Goal: Task Accomplishment & Management: Manage account settings

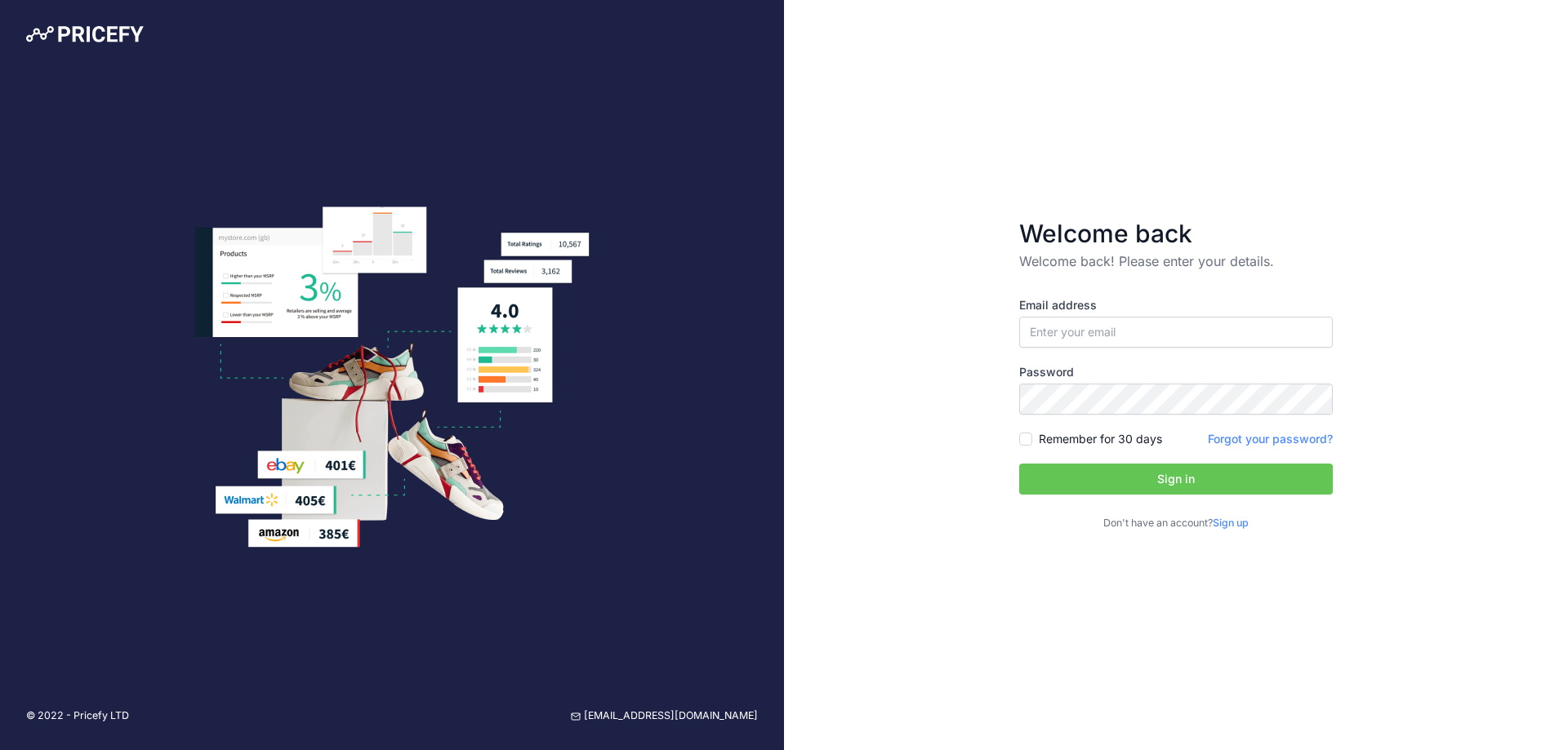
click at [1319, 327] on div at bounding box center [1314, 331] width 25 height 25
type input "[EMAIL_ADDRESS][PERSON_NAME][DOMAIN_NAME]"
click at [1069, 442] on label "Remember for 30 days" at bounding box center [1100, 439] width 124 height 16
click at [1032, 442] on input "Remember for 30 days" at bounding box center [1026, 440] width 13 height 13
checkbox input "true"
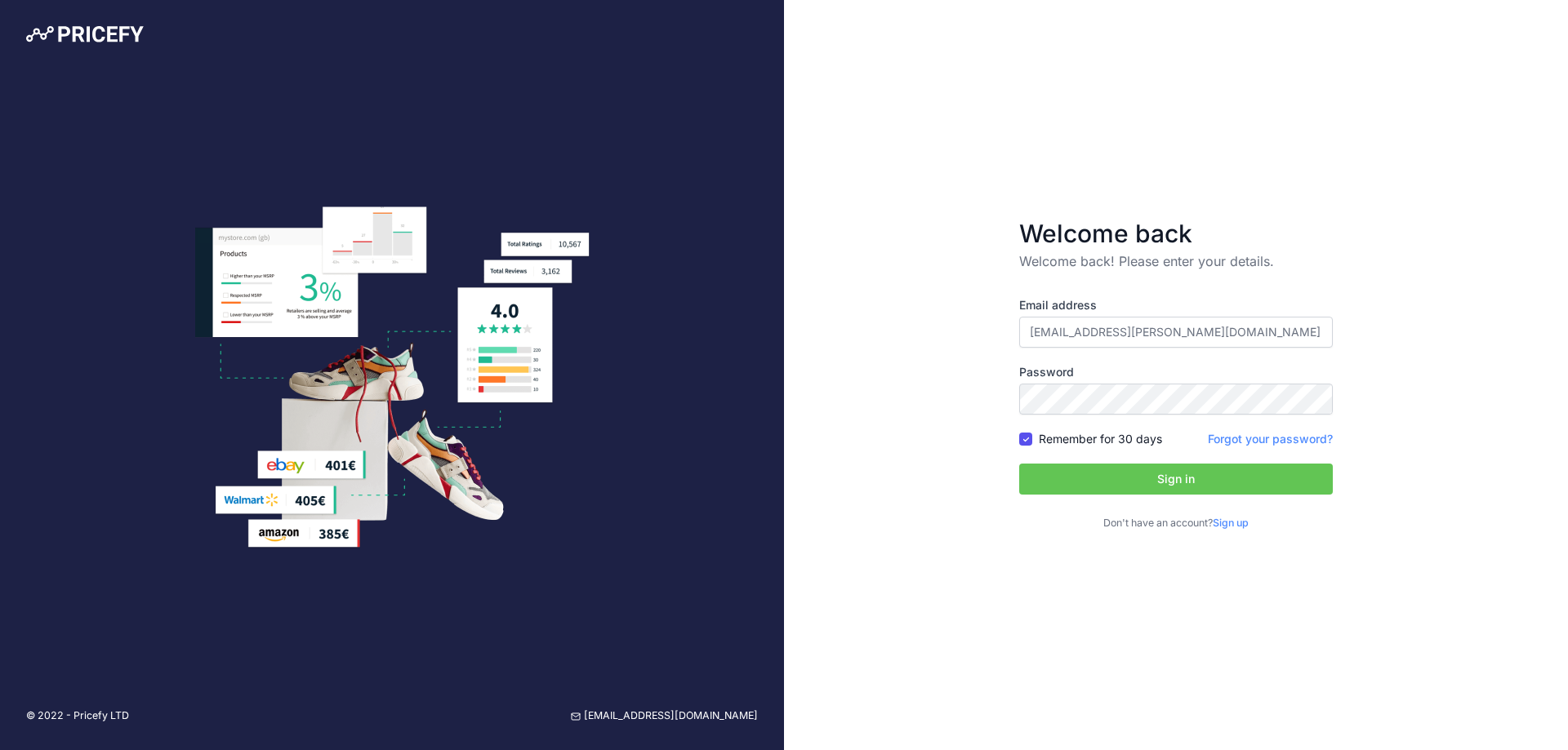
click at [1084, 481] on button "Sign in" at bounding box center [1176, 479] width 313 height 31
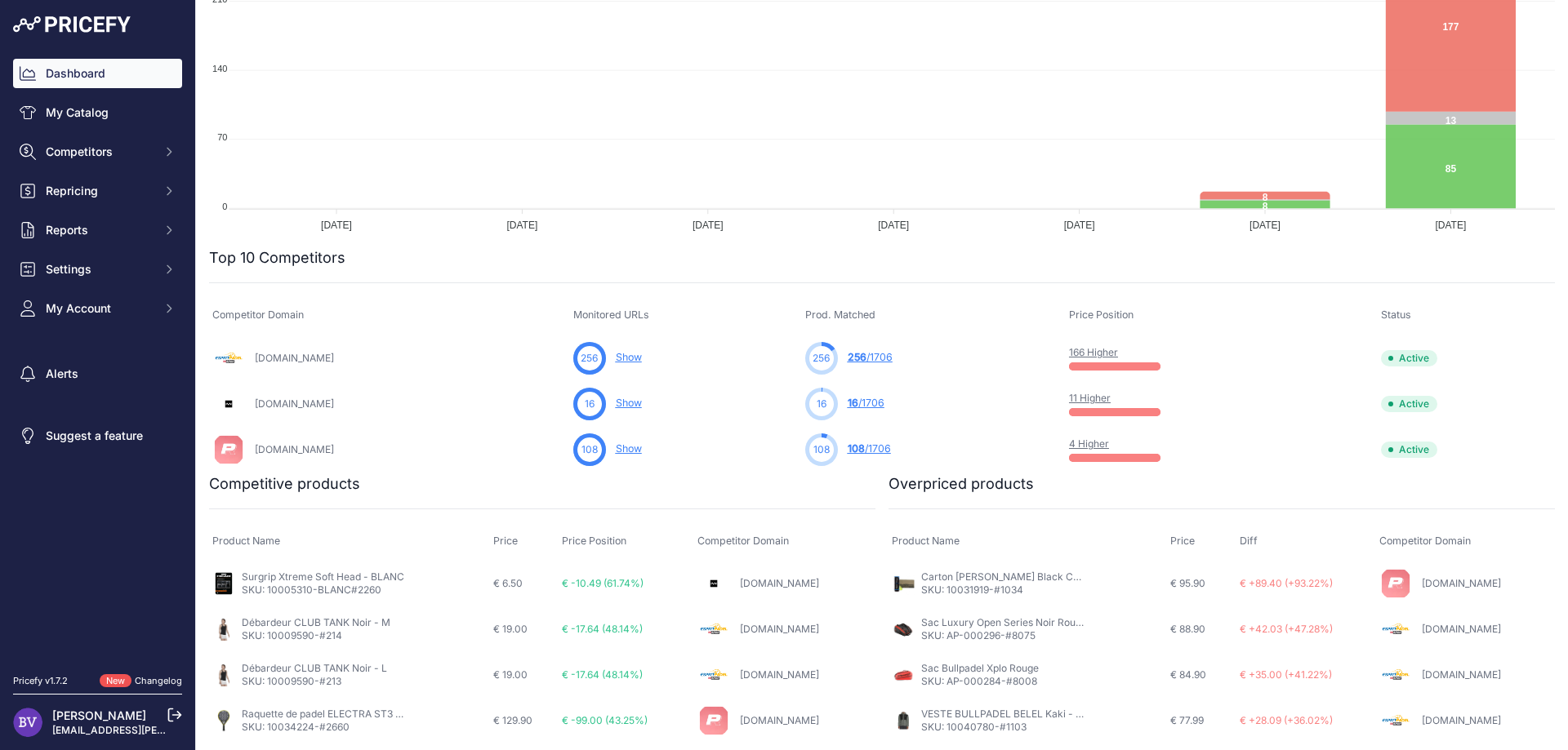
scroll to position [441, 0]
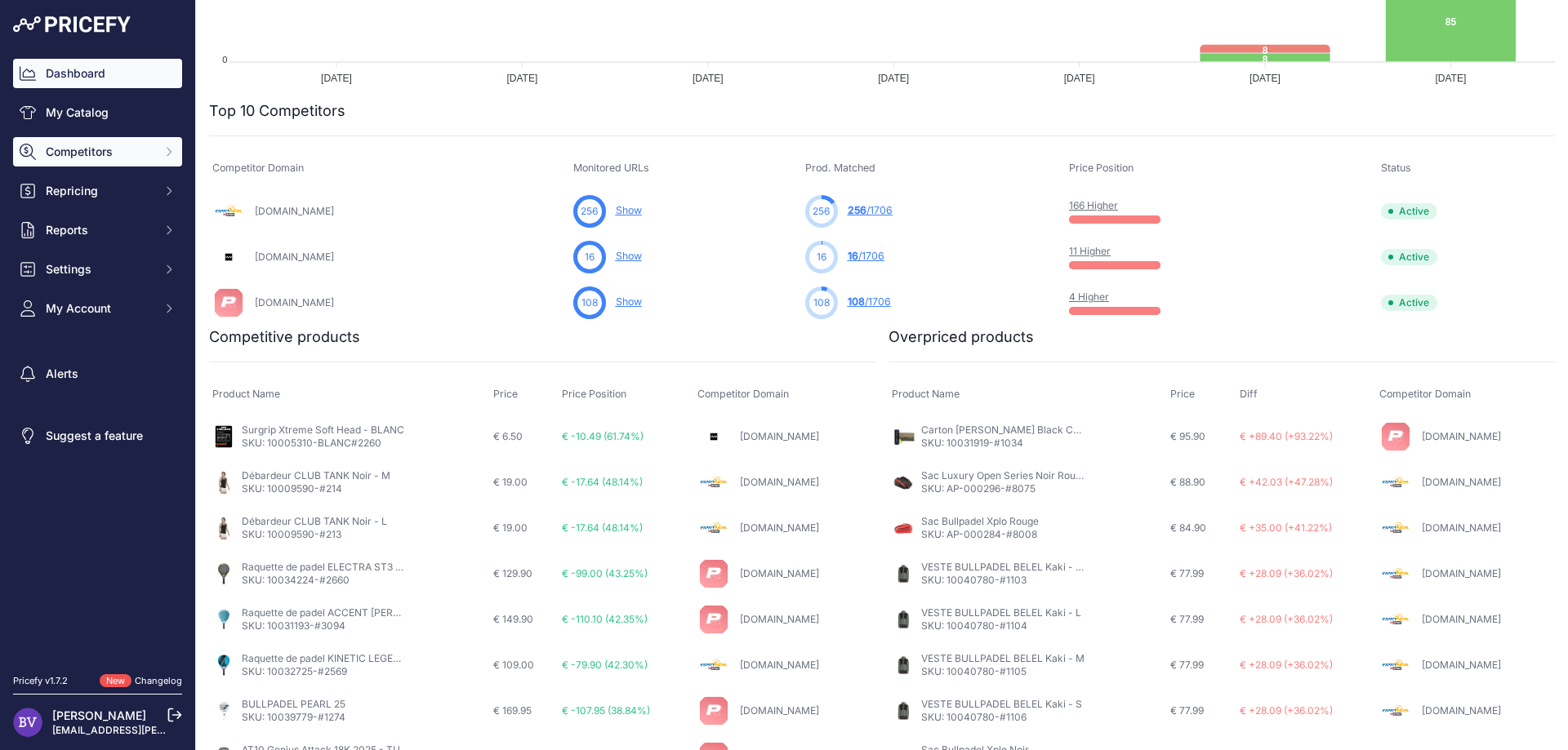
click at [105, 152] on span "Competitors" at bounding box center [98, 151] width 107 height 16
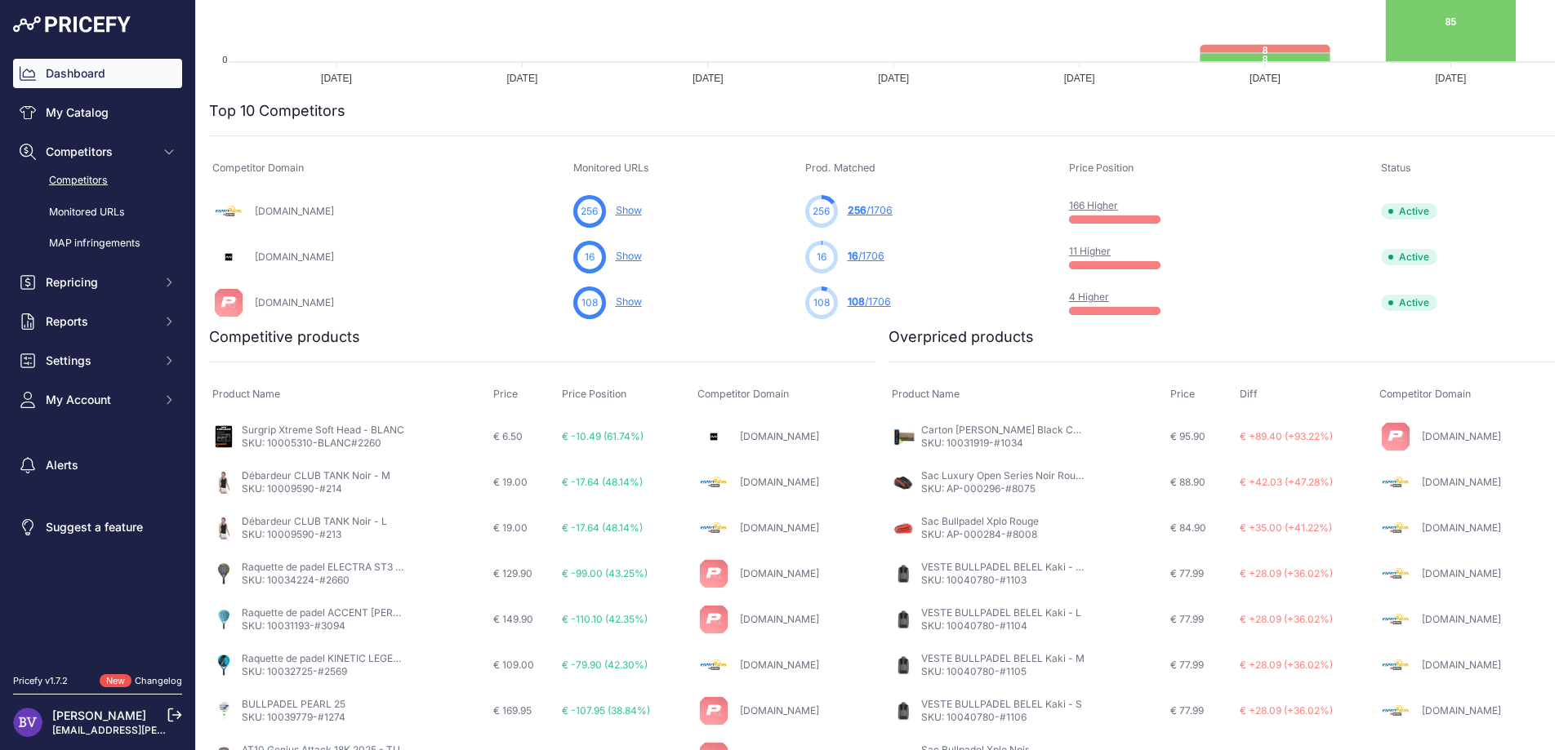
click at [71, 186] on link "Competitors" at bounding box center [97, 181] width 169 height 28
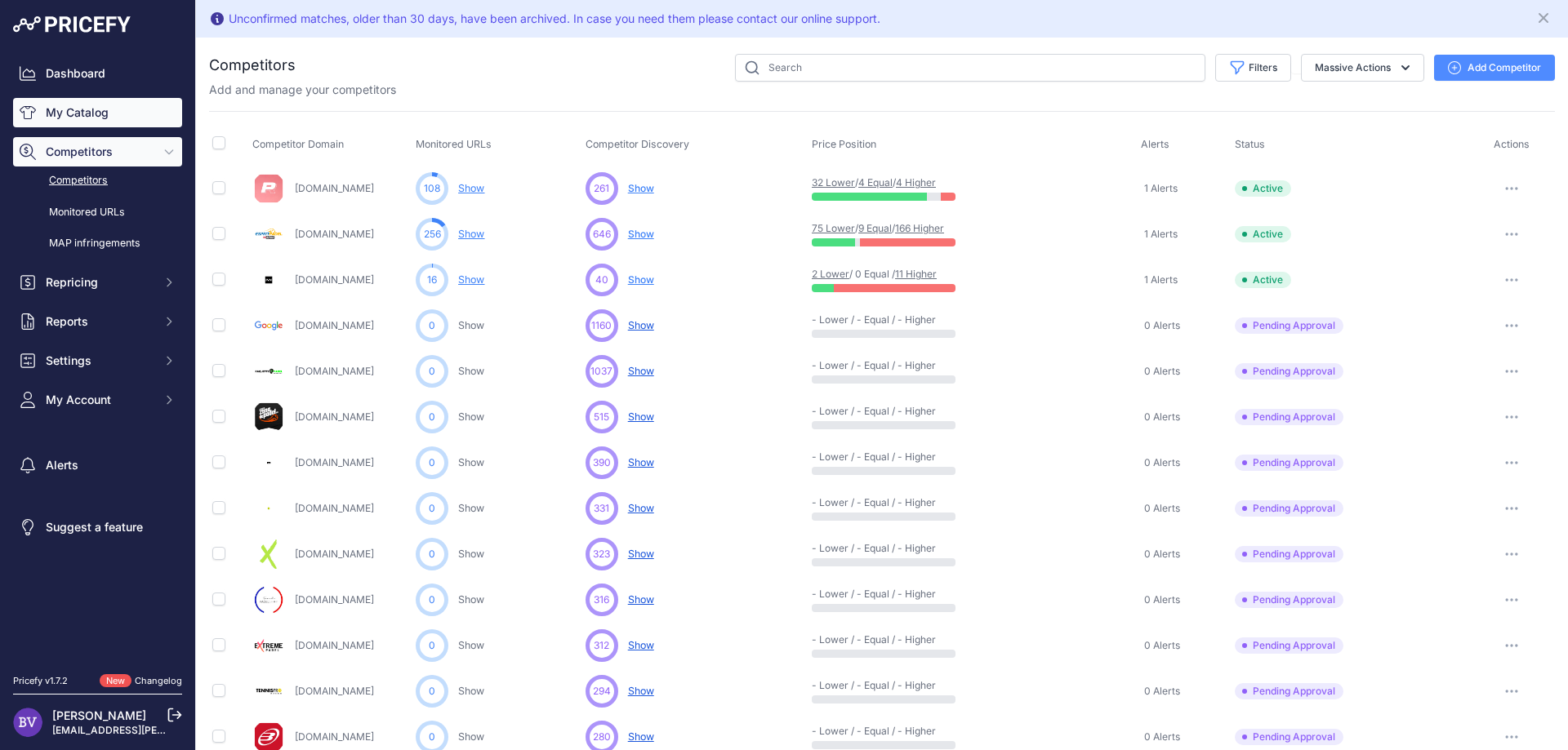
click at [92, 103] on link "My Catalog" at bounding box center [97, 112] width 169 height 29
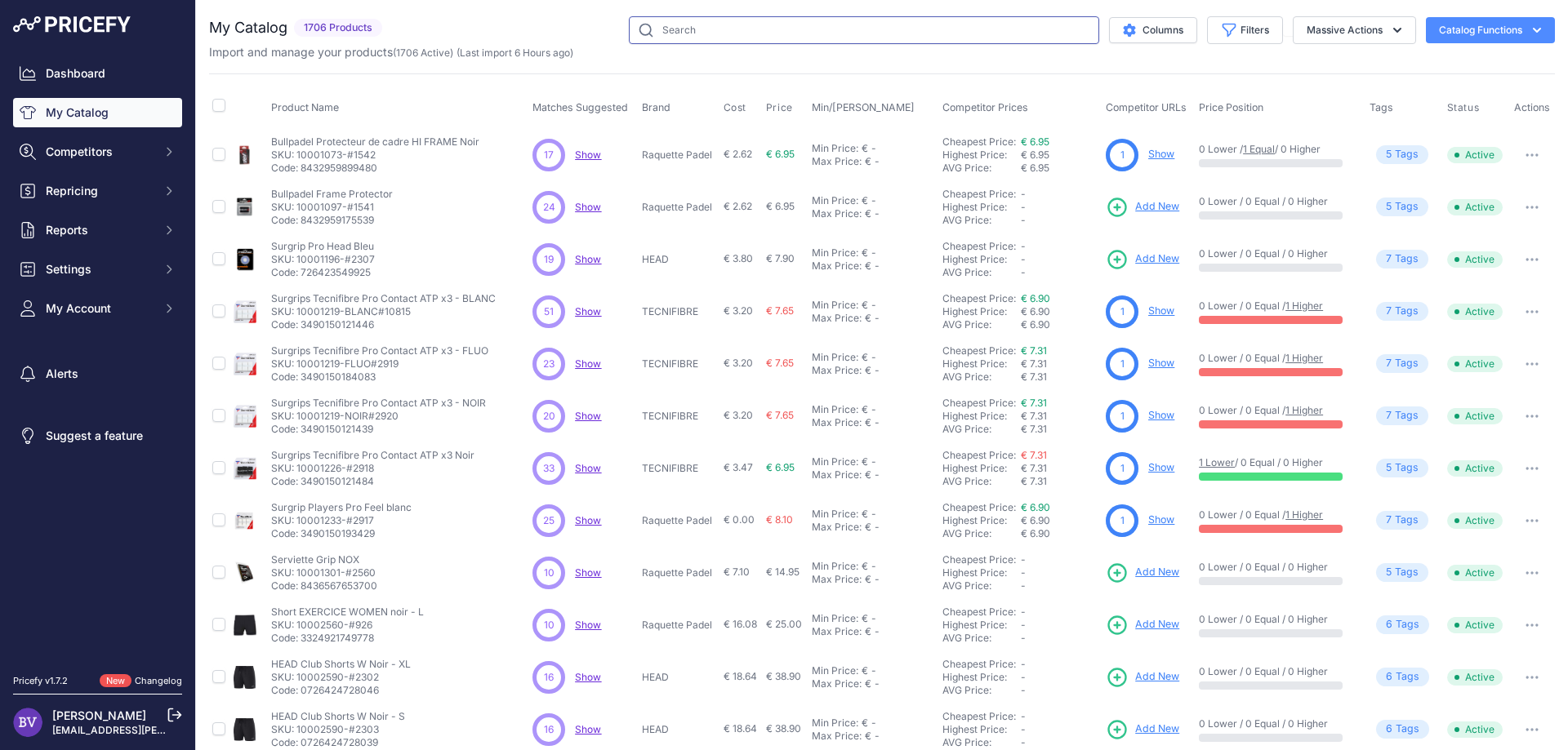
click at [720, 37] on input "text" at bounding box center [863, 29] width 470 height 27
type input "st4"
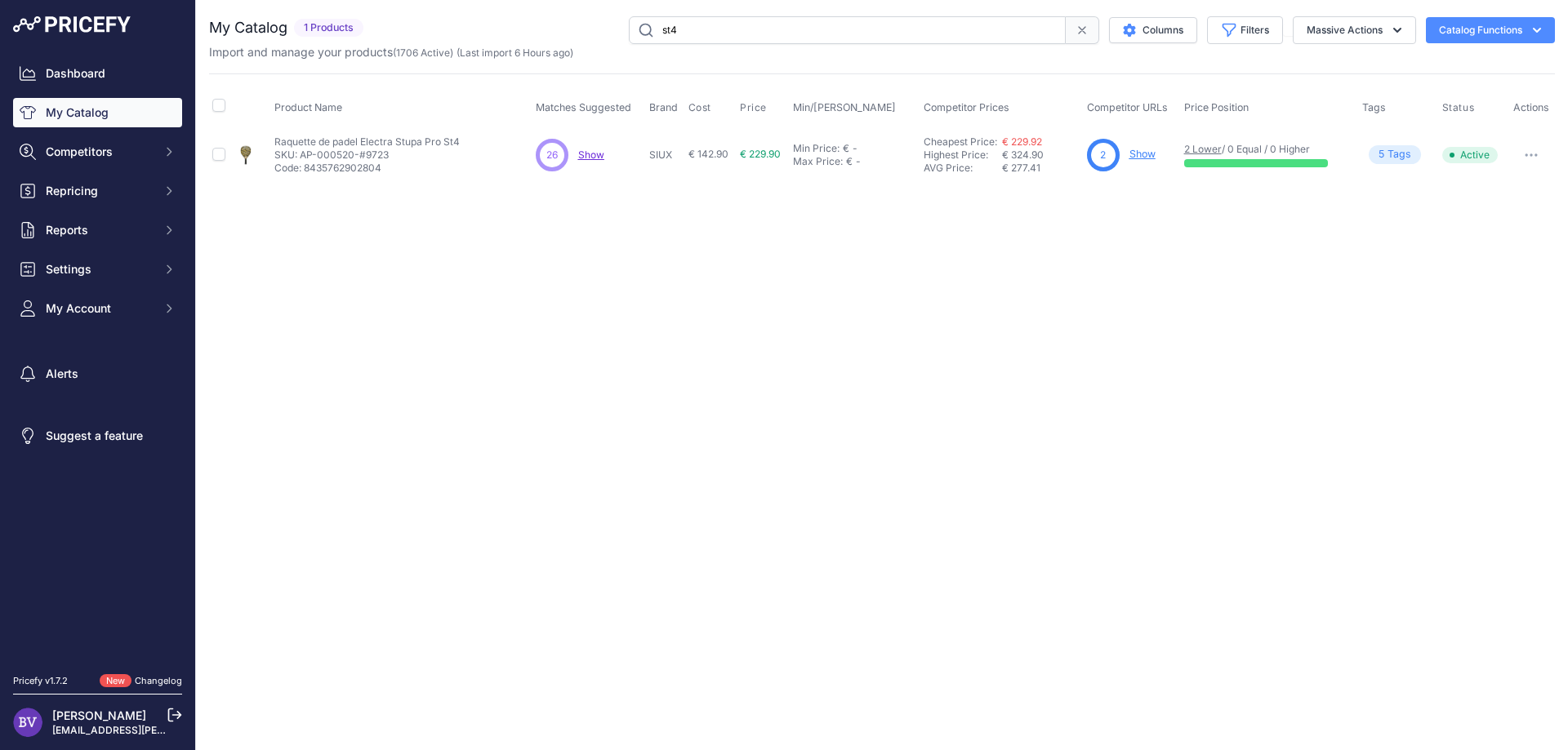
click at [1146, 155] on link "Show" at bounding box center [1143, 154] width 26 height 12
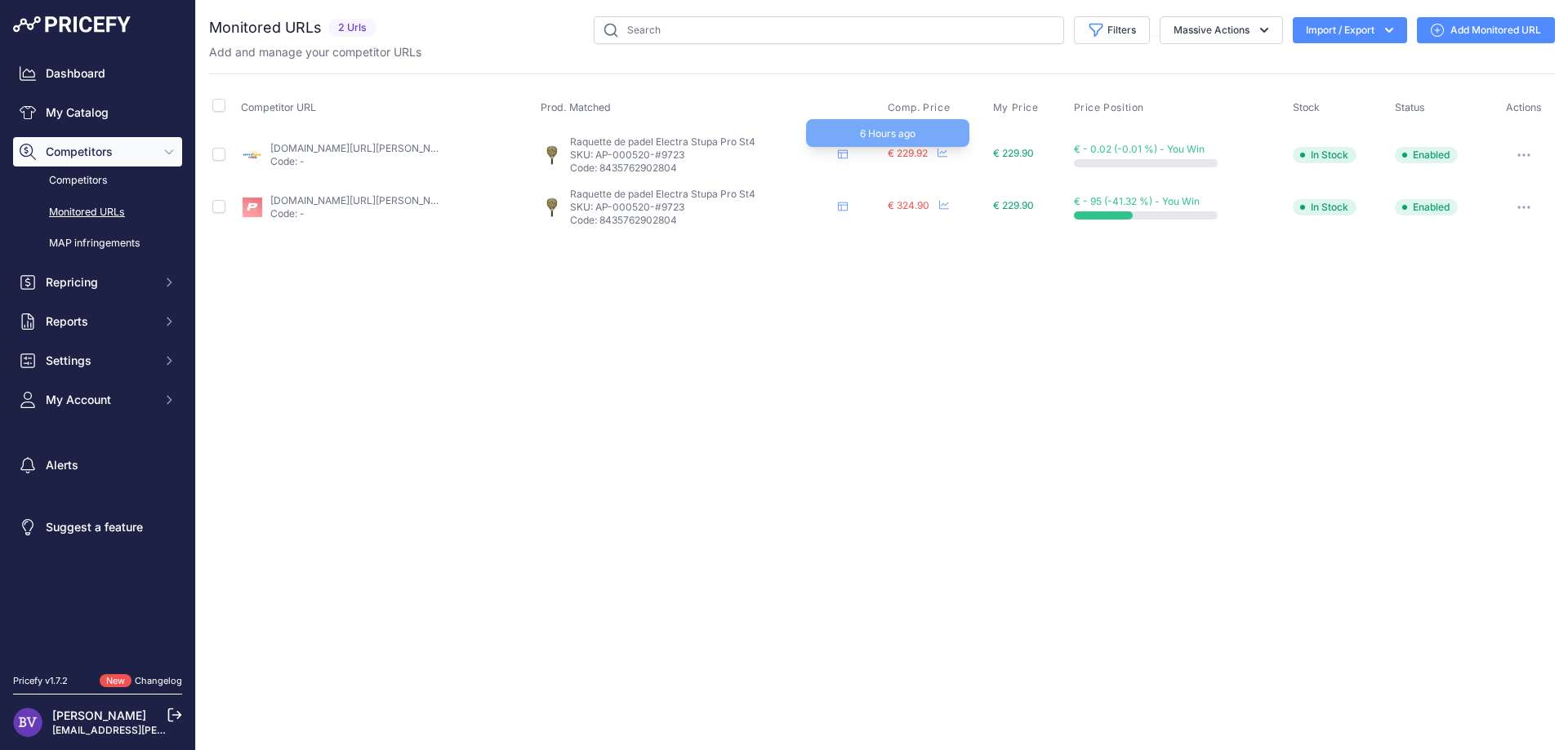
click at [913, 152] on span "€ 229.92" at bounding box center [908, 153] width 40 height 12
click at [386, 143] on link "esprit-padel-shop.com/products/raquette-de-padel-siux-electra-st4-stupa-pro-202…" at bounding box center [362, 148] width 185 height 12
click at [357, 197] on link "[DOMAIN_NAME][URL][PERSON_NAME]" at bounding box center [362, 200] width 185 height 12
click at [1526, 202] on button "button" at bounding box center [1524, 208] width 33 height 23
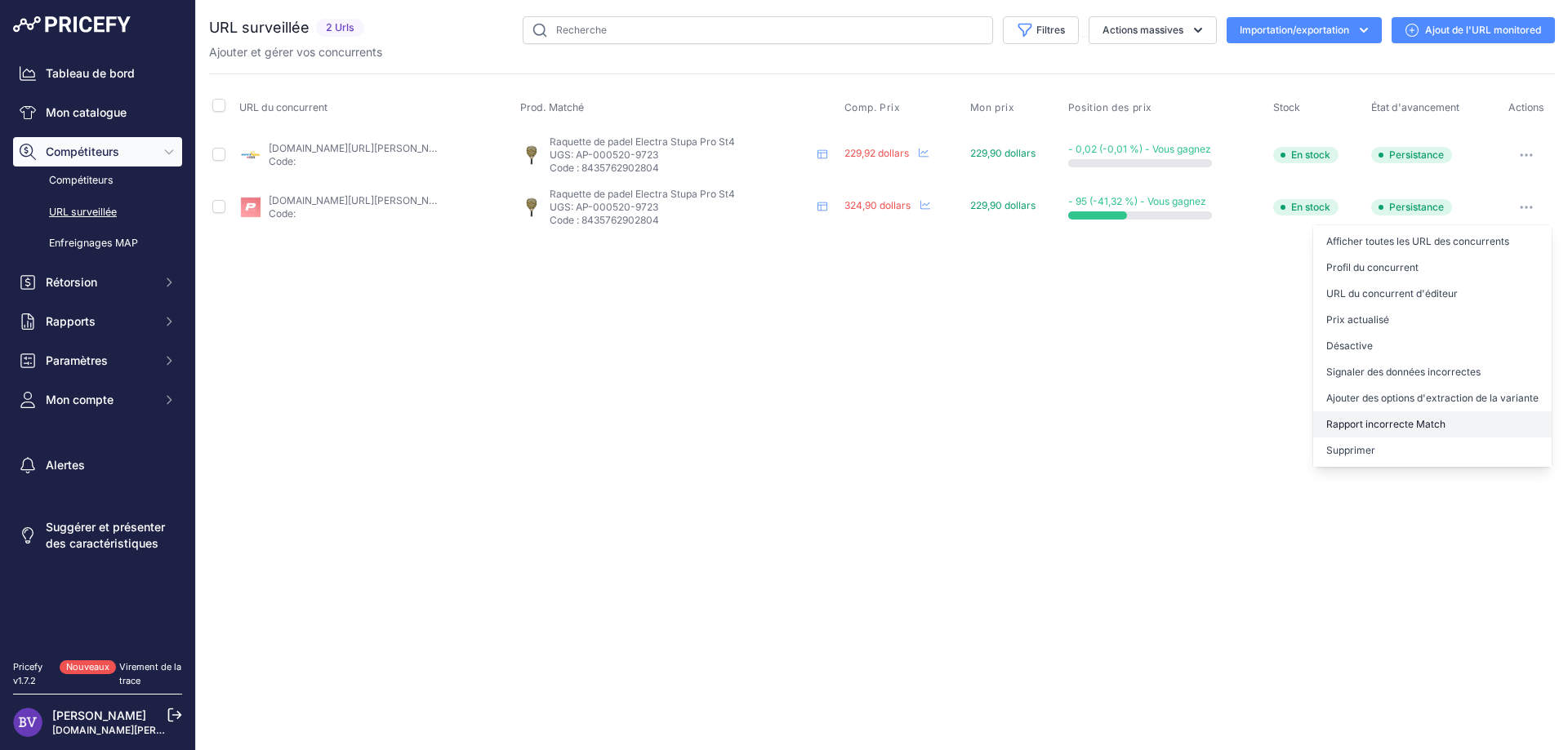
click at [1359, 422] on button "Rapport incorrecte Match" at bounding box center [1432, 425] width 239 height 26
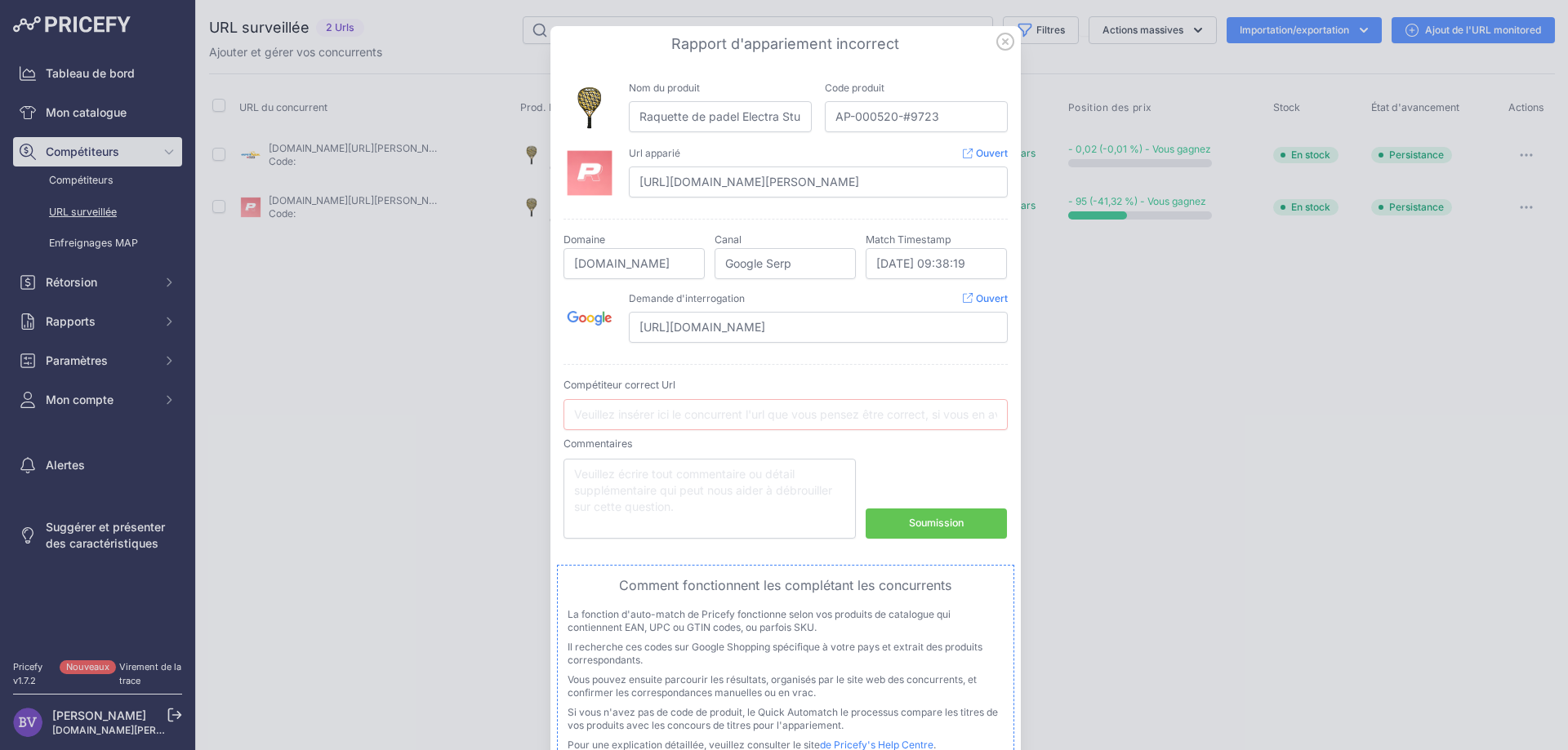
click at [1011, 48] on icon at bounding box center [1005, 42] width 18 height 18
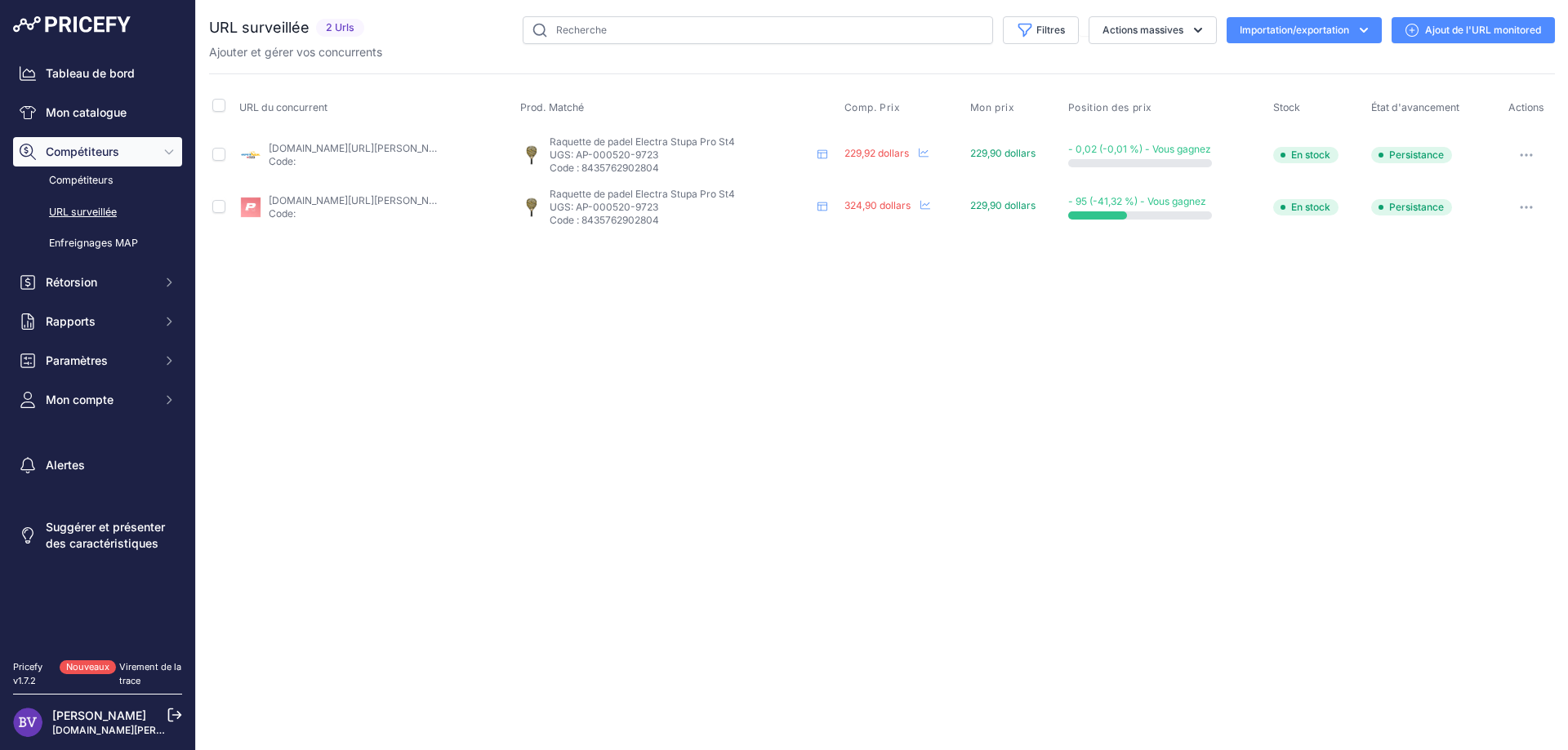
click at [1516, 205] on button "button" at bounding box center [1526, 208] width 33 height 23
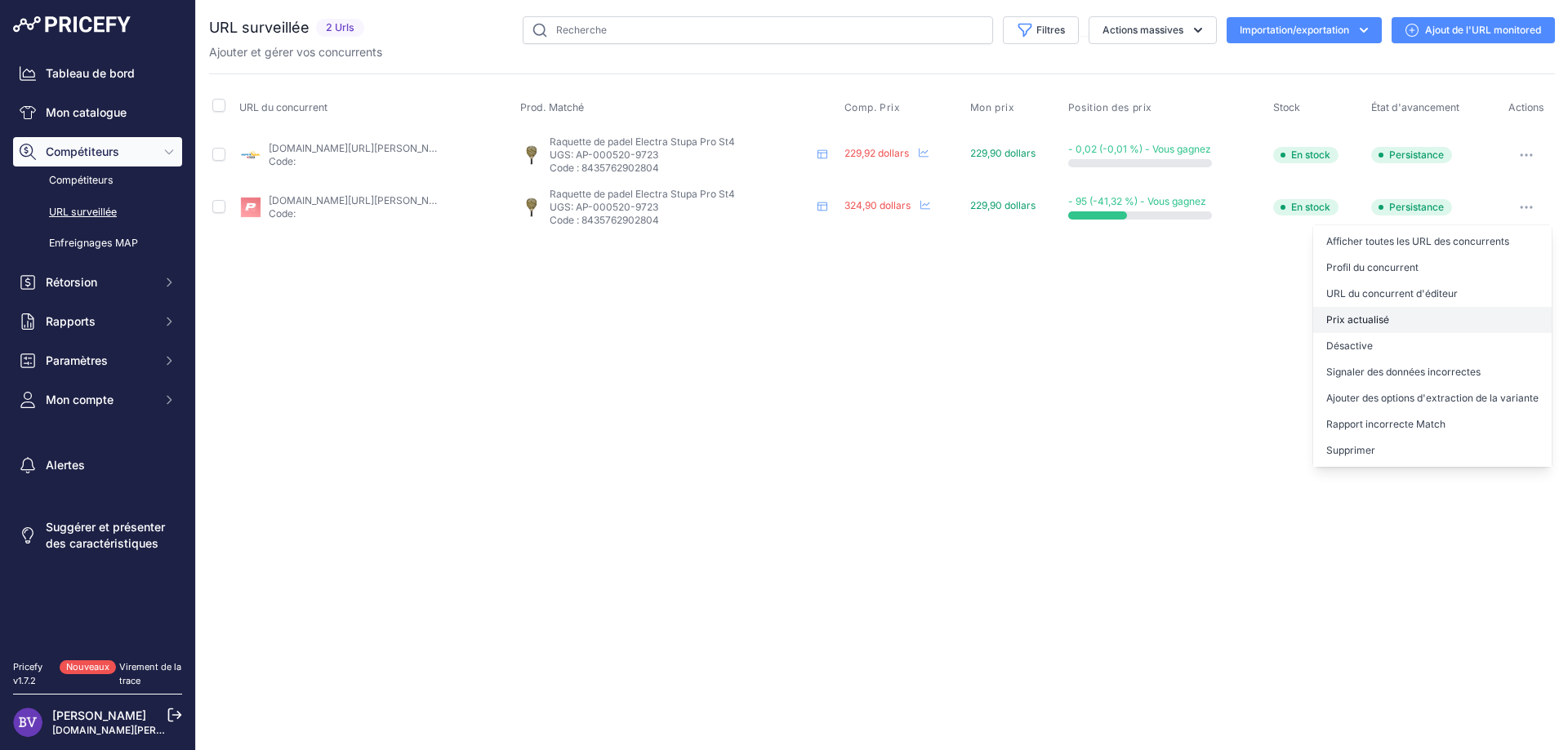
click at [1361, 319] on button "Prix actualisé" at bounding box center [1432, 320] width 239 height 26
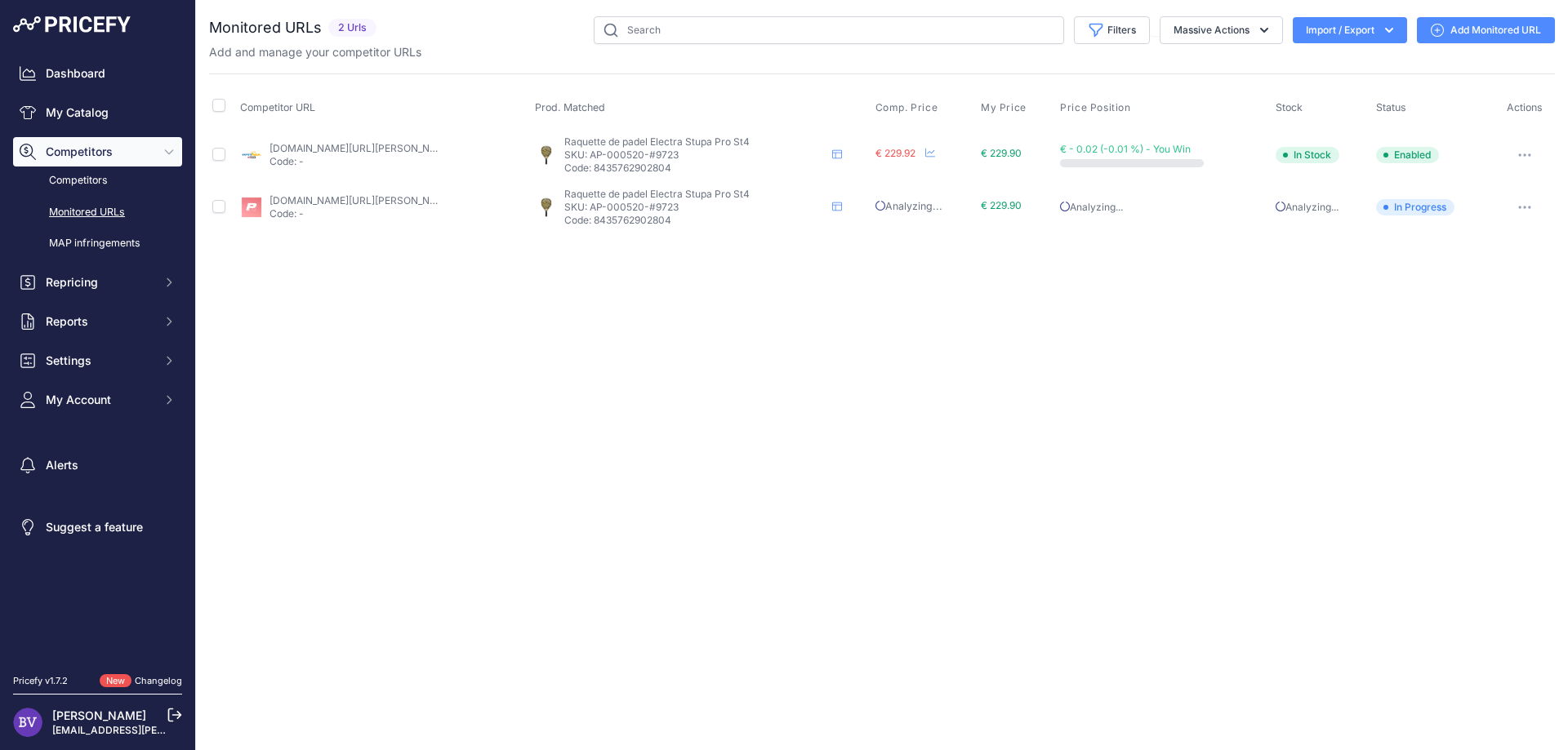
click at [70, 149] on span "Competitors" at bounding box center [98, 151] width 107 height 16
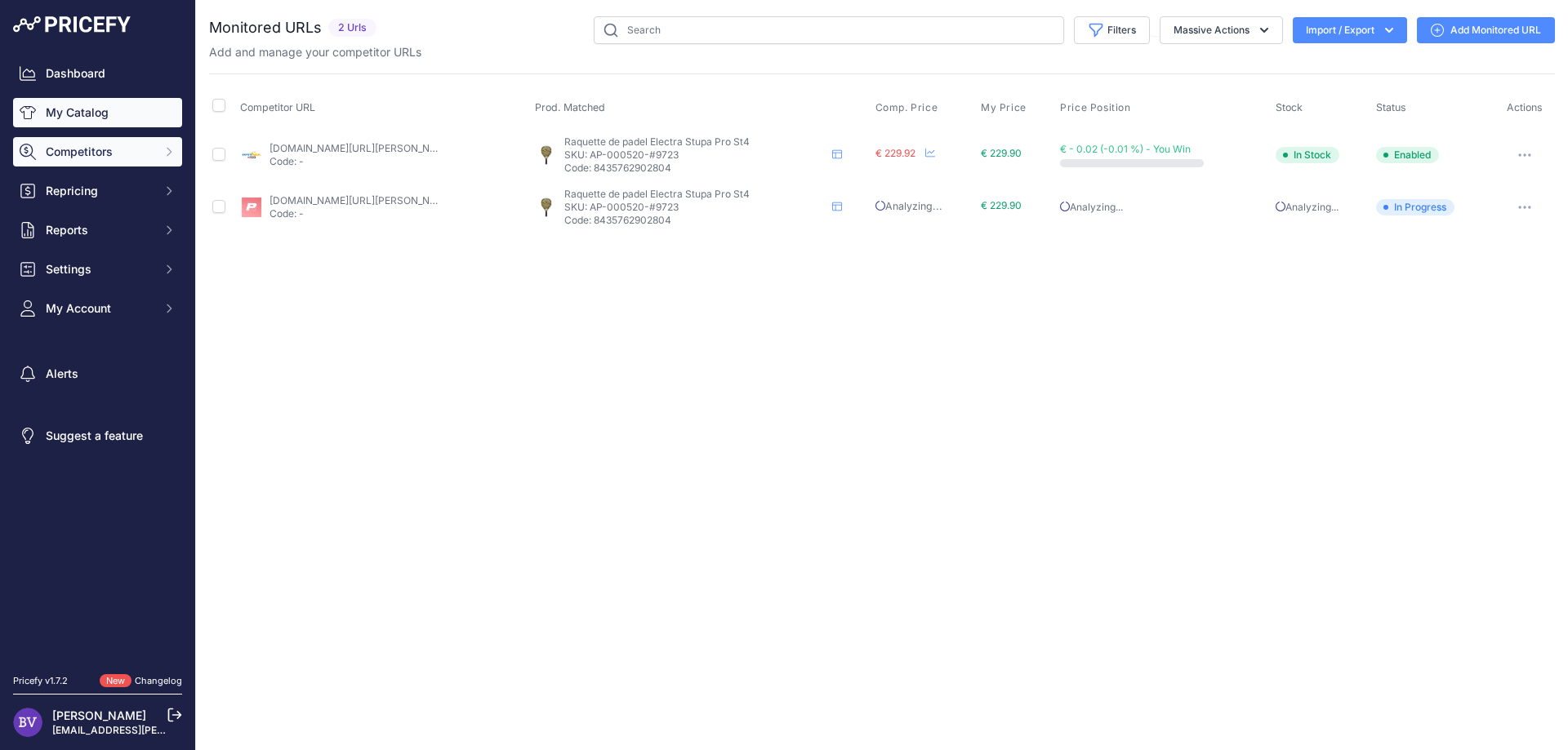
click at [93, 99] on link "My Catalog" at bounding box center [97, 112] width 169 height 29
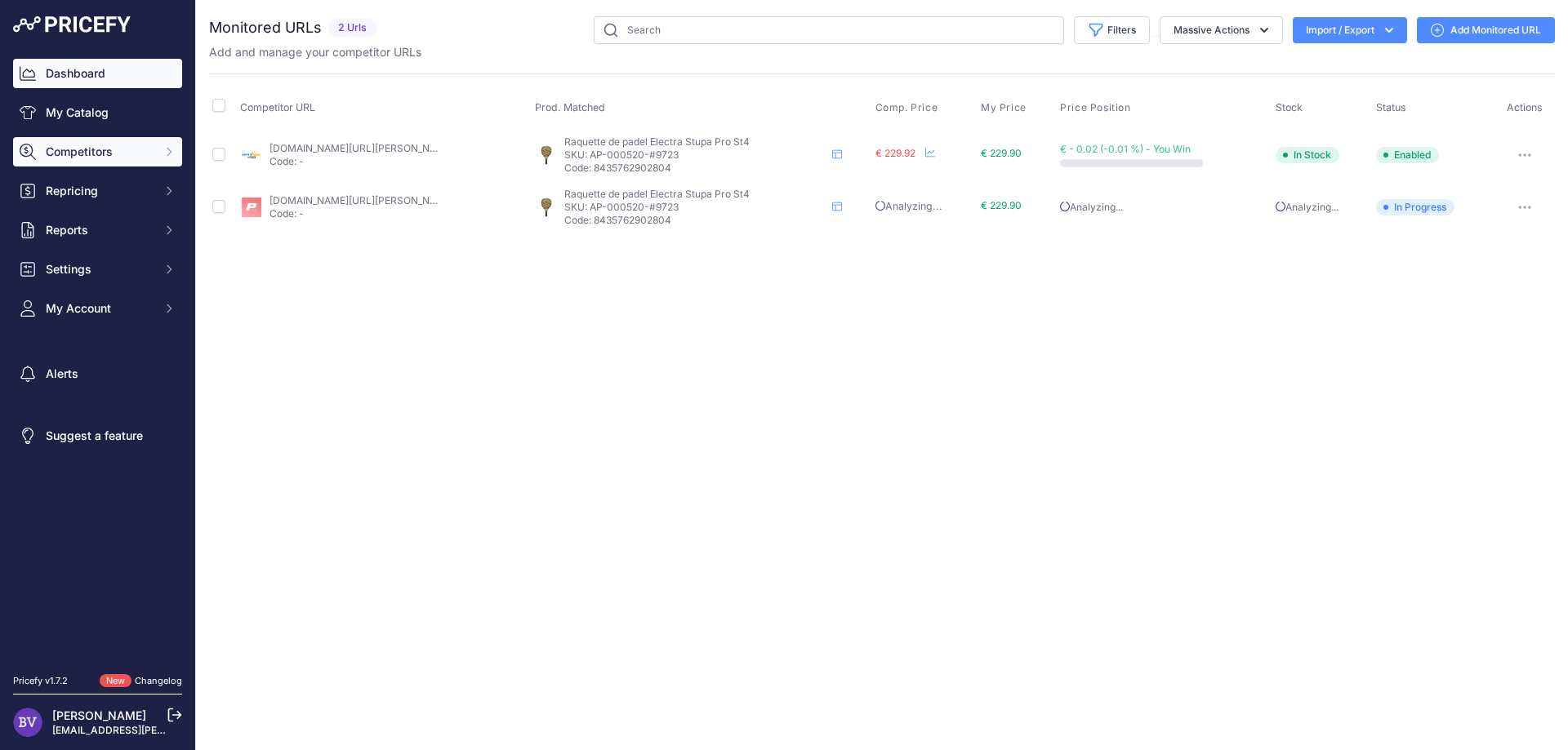
click at [75, 66] on link "Dashboard" at bounding box center [97, 73] width 169 height 29
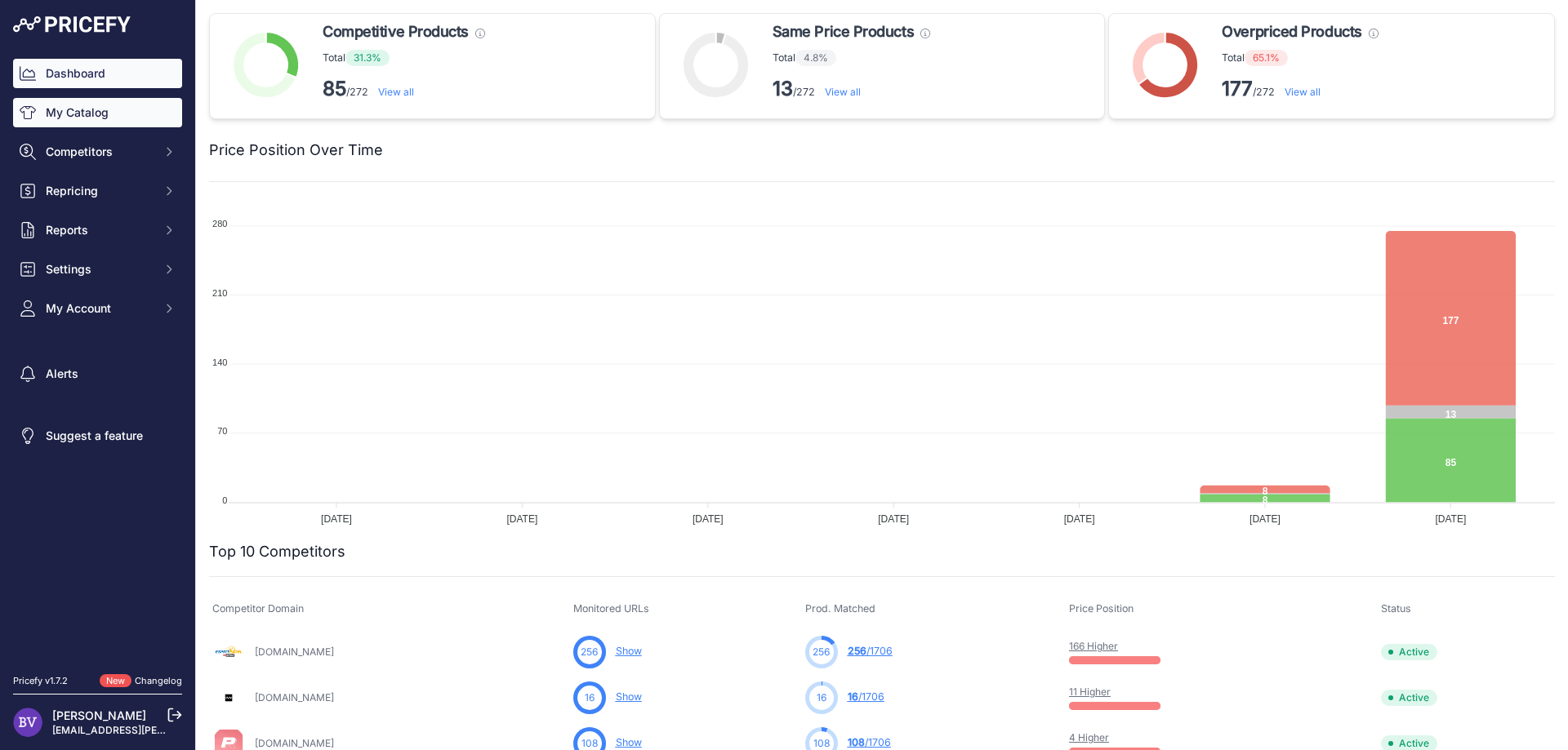
click at [79, 115] on link "My Catalog" at bounding box center [97, 112] width 169 height 29
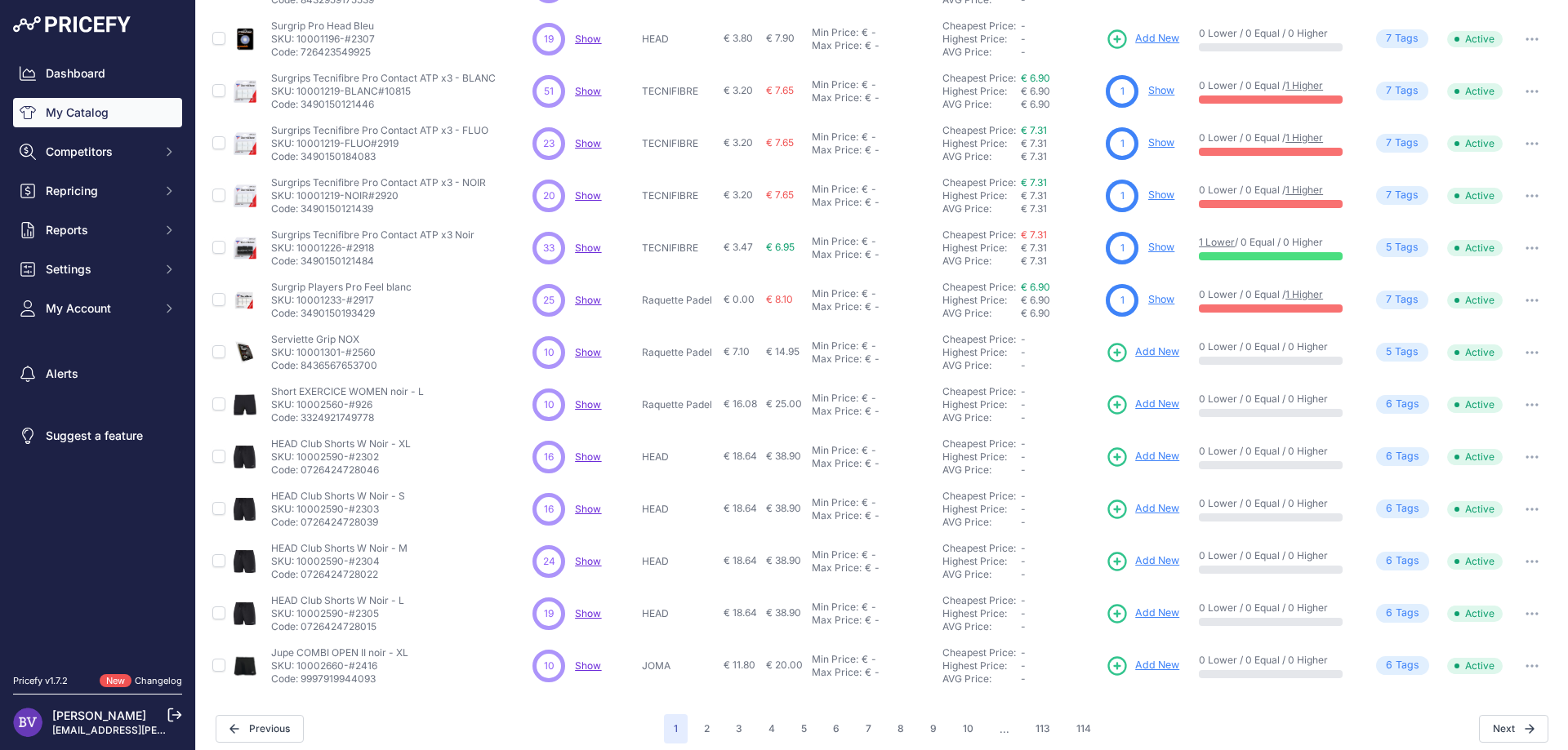
scroll to position [229, 0]
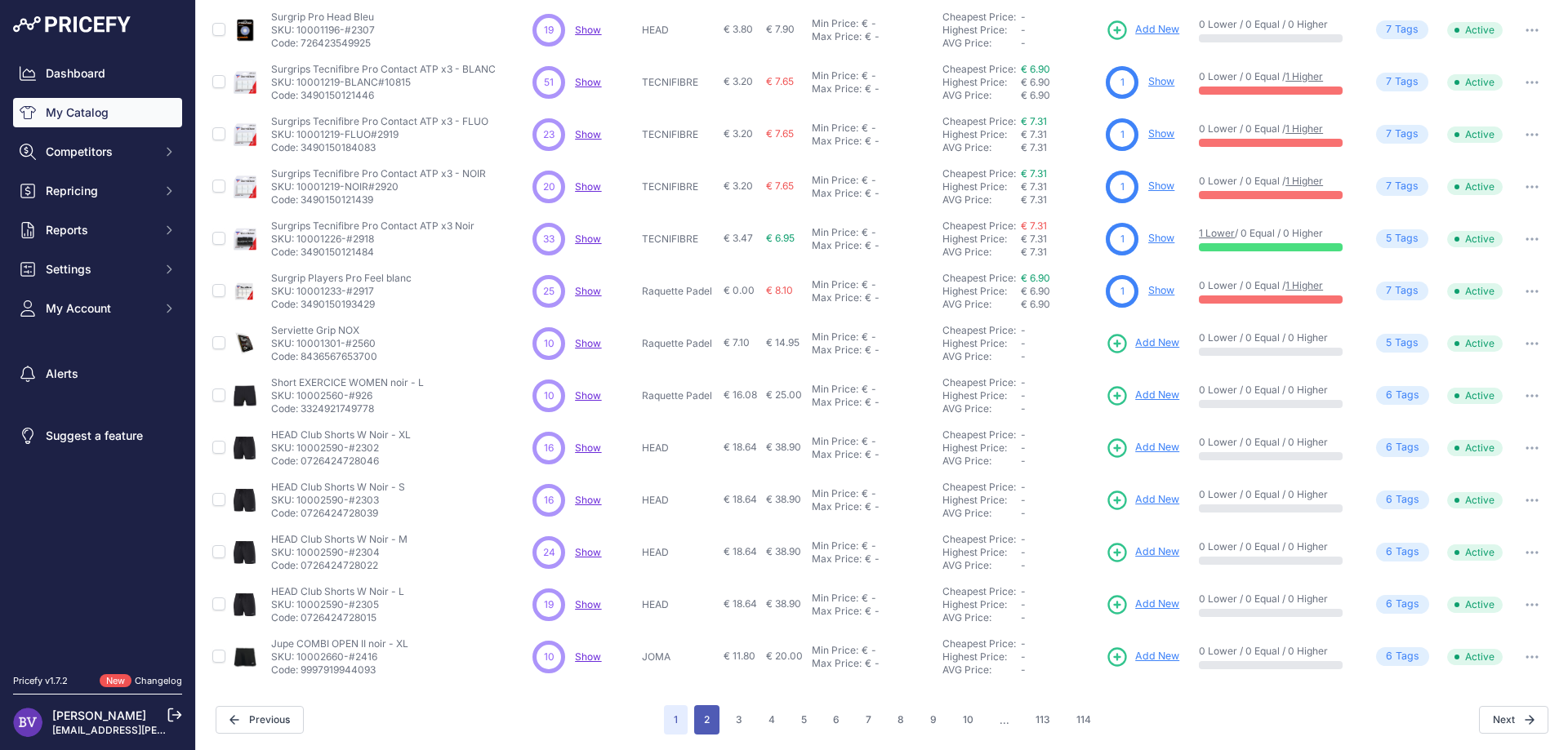
click at [707, 725] on button "2" at bounding box center [707, 720] width 25 height 29
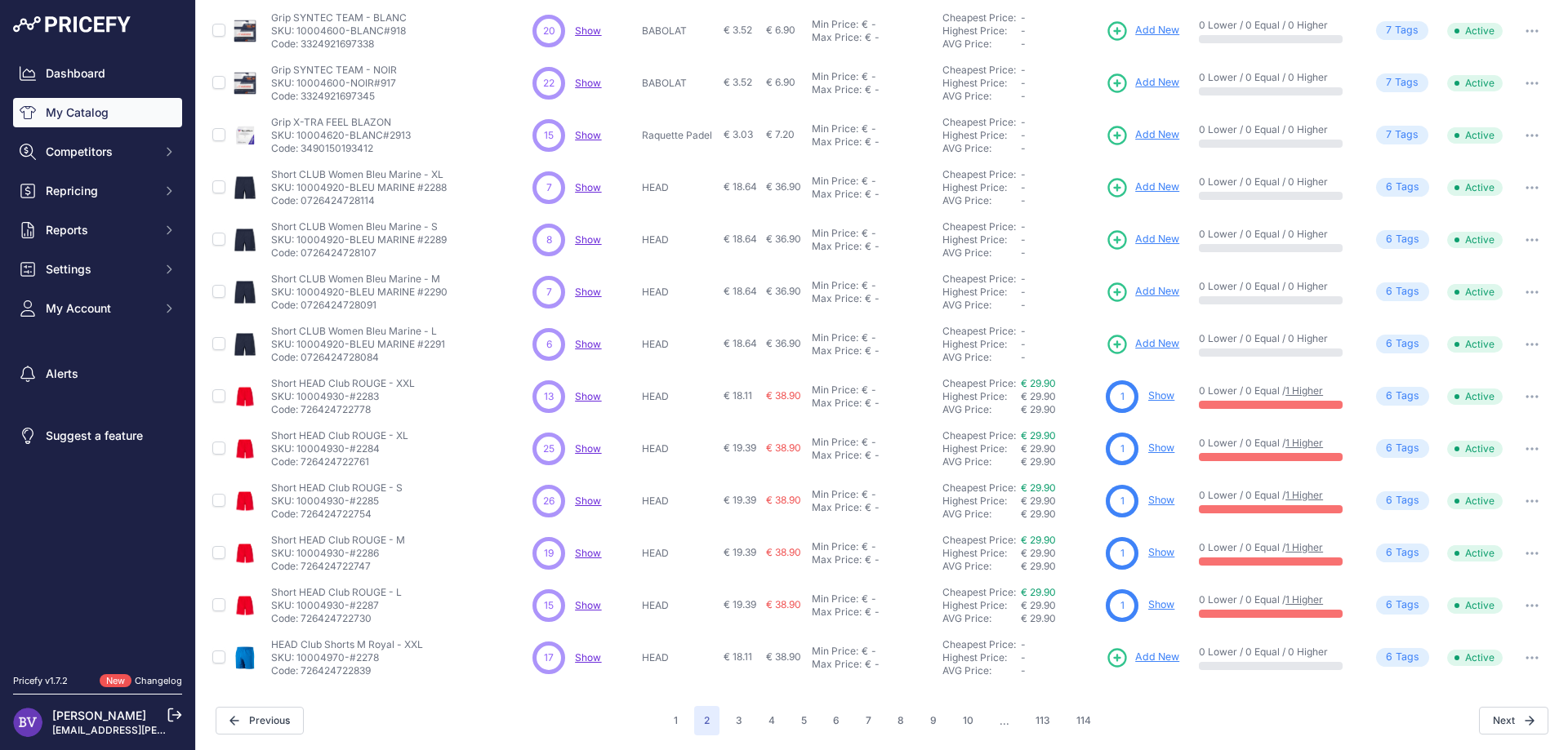
scroll to position [229, 0]
click at [740, 714] on button "3" at bounding box center [739, 720] width 26 height 29
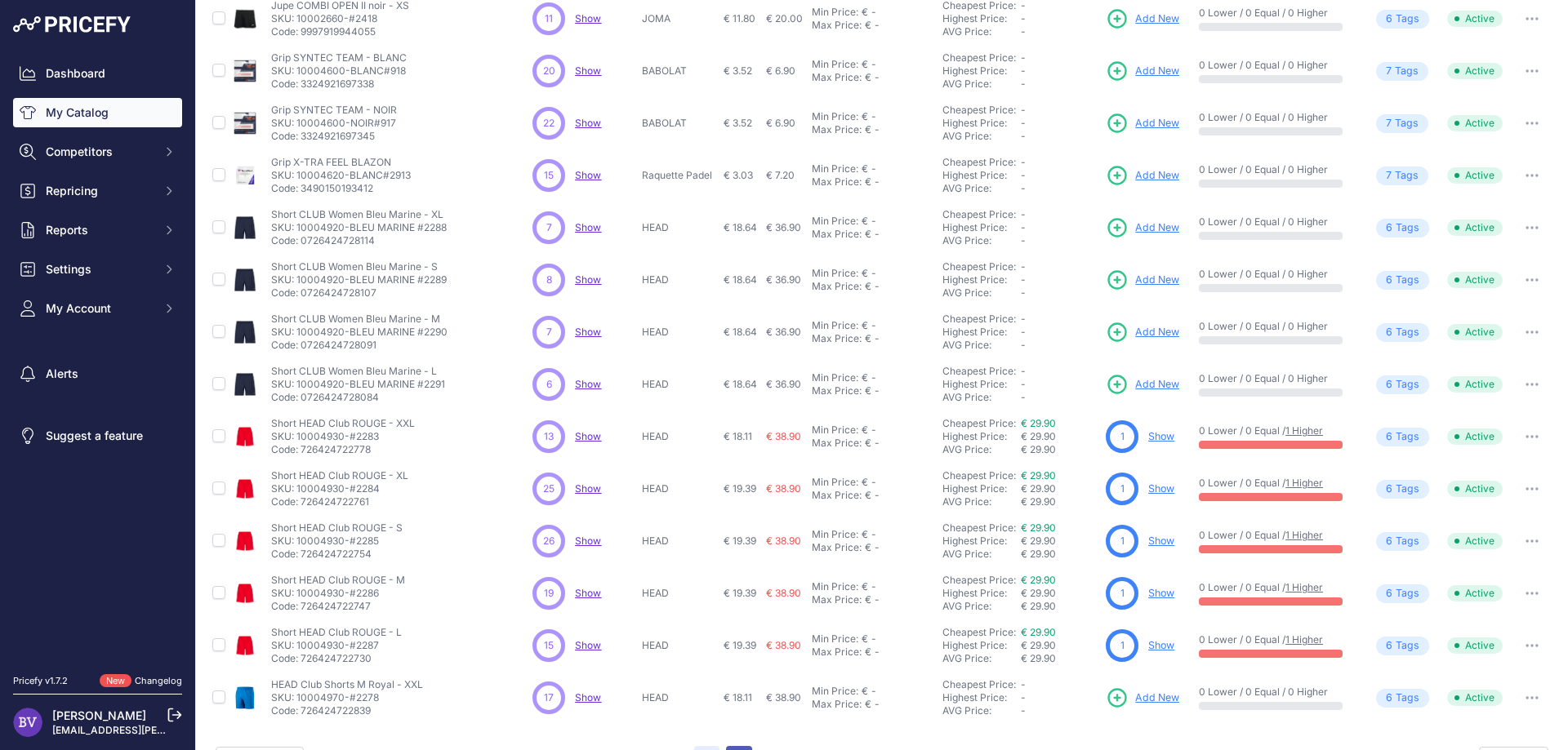
scroll to position [270, 0]
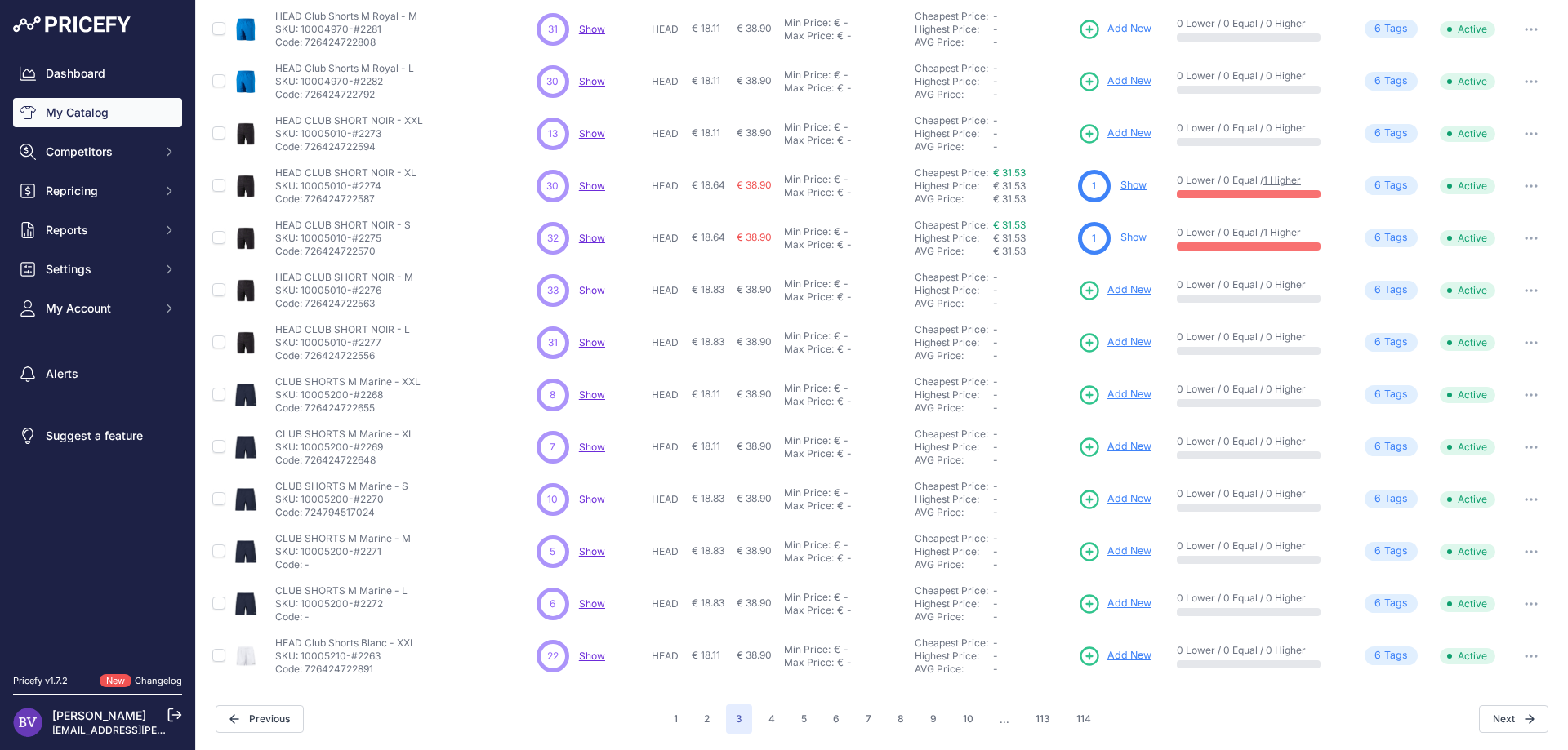
scroll to position [228, 0]
click at [772, 723] on button "4" at bounding box center [772, 721] width 26 height 29
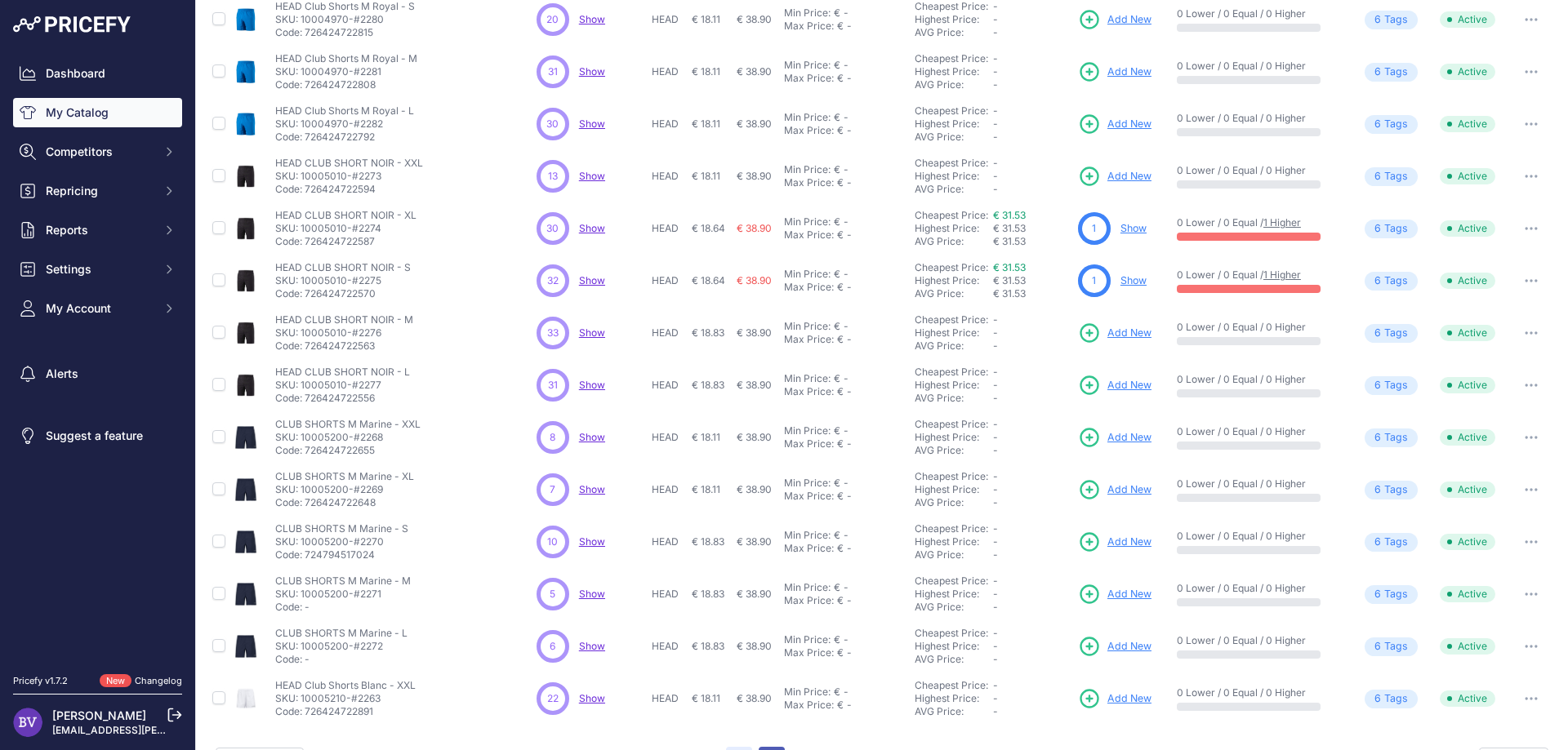
scroll to position [270, 0]
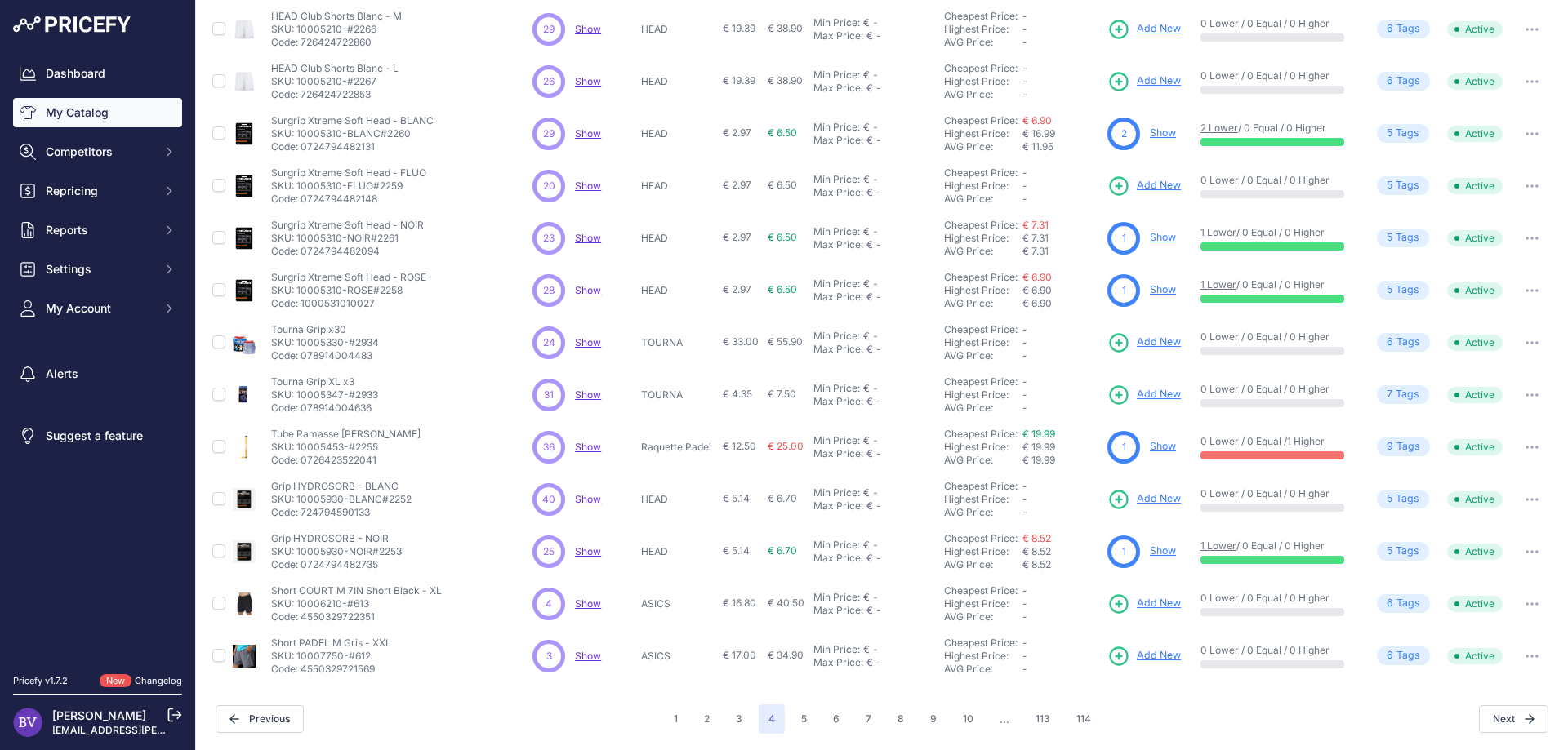
scroll to position [228, 0]
click at [803, 716] on button "5" at bounding box center [804, 721] width 25 height 29
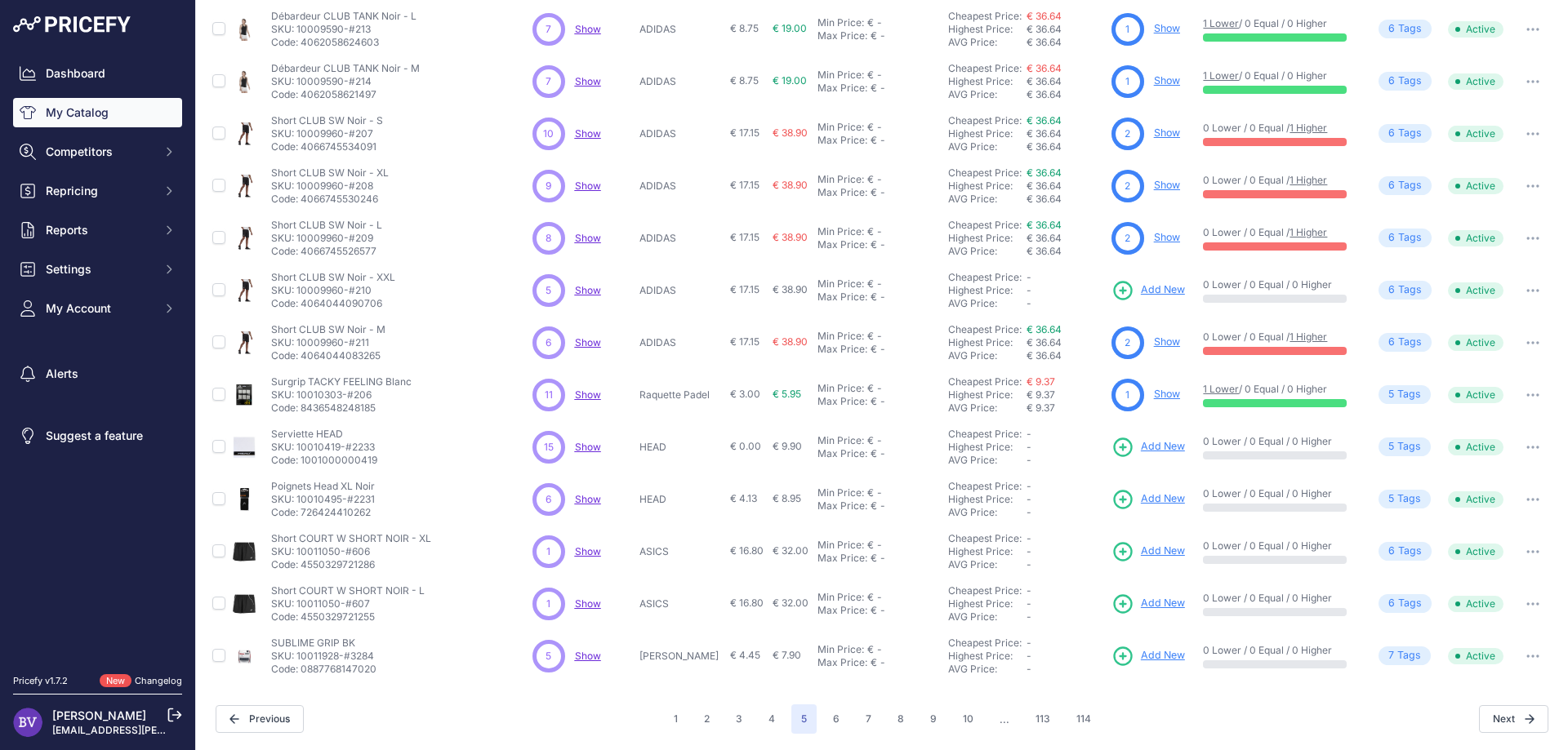
scroll to position [228, 0]
click at [834, 720] on button "6" at bounding box center [836, 721] width 26 height 29
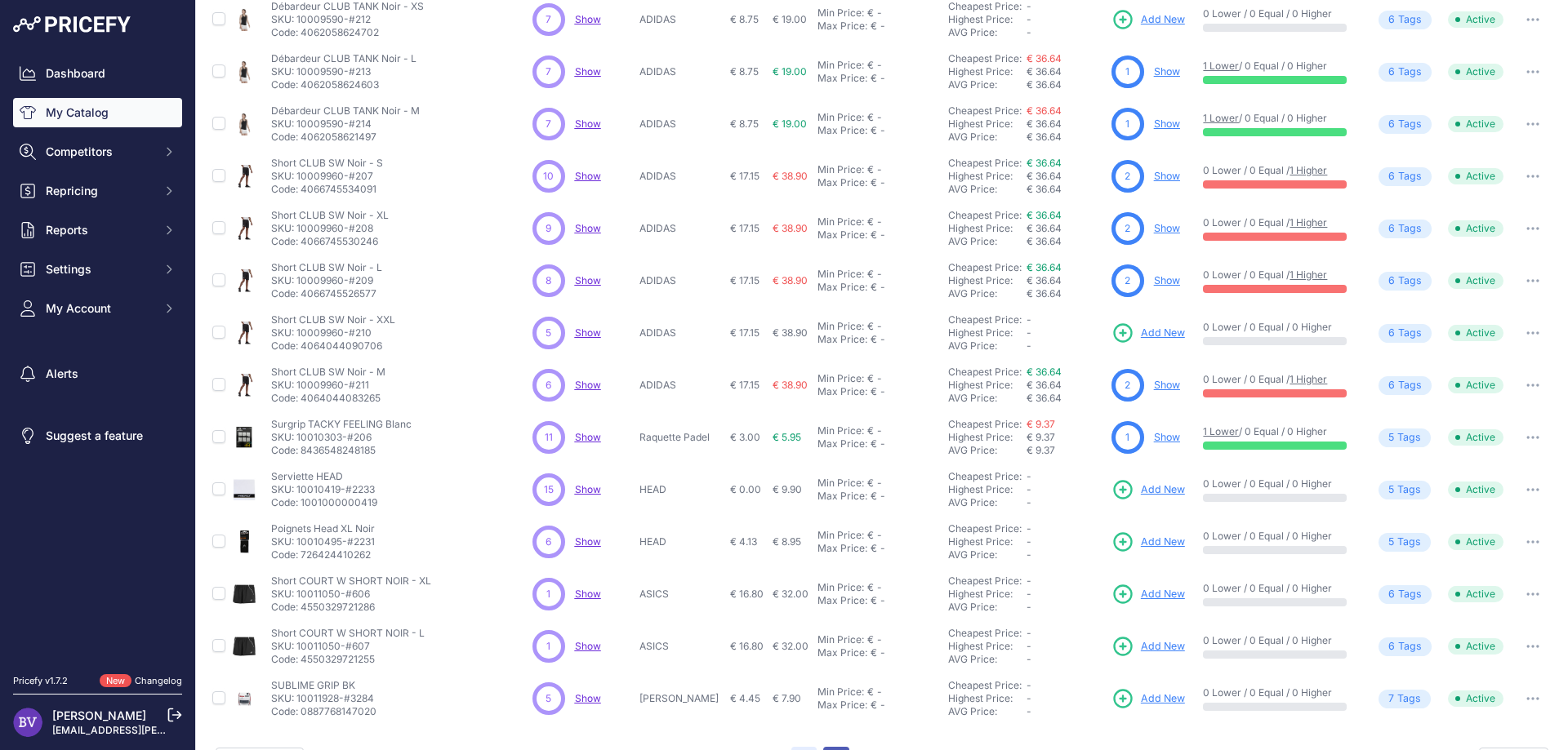
scroll to position [270, 0]
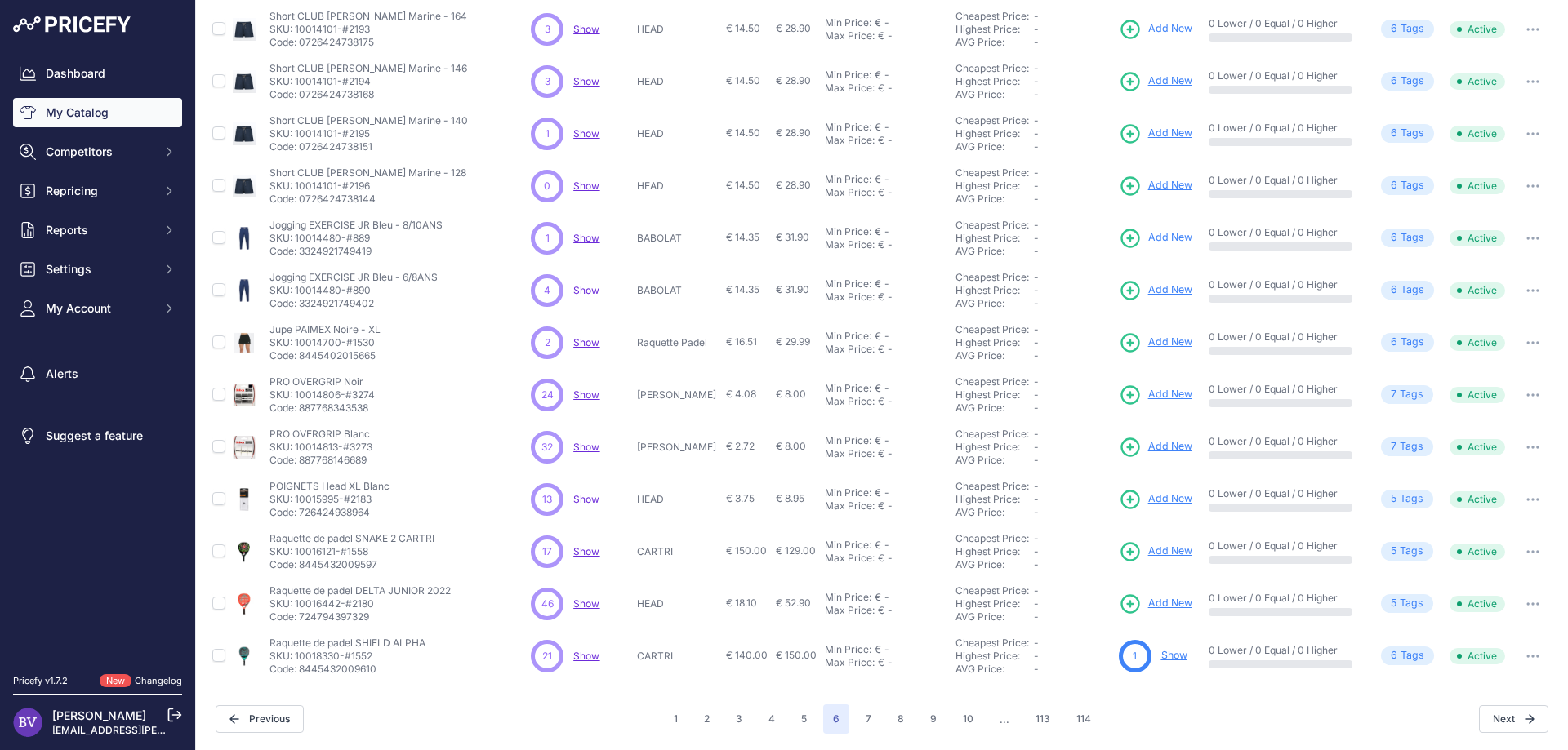
scroll to position [228, 0]
click at [585, 609] on span "Show" at bounding box center [587, 605] width 26 height 12
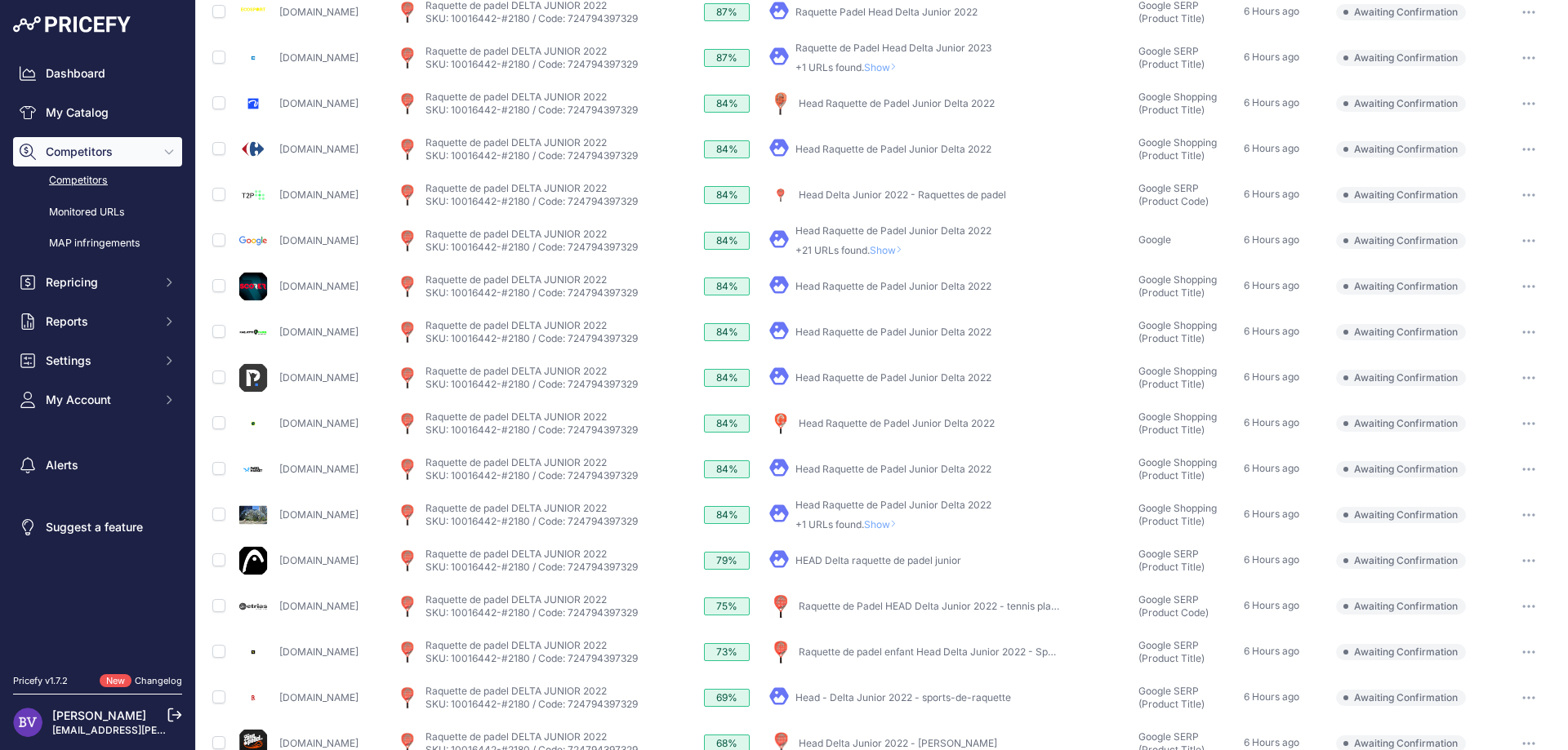
scroll to position [437, 0]
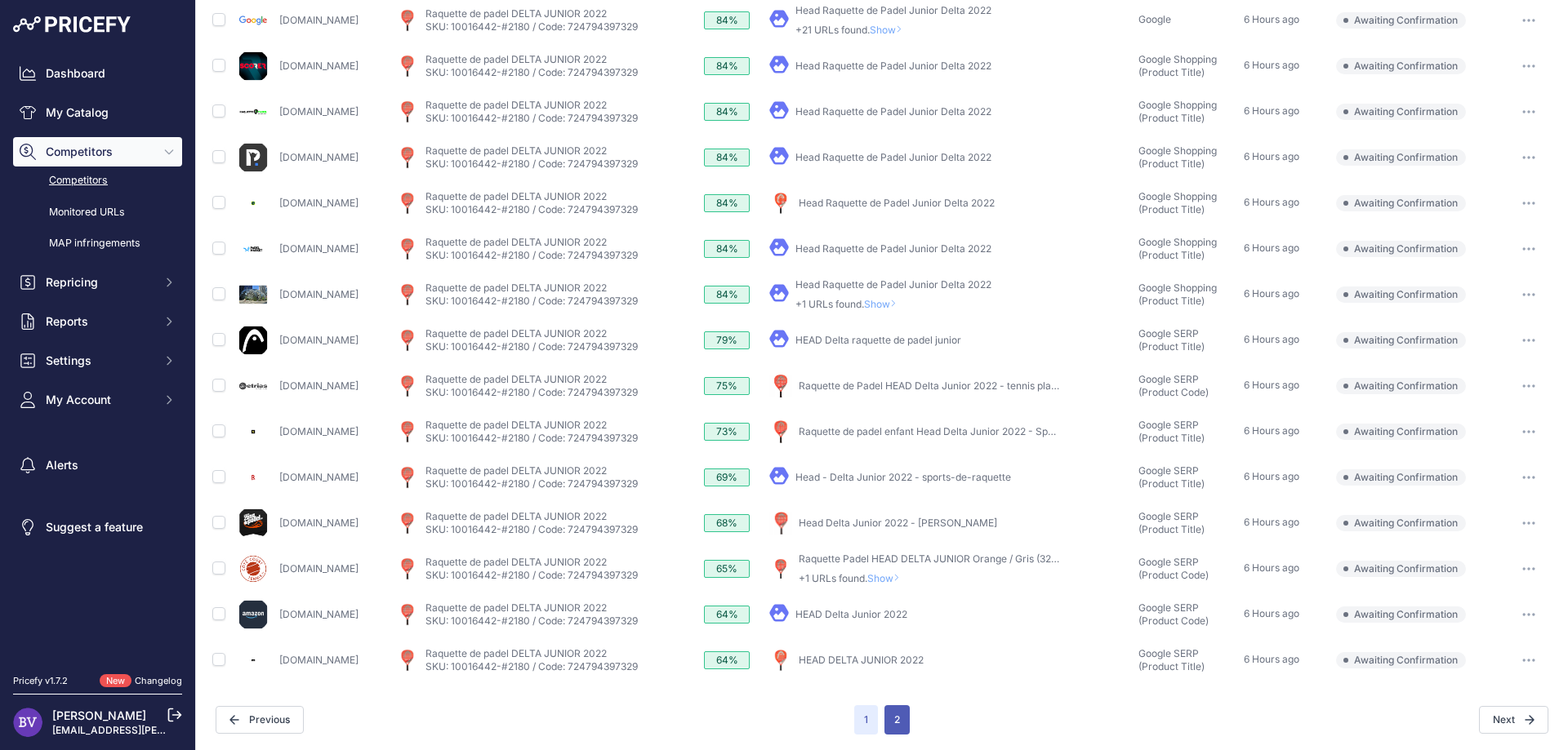
click at [898, 723] on button "2" at bounding box center [896, 720] width 25 height 29
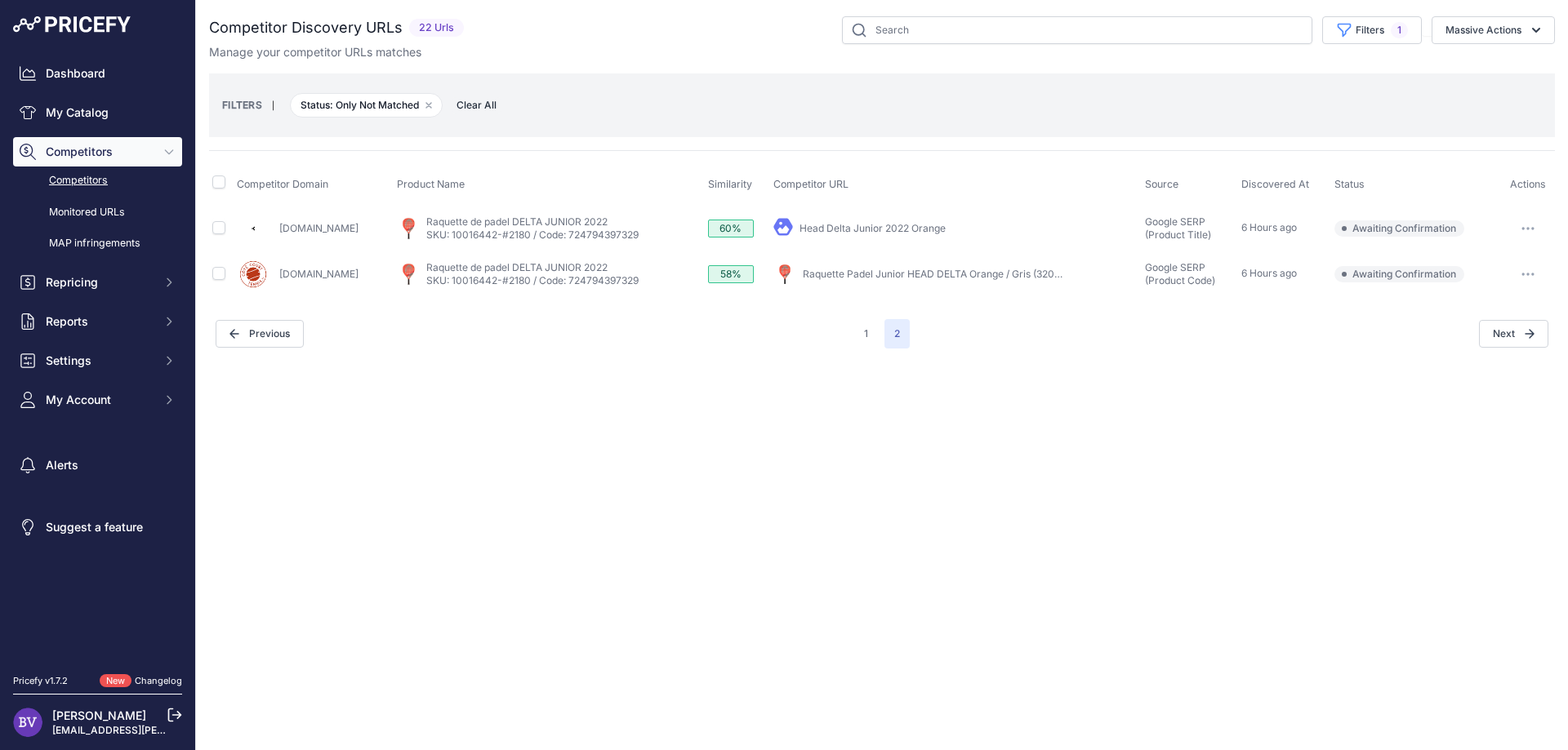
click at [1429, 226] on span "Awaiting Confirmation" at bounding box center [1399, 228] width 130 height 16
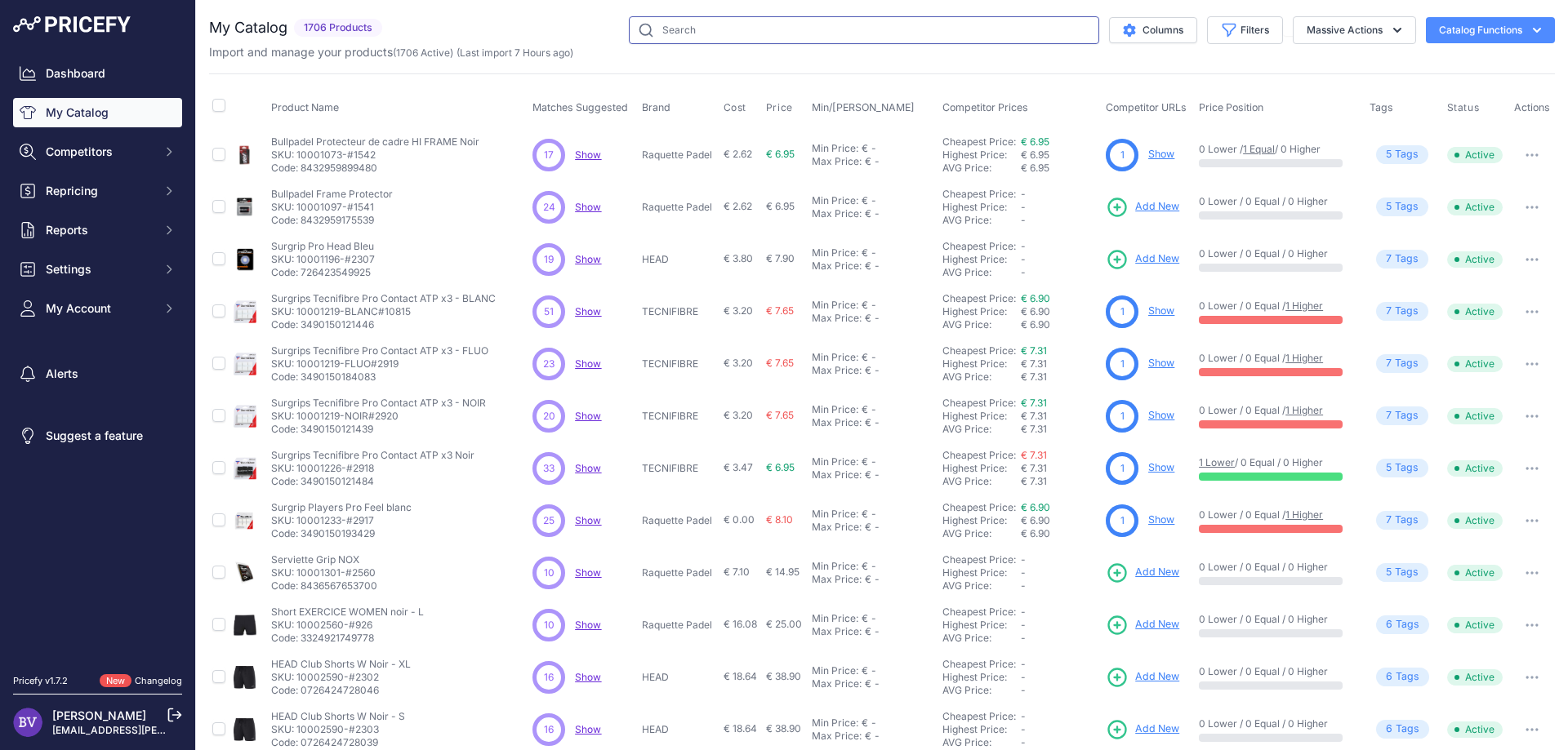
click at [735, 30] on input "text" at bounding box center [863, 29] width 470 height 27
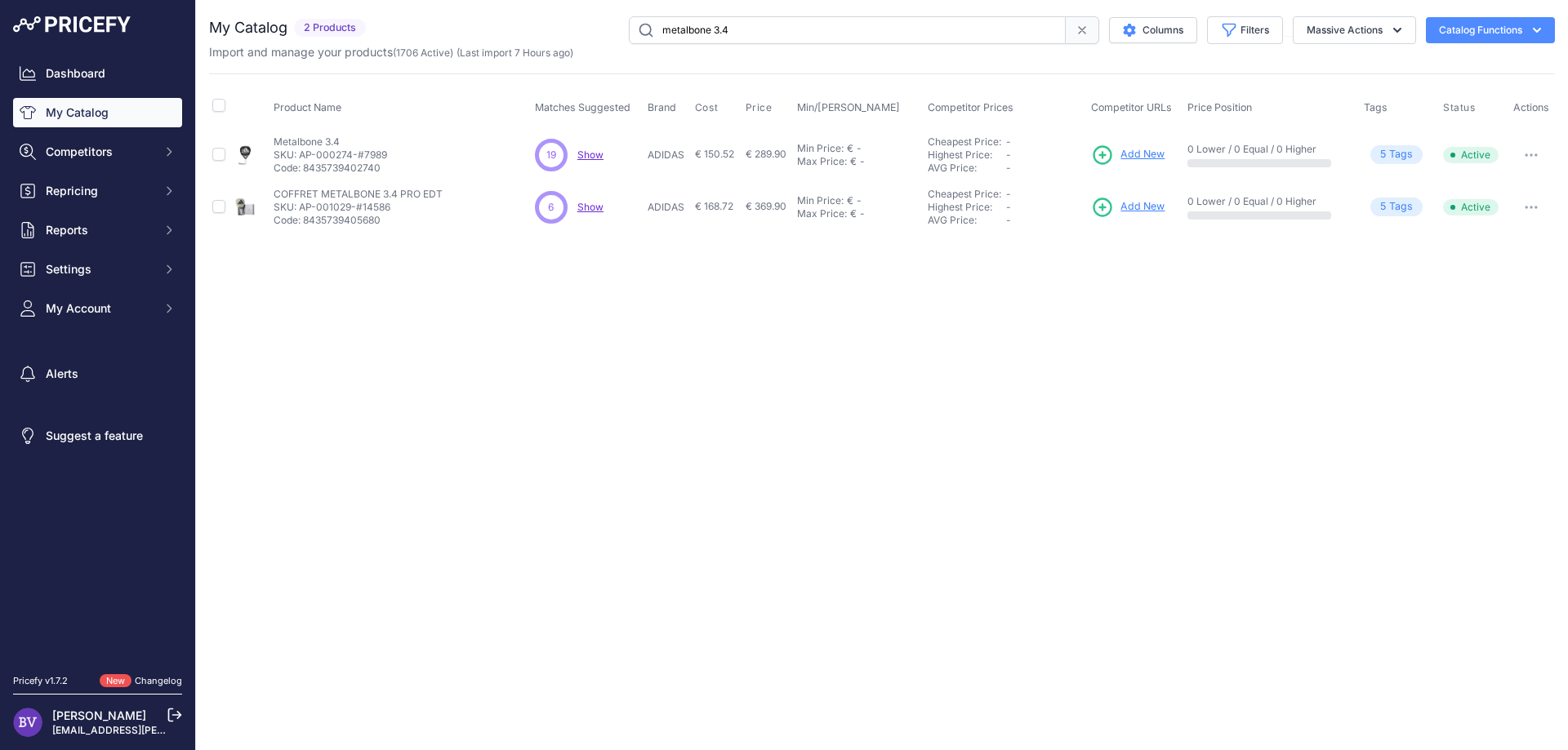
drag, startPoint x: 760, startPoint y: 33, endPoint x: 712, endPoint y: 35, distance: 48.0
click at [712, 35] on input "metalbone 3.4" at bounding box center [846, 29] width 437 height 27
type input "metalbone h"
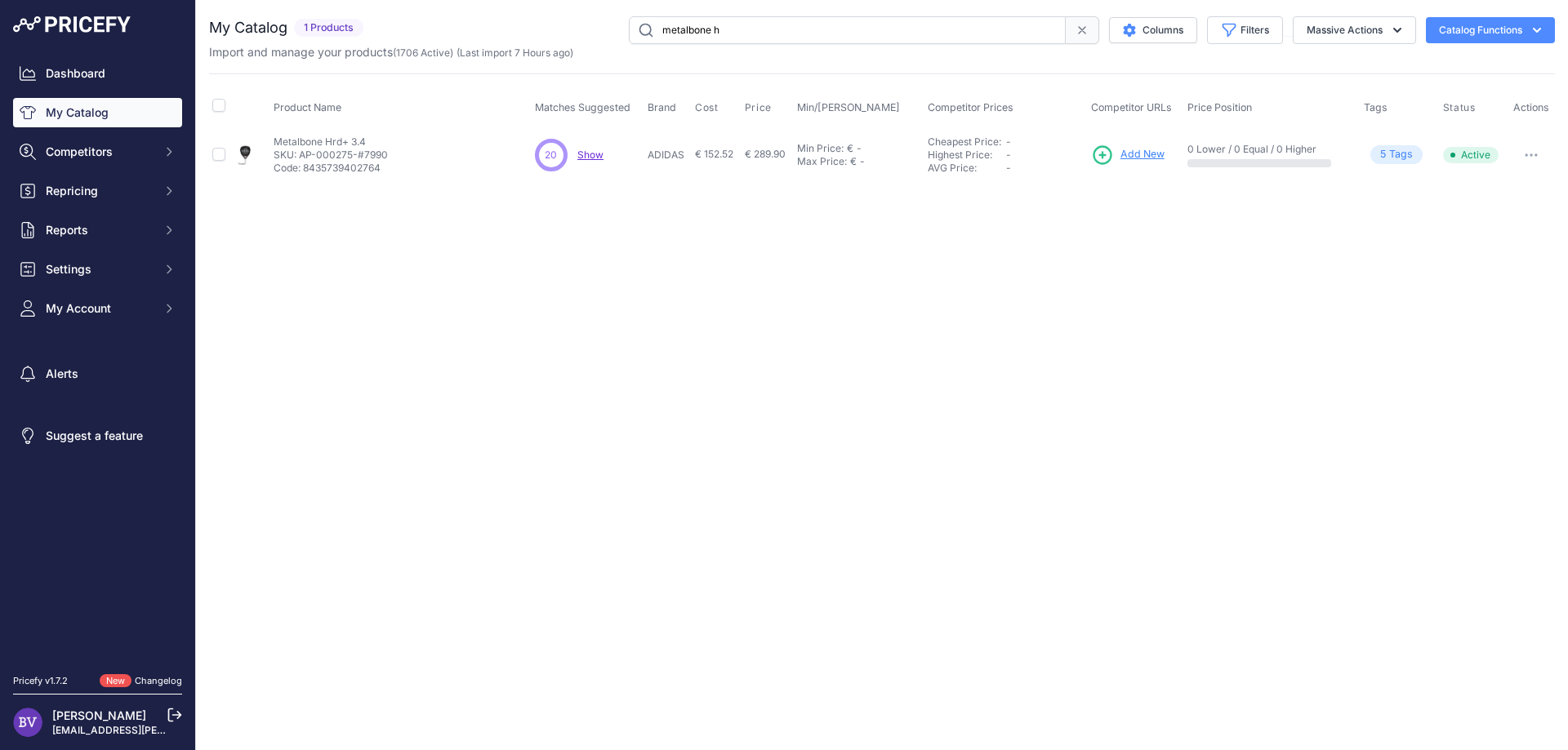
click at [550, 155] on span "20" at bounding box center [550, 156] width 12 height 15
click at [581, 158] on span "Show" at bounding box center [591, 155] width 26 height 12
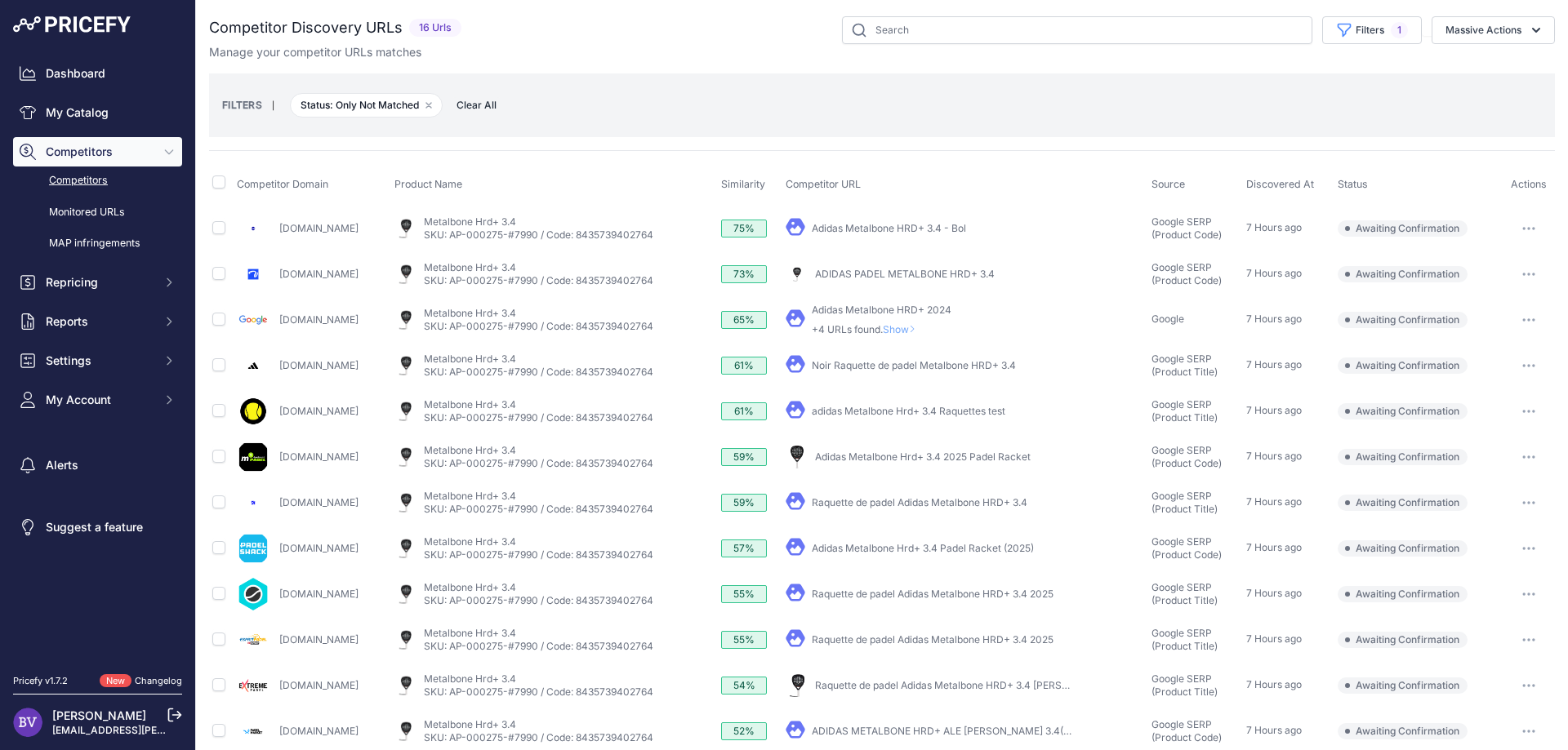
click at [326, 412] on link "[DOMAIN_NAME]" at bounding box center [319, 410] width 79 height 12
click at [326, 504] on link "[DOMAIN_NAME]" at bounding box center [319, 502] width 79 height 12
click at [1533, 502] on icon "button" at bounding box center [1533, 503] width 2 height 2
click at [908, 507] on link "Raquette de padel Adidas Metalbone HRD+ 3.4" at bounding box center [919, 502] width 215 height 12
click at [1532, 499] on button "button" at bounding box center [1528, 503] width 33 height 23
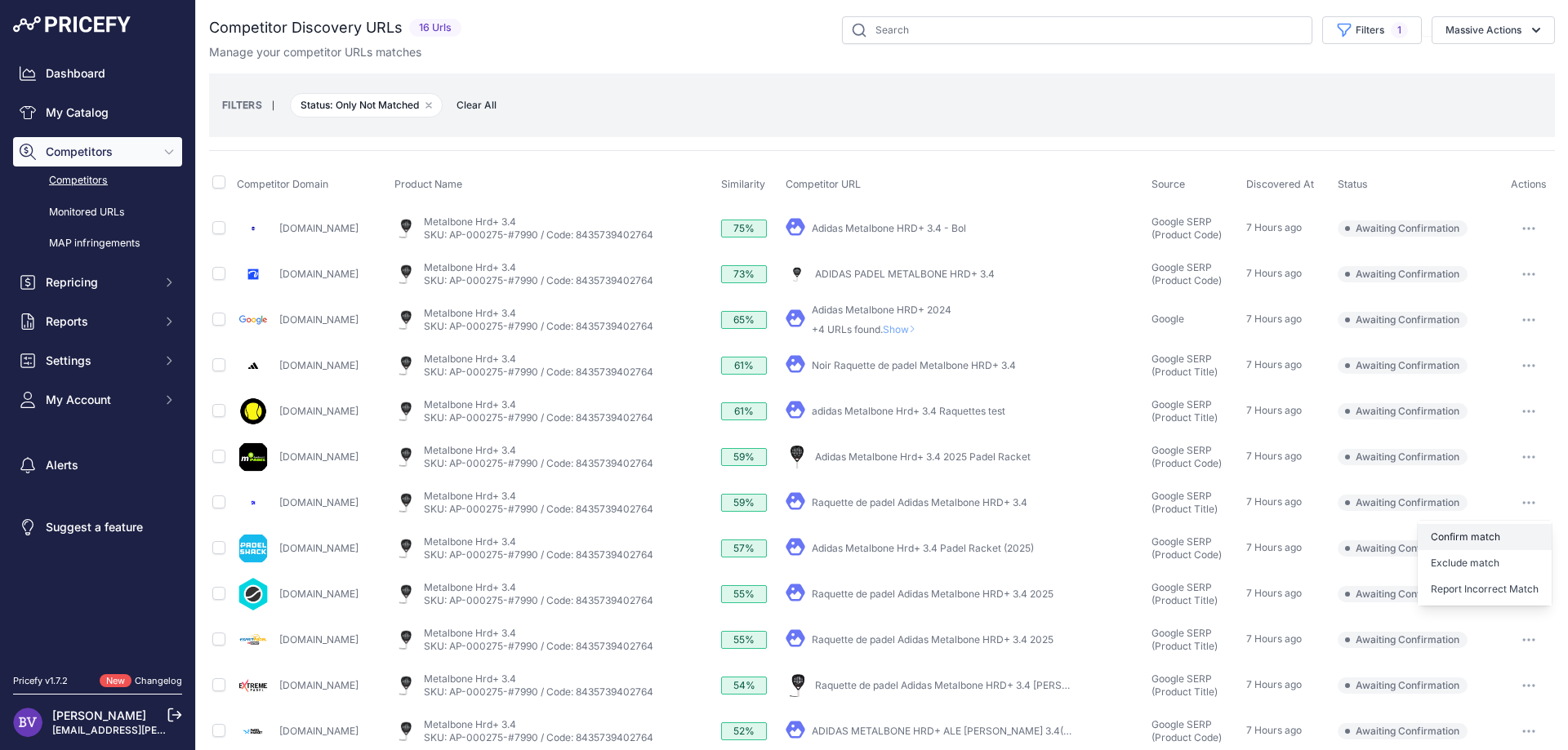
click at [1481, 536] on button "Confirm match" at bounding box center [1484, 538] width 134 height 26
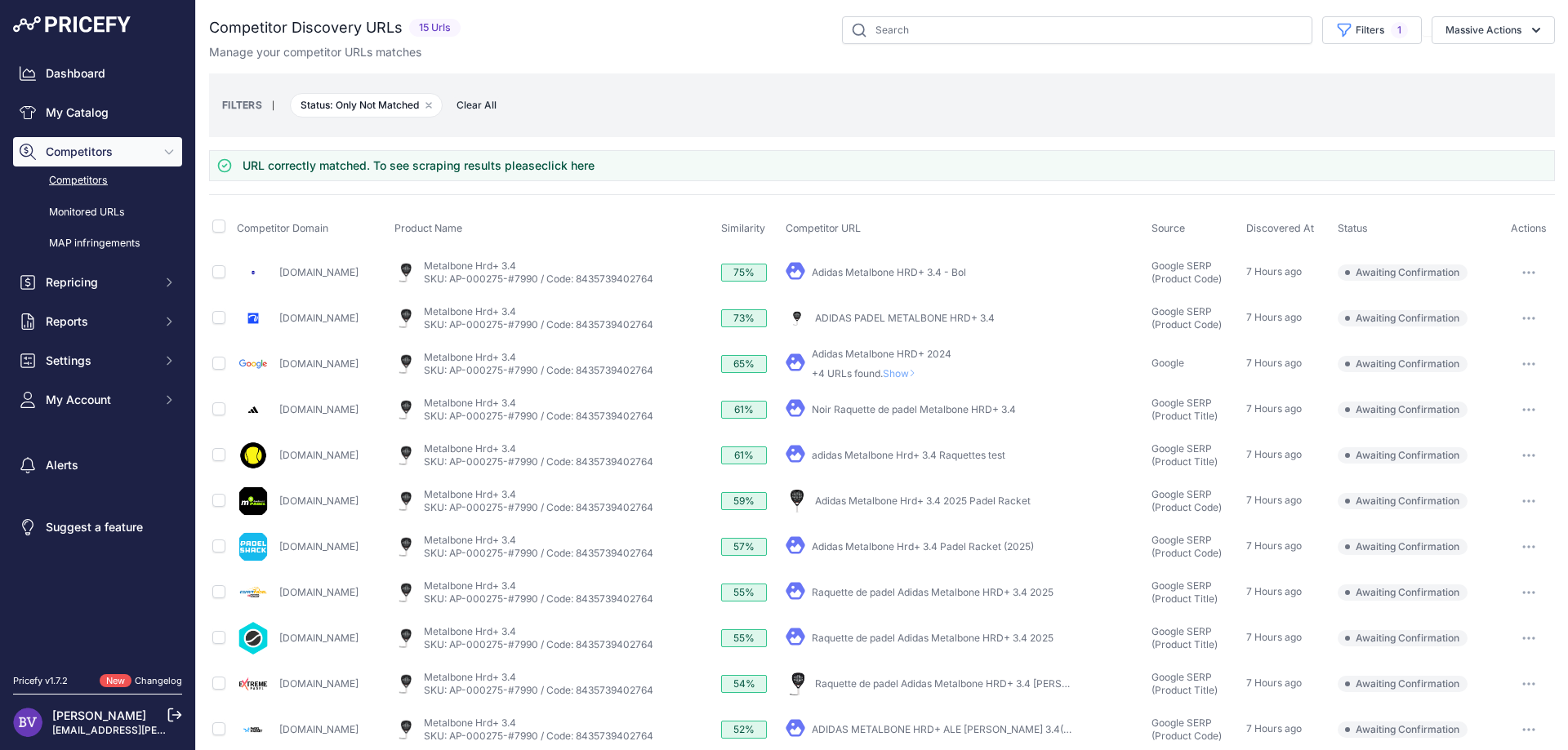
click at [960, 504] on link "Adidas Metalbone Hrd+ 3.4 2025 Padel Racket" at bounding box center [923, 500] width 215 height 12
click at [1532, 493] on button "button" at bounding box center [1528, 501] width 33 height 23
click at [1508, 540] on button "Confirm match" at bounding box center [1484, 536] width 134 height 26
click at [984, 543] on link "Raquette de padel Adidas Metalbone HRD+ 3.4 2025" at bounding box center [932, 546] width 242 height 12
click at [1532, 541] on button "button" at bounding box center [1528, 547] width 33 height 23
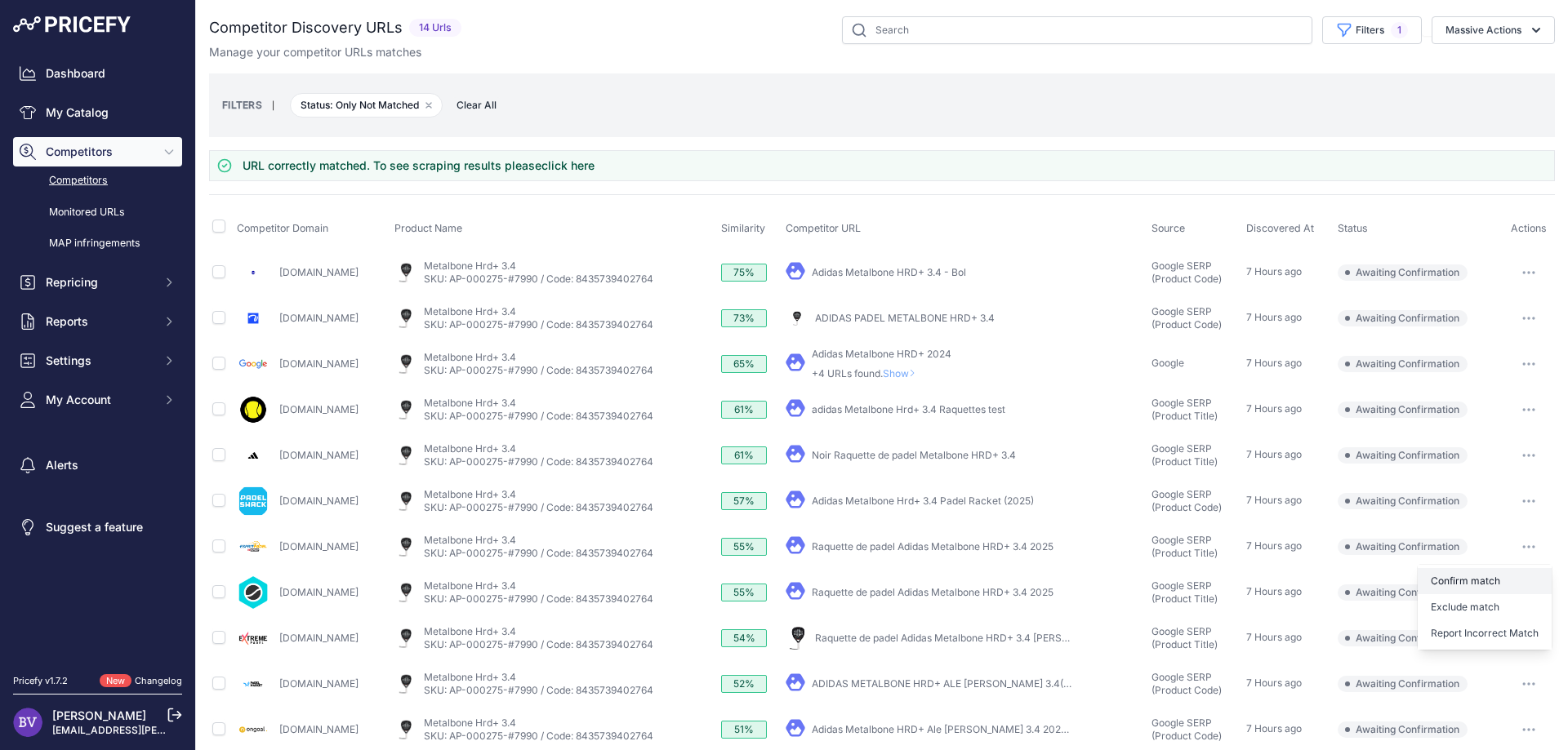
click at [1495, 580] on button "Confirm match" at bounding box center [1484, 581] width 134 height 26
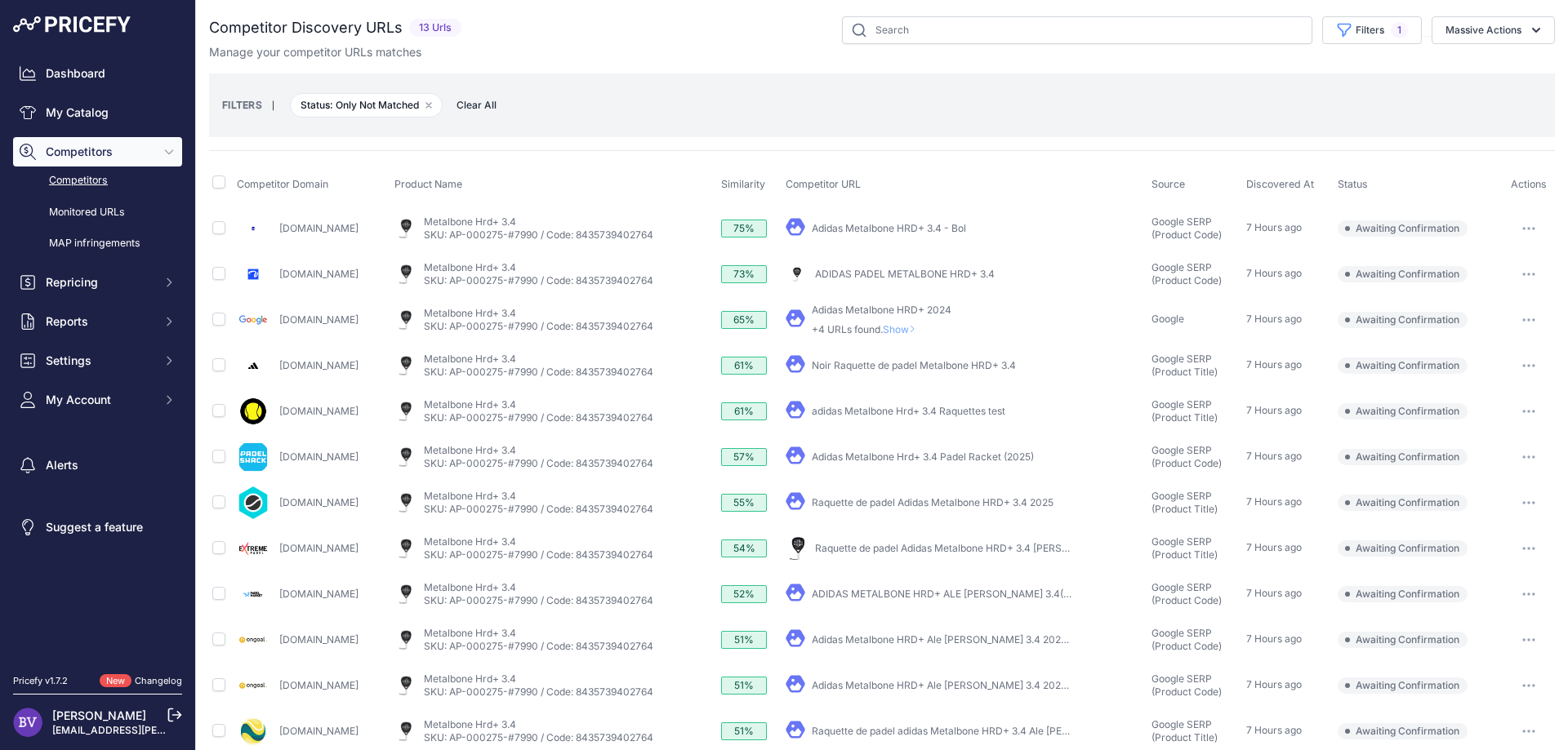
click at [984, 504] on link "Raquette de padel Adidas Metalbone HRD+ 3.4 2025" at bounding box center [932, 502] width 242 height 12
click at [1532, 506] on button "button" at bounding box center [1528, 503] width 33 height 23
click at [1498, 539] on button "Confirm match" at bounding box center [1484, 538] width 134 height 26
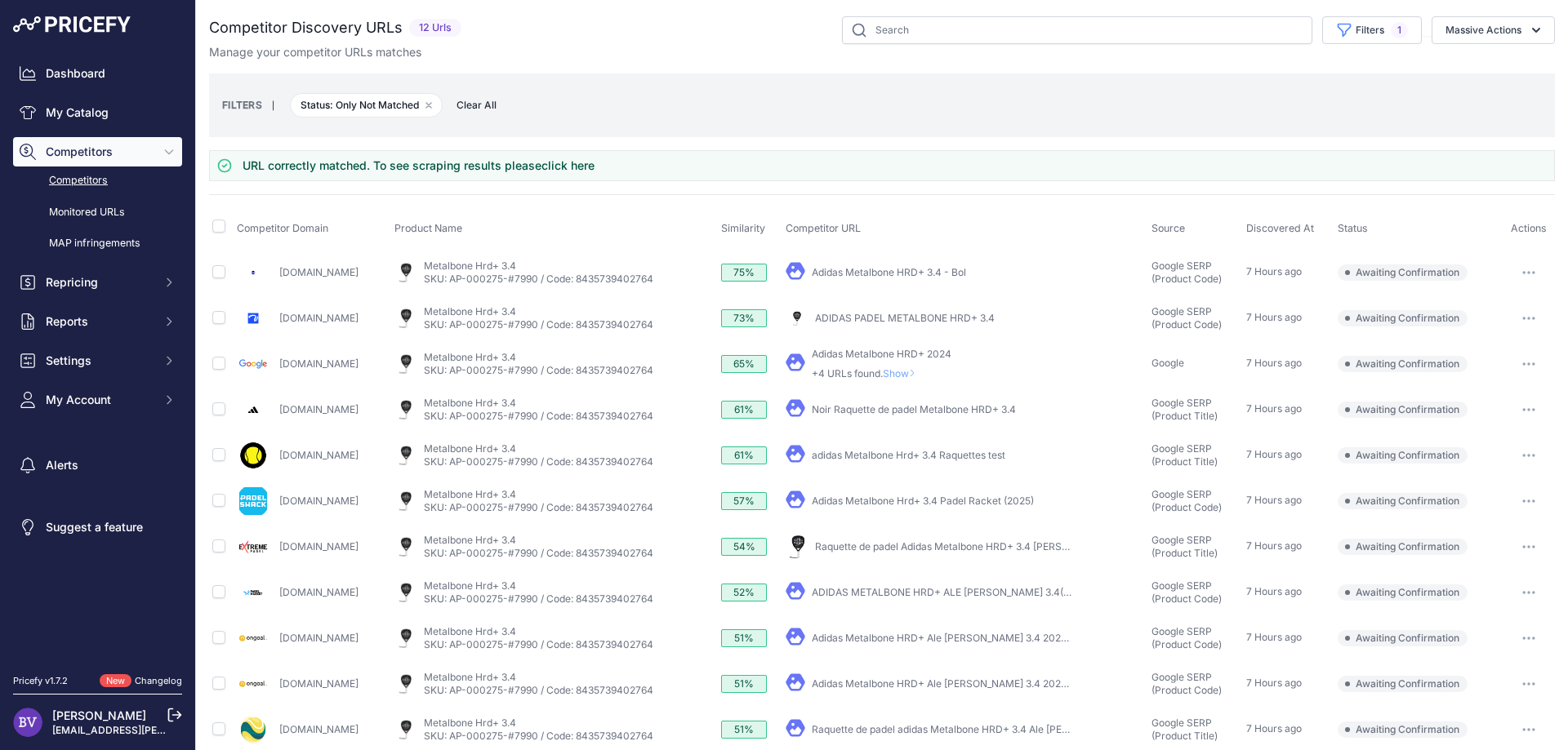
click at [891, 542] on link "Raquette de padel Adidas Metalbone HRD+ 3.4 Galán" at bounding box center [963, 546] width 297 height 12
click at [1533, 547] on icon "button" at bounding box center [1533, 547] width 2 height 2
click at [1496, 575] on button "Confirm match" at bounding box center [1484, 581] width 134 height 26
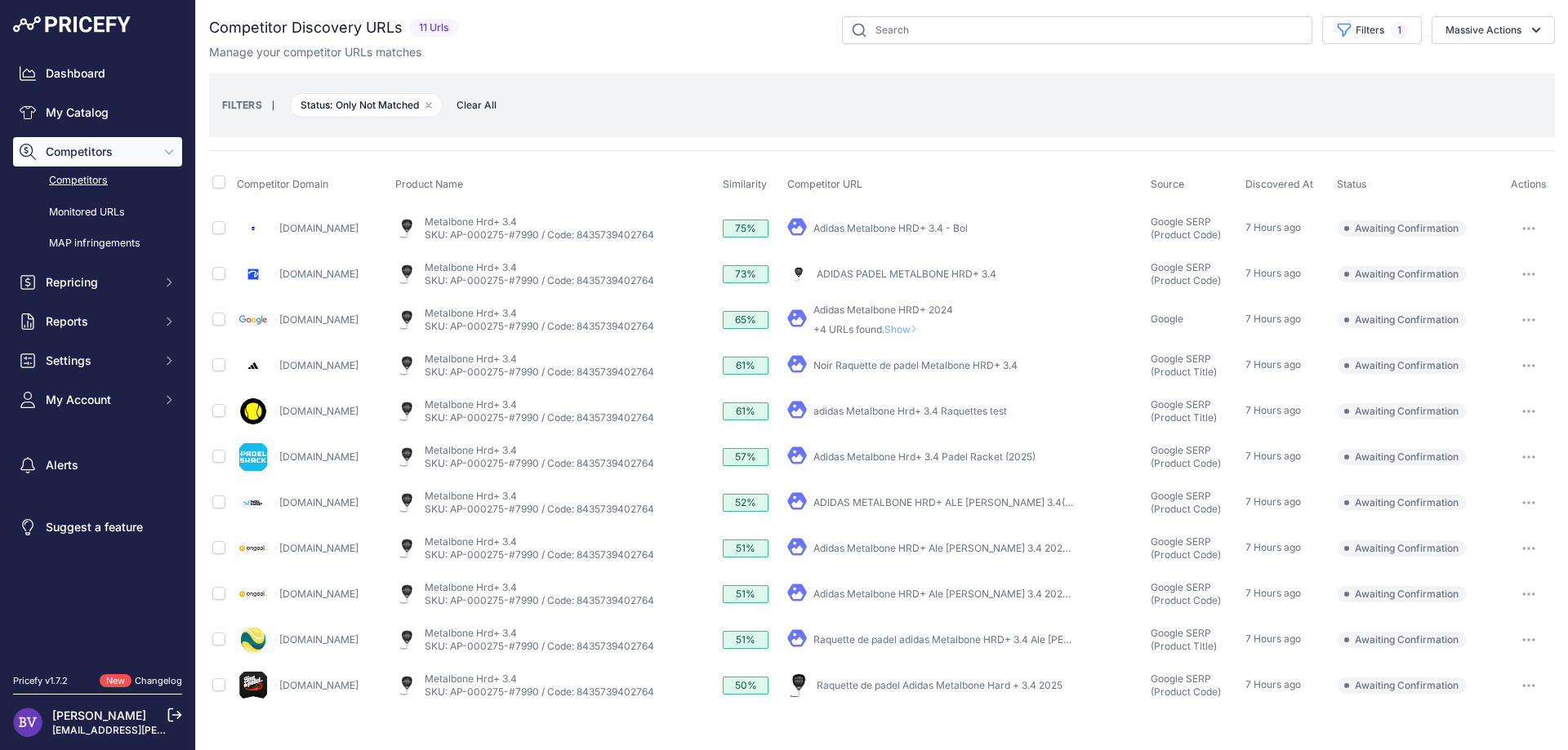
click at [901, 227] on link "Adidas Metalbone HRD+ 3.4 - Bol" at bounding box center [891, 227] width 155 height 12
click at [1535, 227] on button "button" at bounding box center [1528, 228] width 33 height 23
click at [1484, 290] on button "Exclude match" at bounding box center [1484, 290] width 134 height 26
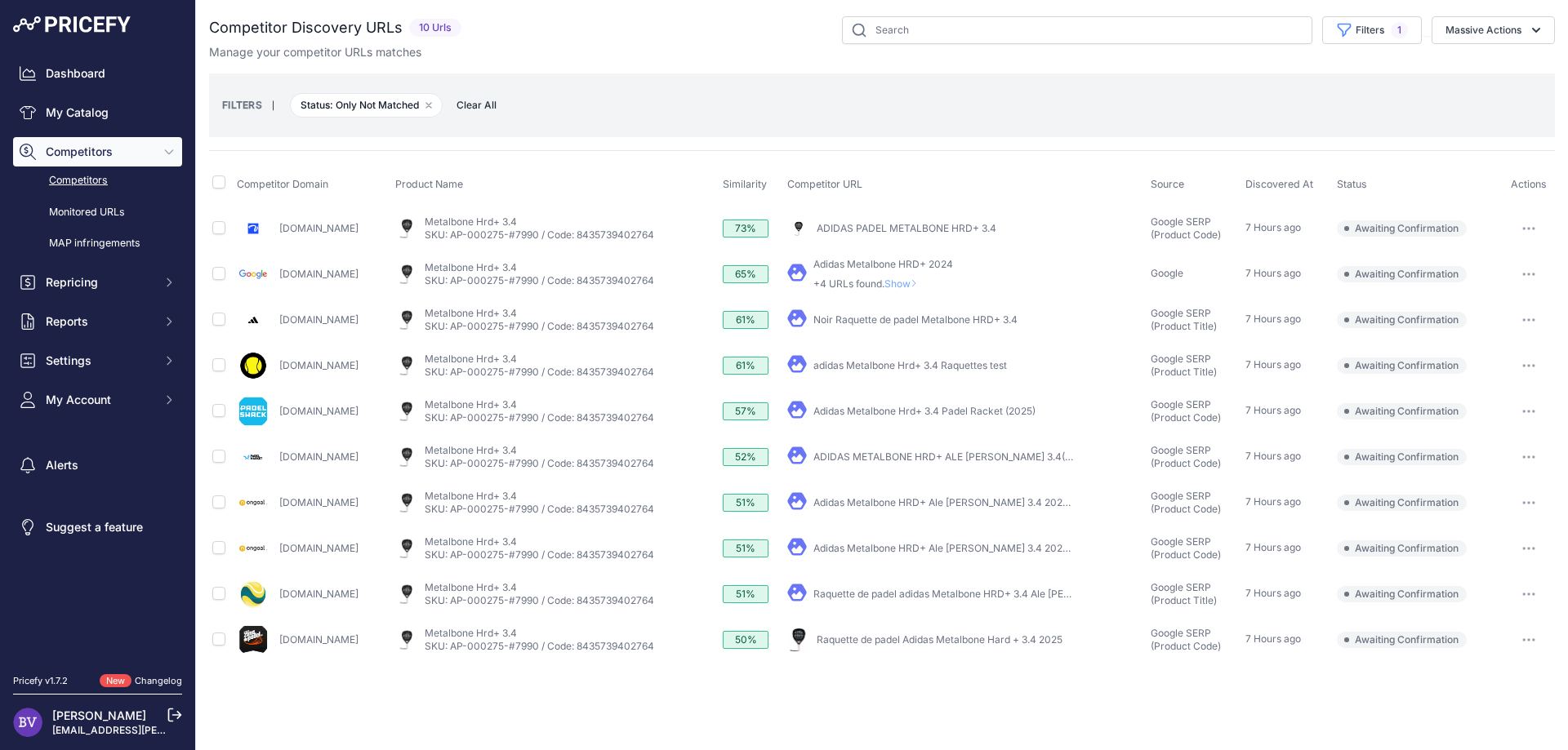
click at [908, 227] on link "ADIDAS PADEL METALBONE HRD+ 3.4" at bounding box center [906, 227] width 179 height 12
click at [1535, 225] on button "button" at bounding box center [1528, 228] width 33 height 23
click at [1495, 265] on button "Confirm match" at bounding box center [1484, 263] width 134 height 26
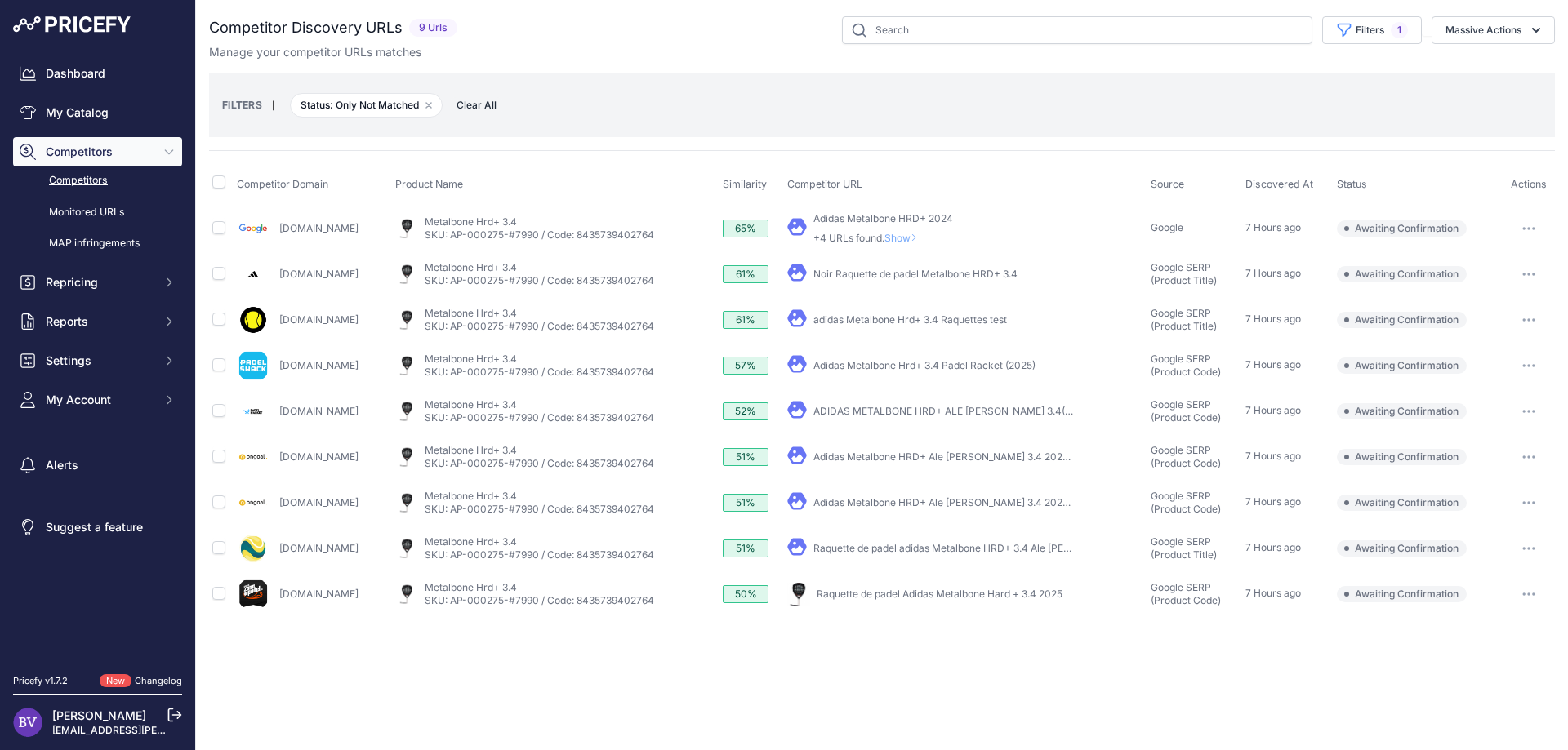
click at [874, 215] on link "Adidas Metalbone HRD+ 2024" at bounding box center [883, 218] width 140 height 12
click at [1530, 223] on button "button" at bounding box center [1528, 228] width 33 height 23
click at [909, 238] on span "Show" at bounding box center [904, 238] width 40 height 12
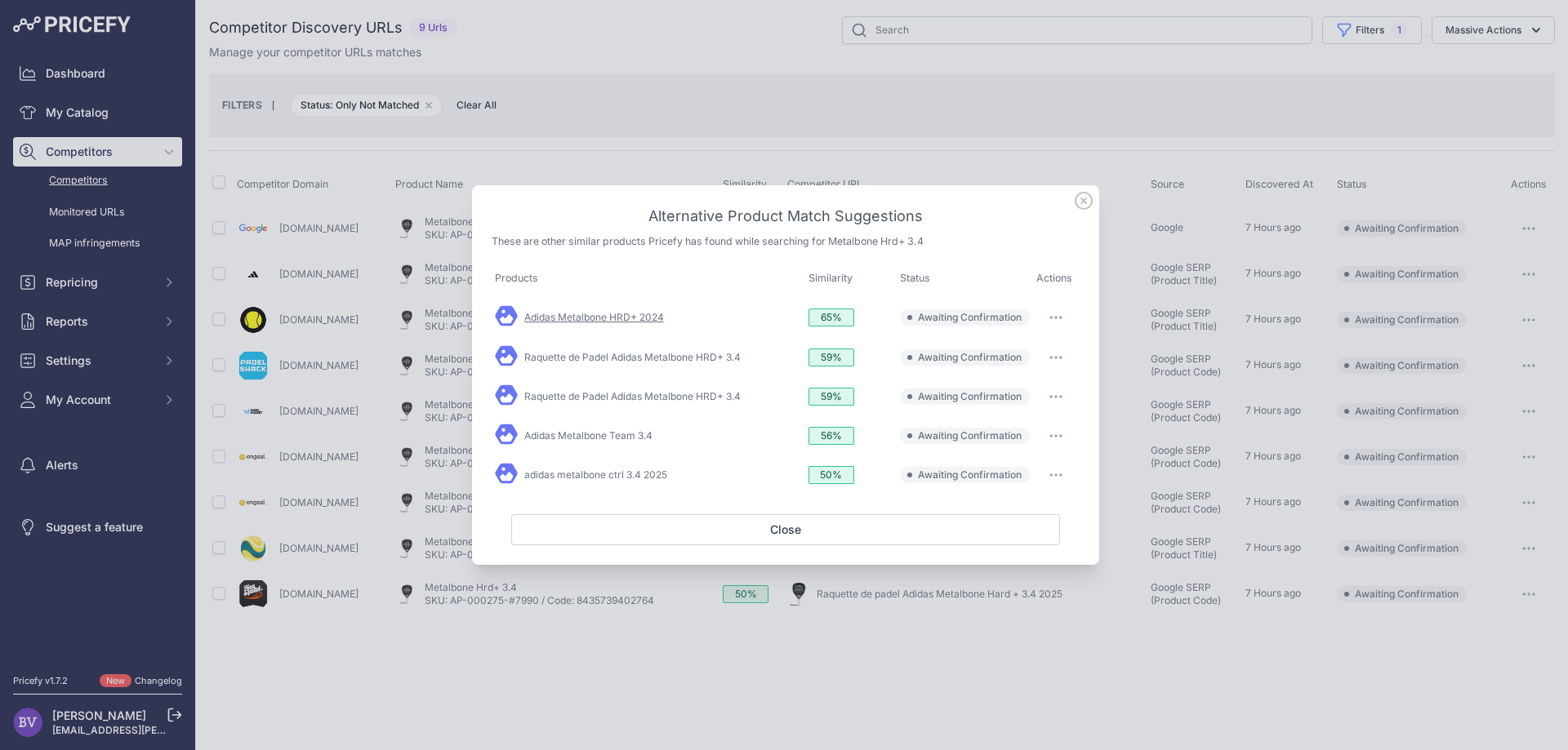
click at [609, 323] on link "Adidas Metalbone HRD+ 2024" at bounding box center [594, 317] width 140 height 12
click at [1059, 317] on button "button" at bounding box center [1056, 318] width 33 height 23
click at [1028, 385] on span "Exclude match" at bounding box center [1019, 384] width 69 height 12
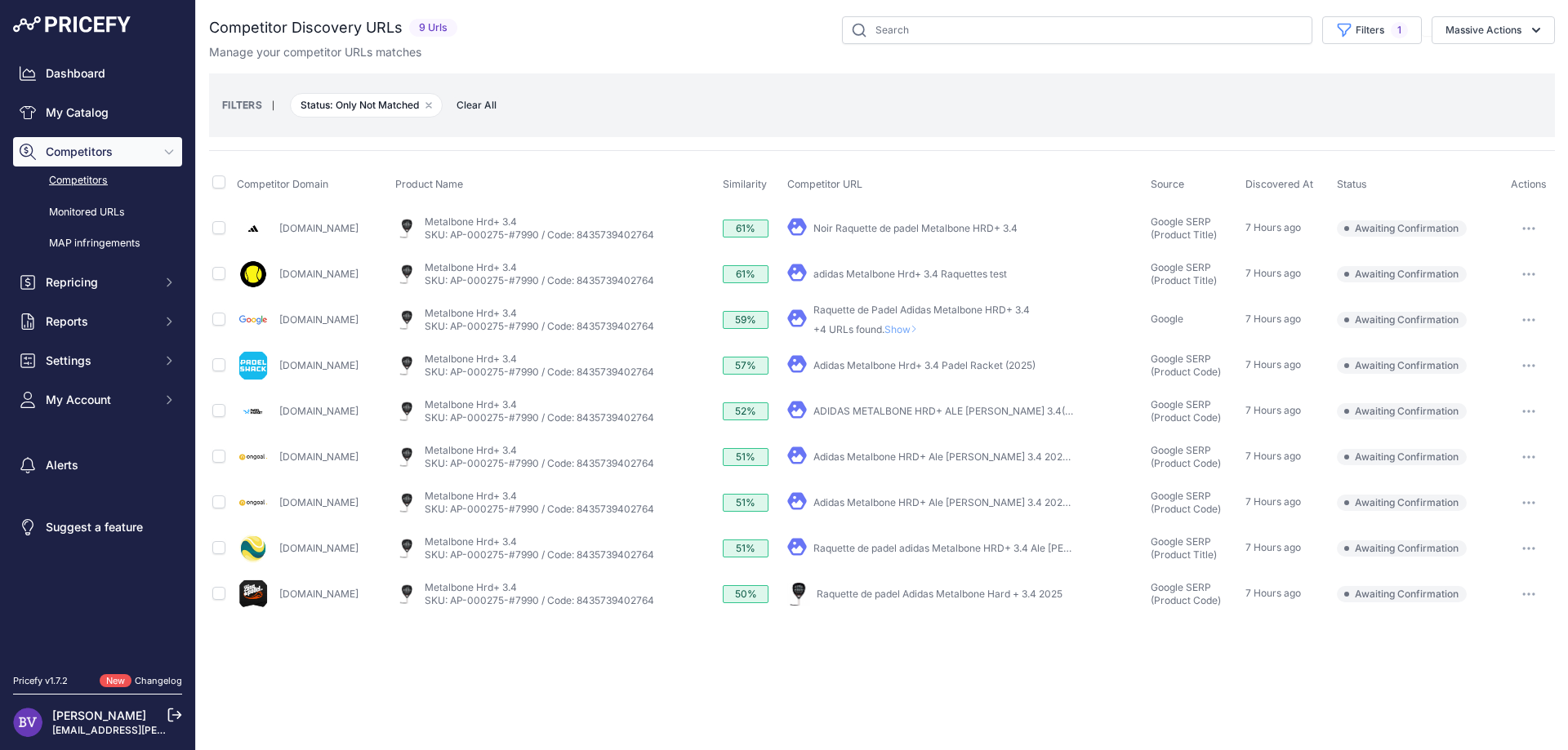
click at [868, 543] on link "Raquette de padel adidas Metalbone HRD+ 3.4 Ale Galán" at bounding box center [970, 548] width 313 height 12
click at [1534, 544] on button "button" at bounding box center [1528, 548] width 33 height 23
click at [1486, 608] on button "Exclude match" at bounding box center [1484, 609] width 134 height 26
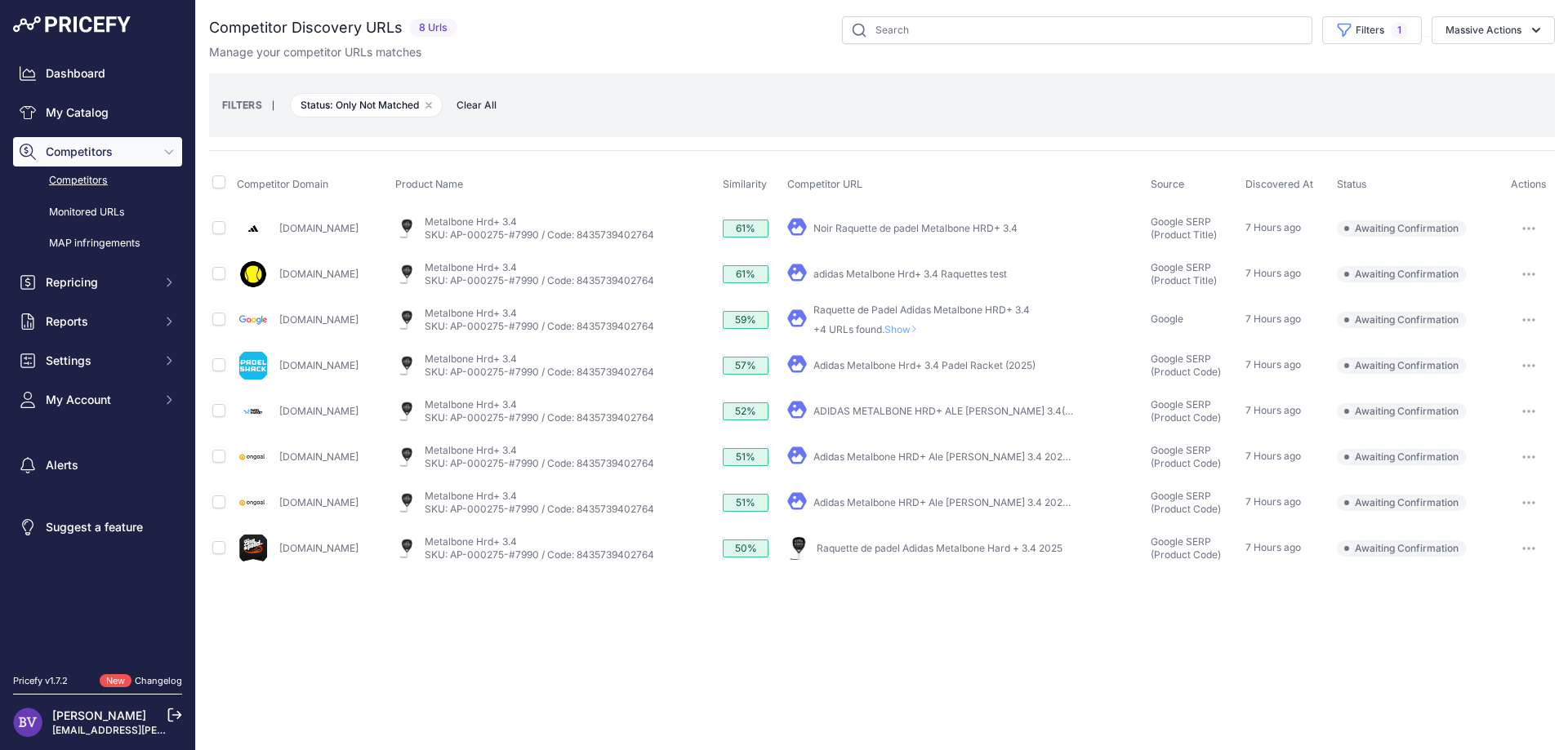
click at [875, 550] on link "Raquette de padel Adidas Metalbone Hard + 3.4 2025" at bounding box center [939, 548] width 245 height 12
click at [1539, 547] on button "button" at bounding box center [1528, 548] width 33 height 23
click at [1482, 586] on button "Confirm match" at bounding box center [1484, 583] width 134 height 26
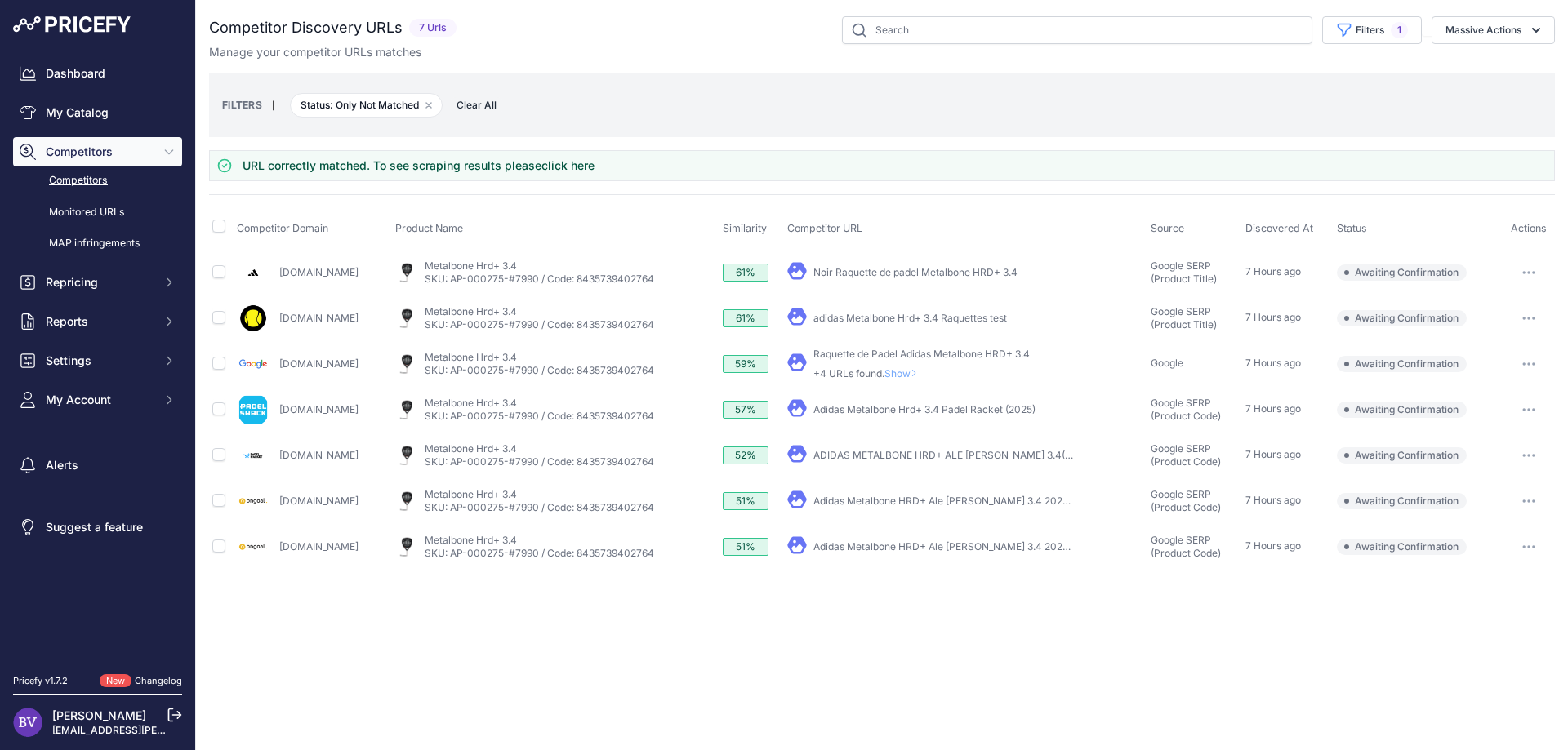
click at [87, 156] on span "Competitors" at bounding box center [98, 151] width 107 height 16
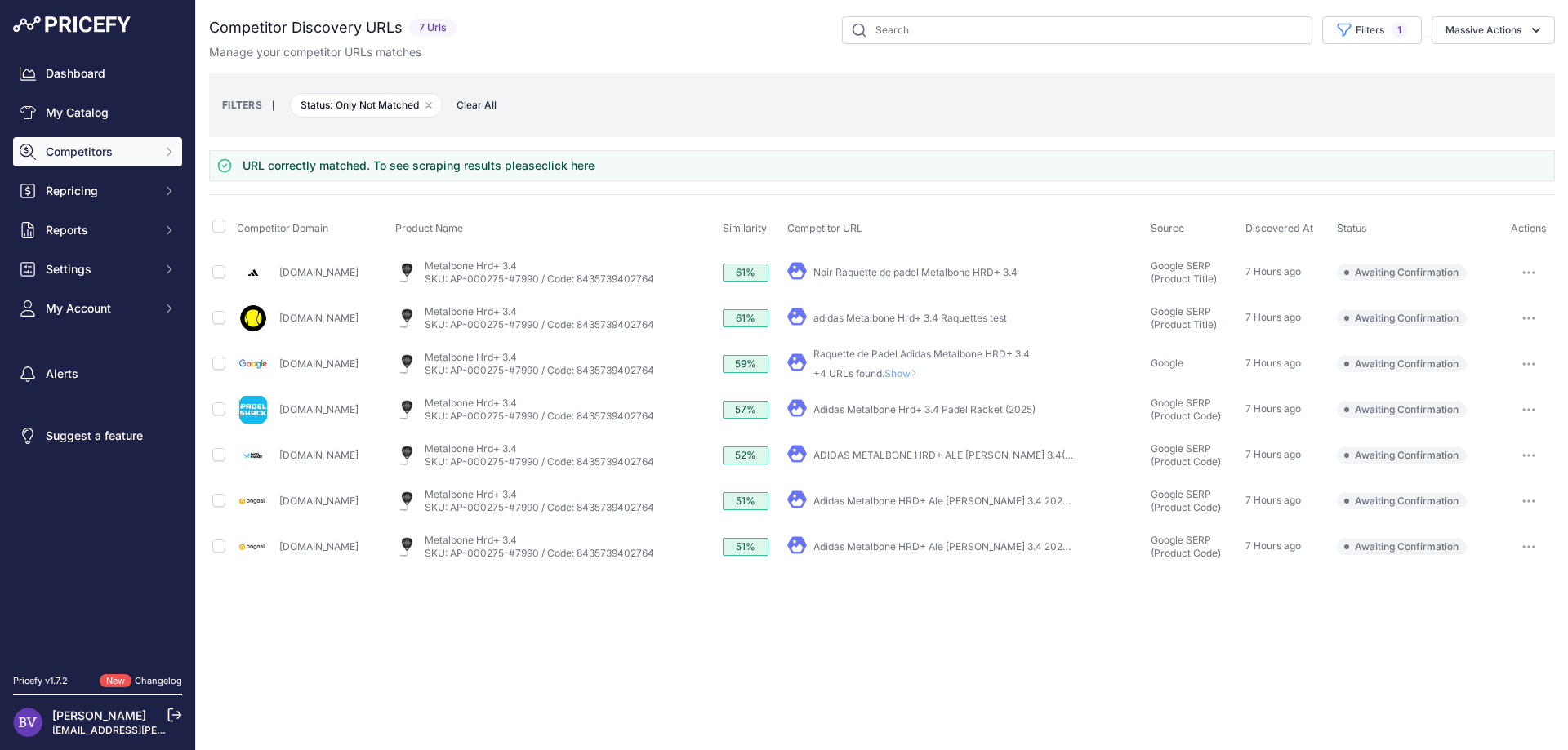
click at [87, 156] on span "Competitors" at bounding box center [98, 151] width 107 height 16
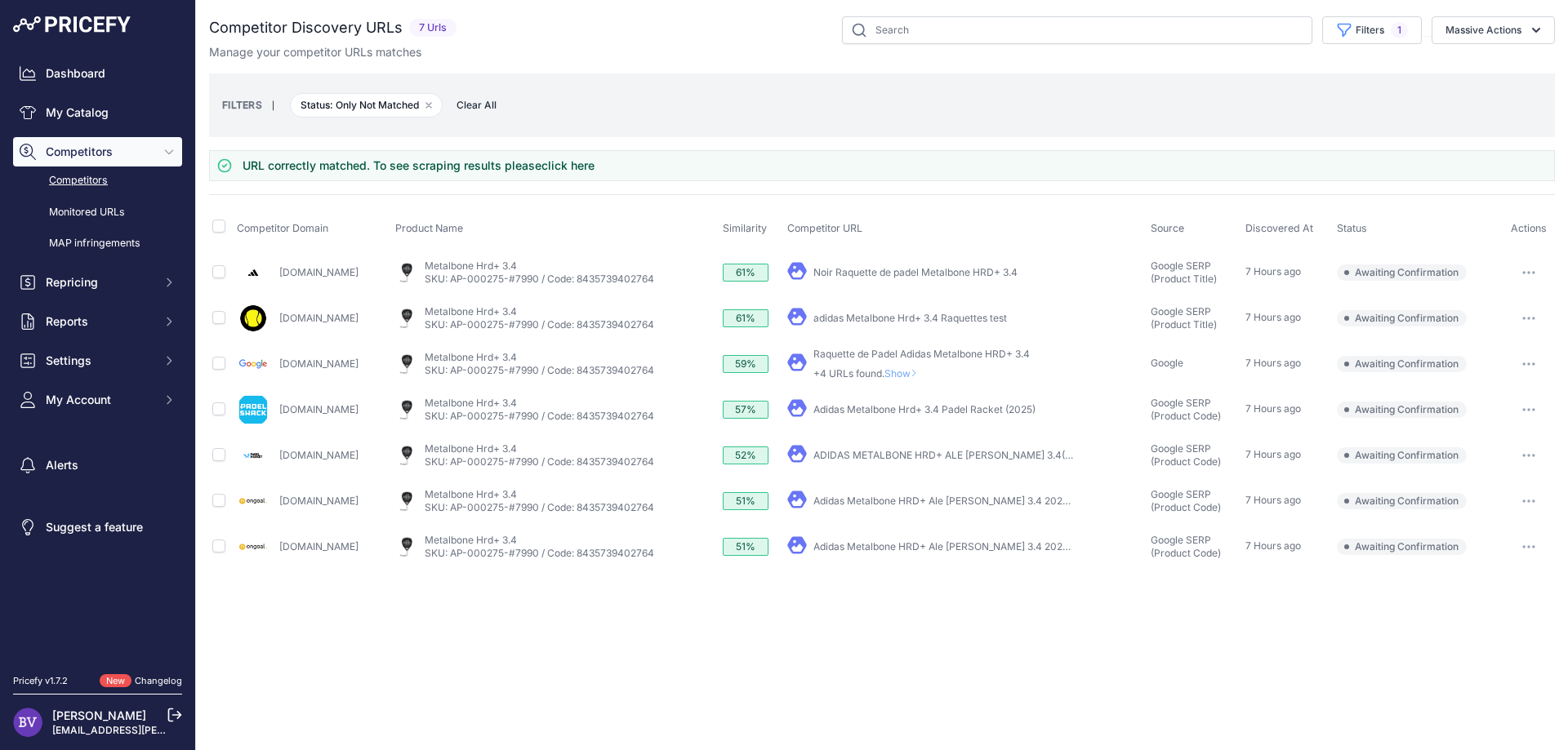
click at [93, 175] on link "Competitors" at bounding box center [97, 181] width 169 height 28
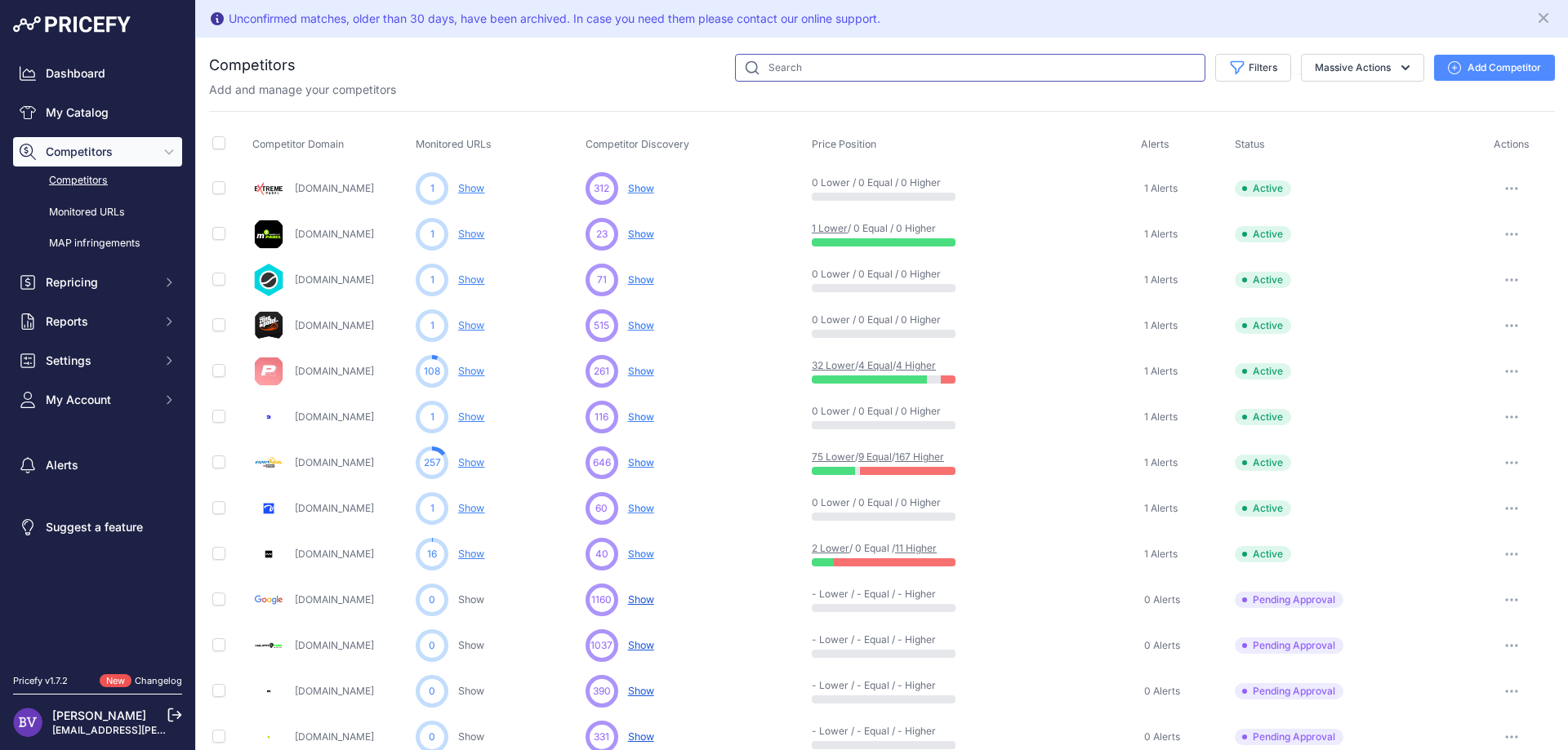
click at [800, 66] on input "text" at bounding box center [970, 67] width 470 height 27
type input "padeliberico"
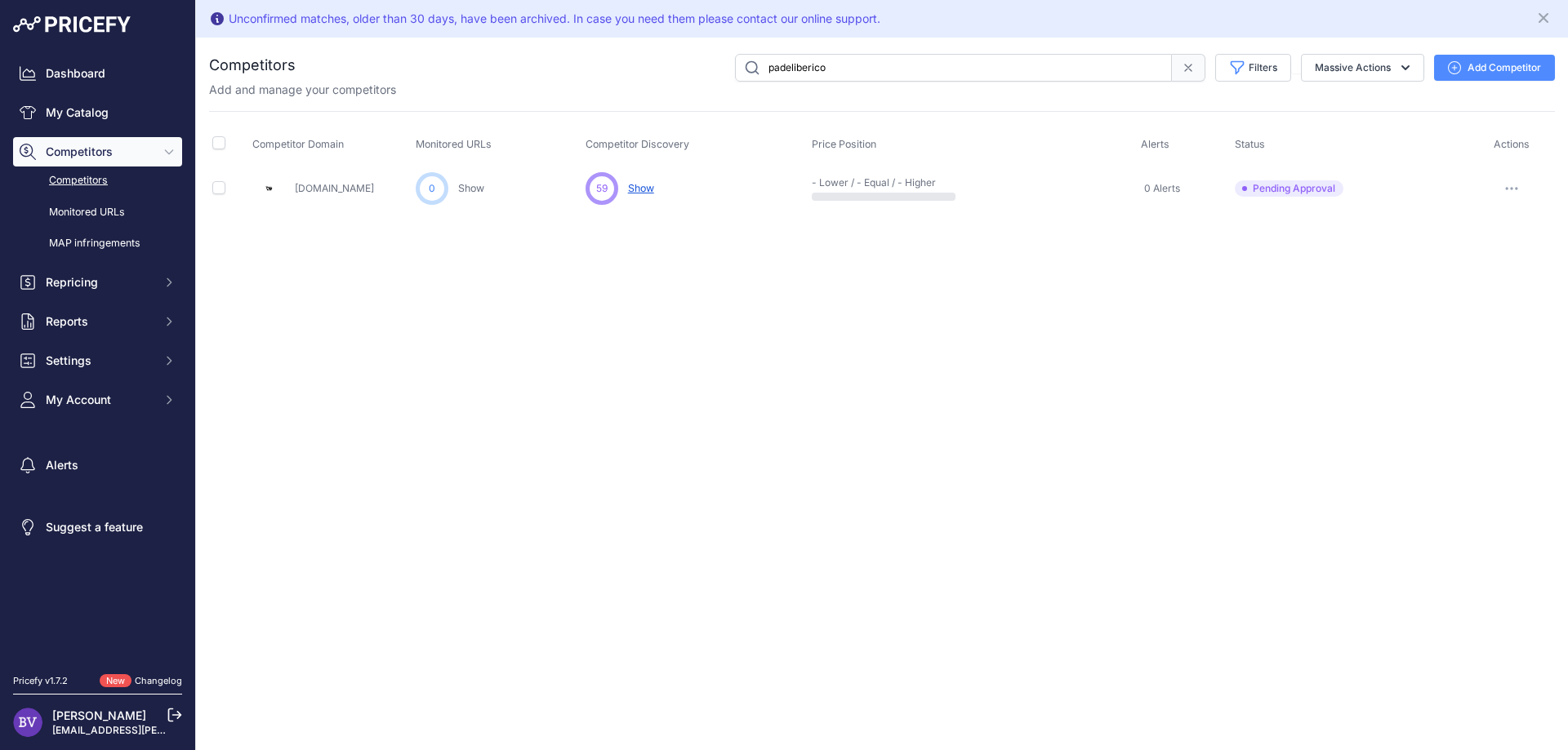
click at [648, 184] on span "Show" at bounding box center [642, 188] width 26 height 12
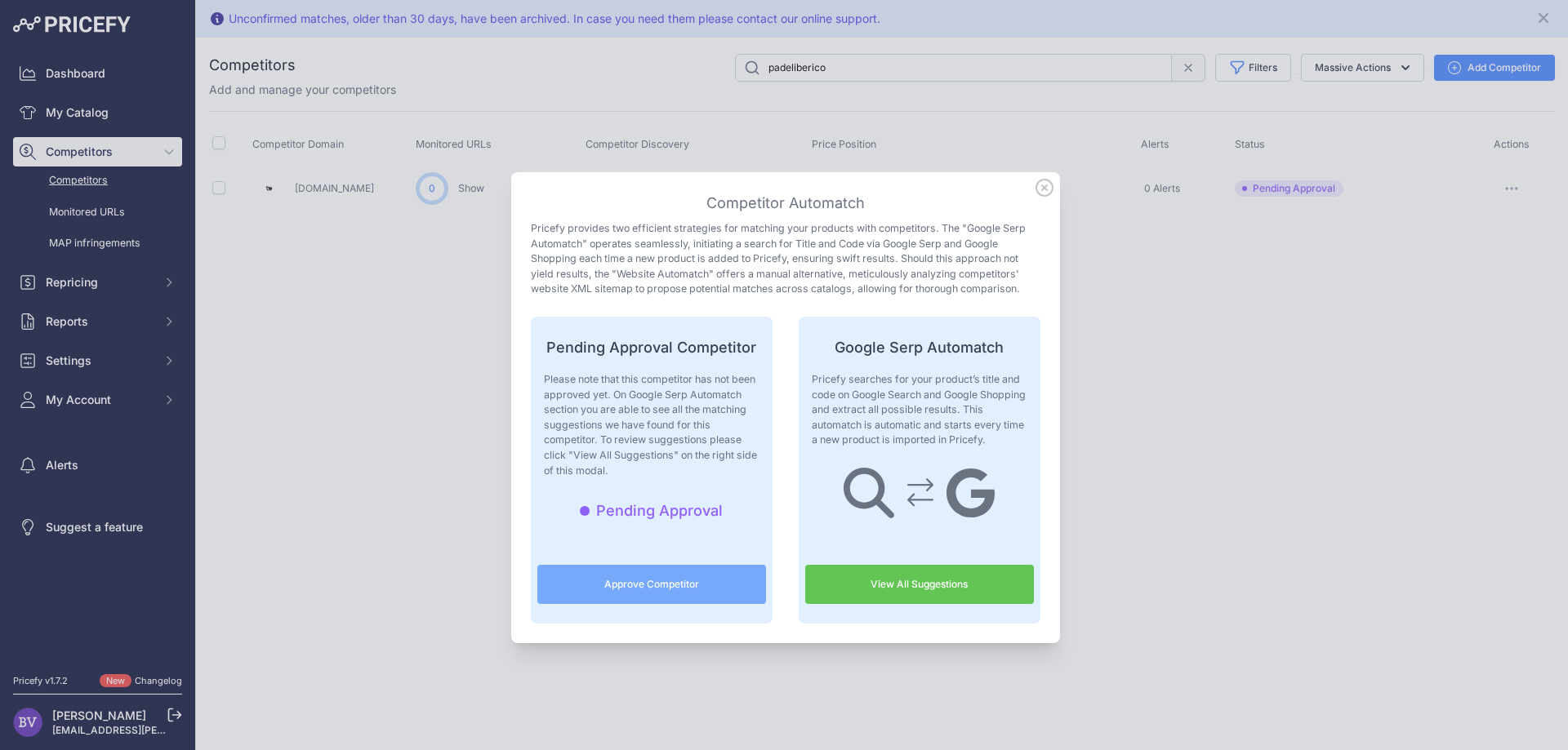
click at [1045, 186] on icon at bounding box center [1043, 187] width 16 height 16
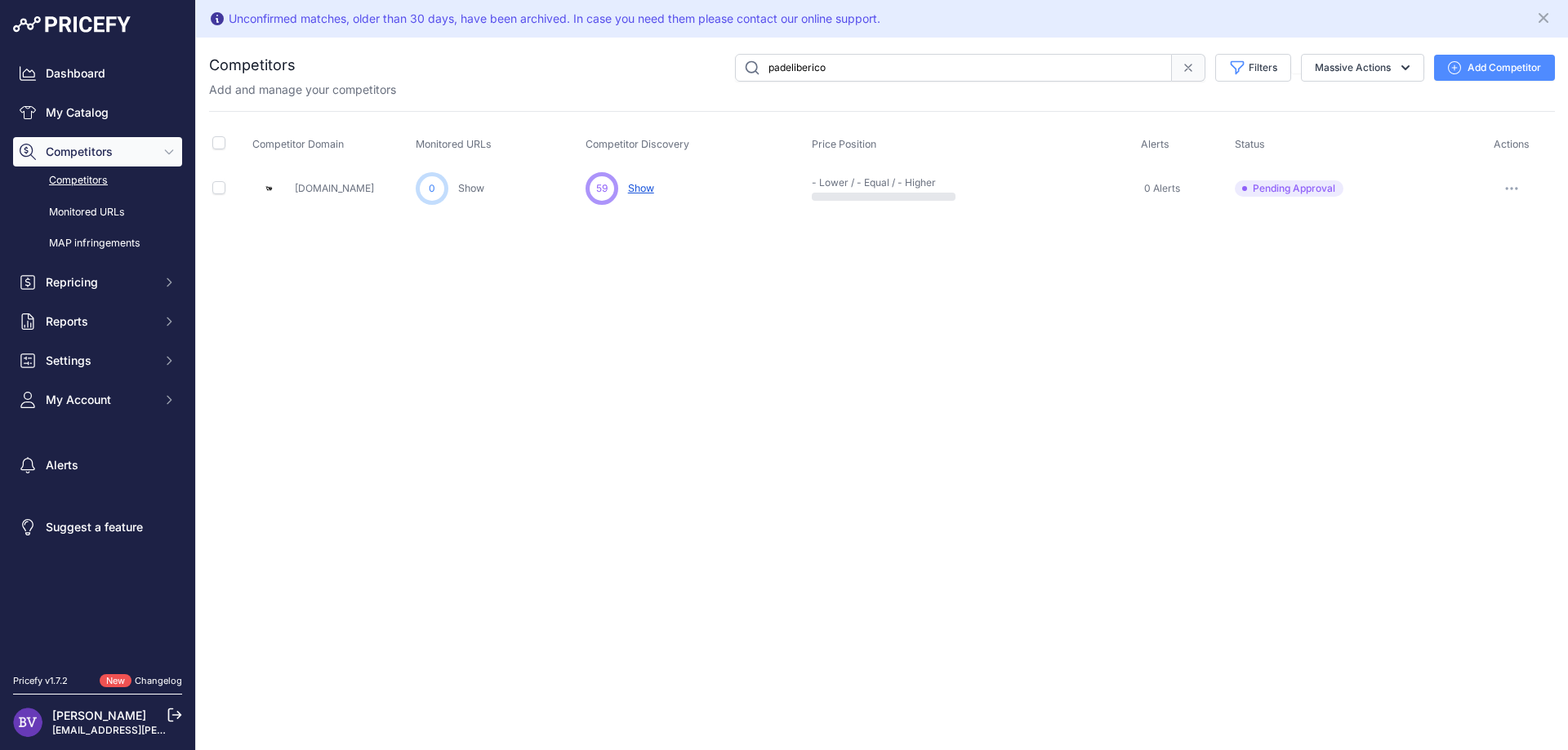
click at [73, 181] on link "Competitors" at bounding box center [97, 181] width 169 height 28
click at [88, 214] on link "Monitored URLs" at bounding box center [97, 212] width 169 height 28
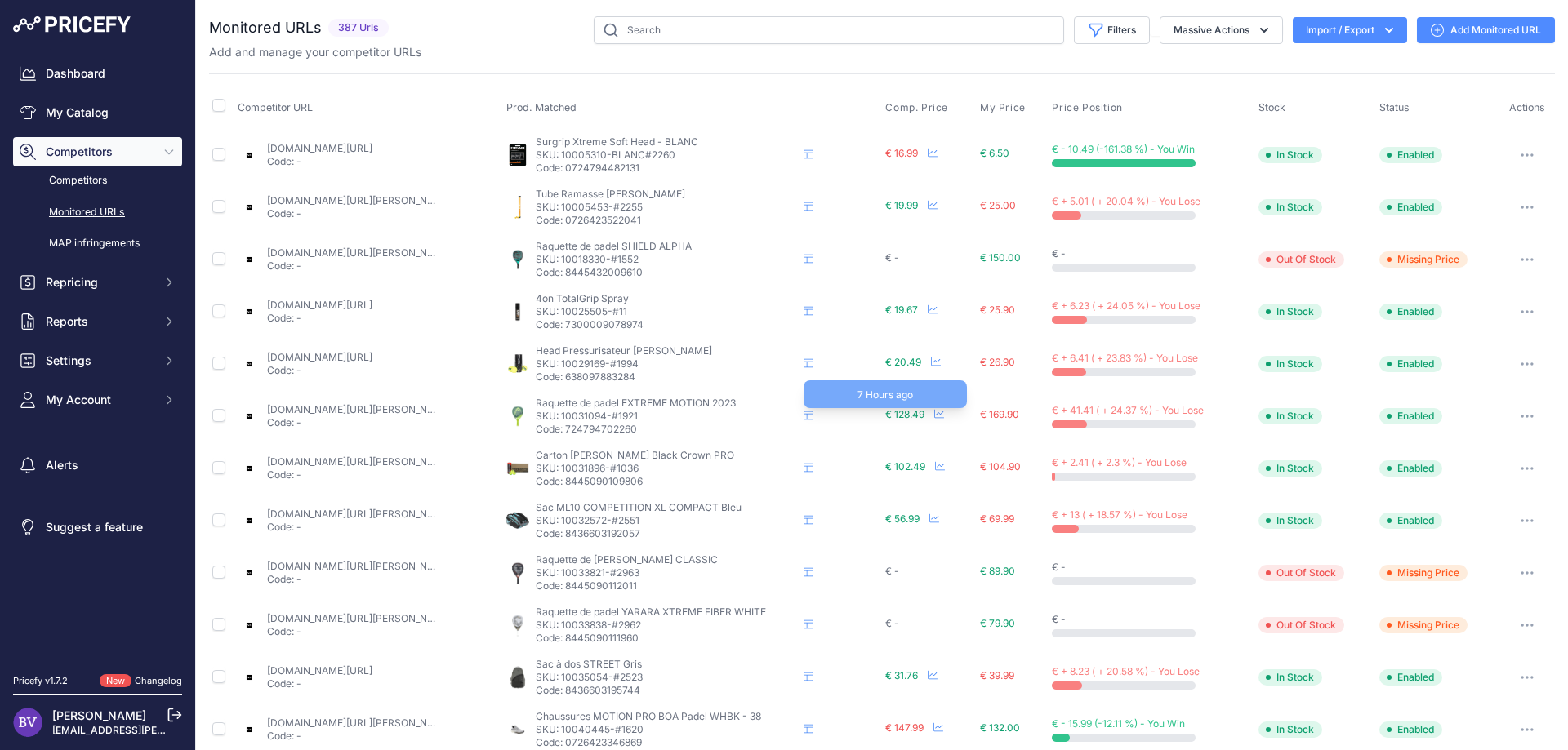
click at [891, 416] on span "€ 128.49" at bounding box center [905, 414] width 40 height 12
click at [617, 411] on p "SKU: 10031094-#1921" at bounding box center [666, 416] width 261 height 13
click at [392, 405] on link "tradeinn.com/smashinn/fr/head-raquette-de-padel-extreme-motion-2023/140252784/p…" at bounding box center [359, 409] width 185 height 12
click at [809, 420] on icon at bounding box center [809, 416] width 9 height 9
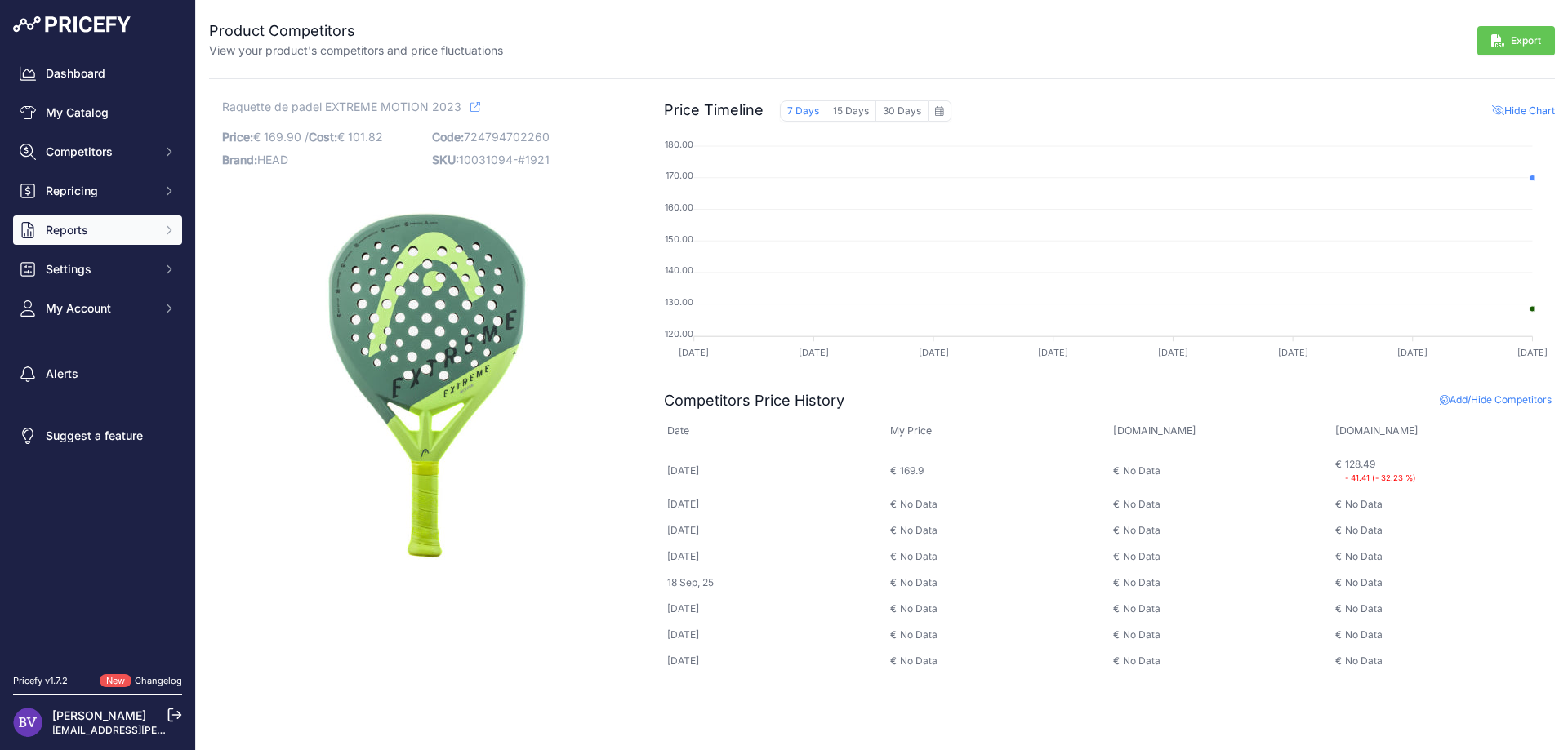
click at [108, 236] on span "Reports" at bounding box center [98, 229] width 107 height 16
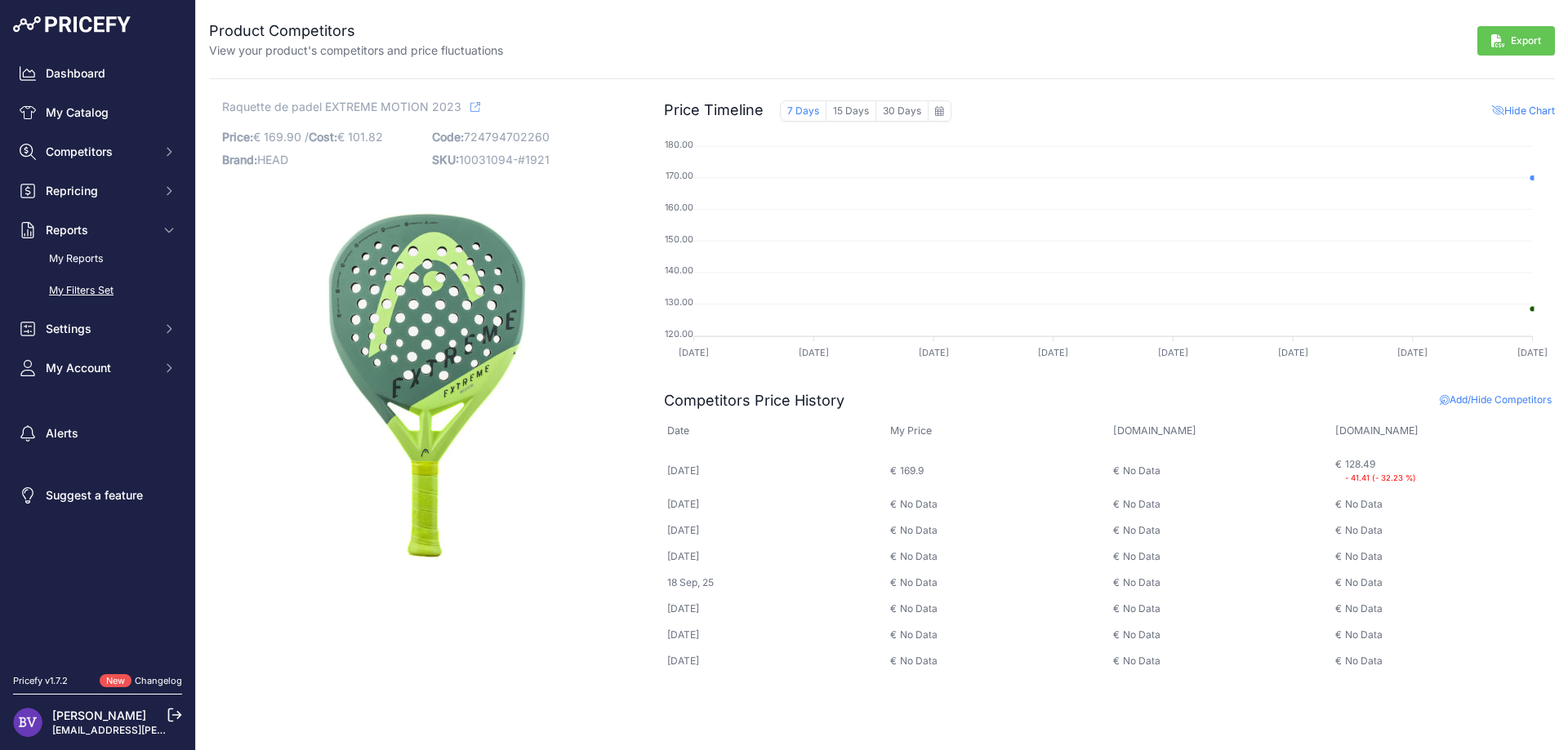
click at [112, 292] on link "My Filters Set" at bounding box center [97, 291] width 169 height 28
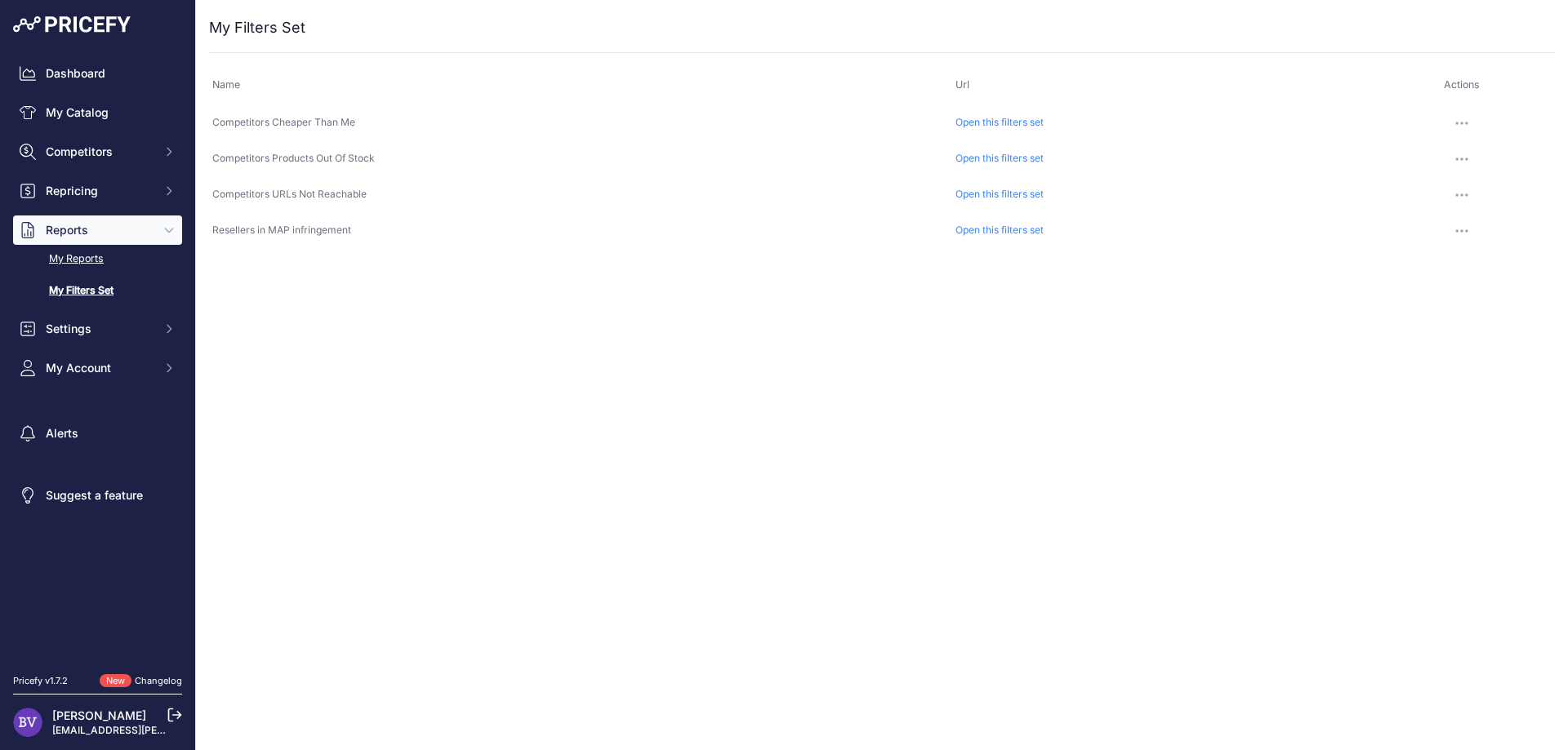
click at [93, 252] on link "My Reports" at bounding box center [97, 259] width 169 height 28
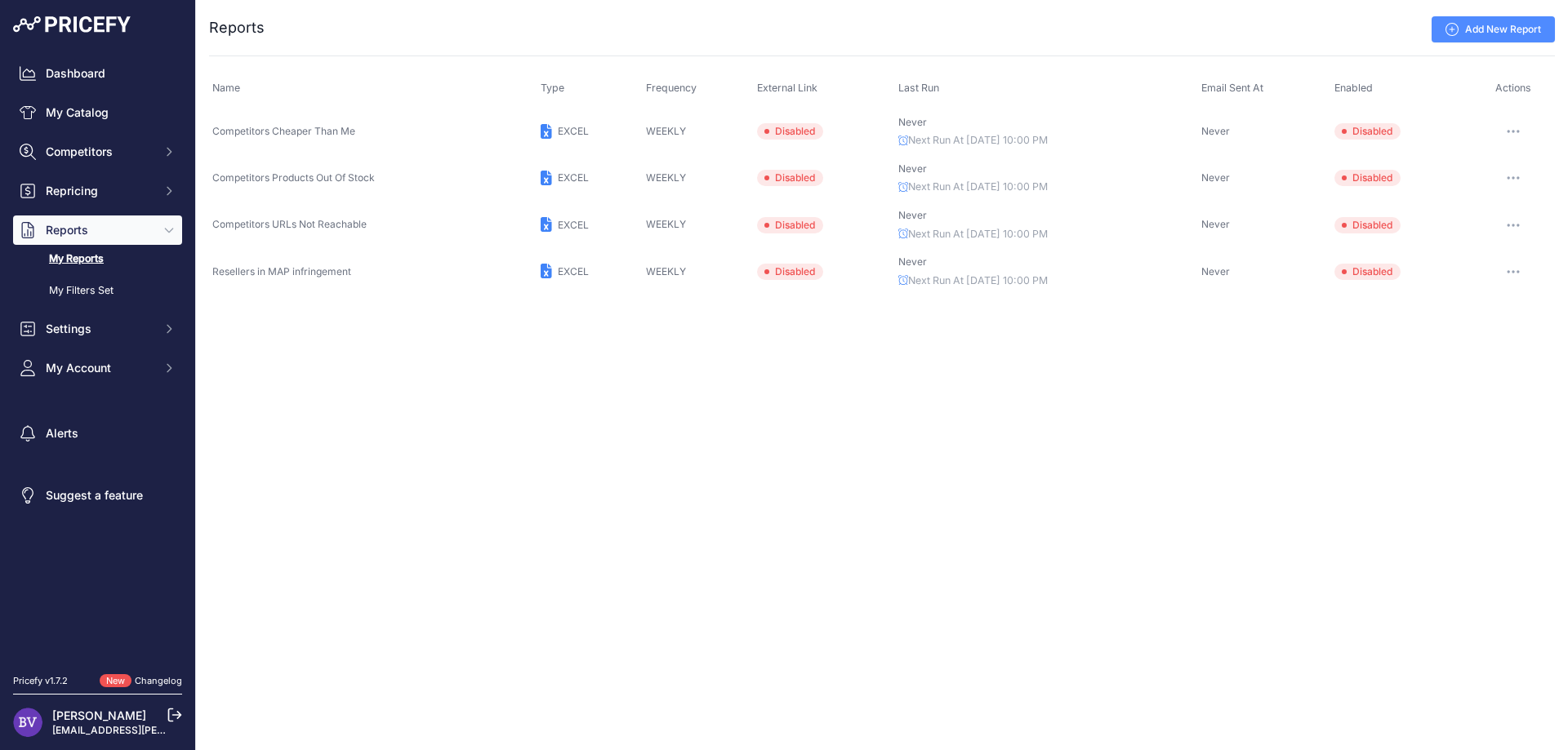
click at [1520, 136] on button "button" at bounding box center [1512, 131] width 33 height 23
click at [1521, 198] on button "Send report now" at bounding box center [1499, 192] width 105 height 26
click at [70, 114] on link "My Catalog" at bounding box center [97, 112] width 169 height 29
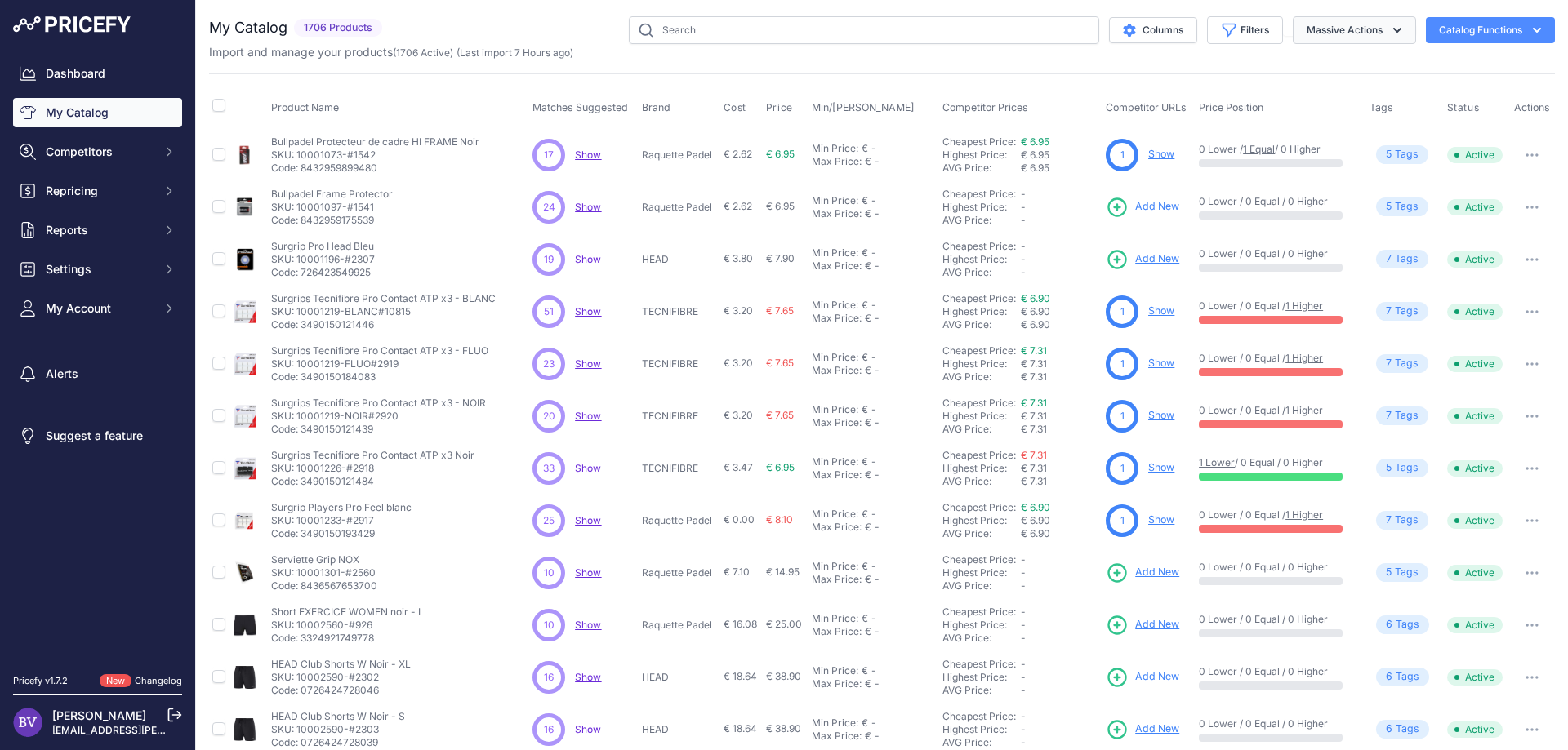
click at [1375, 36] on button "Massive Actions" at bounding box center [1354, 29] width 124 height 27
click at [590, 155] on span "Show" at bounding box center [588, 155] width 26 height 12
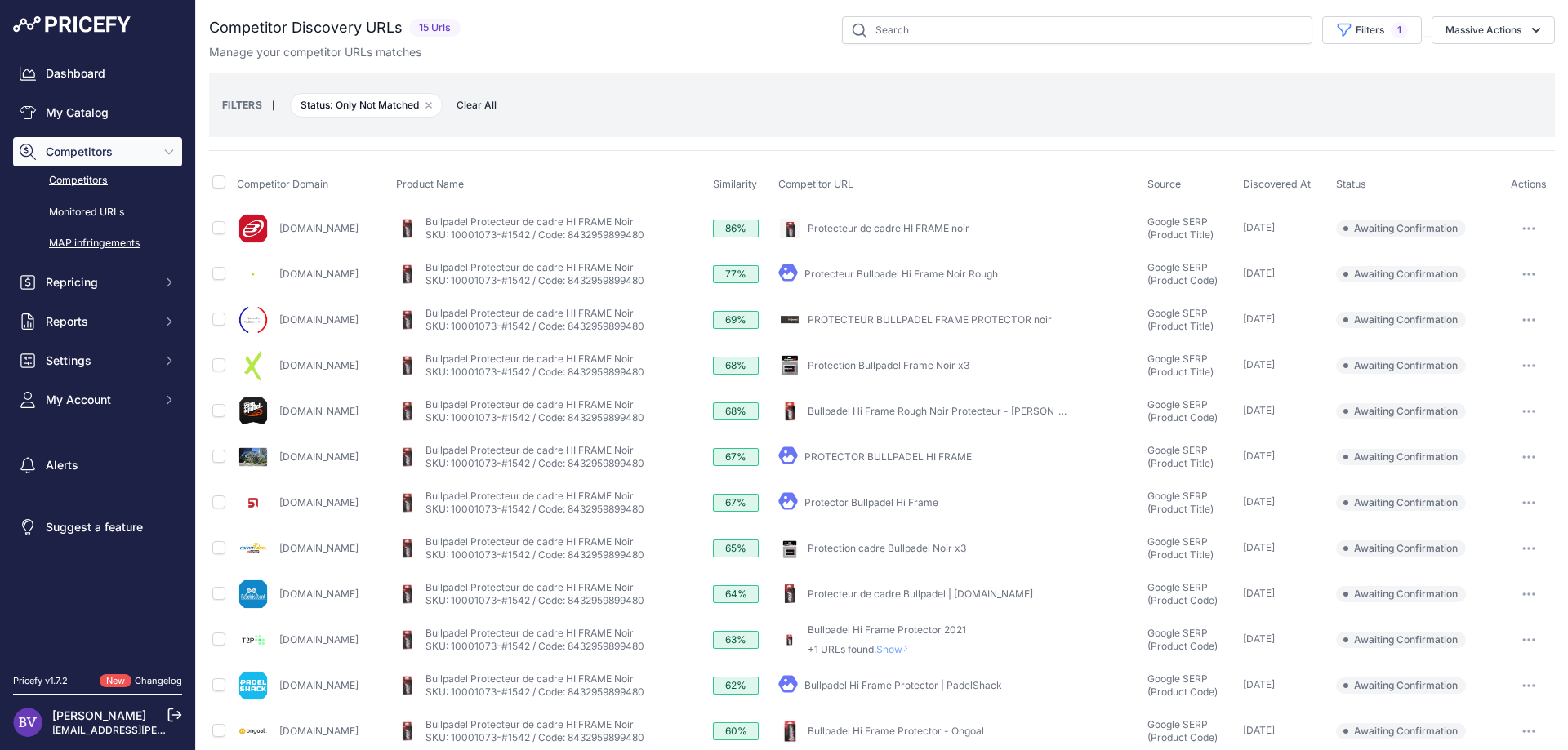
click at [108, 246] on link "MAP infringements" at bounding box center [97, 243] width 169 height 28
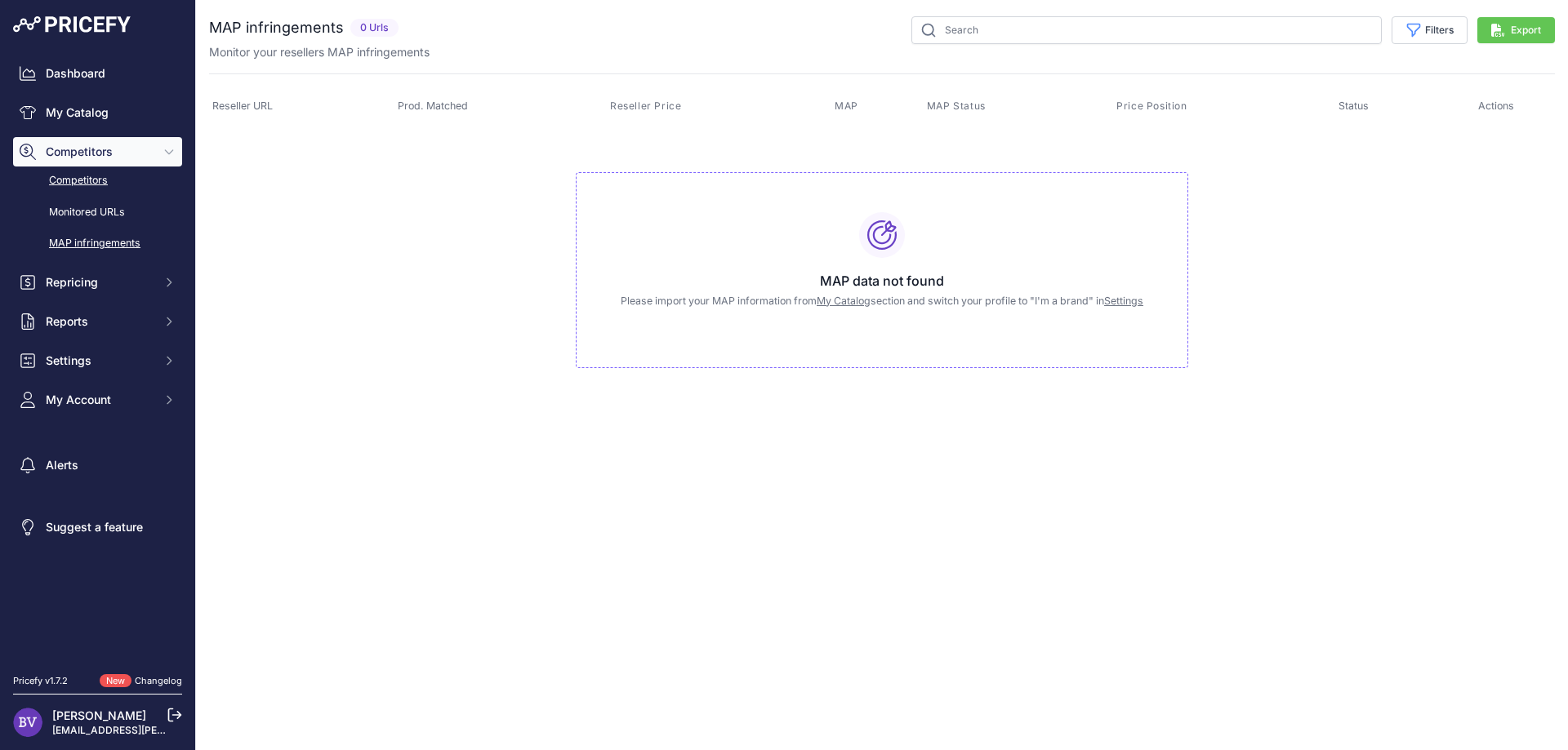
click at [84, 177] on link "Competitors" at bounding box center [97, 181] width 169 height 28
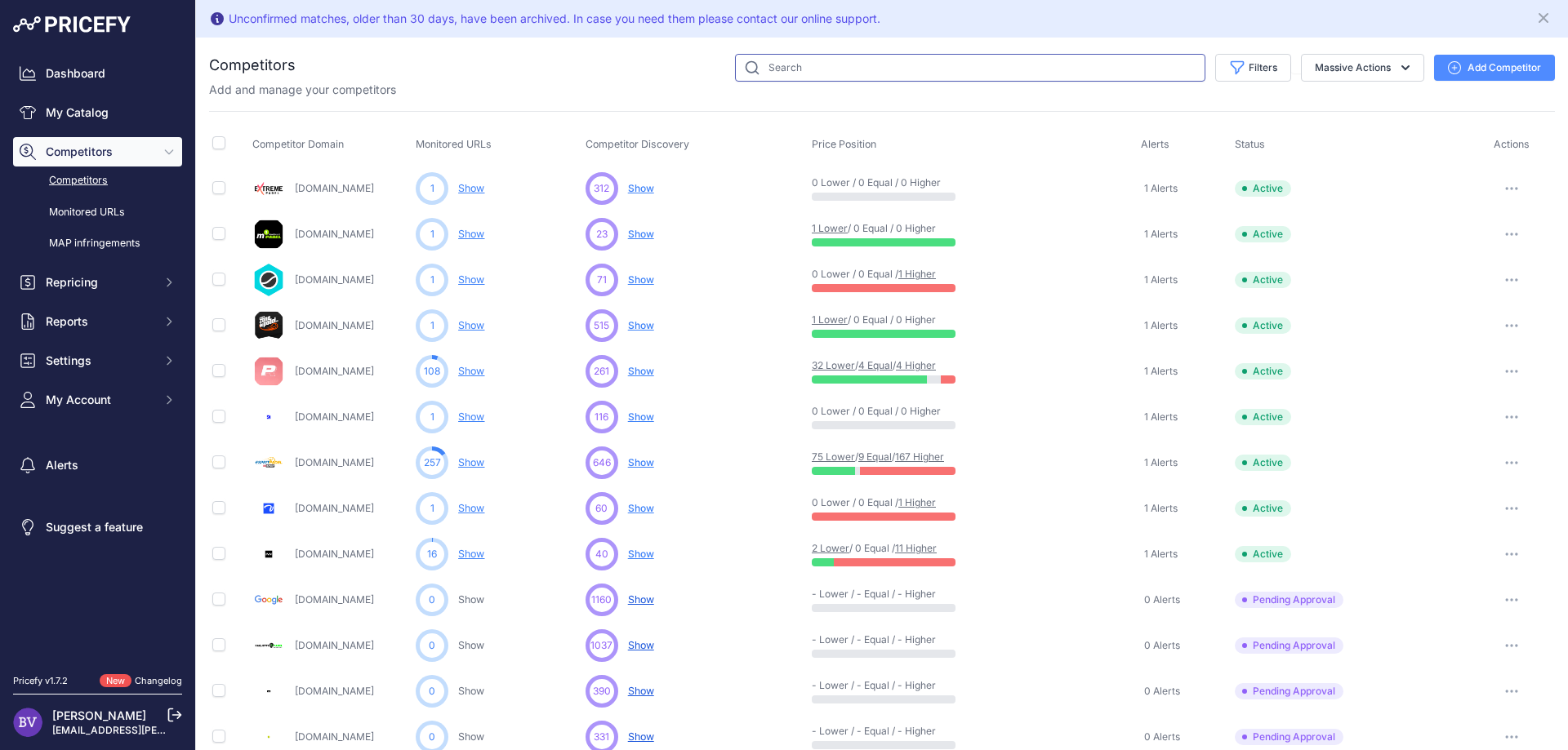
click at [815, 64] on input "text" at bounding box center [970, 67] width 470 height 27
type input "french"
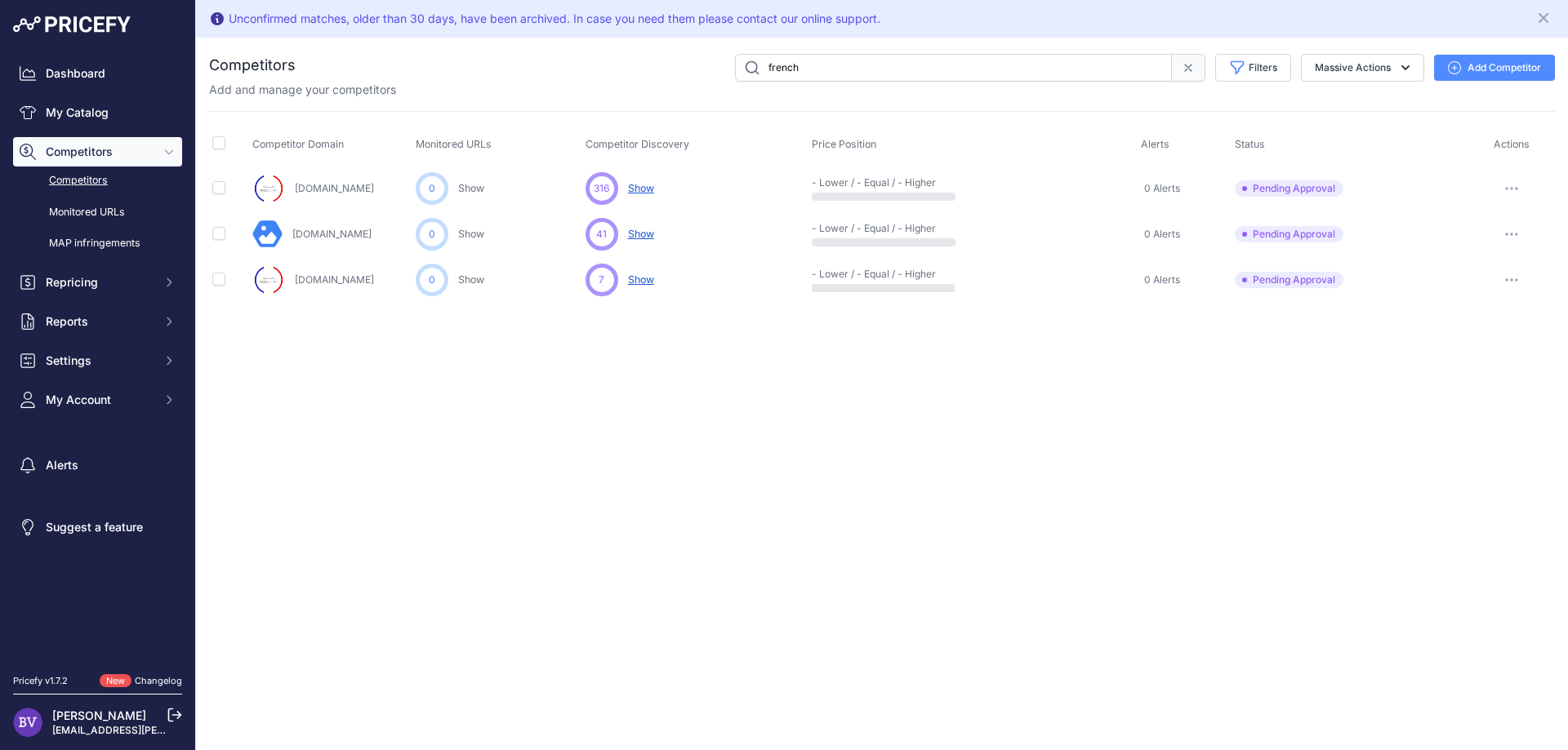
click at [354, 276] on link "New.frenchpadelshop.com" at bounding box center [334, 279] width 79 height 12
click at [372, 236] on link "Frenchpadelshop-demo.fr" at bounding box center [332, 233] width 79 height 12
click at [1506, 188] on icon "button" at bounding box center [1507, 189] width 2 height 2
click at [1487, 252] on button "Approve Competitor" at bounding box center [1484, 249] width 134 height 26
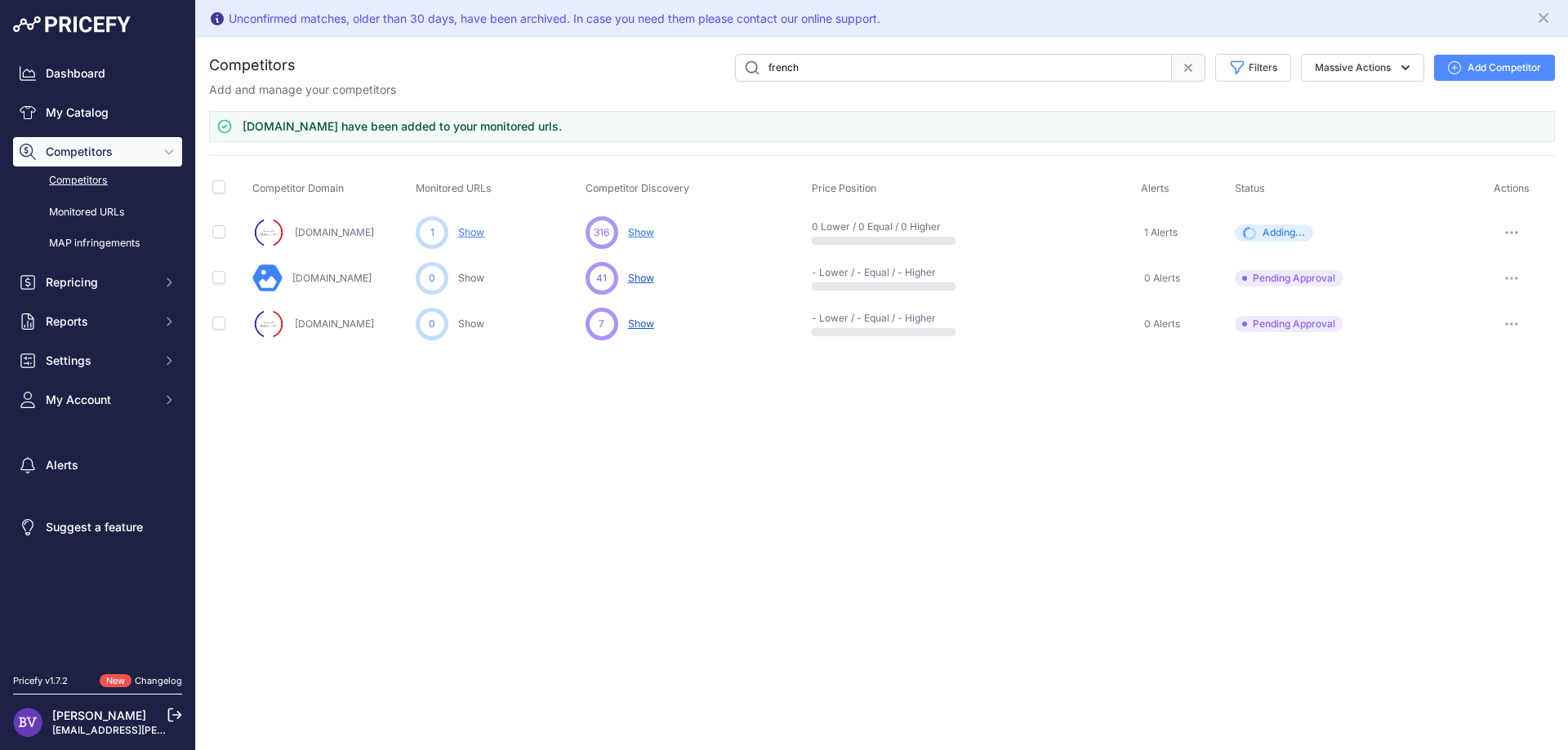
click at [87, 183] on link "Competitors" at bounding box center [97, 181] width 169 height 28
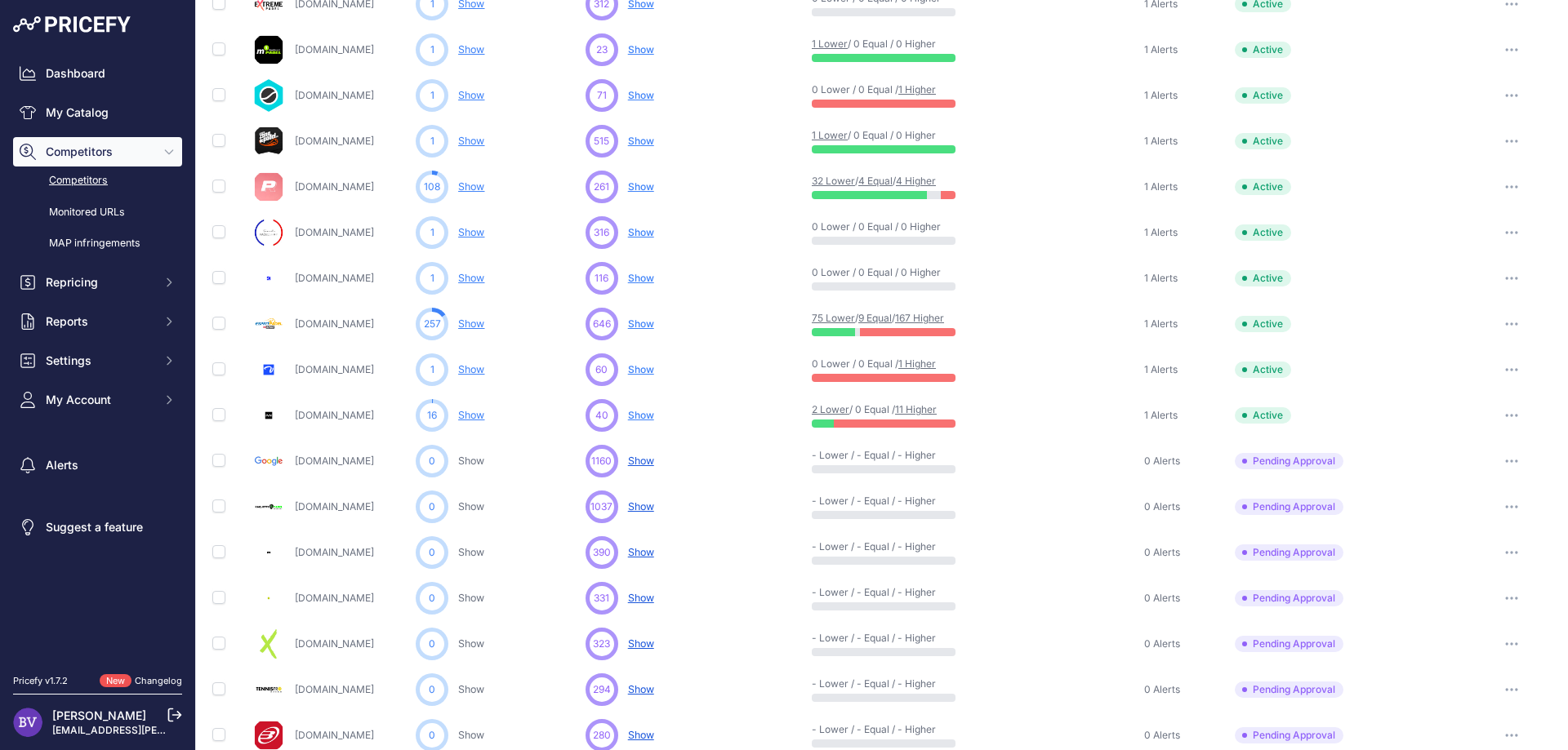
scroll to position [221, 0]
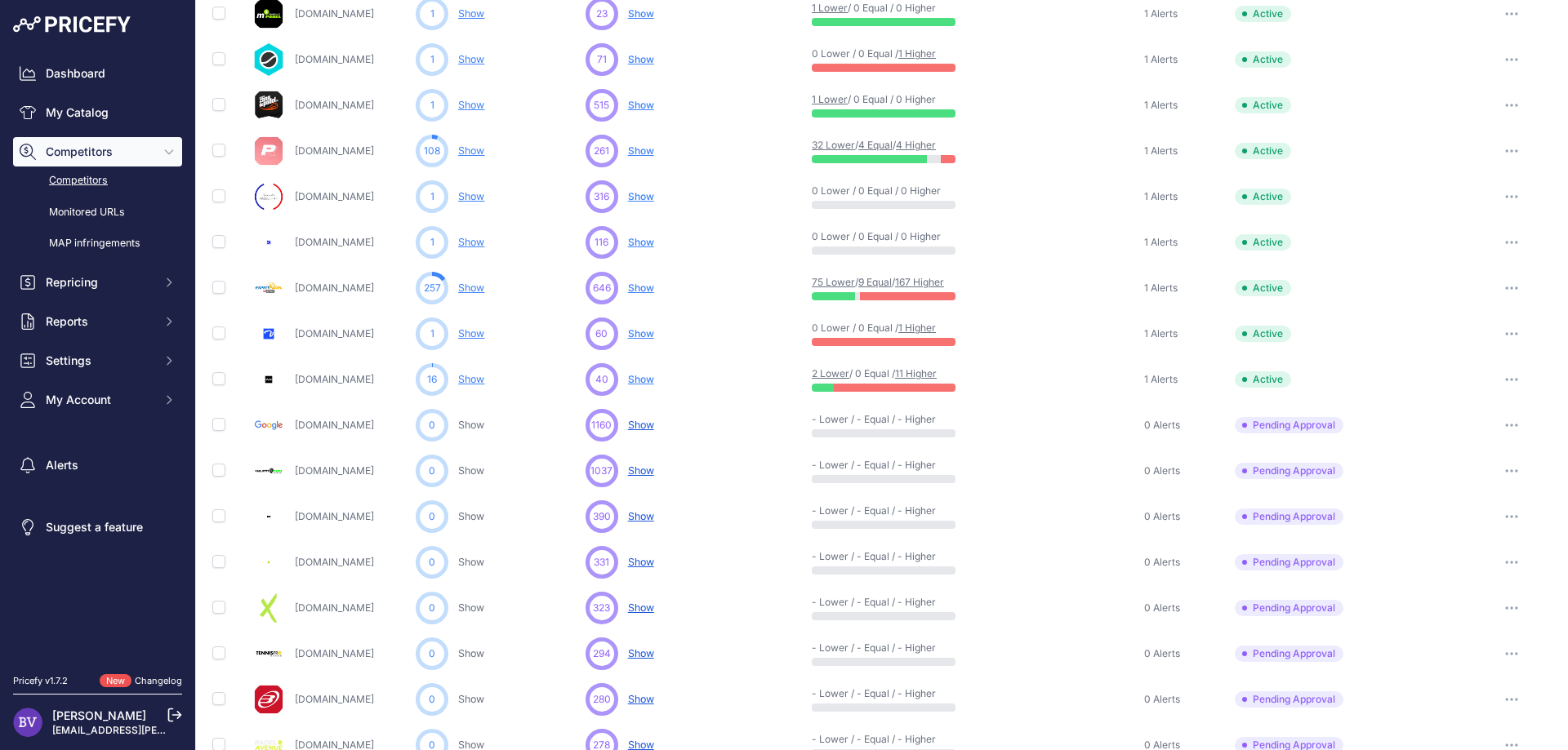
click at [312, 469] on link "[DOMAIN_NAME]" at bounding box center [334, 470] width 79 height 12
click at [330, 521] on link "[DOMAIN_NAME]" at bounding box center [334, 516] width 79 height 12
click at [1506, 520] on button "button" at bounding box center [1511, 517] width 33 height 23
click at [1481, 580] on button "Approve Competitor" at bounding box center [1484, 577] width 134 height 26
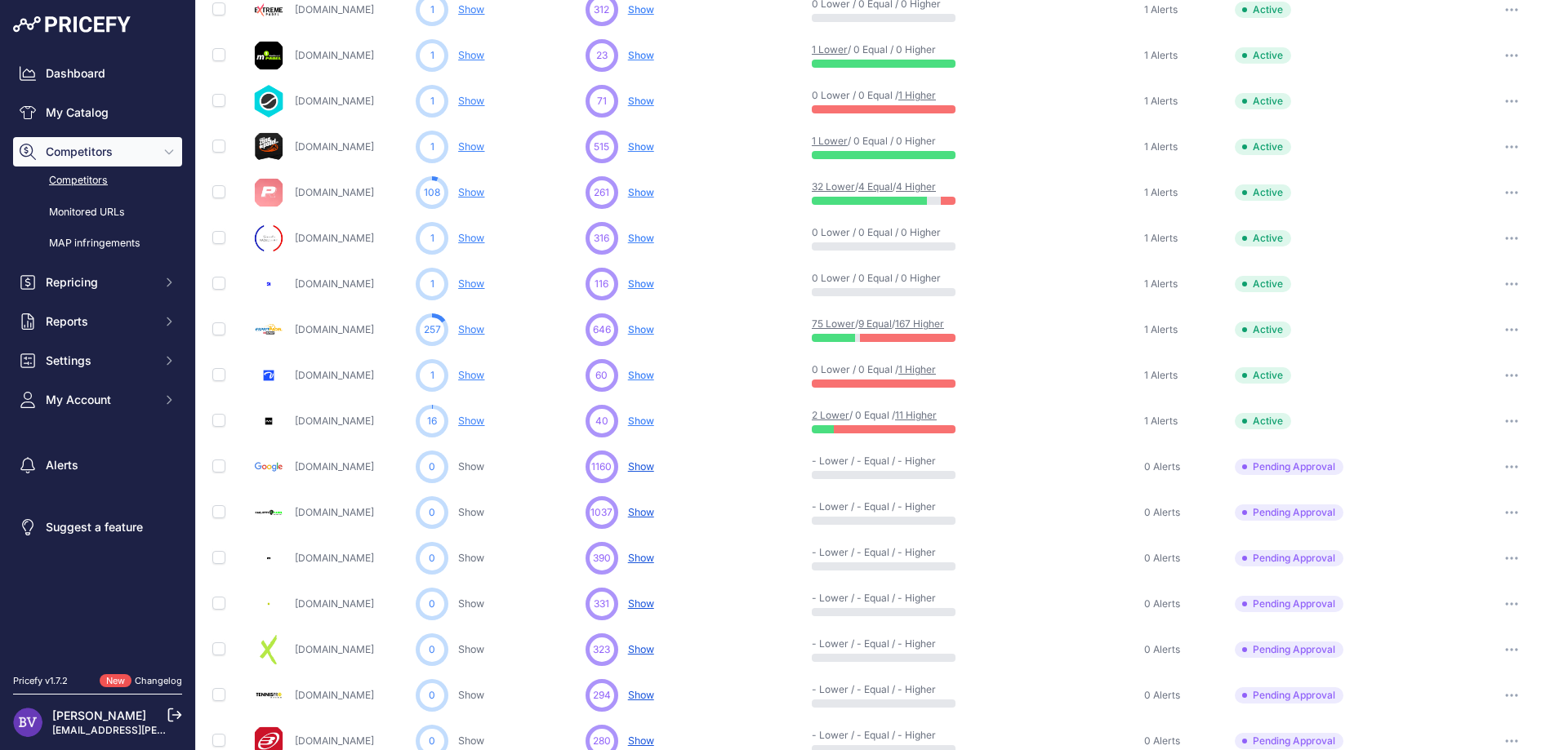
scroll to position [261, 0]
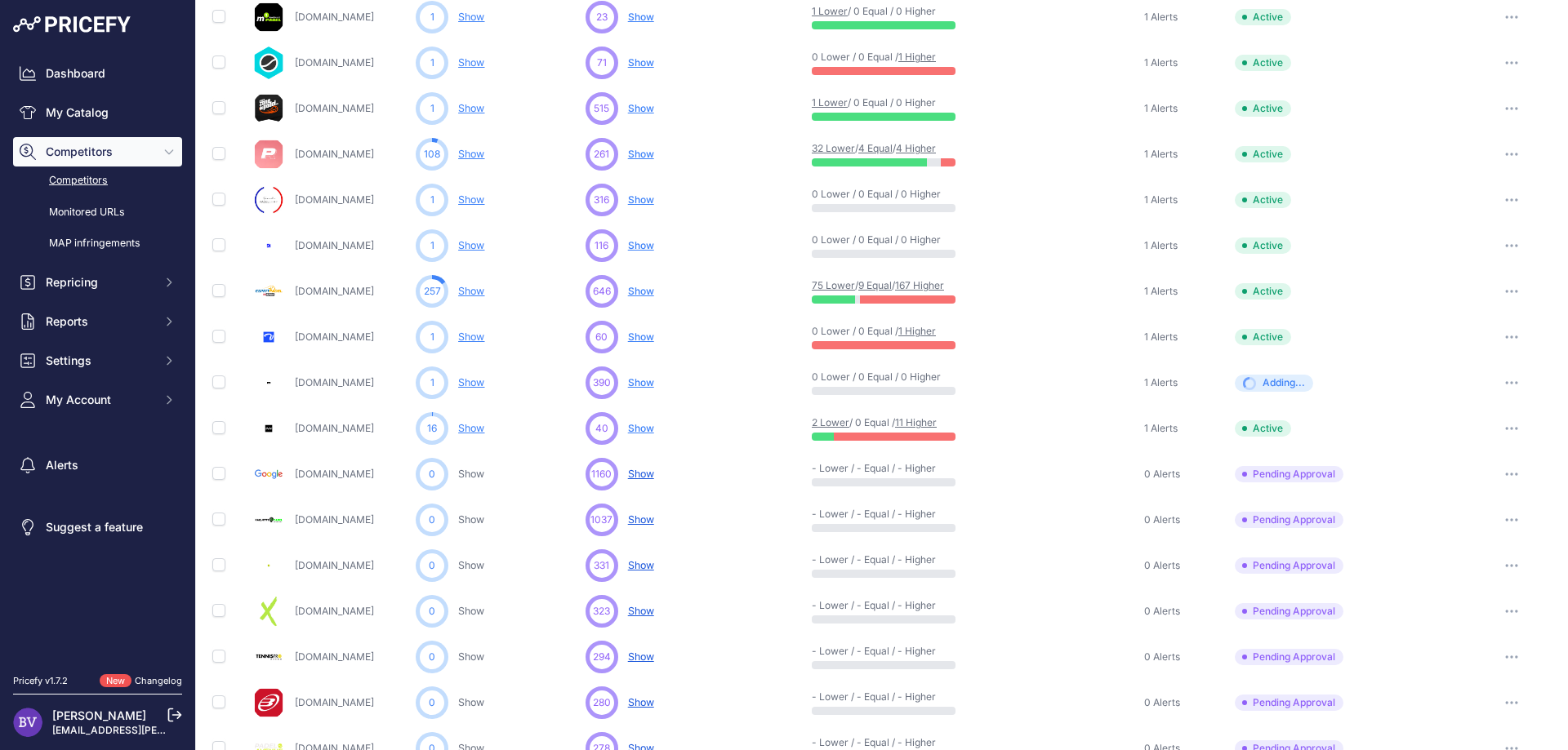
click at [315, 560] on link "[DOMAIN_NAME]" at bounding box center [334, 565] width 79 height 12
click at [1506, 565] on icon "button" at bounding box center [1507, 566] width 2 height 2
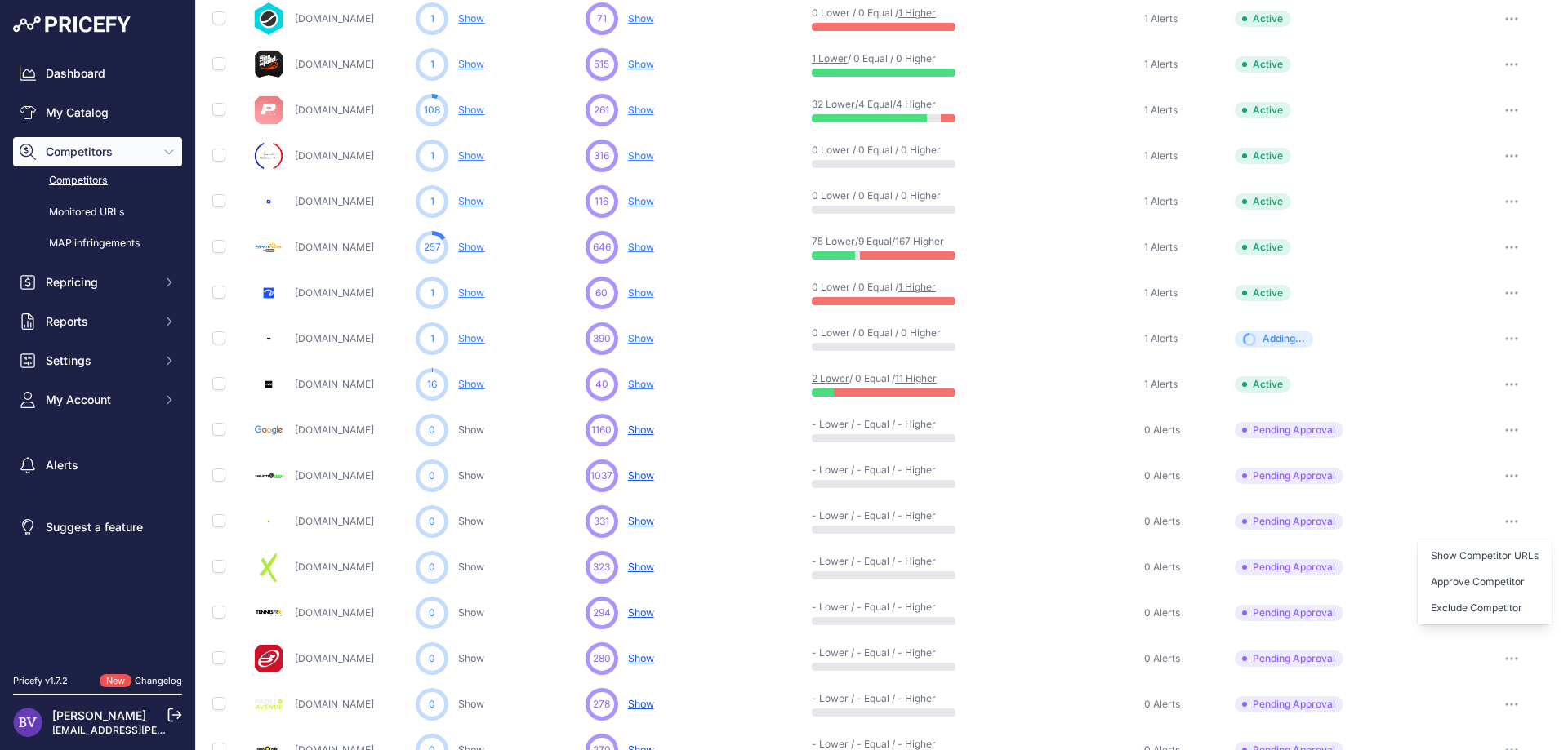
scroll to position [217, 0]
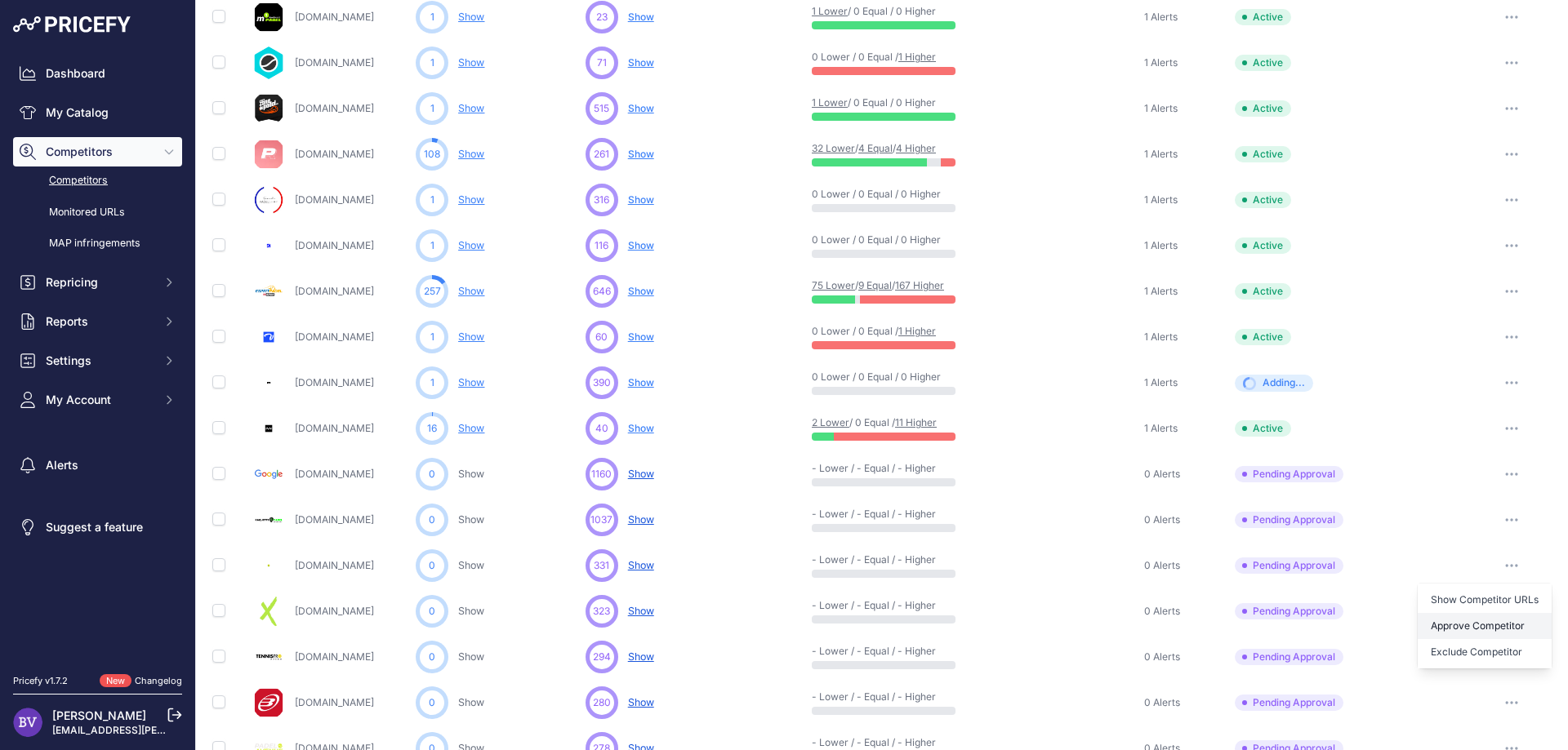
click at [1493, 631] on button "Approve Competitor" at bounding box center [1484, 626] width 134 height 26
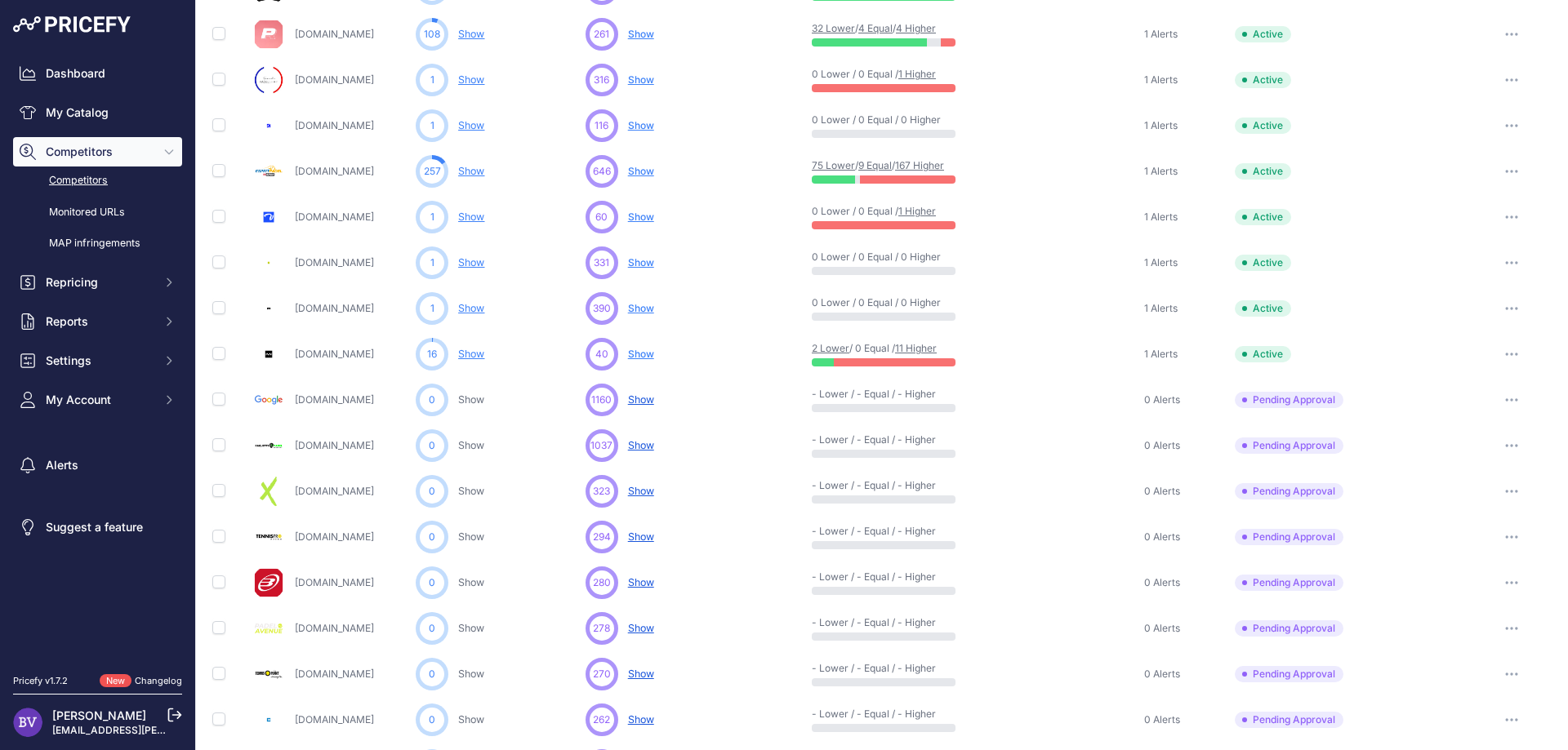
scroll to position [408, 0]
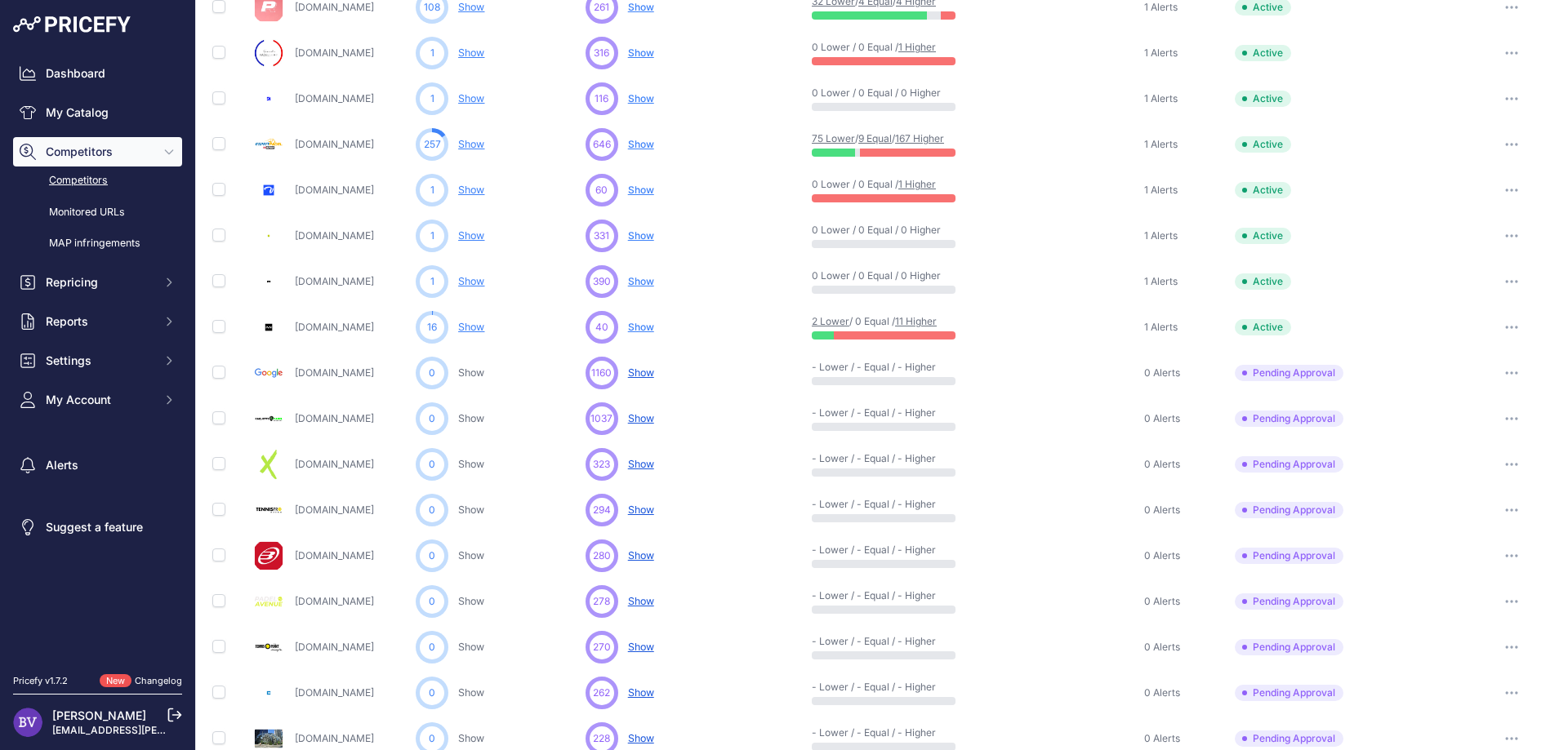
click at [1506, 601] on icon "button" at bounding box center [1507, 602] width 2 height 2
click at [1489, 656] on button "Approve Competitor" at bounding box center [1484, 662] width 134 height 26
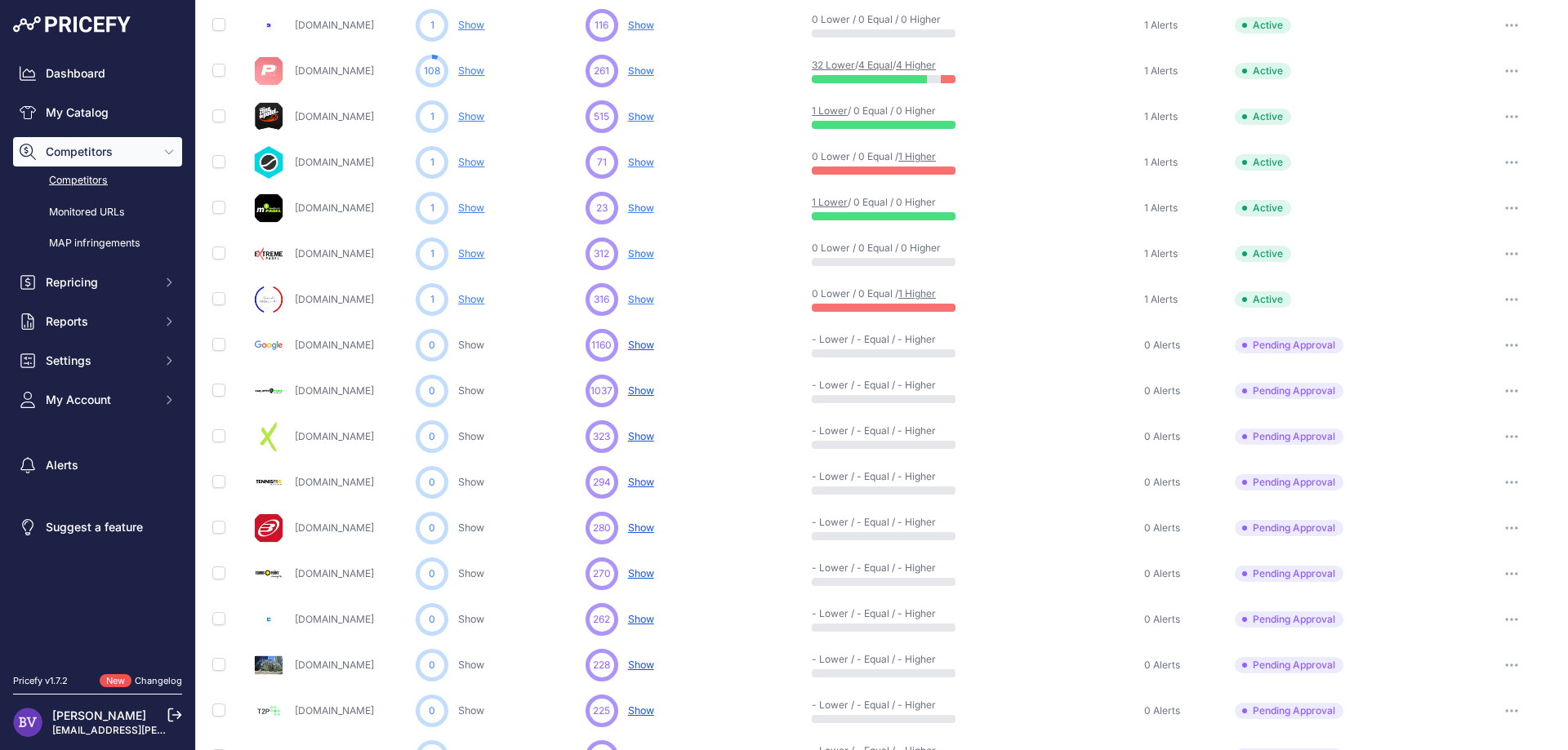
scroll to position [438, 0]
click at [1510, 612] on button "button" at bounding box center [1511, 620] width 33 height 23
click at [1495, 680] on button "Approve Competitor" at bounding box center [1484, 680] width 134 height 26
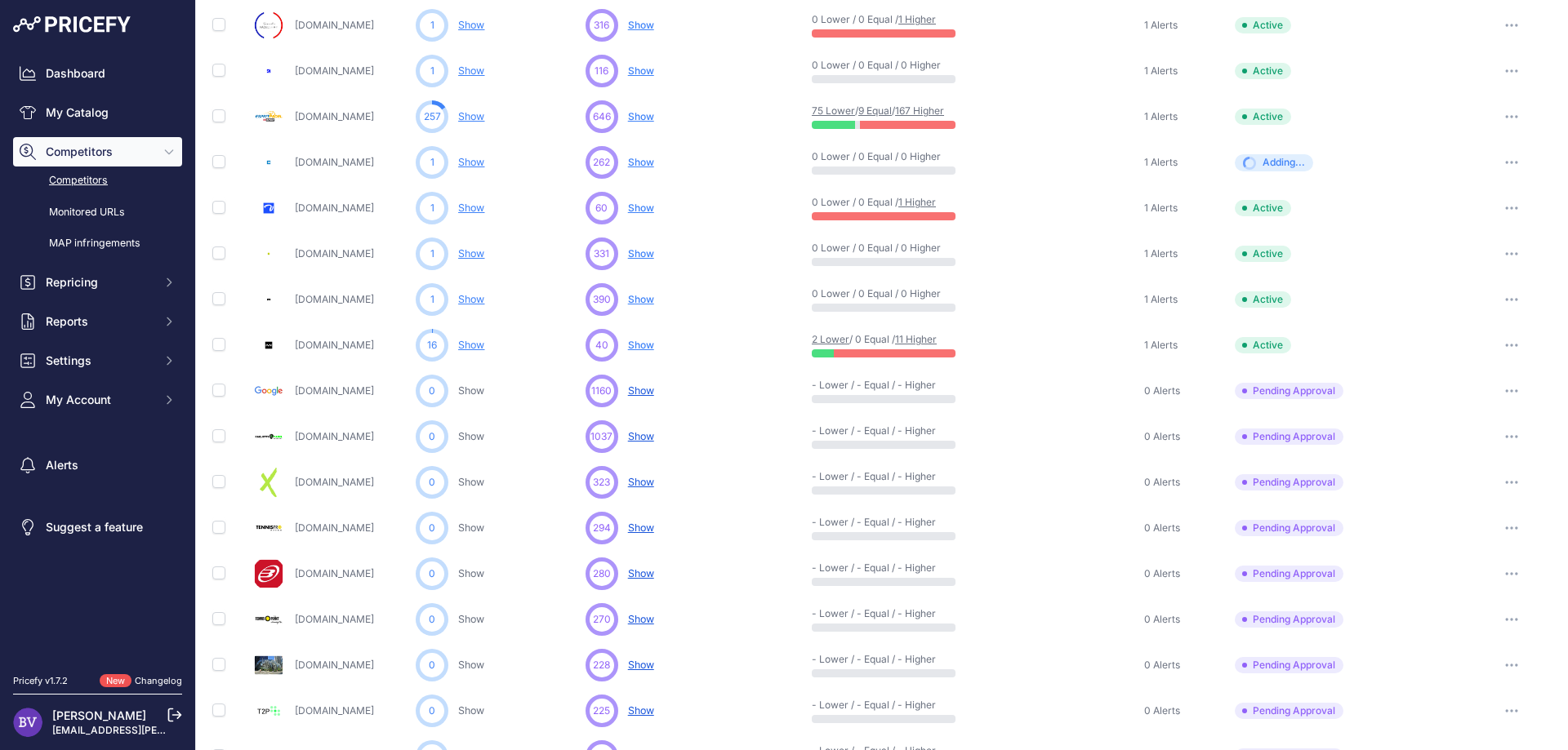
scroll to position [670, 0]
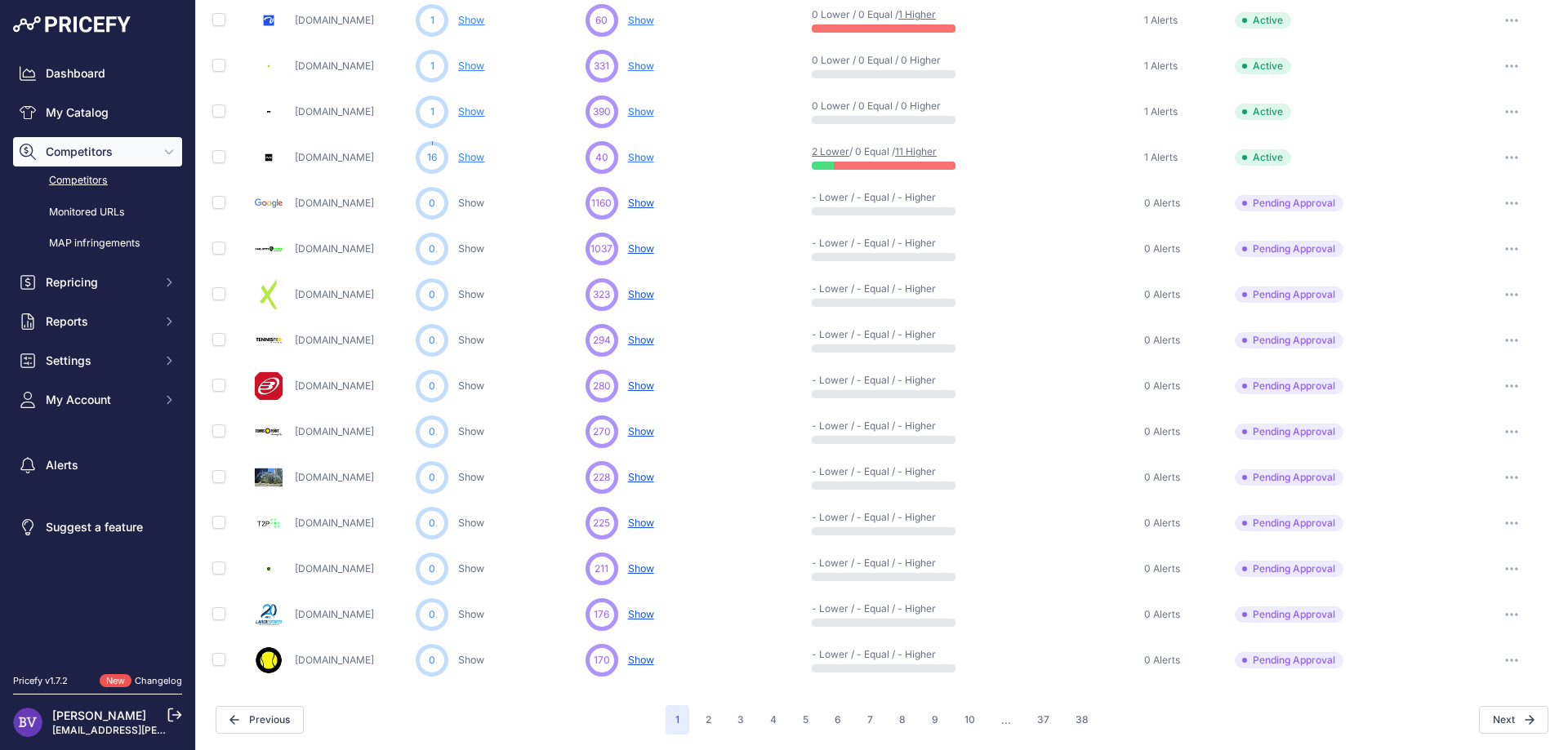
click at [1521, 566] on button "button" at bounding box center [1511, 569] width 33 height 23
click at [1484, 632] on button "Approve Competitor" at bounding box center [1484, 629] width 134 height 26
click at [1514, 567] on icon "button" at bounding box center [1511, 568] width 13 height 3
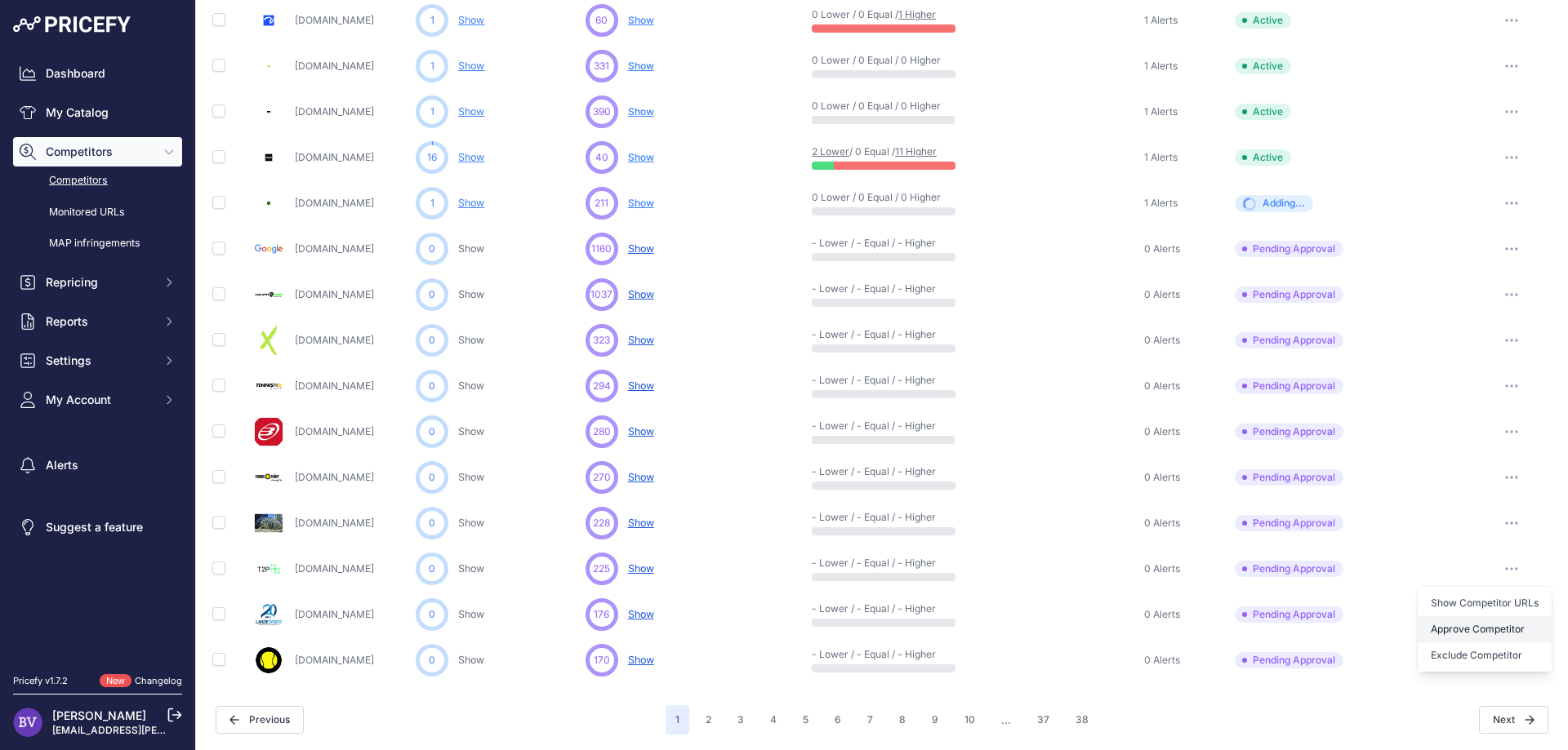
click at [1490, 635] on button "Approve Competitor" at bounding box center [1484, 629] width 134 height 26
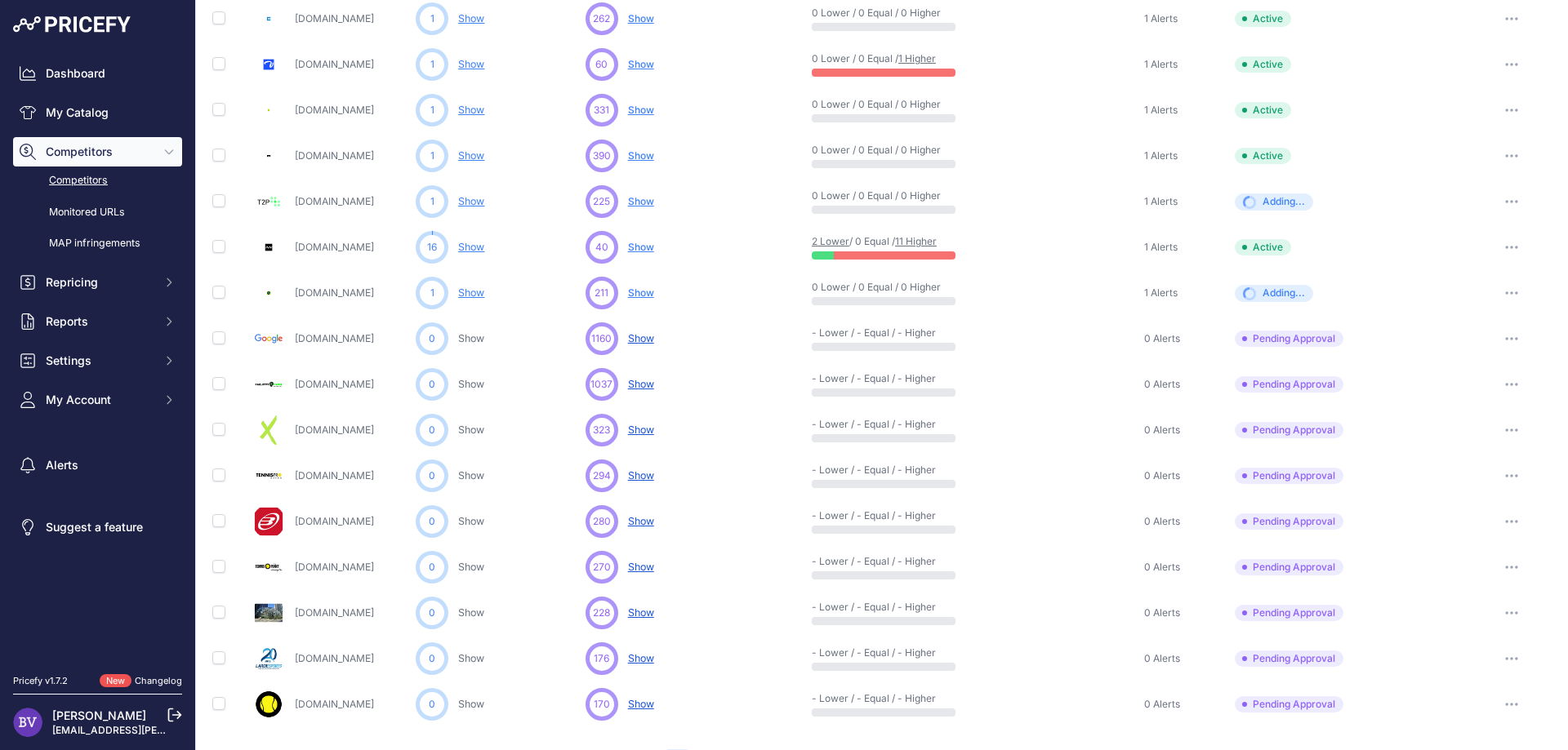
scroll to position [670, 0]
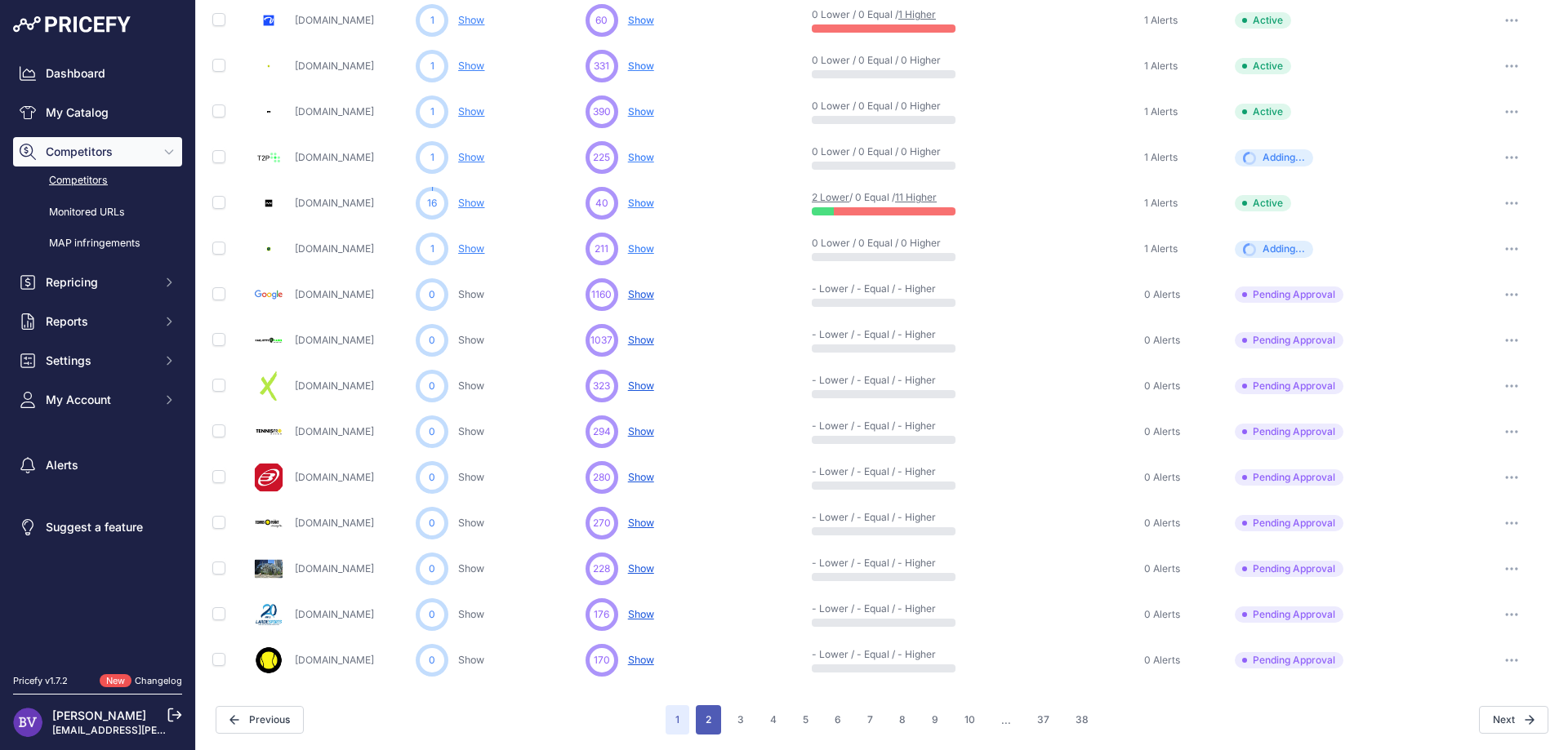
click at [716, 718] on button "2" at bounding box center [708, 720] width 25 height 29
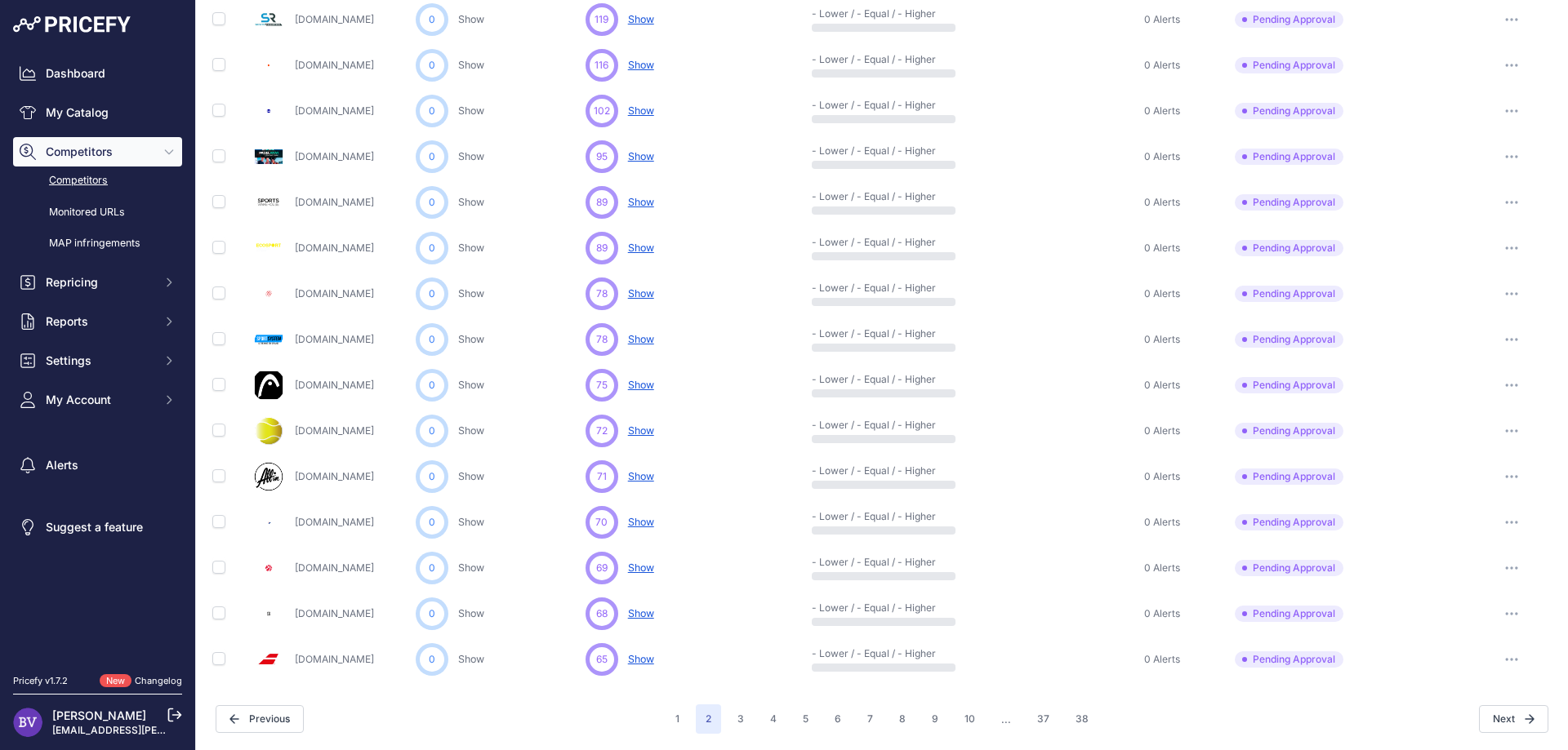
scroll to position [625, 0]
click at [322, 292] on link "Padelarium-store.fr" at bounding box center [334, 294] width 79 height 12
click at [1512, 295] on button "button" at bounding box center [1511, 294] width 33 height 23
click at [1497, 358] on button "Approve Competitor" at bounding box center [1484, 356] width 134 height 26
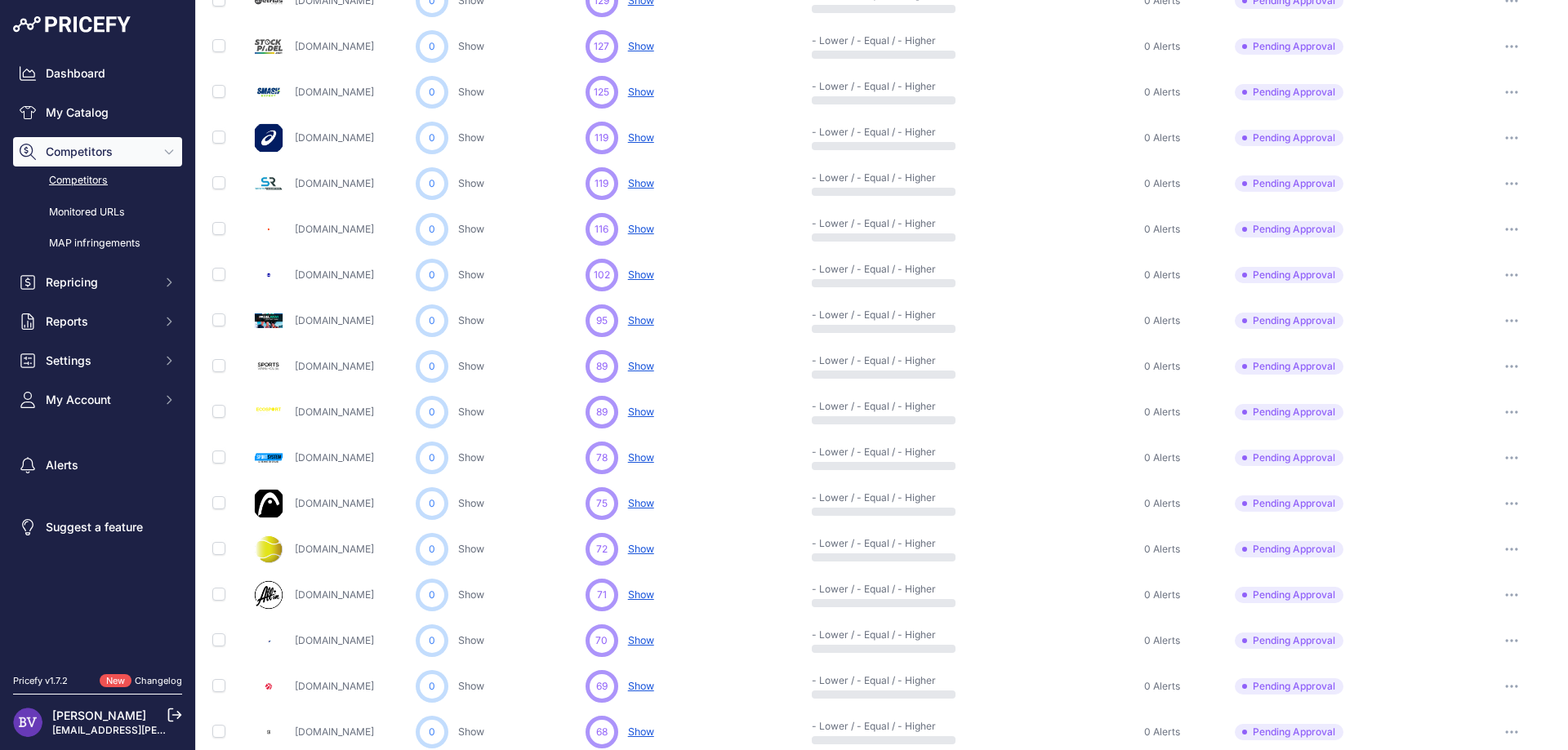
scroll to position [478, 0]
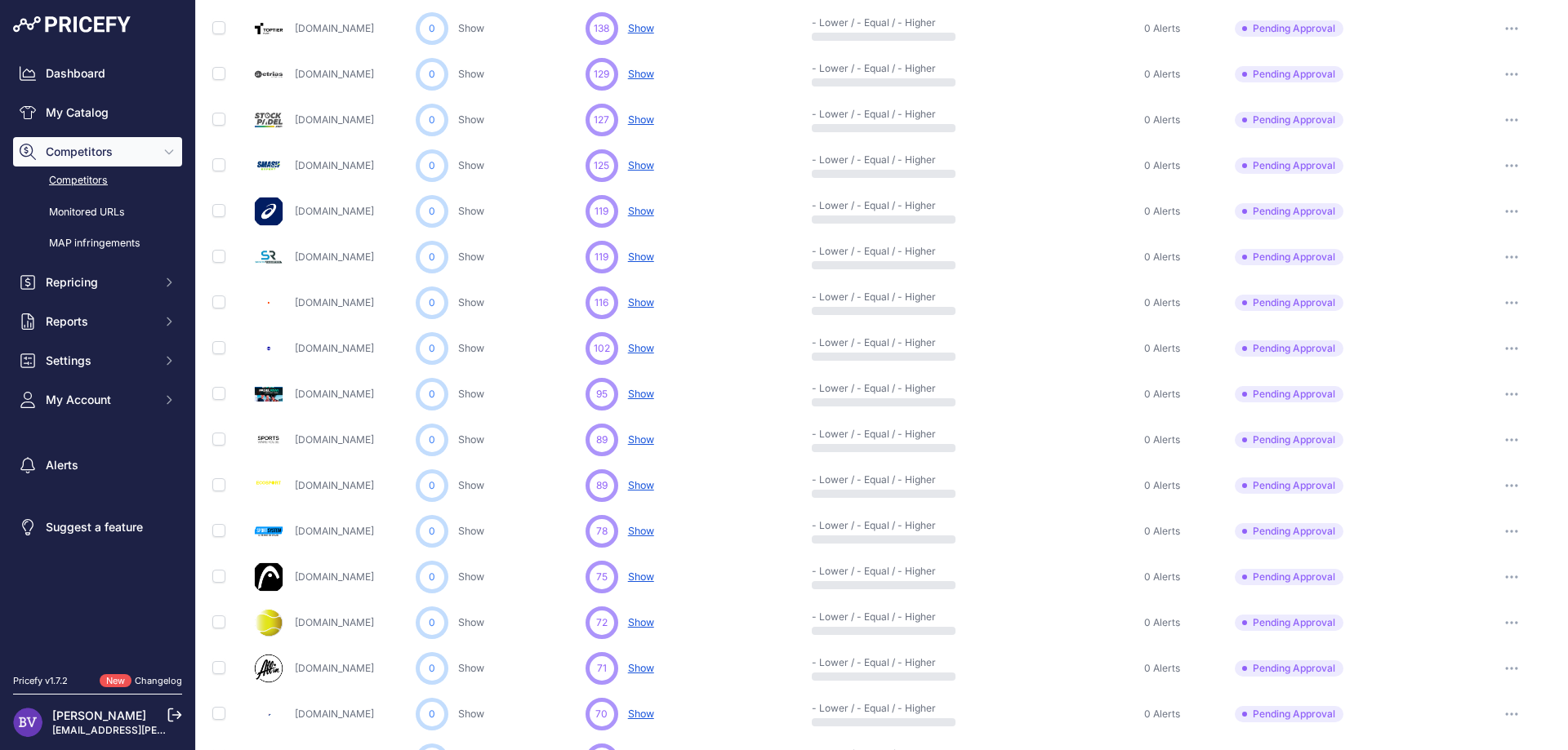
click at [1513, 256] on icon "button" at bounding box center [1511, 257] width 13 height 3
click at [1498, 322] on button "Approve Competitor" at bounding box center [1484, 318] width 134 height 26
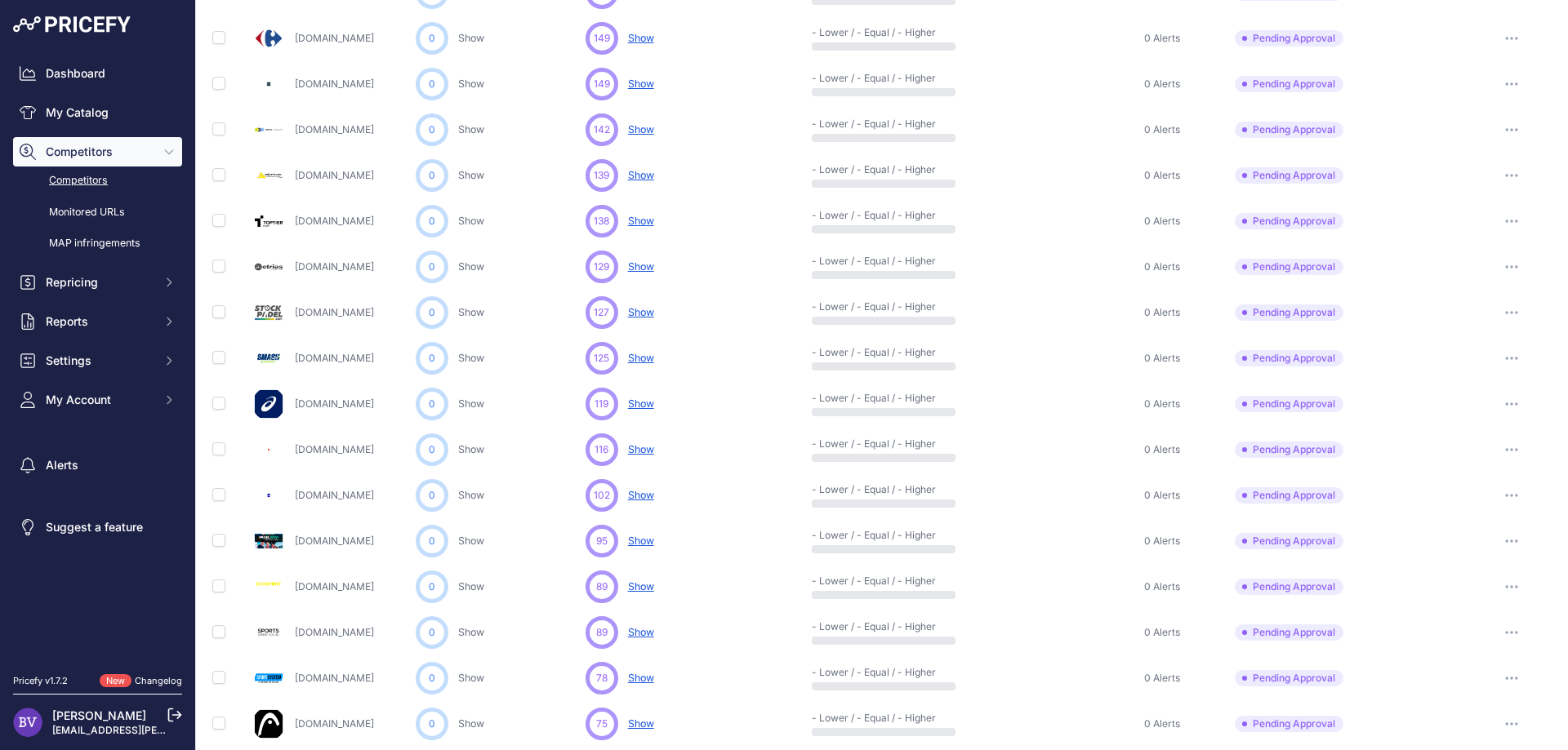
scroll to position [214, 0]
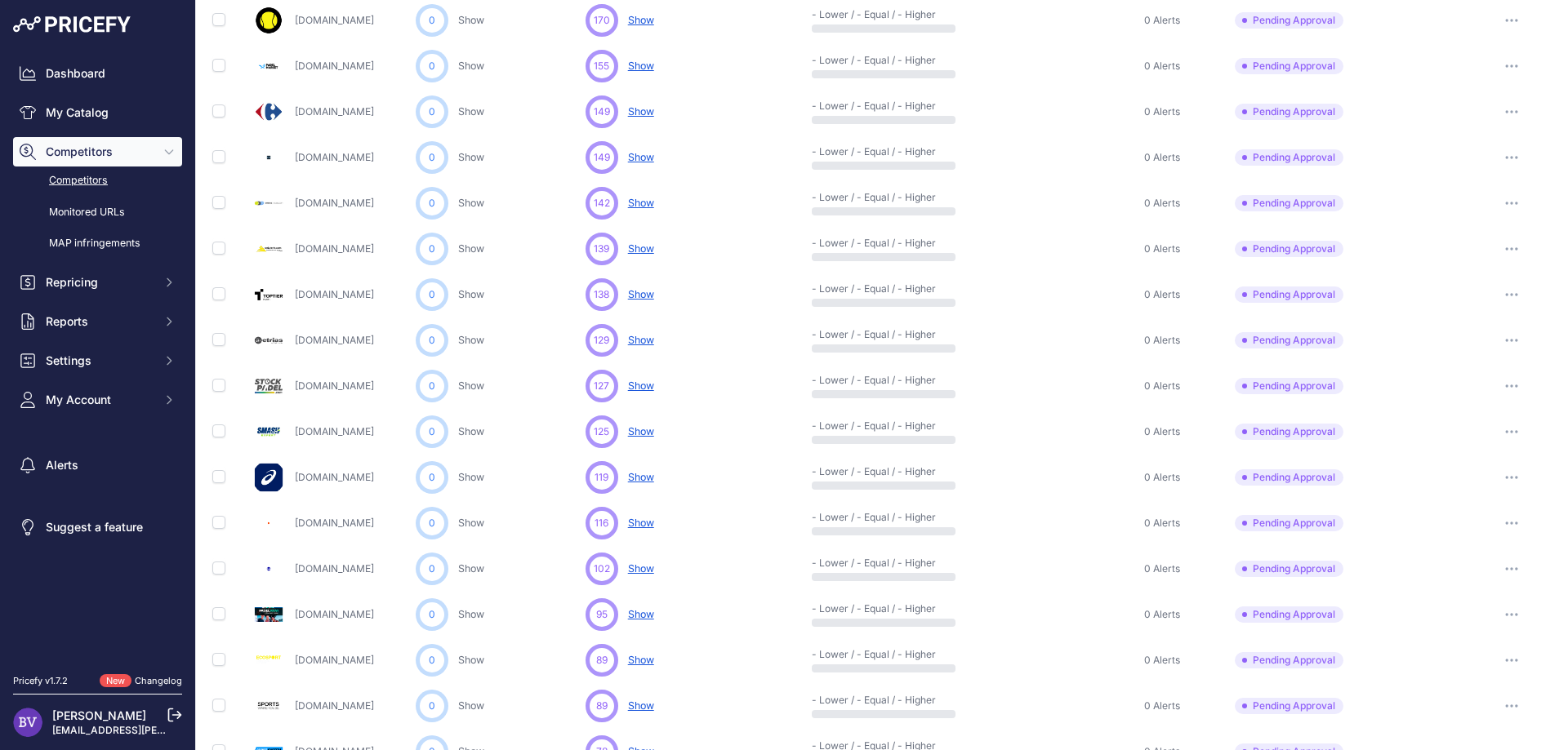
click at [1537, 197] on div at bounding box center [1511, 203] width 81 height 23
click at [1521, 201] on button "button" at bounding box center [1511, 203] width 33 height 23
click at [1477, 256] on button "Approve Competitor" at bounding box center [1484, 264] width 134 height 26
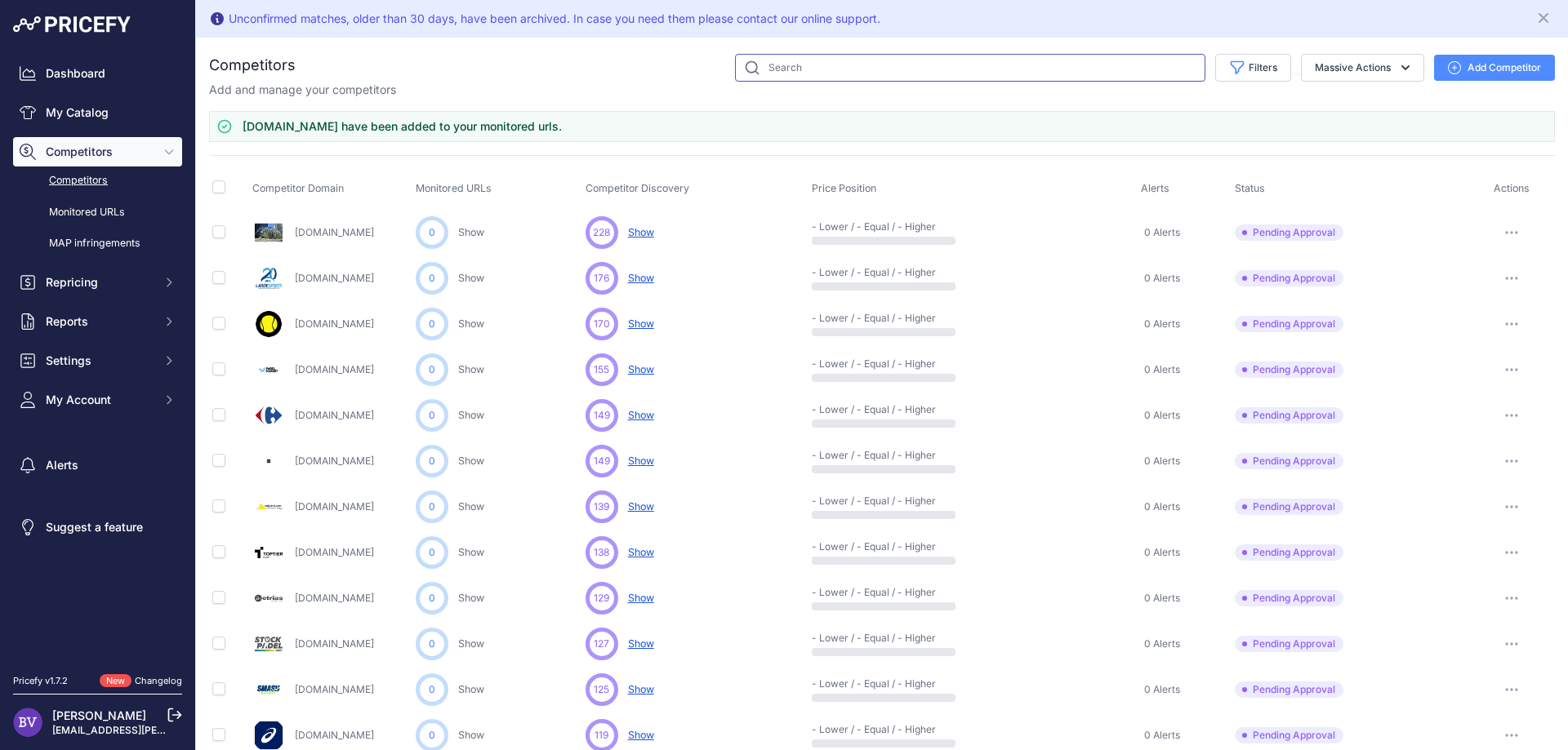
click at [805, 73] on input "text" at bounding box center [970, 67] width 470 height 27
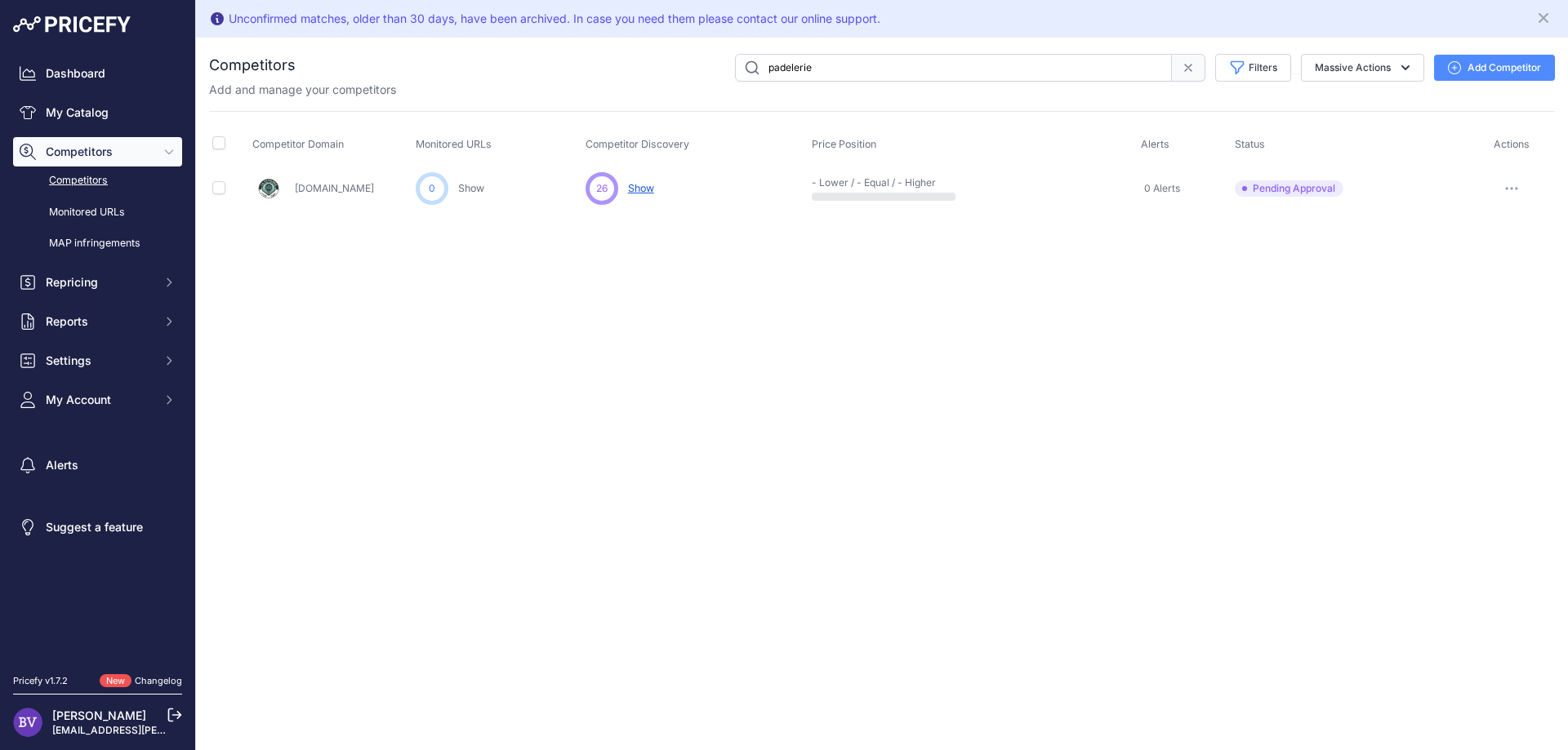
click at [1519, 192] on button "button" at bounding box center [1511, 189] width 33 height 23
click at [1479, 255] on button "Approve Competitor" at bounding box center [1484, 249] width 134 height 26
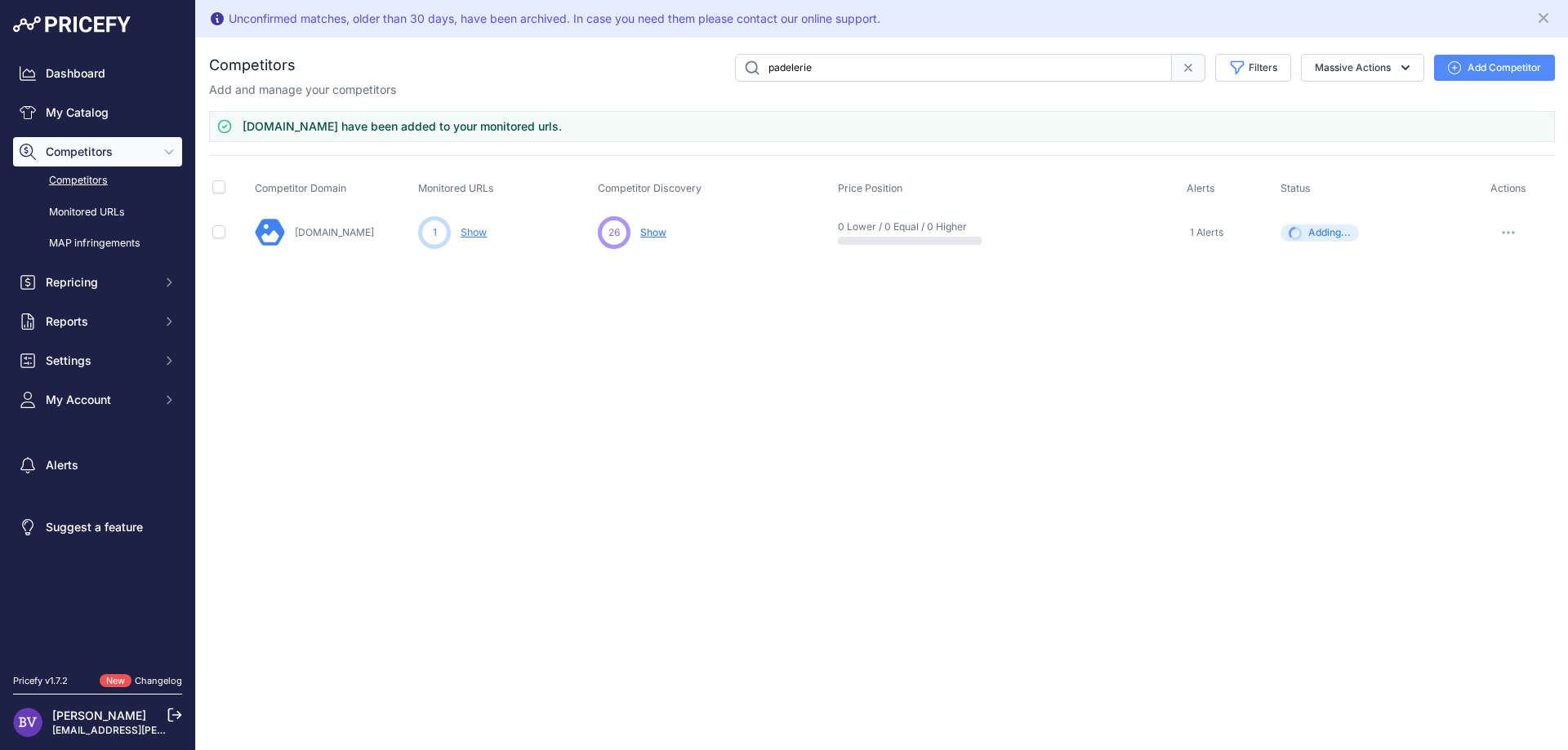
drag, startPoint x: 824, startPoint y: 71, endPoint x: 616, endPoint y: 70, distance: 208.0
click at [735, 70] on input "padelerie" at bounding box center [953, 67] width 437 height 27
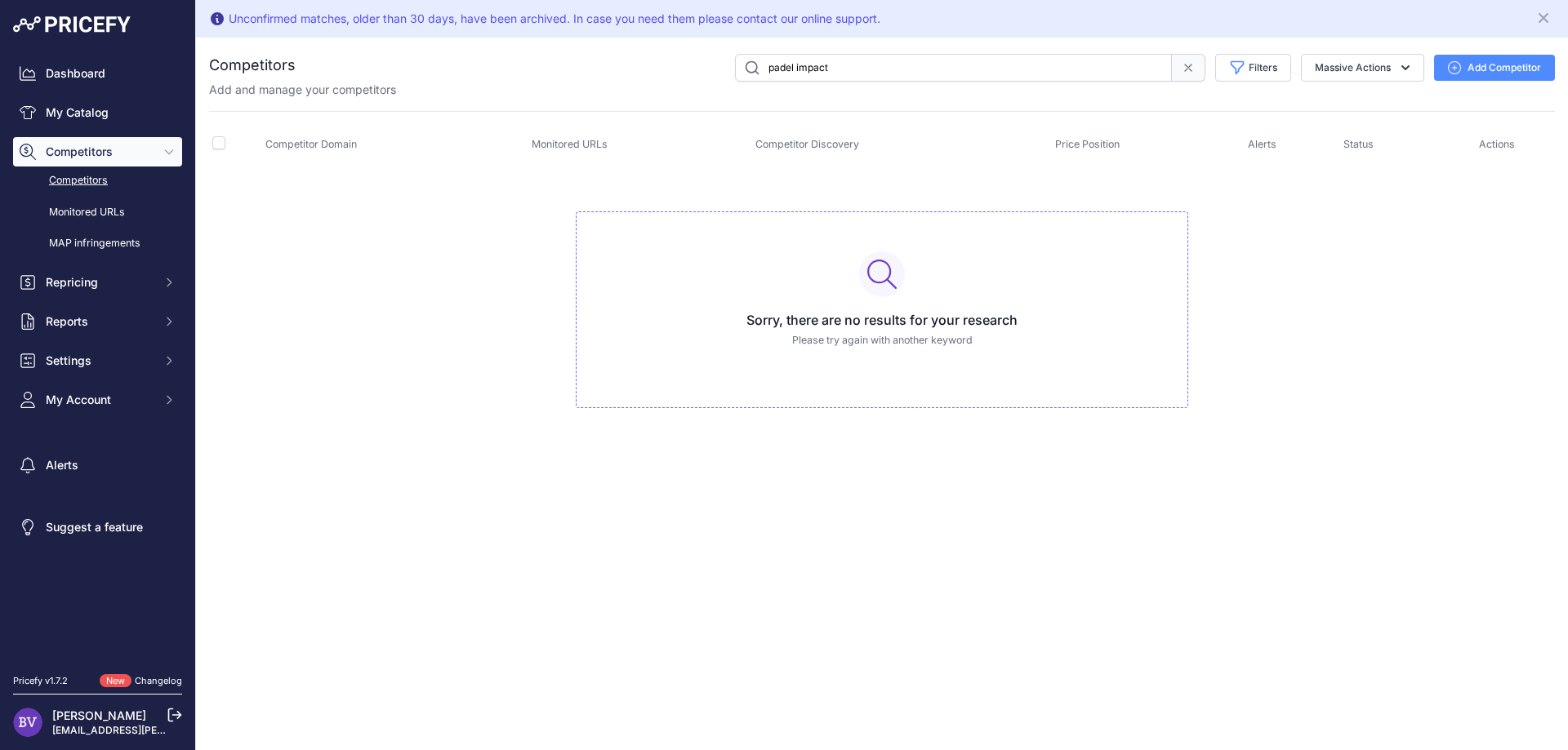
click at [798, 67] on input "padel impact" at bounding box center [953, 67] width 437 height 27
click at [853, 70] on input "padelimpact" at bounding box center [953, 67] width 437 height 27
drag, startPoint x: 846, startPoint y: 58, endPoint x: 651, endPoint y: 65, distance: 195.1
click at [735, 65] on input "padelimpact" at bounding box center [953, 67] width 437 height 27
type input "elyap"
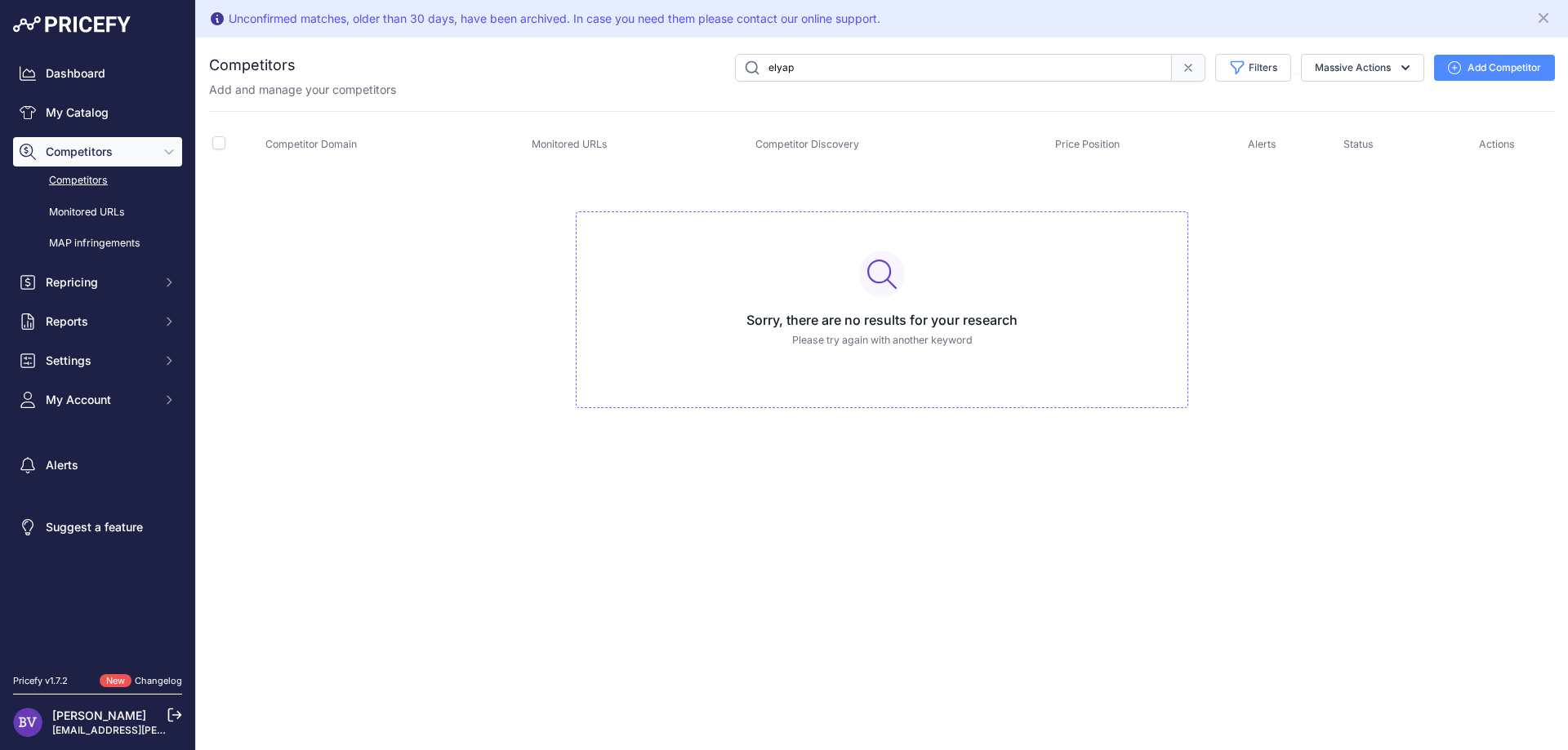
click at [1009, 60] on input "elyap" at bounding box center [953, 67] width 437 height 27
drag, startPoint x: 702, startPoint y: 65, endPoint x: 649, endPoint y: 58, distance: 53.5
click at [735, 60] on input "elyap" at bounding box center [953, 67] width 437 height 27
click at [91, 175] on link "Competitors" at bounding box center [97, 181] width 169 height 28
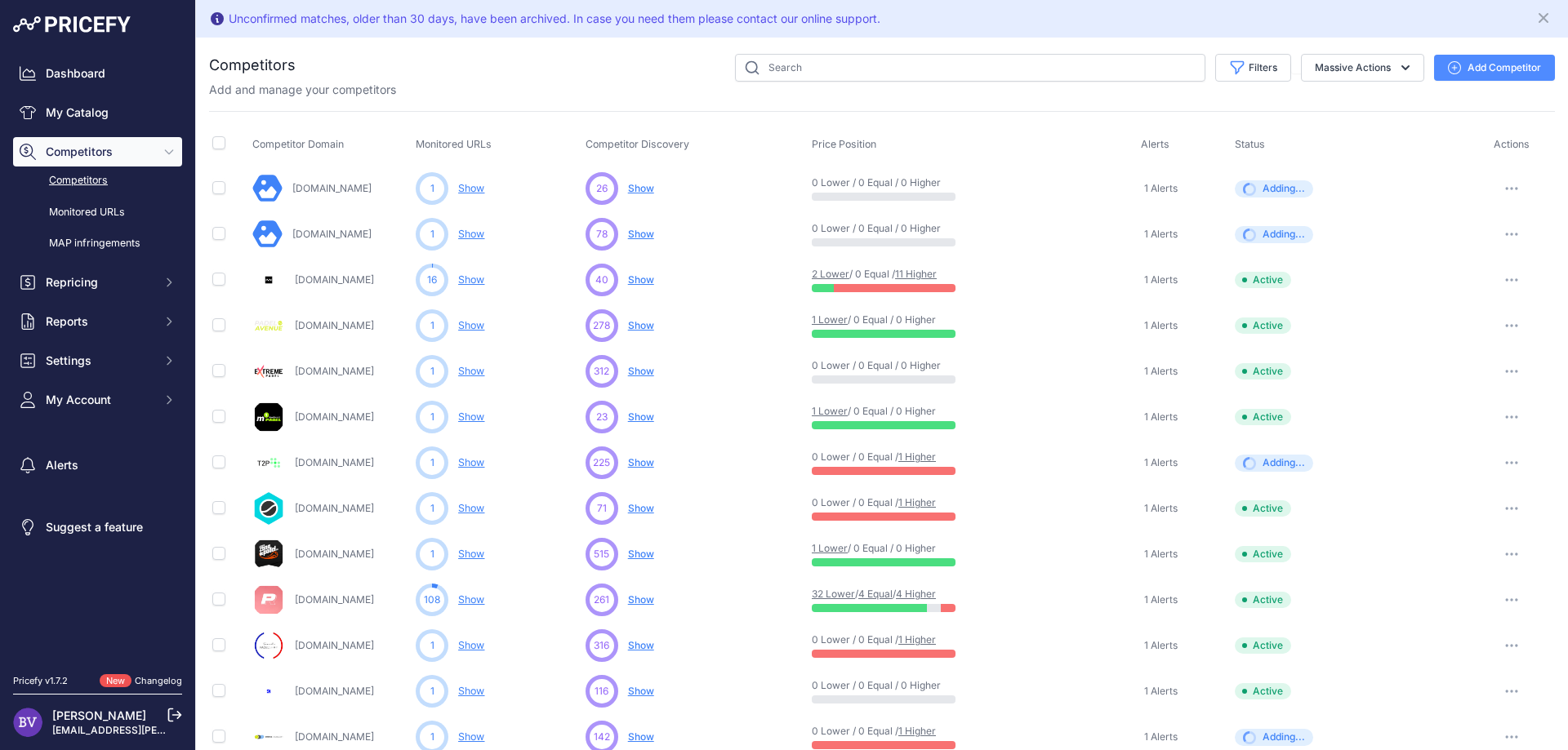
click at [612, 99] on div "Competitors" at bounding box center [882, 708] width 1345 height 1308
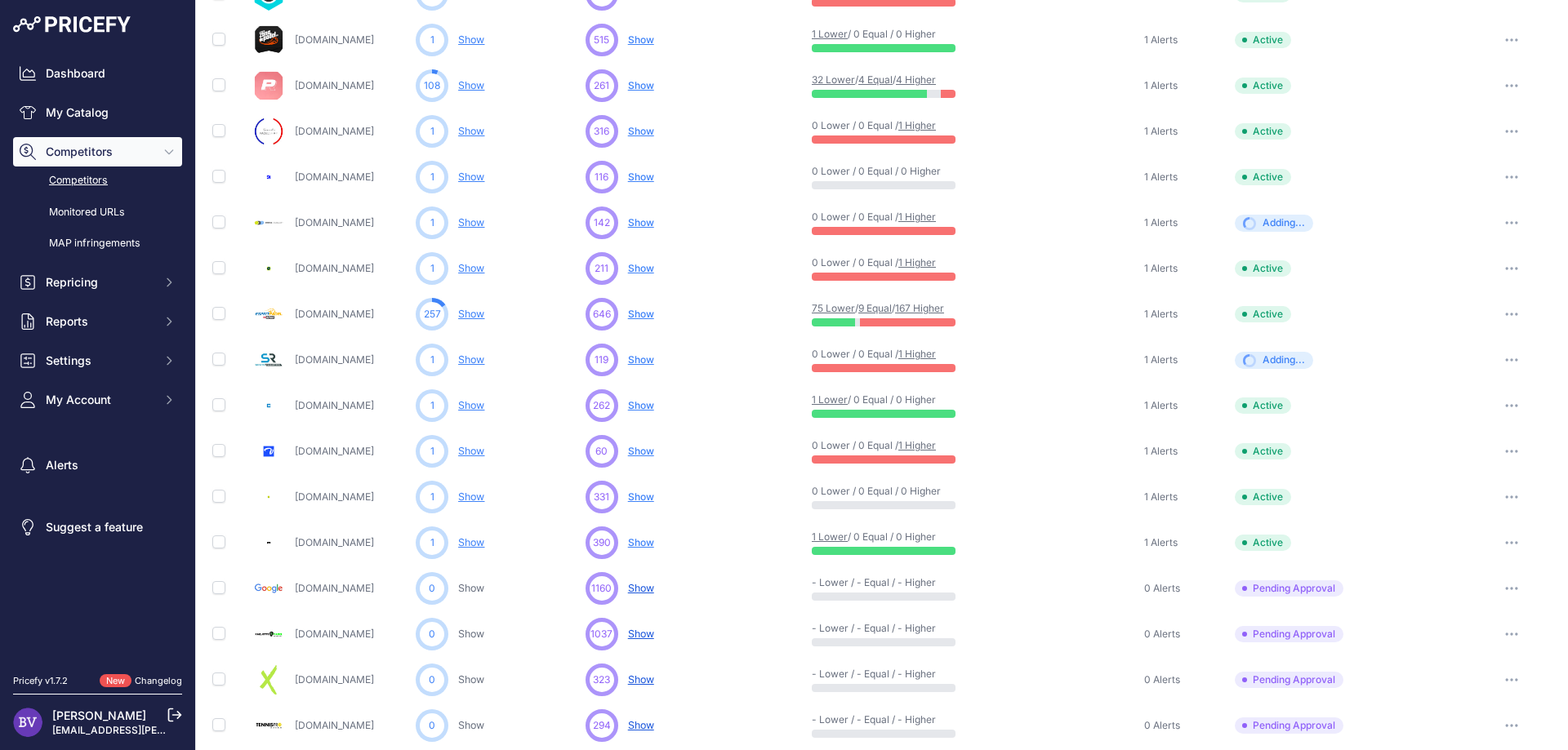
scroll to position [625, 0]
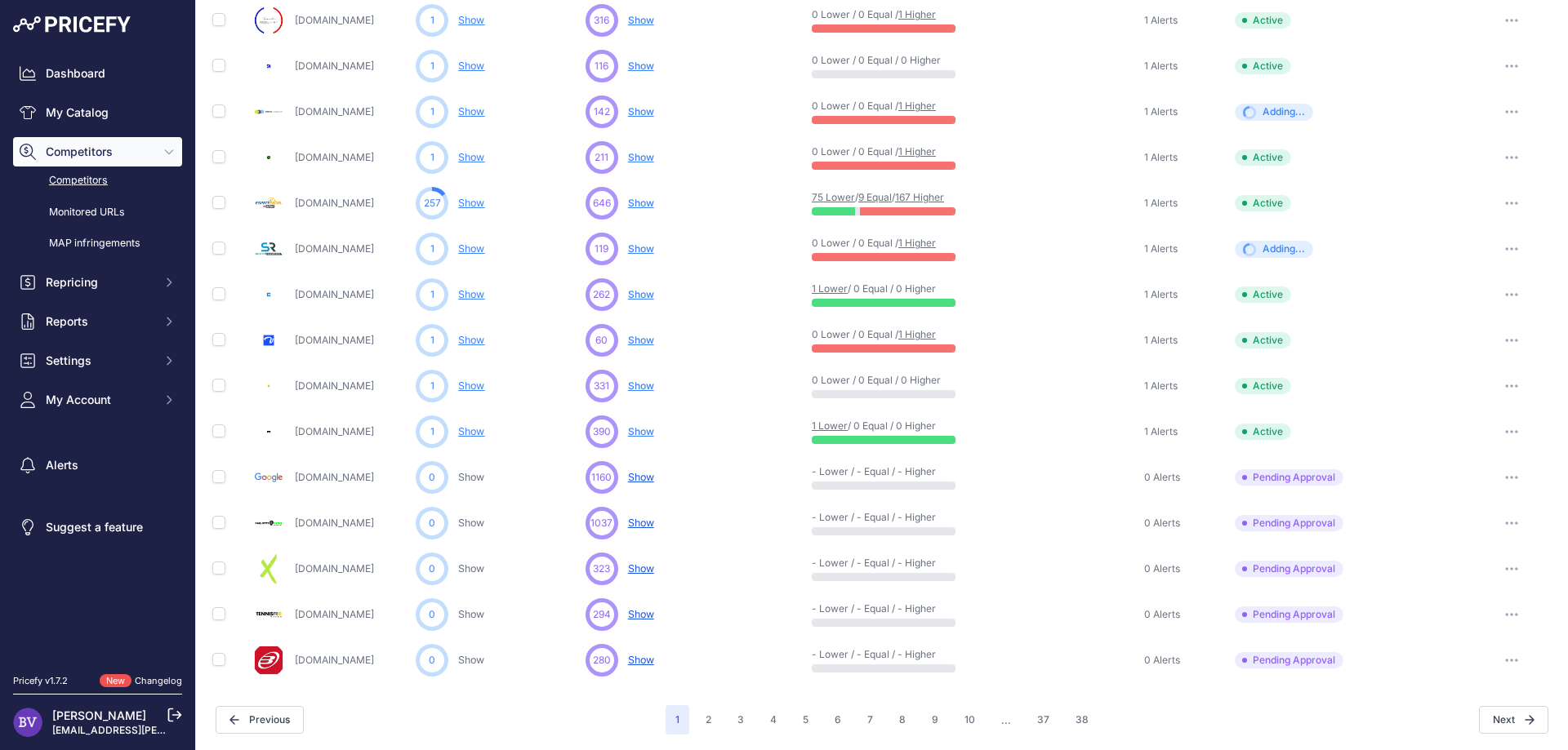
click at [1514, 481] on button "button" at bounding box center [1511, 477] width 33 height 23
click at [1496, 541] on button "Approve Competitor" at bounding box center [1484, 538] width 134 height 26
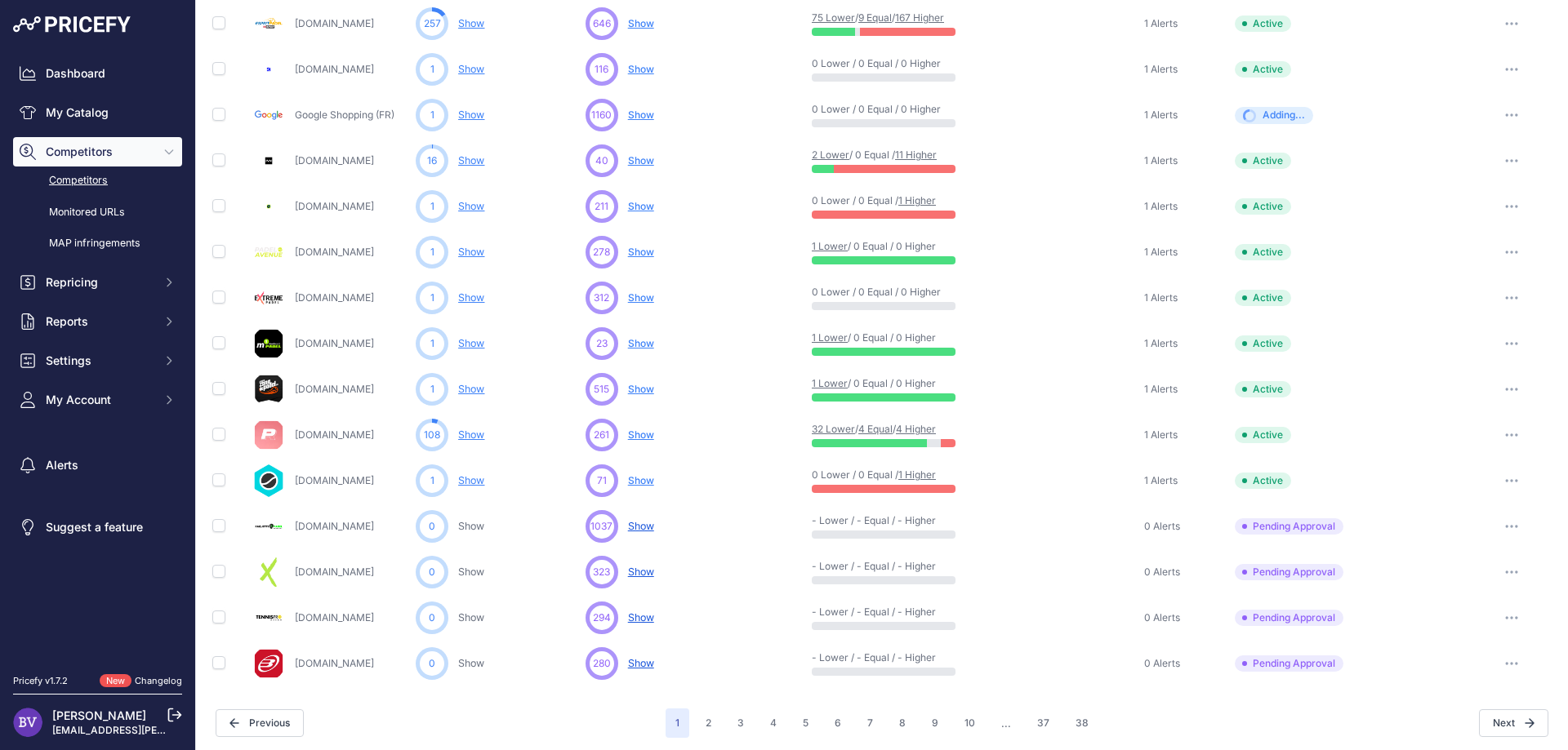
scroll to position [669, 0]
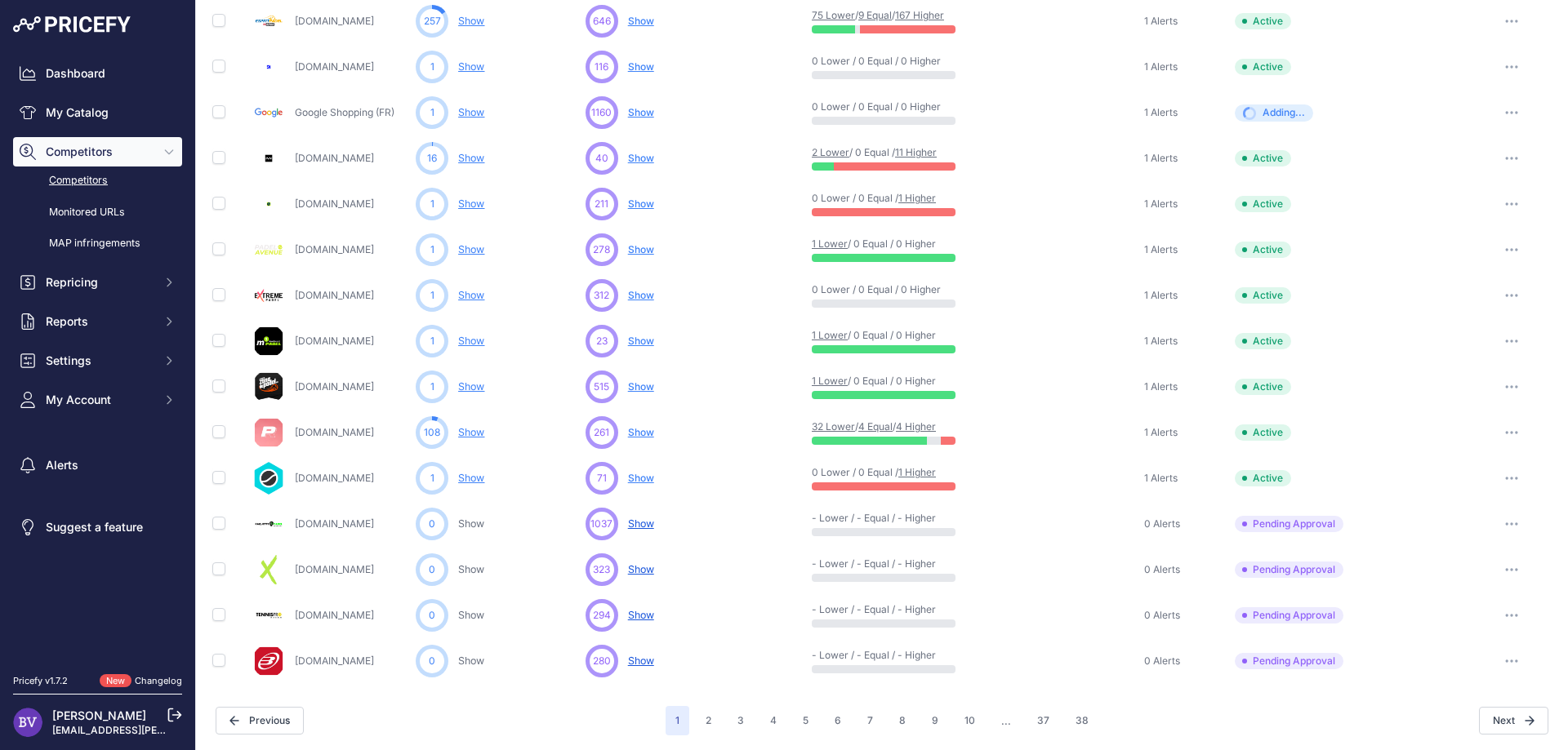
click at [1516, 612] on button "button" at bounding box center [1511, 615] width 33 height 23
click at [1466, 675] on button "Approve Competitor" at bounding box center [1484, 676] width 134 height 26
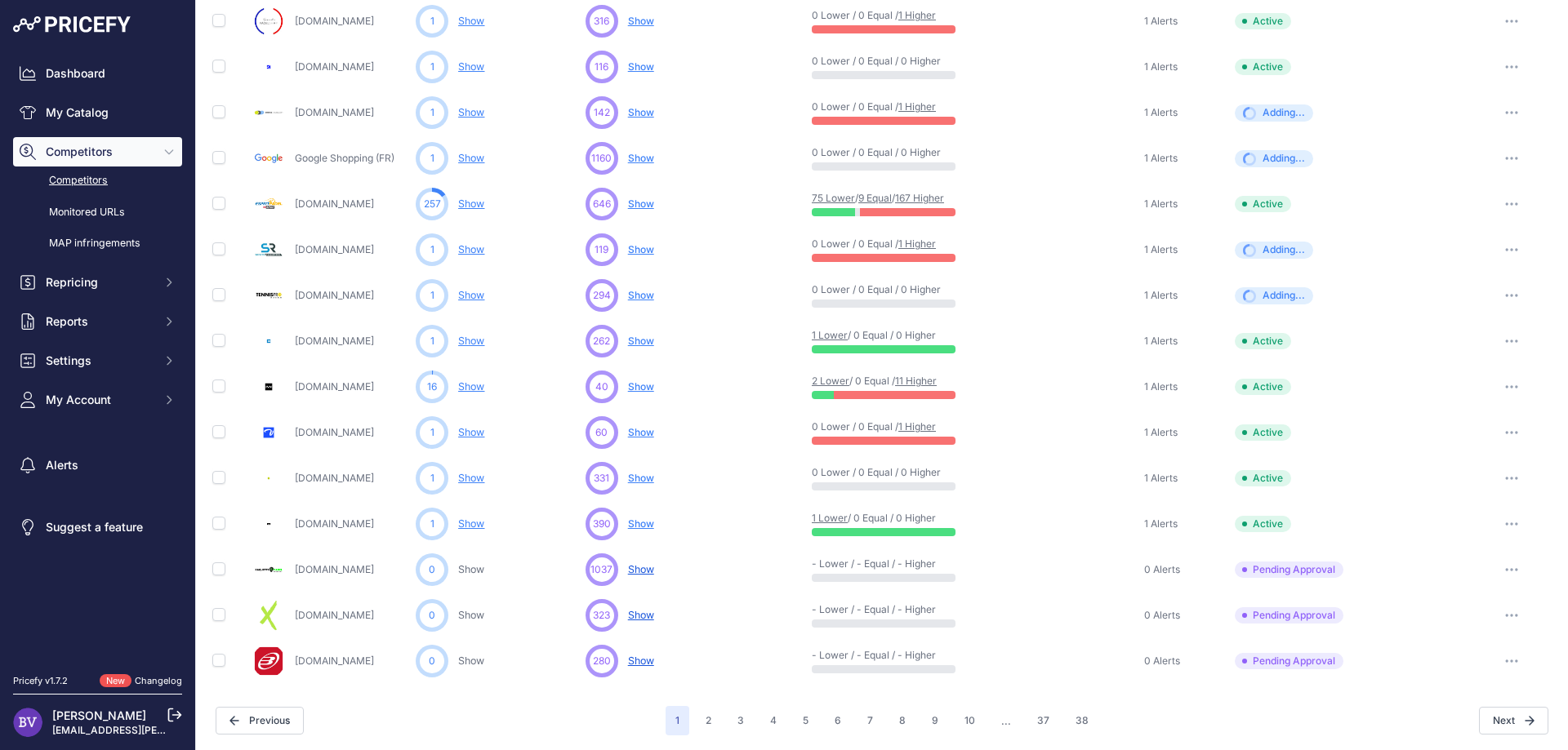
click at [1522, 660] on button "button" at bounding box center [1511, 661] width 33 height 23
click at [1482, 718] on button "Approve Competitor" at bounding box center [1484, 722] width 134 height 26
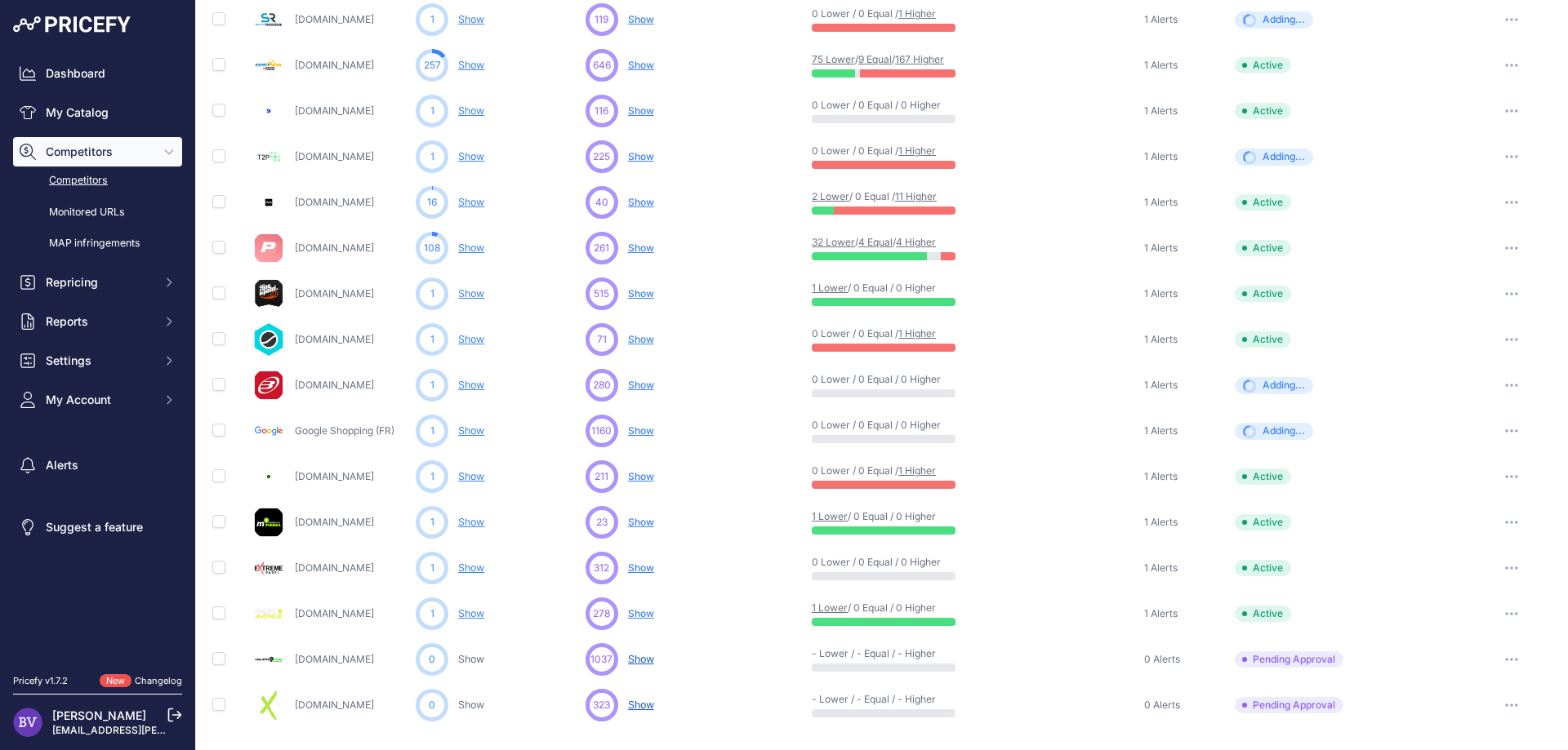
scroll to position [669, 0]
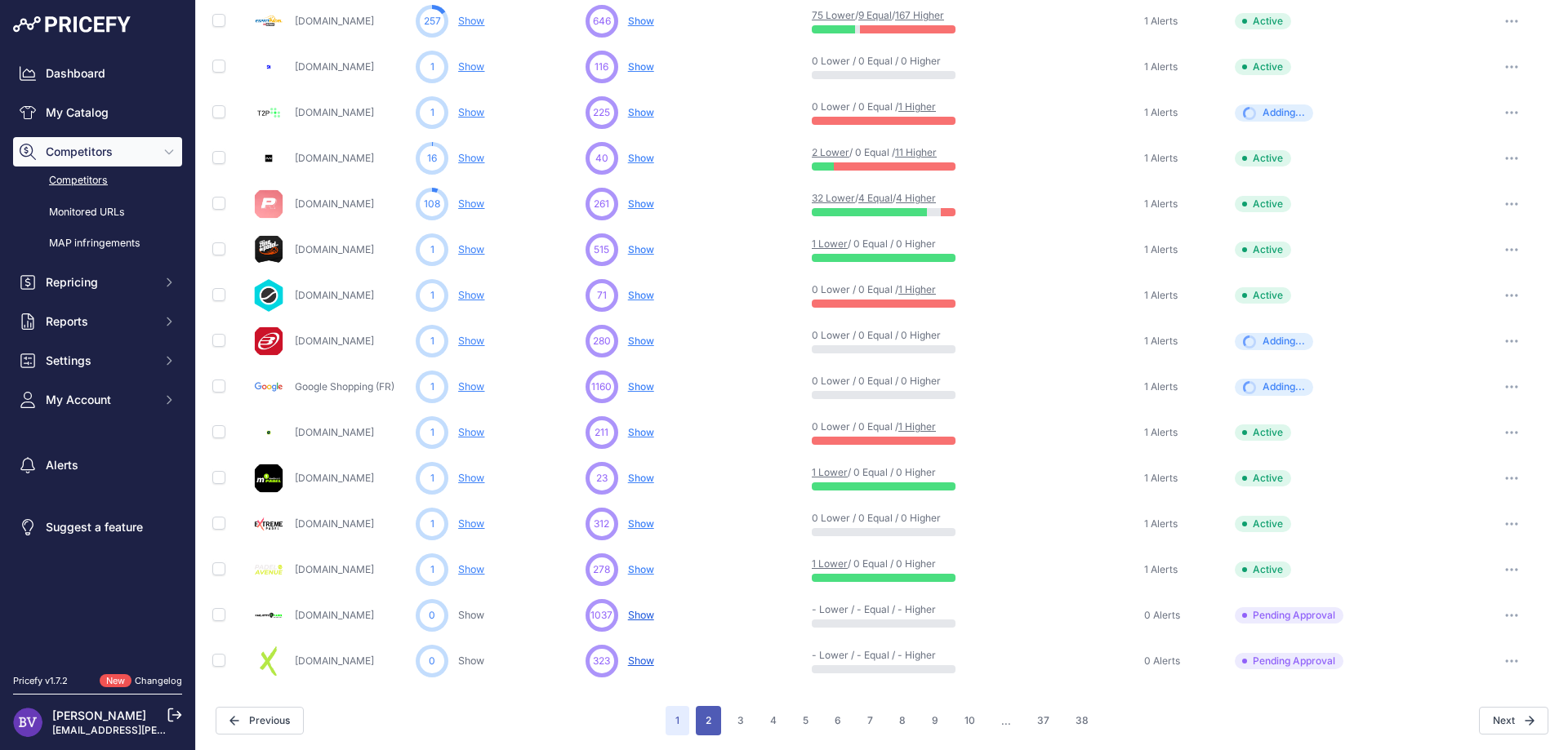
click at [713, 719] on button "2" at bounding box center [708, 721] width 25 height 29
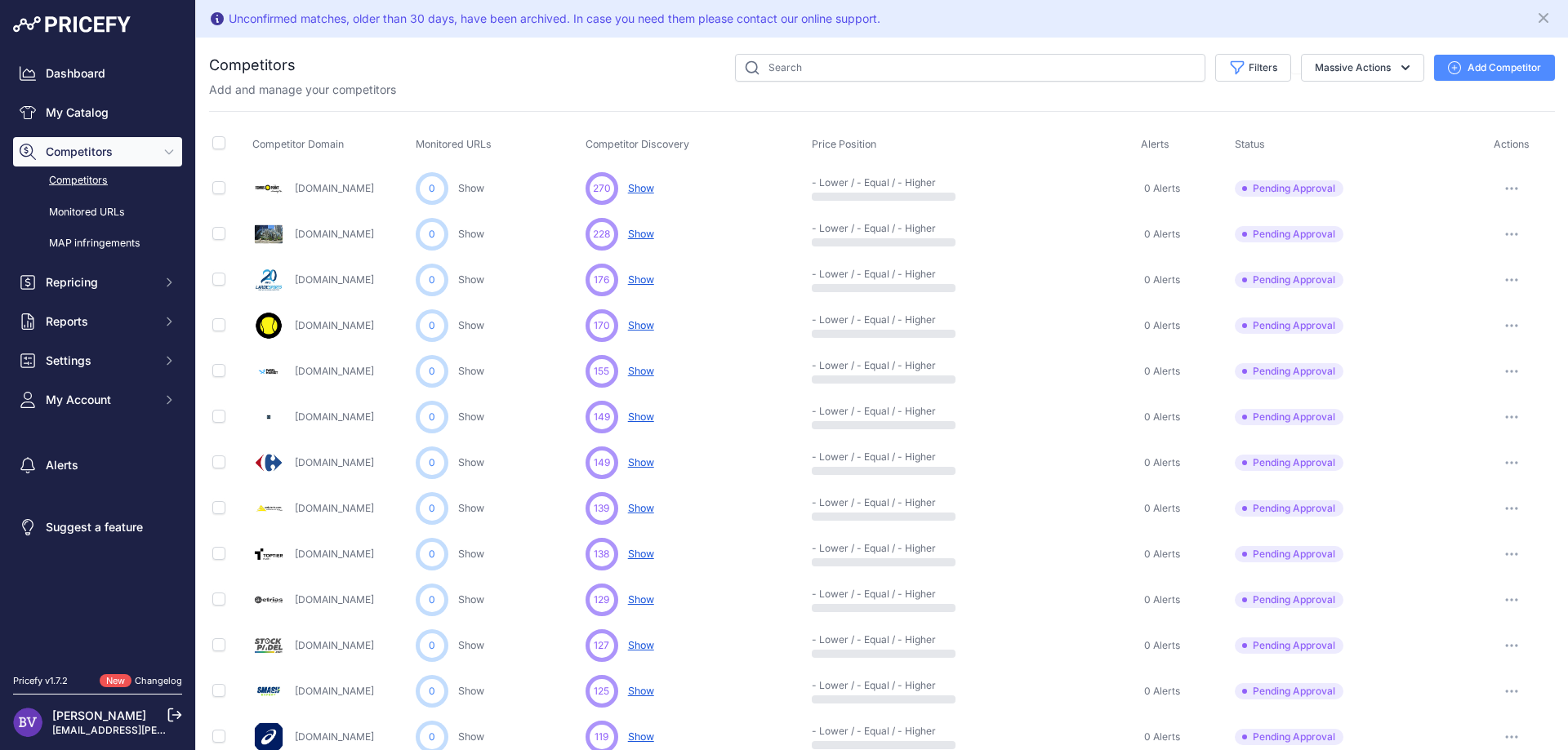
click at [1510, 227] on button "button" at bounding box center [1511, 234] width 33 height 23
click at [1467, 300] on button "Approve Competitor" at bounding box center [1484, 295] width 134 height 26
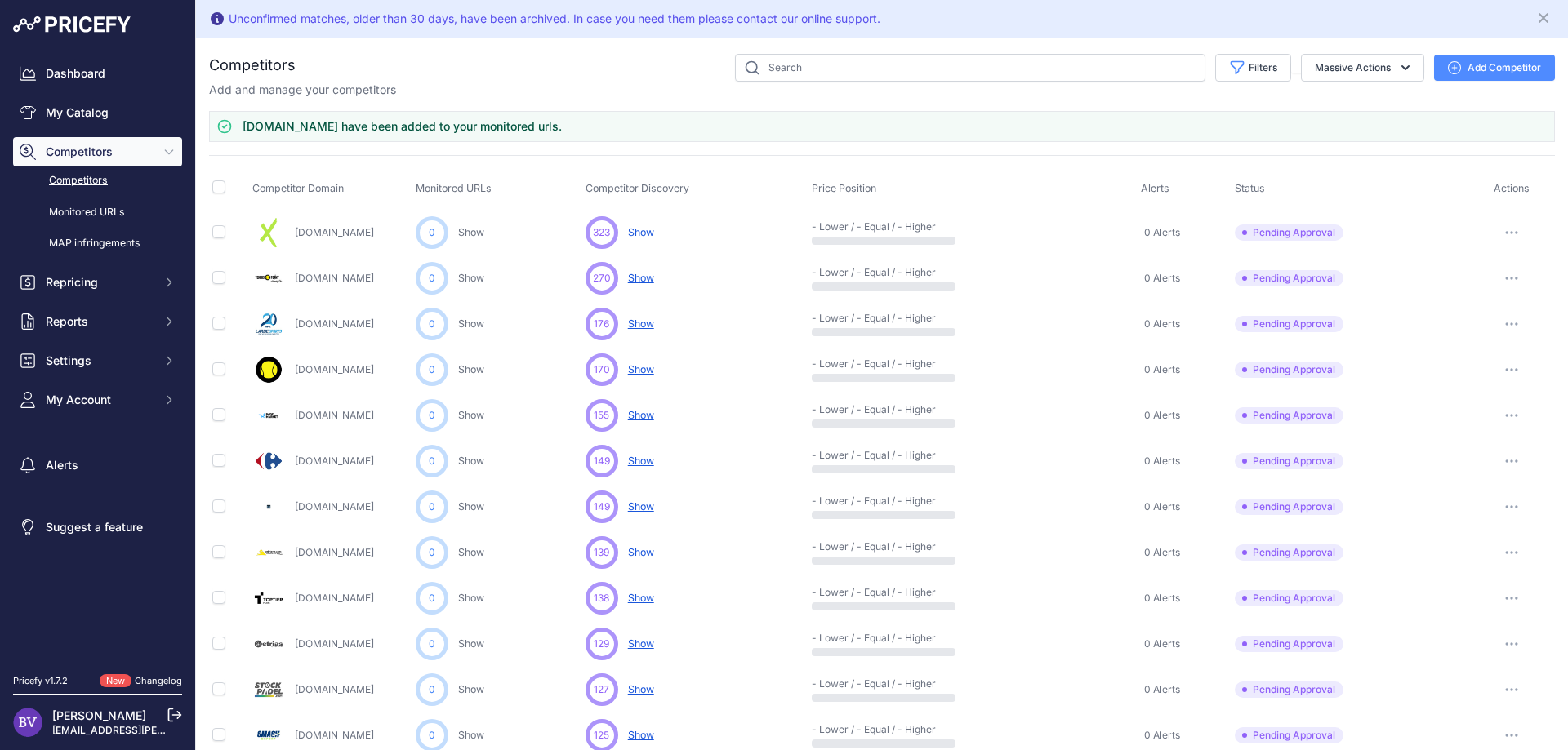
click at [1512, 364] on button "button" at bounding box center [1511, 370] width 33 height 23
click at [1490, 438] on button "Approve Competitor" at bounding box center [1484, 430] width 134 height 26
click at [1510, 410] on button "button" at bounding box center [1511, 415] width 33 height 23
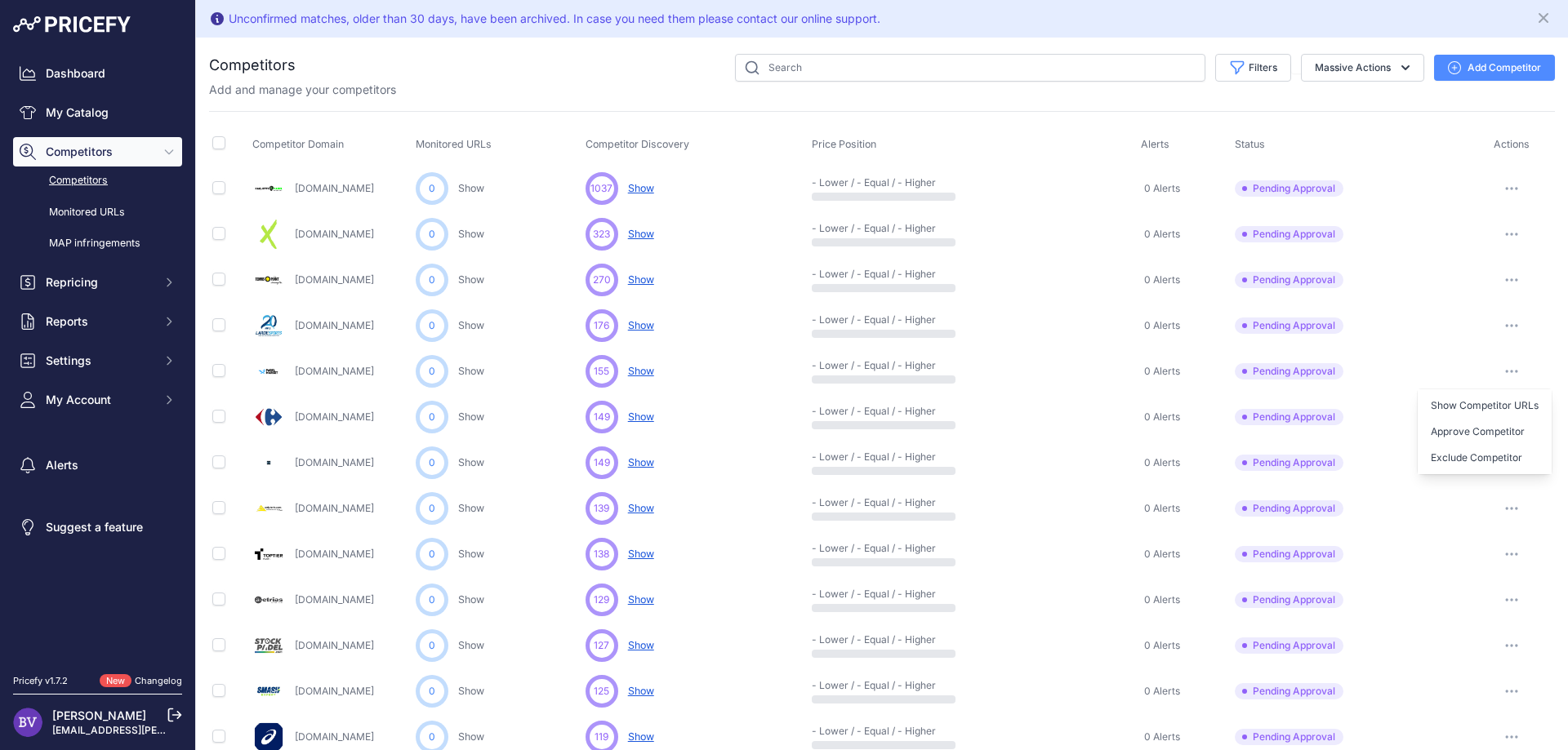
click at [1497, 475] on td "Show Competitor URLs Approve Competitor Exclude Competitor ​ Note: Tip: ​" at bounding box center [1510, 462] width 88 height 45
click at [1515, 367] on button "button" at bounding box center [1511, 372] width 33 height 23
click at [1480, 431] on button "Approve Competitor" at bounding box center [1484, 432] width 134 height 26
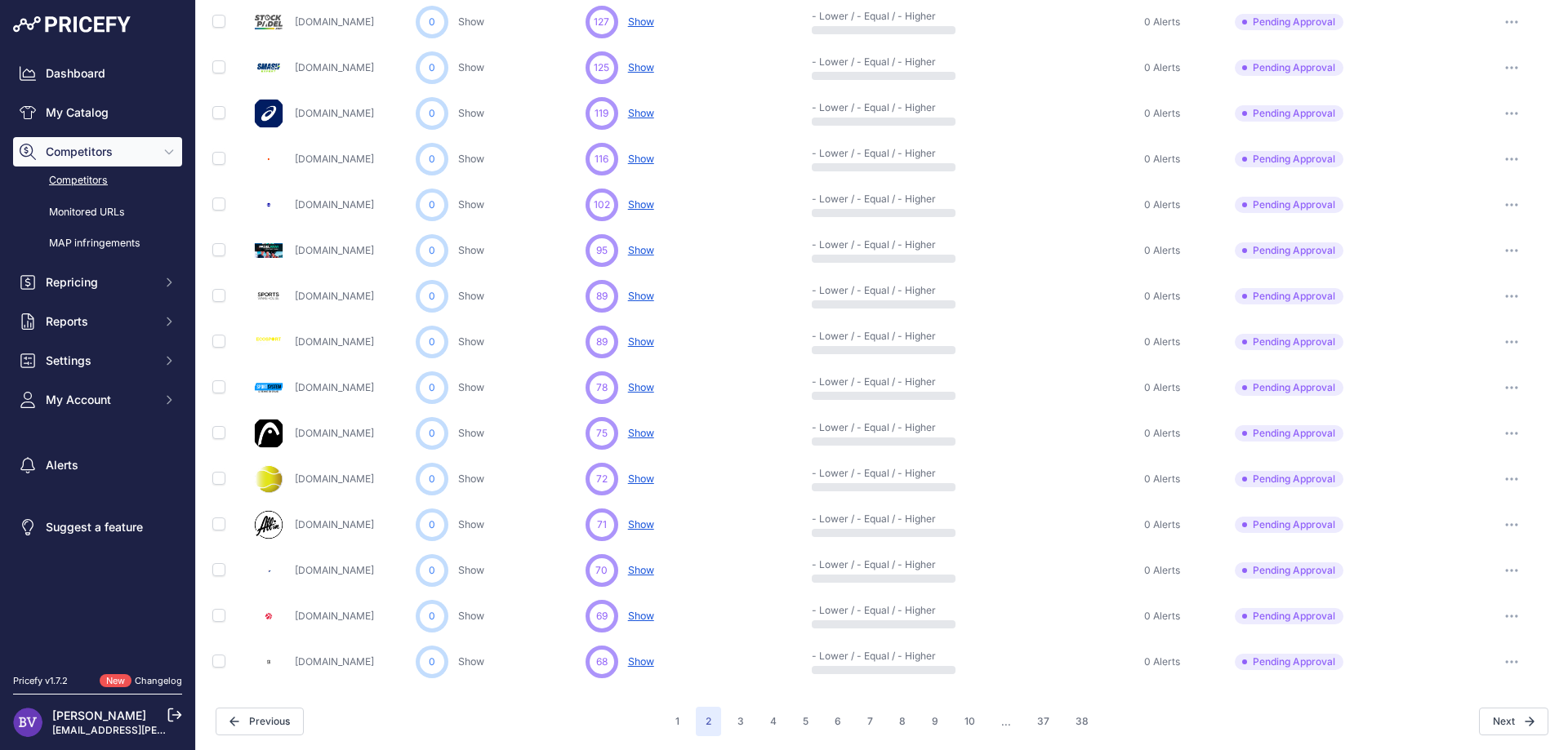
scroll to position [625, 0]
click at [743, 720] on button "3" at bounding box center [741, 720] width 26 height 29
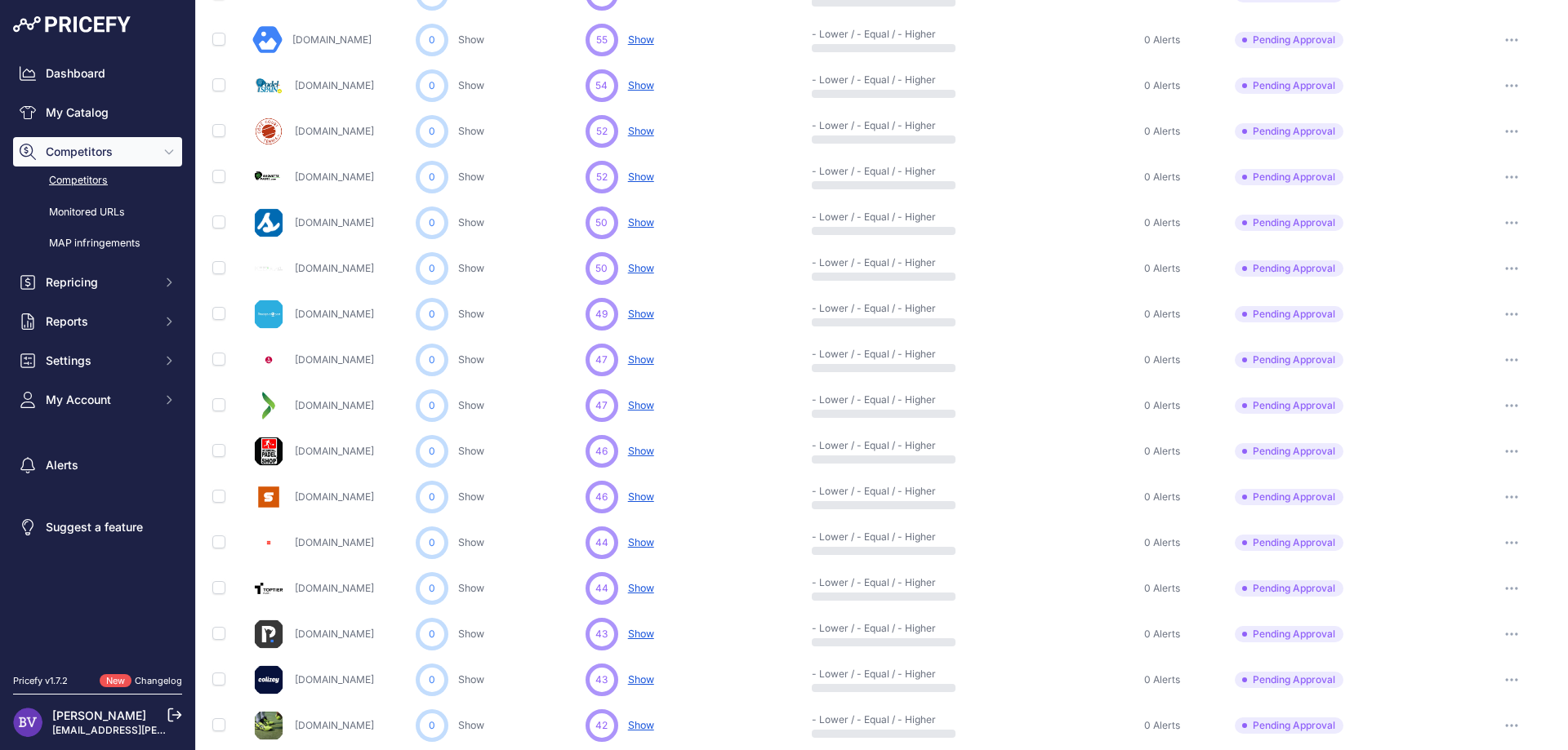
scroll to position [625, 0]
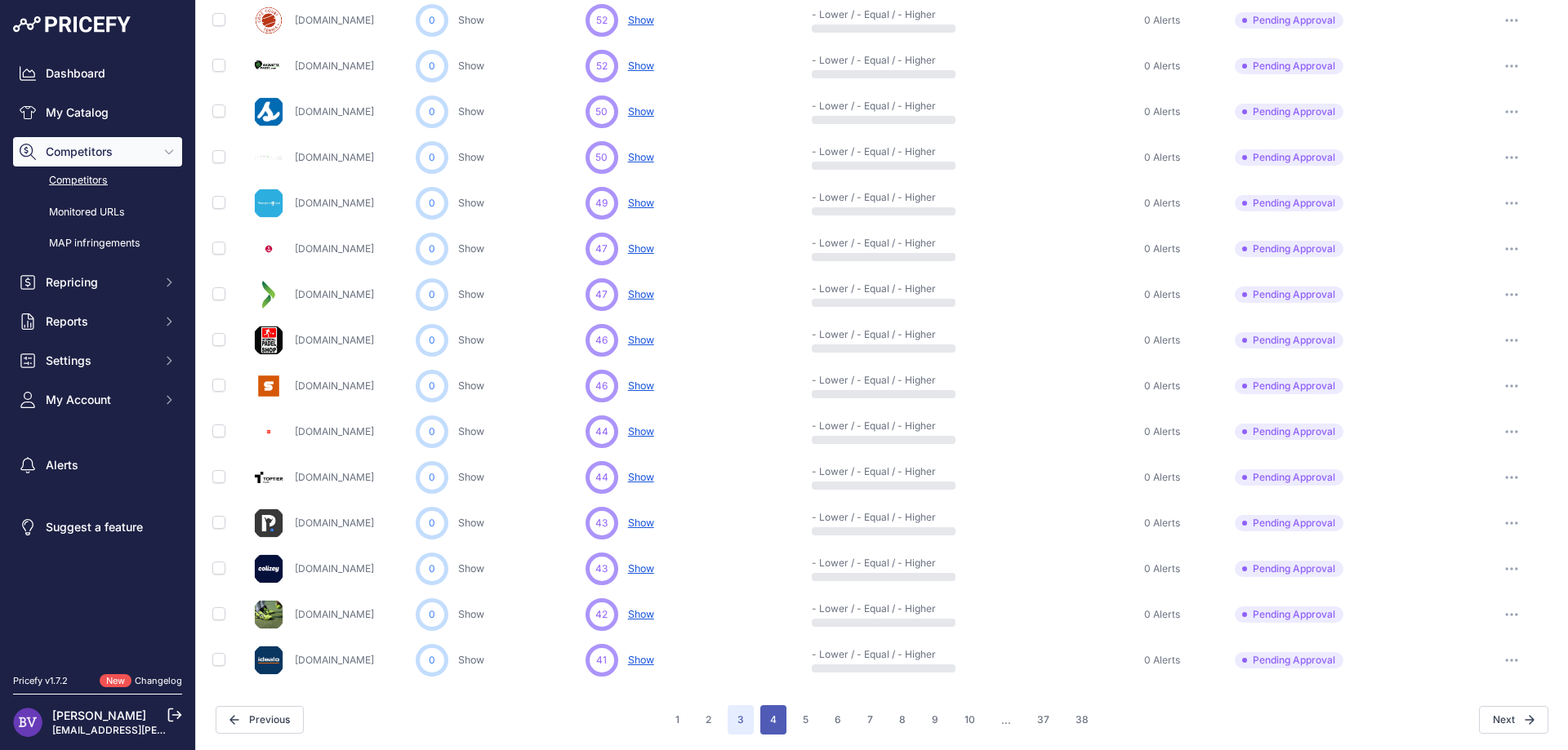
click at [774, 720] on button "4" at bounding box center [774, 720] width 26 height 29
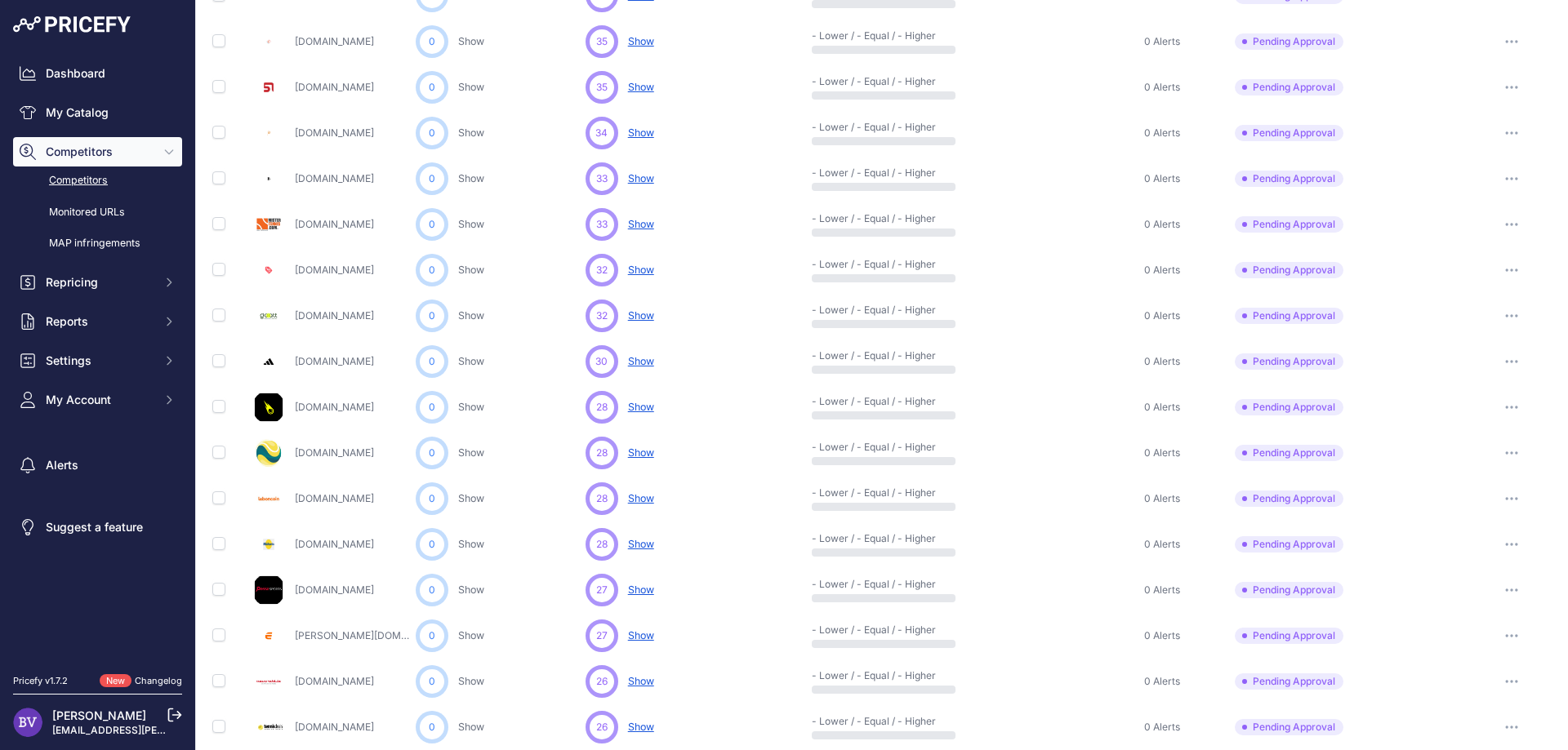
scroll to position [331, 0]
click at [1511, 403] on button "button" at bounding box center [1511, 406] width 33 height 23
click at [1470, 470] on button "Approve Competitor" at bounding box center [1484, 466] width 134 height 26
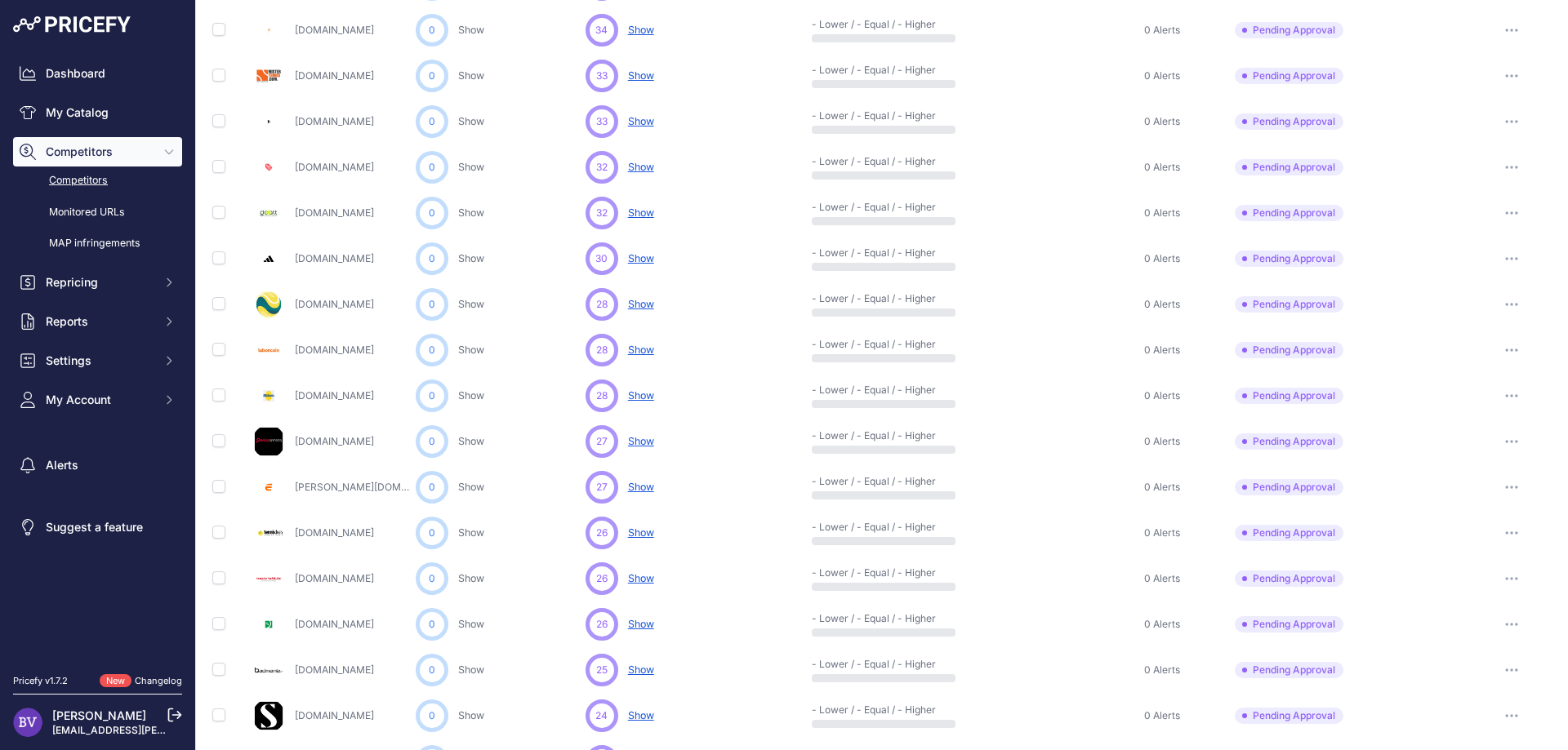
scroll to position [670, 0]
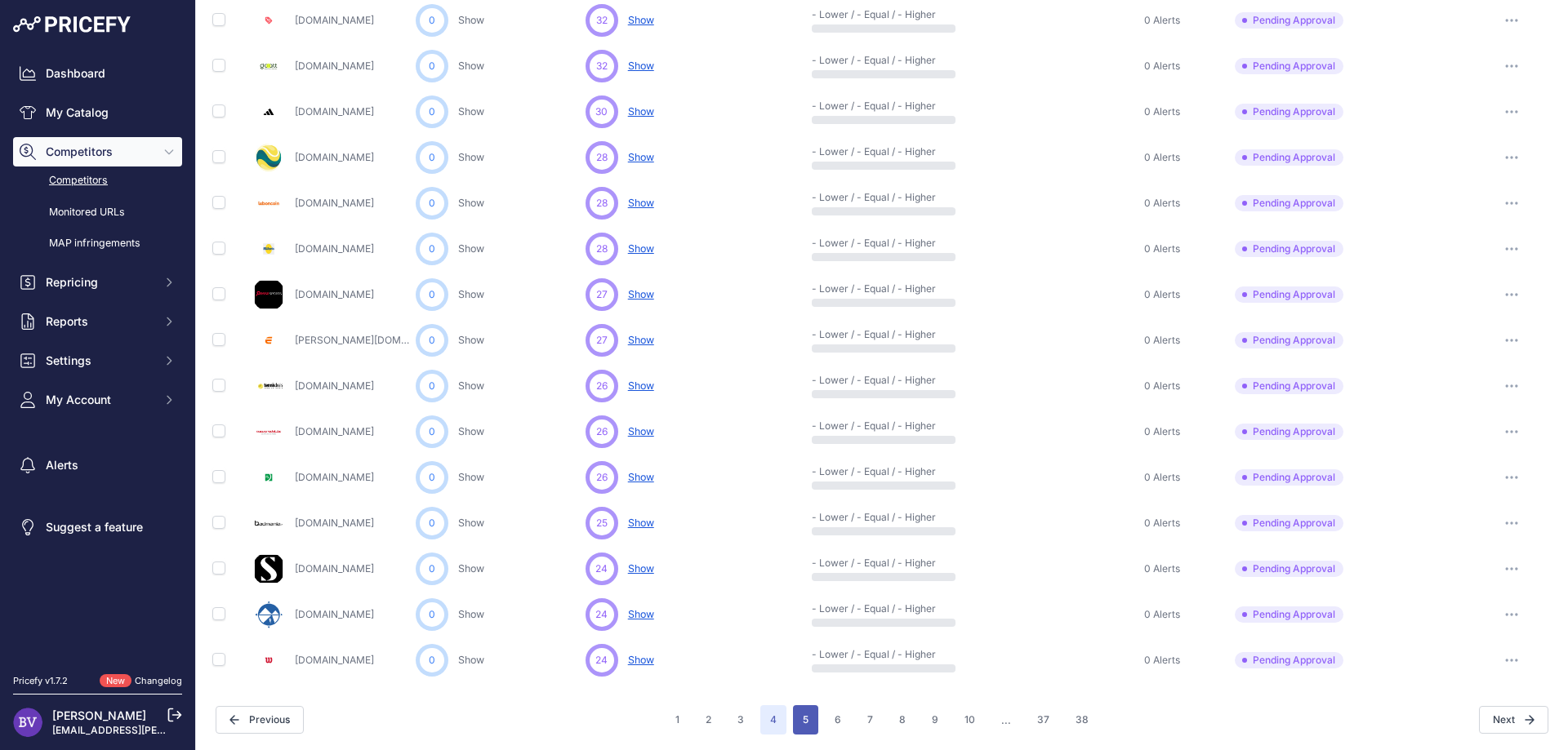
click at [806, 721] on button "5" at bounding box center [805, 720] width 25 height 29
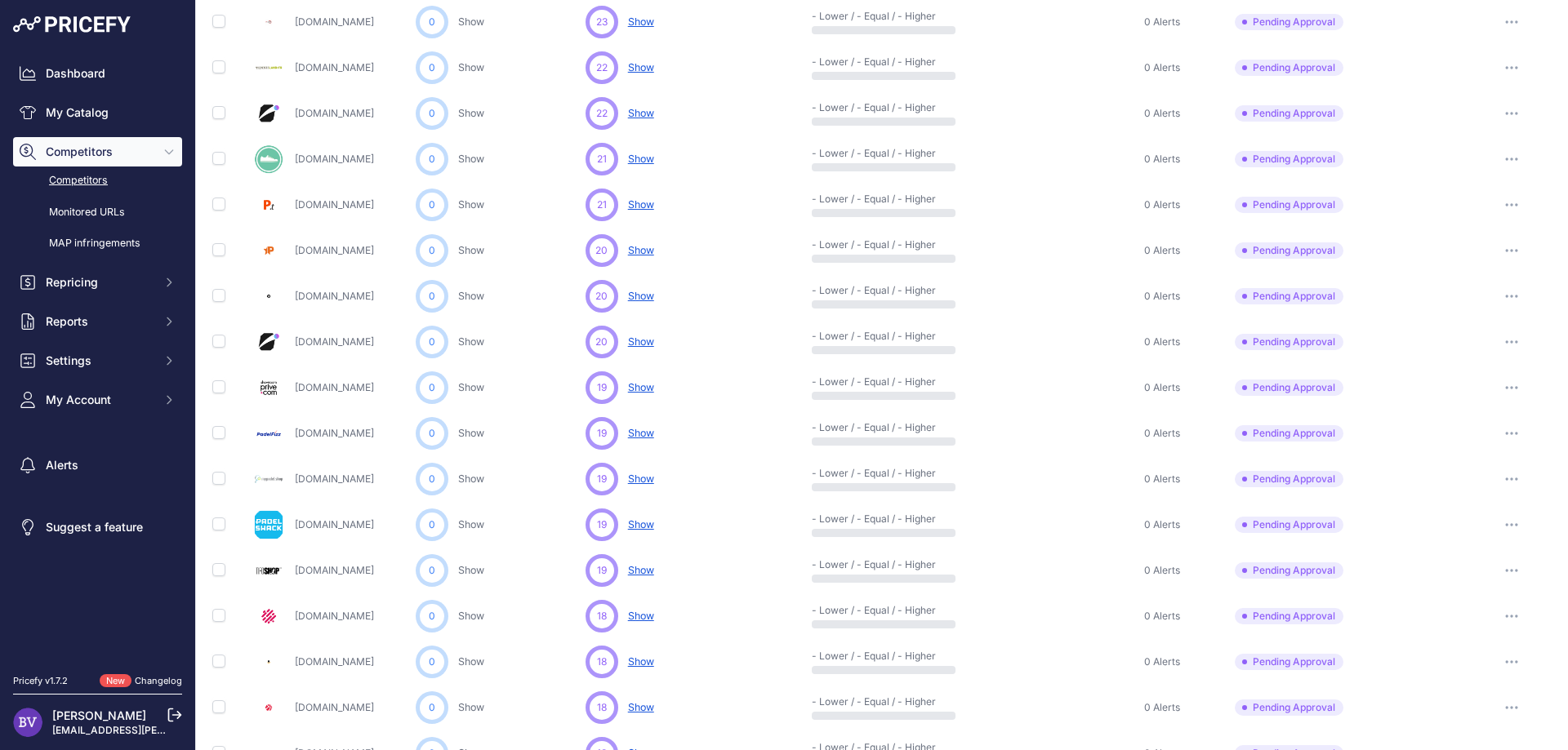
scroll to position [185, 0]
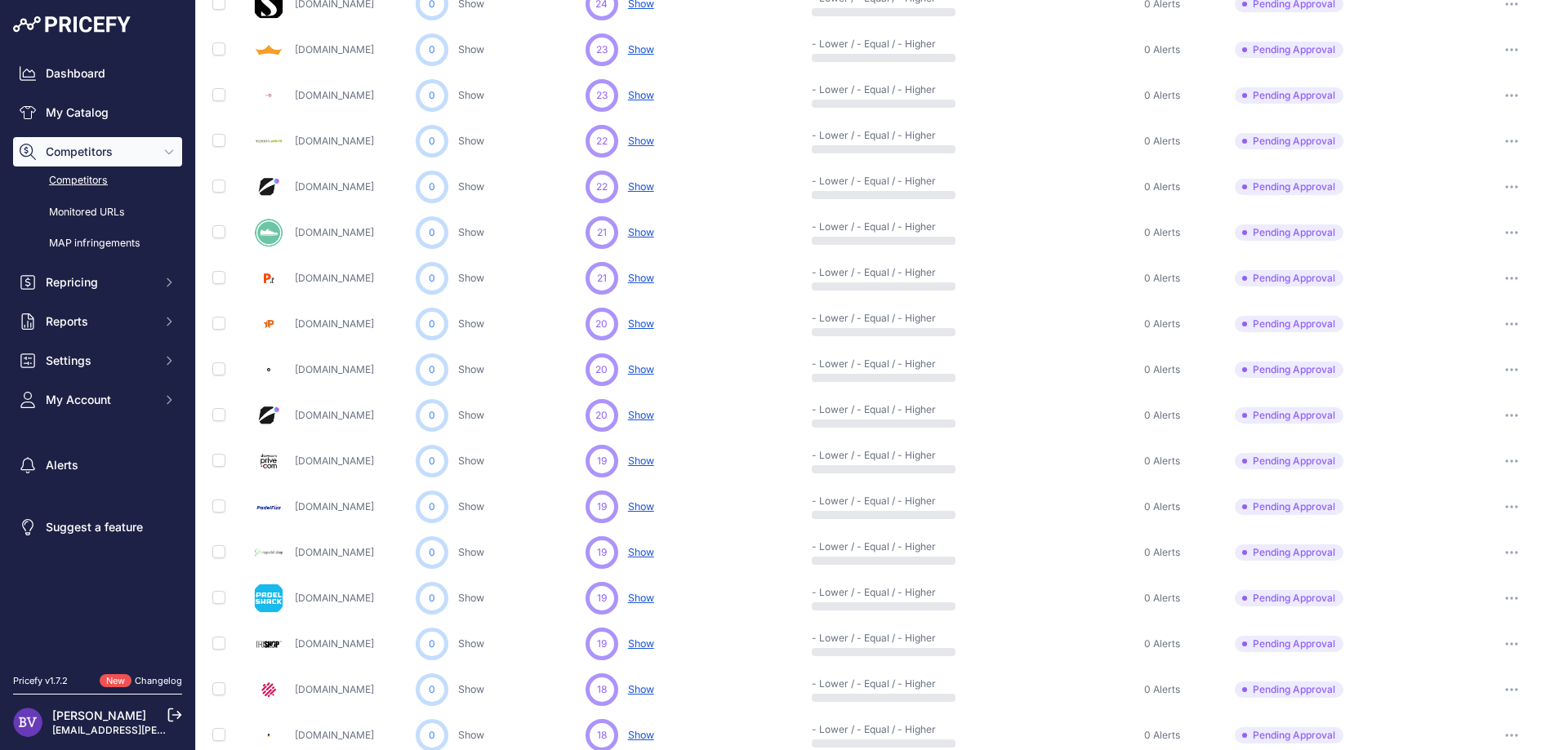
click at [1512, 464] on button "button" at bounding box center [1511, 461] width 33 height 23
click at [1480, 525] on button "Approve Competitor" at bounding box center [1484, 522] width 134 height 26
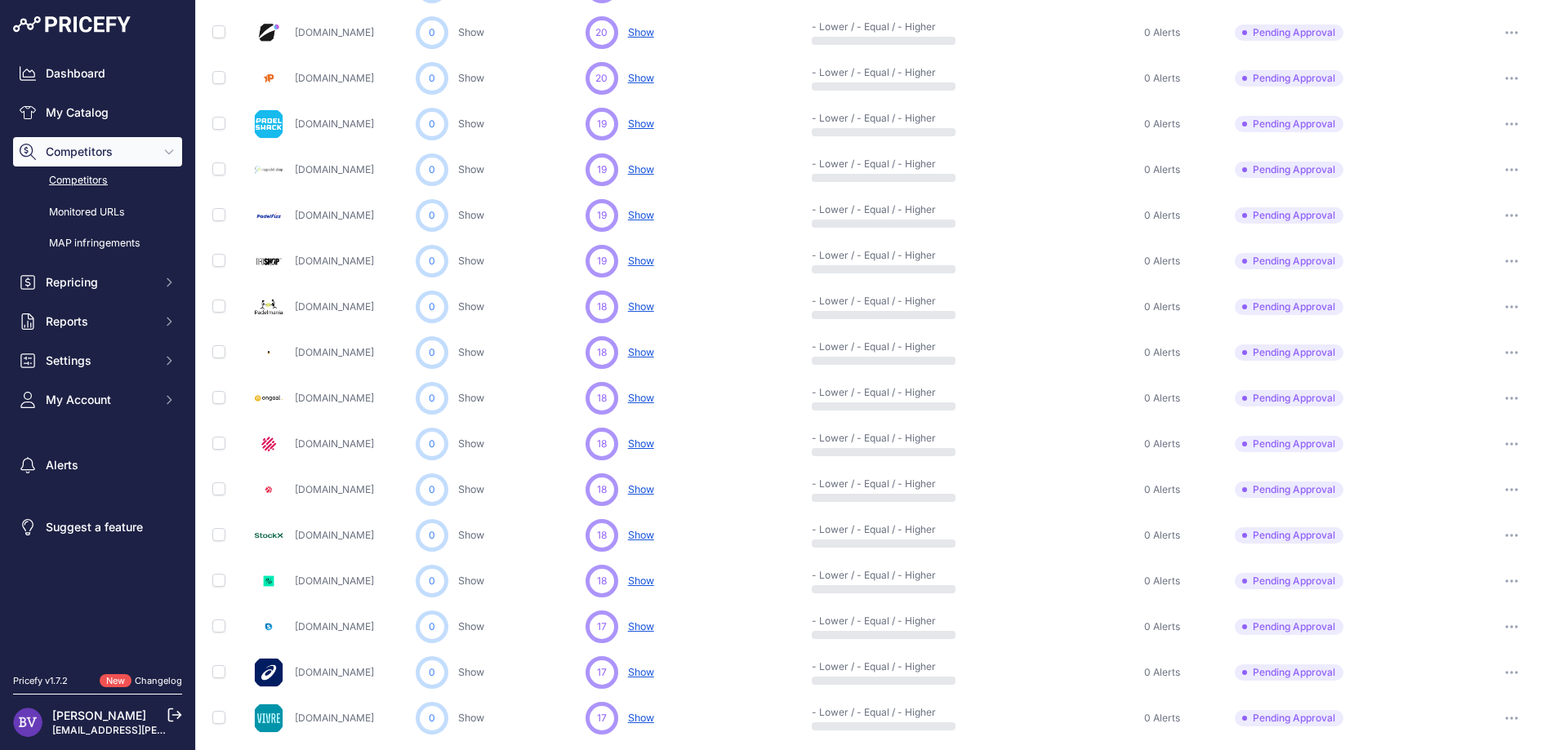
scroll to position [670, 0]
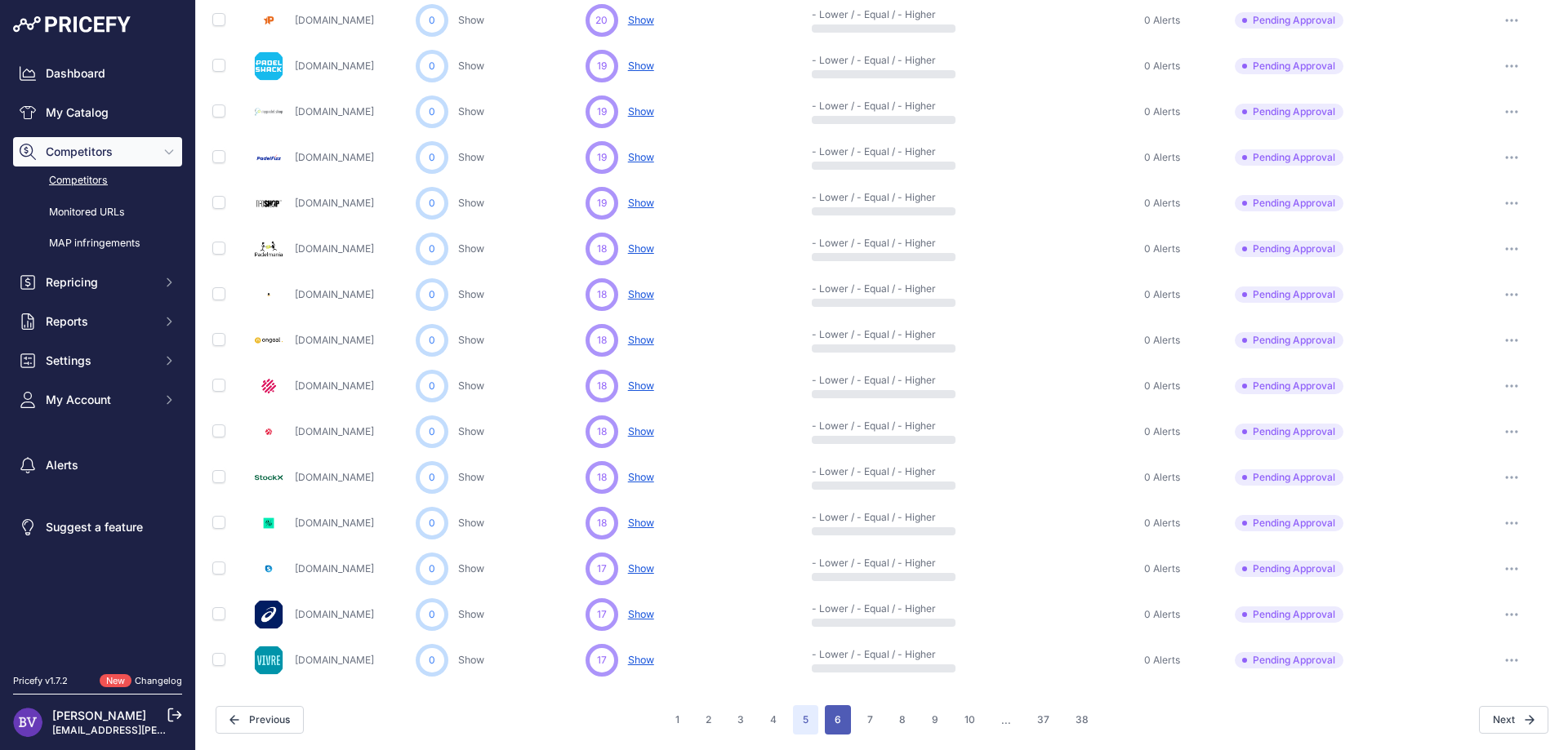
click at [828, 722] on button "6" at bounding box center [838, 720] width 26 height 29
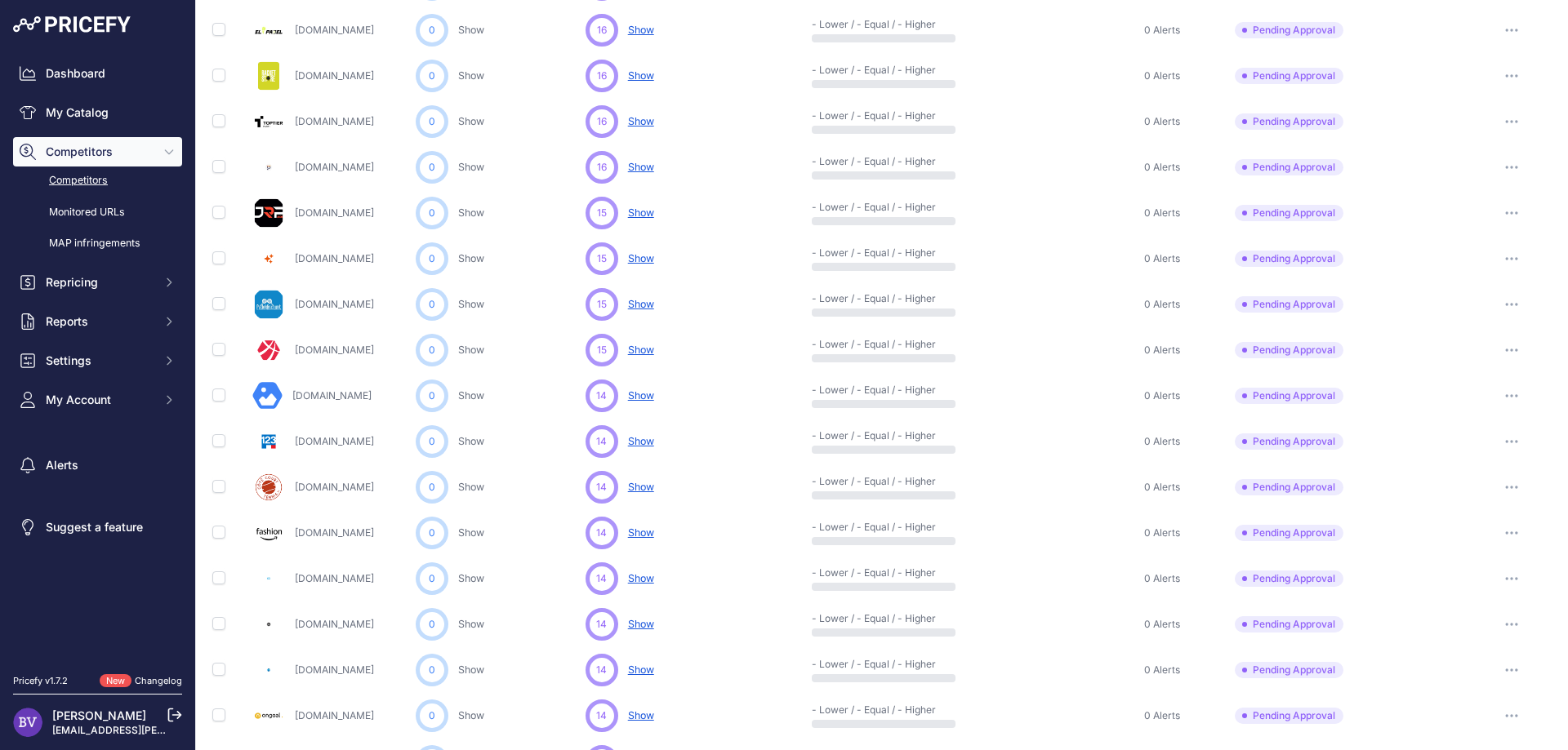
scroll to position [625, 0]
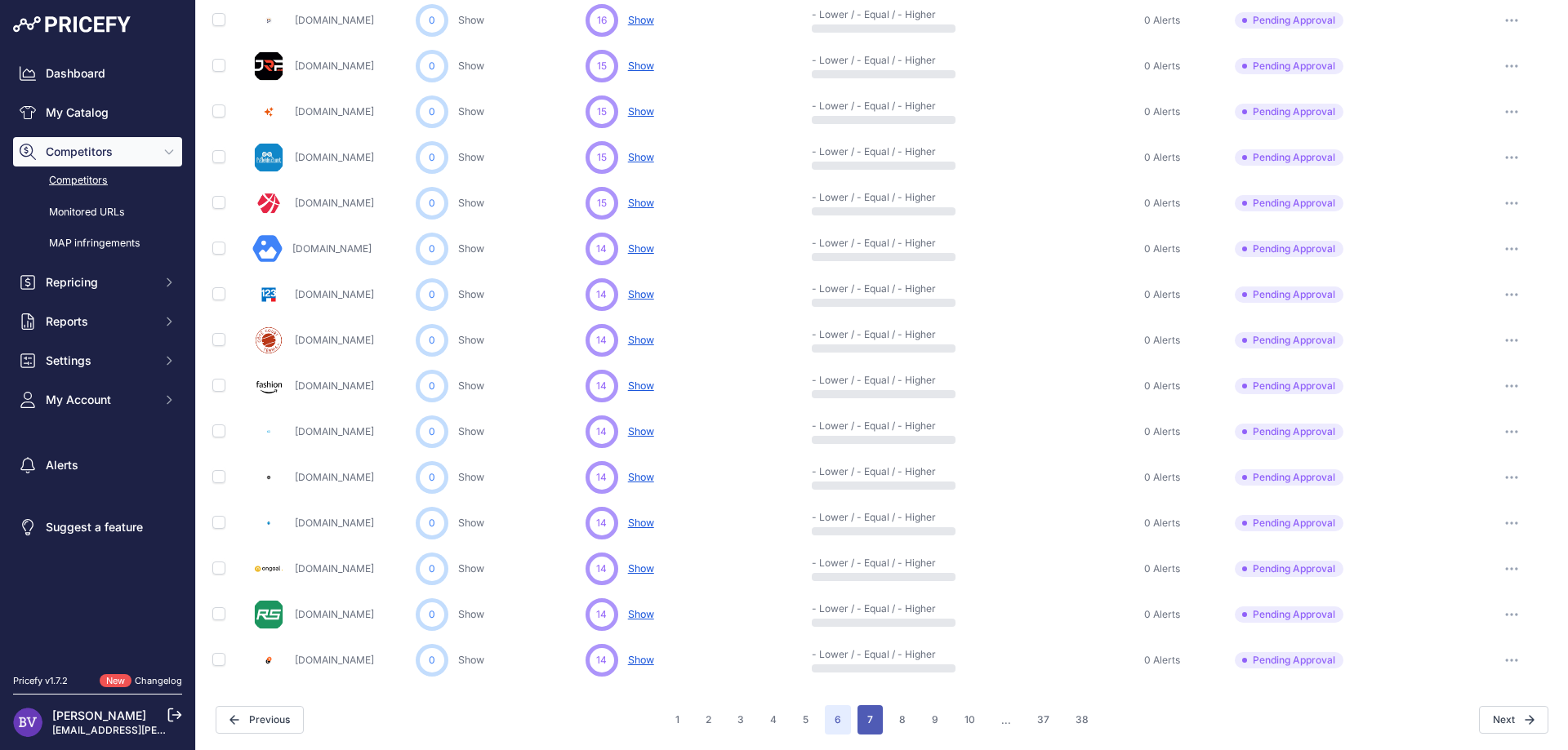
click at [875, 724] on button "7" at bounding box center [870, 720] width 25 height 29
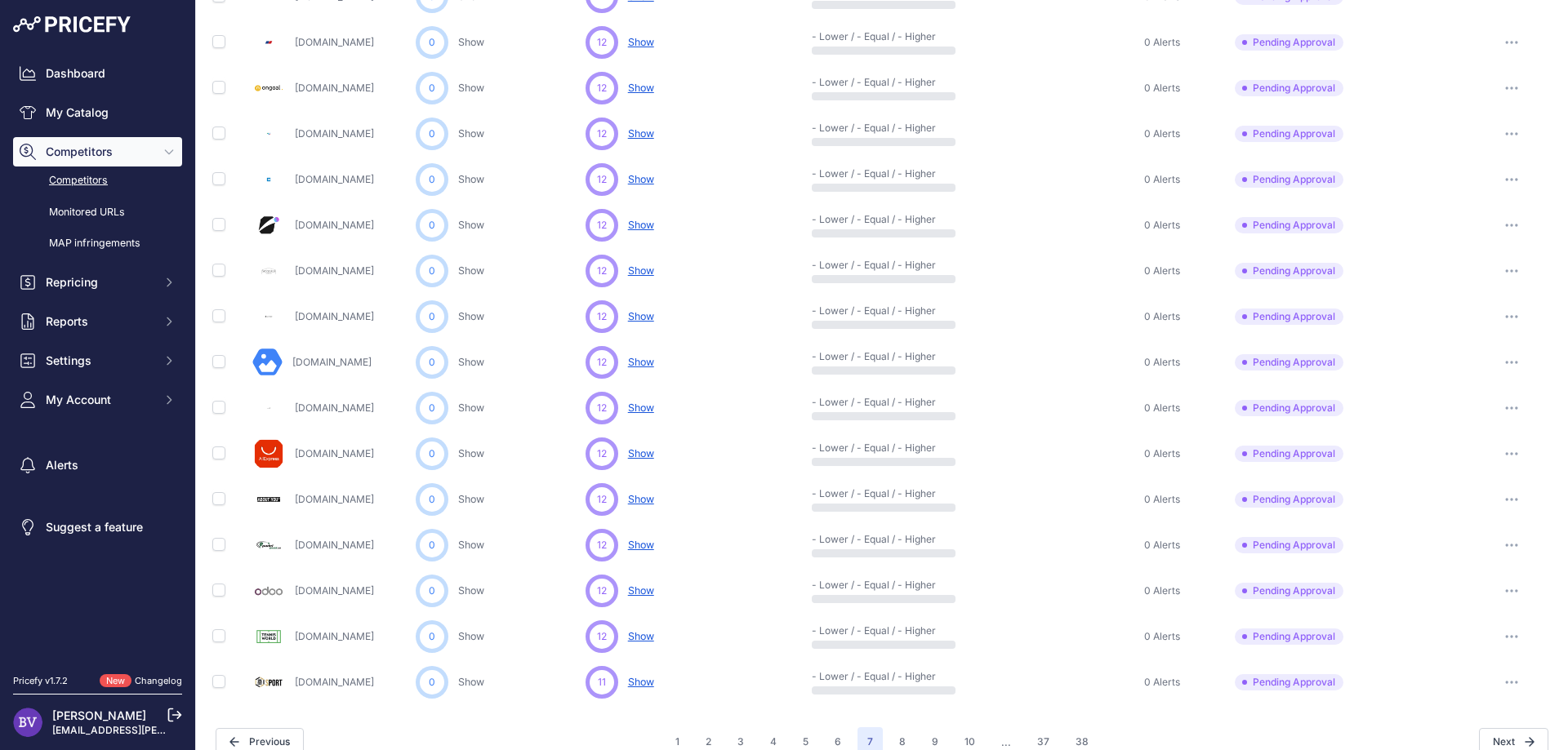
scroll to position [625, 0]
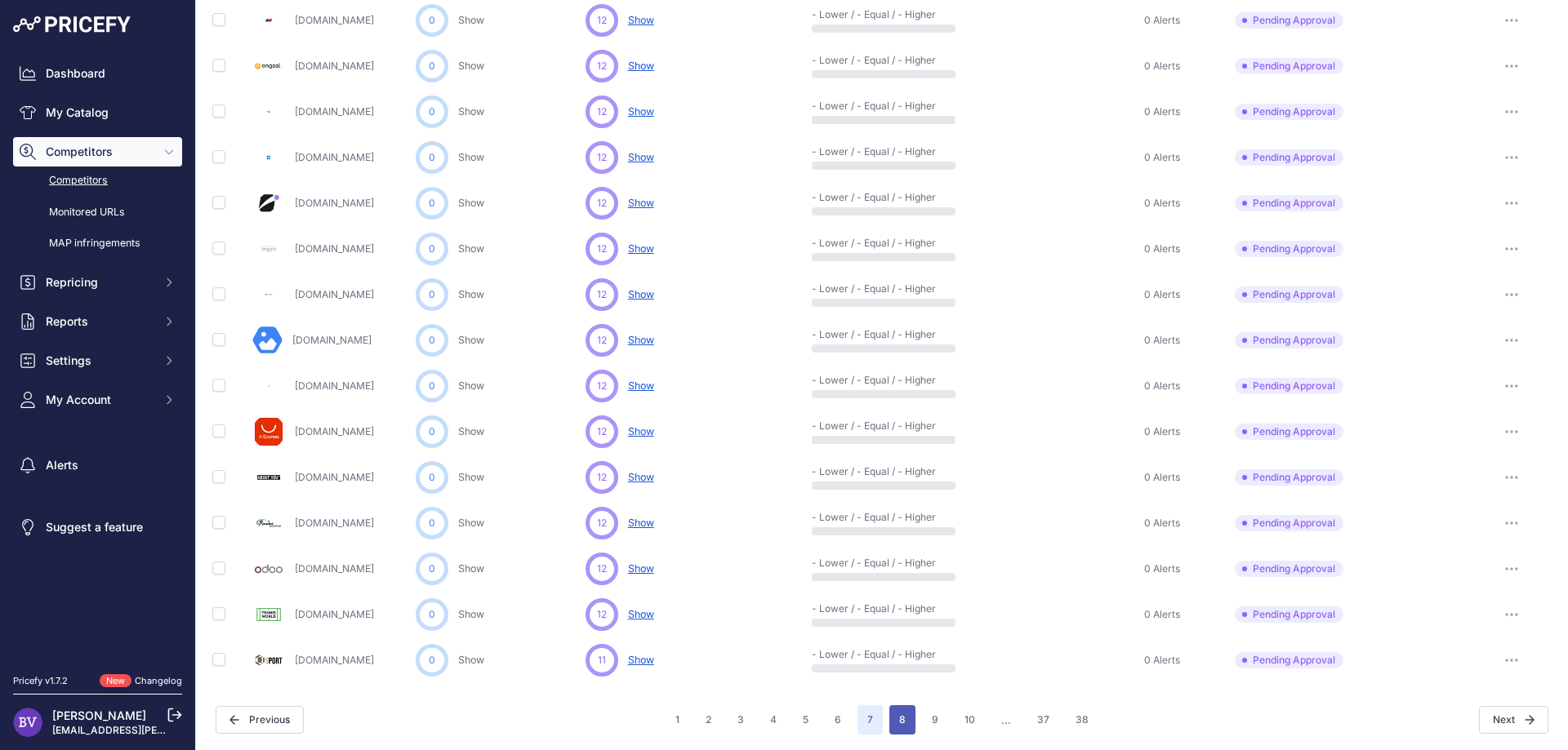
click at [902, 717] on button "8" at bounding box center [902, 720] width 26 height 29
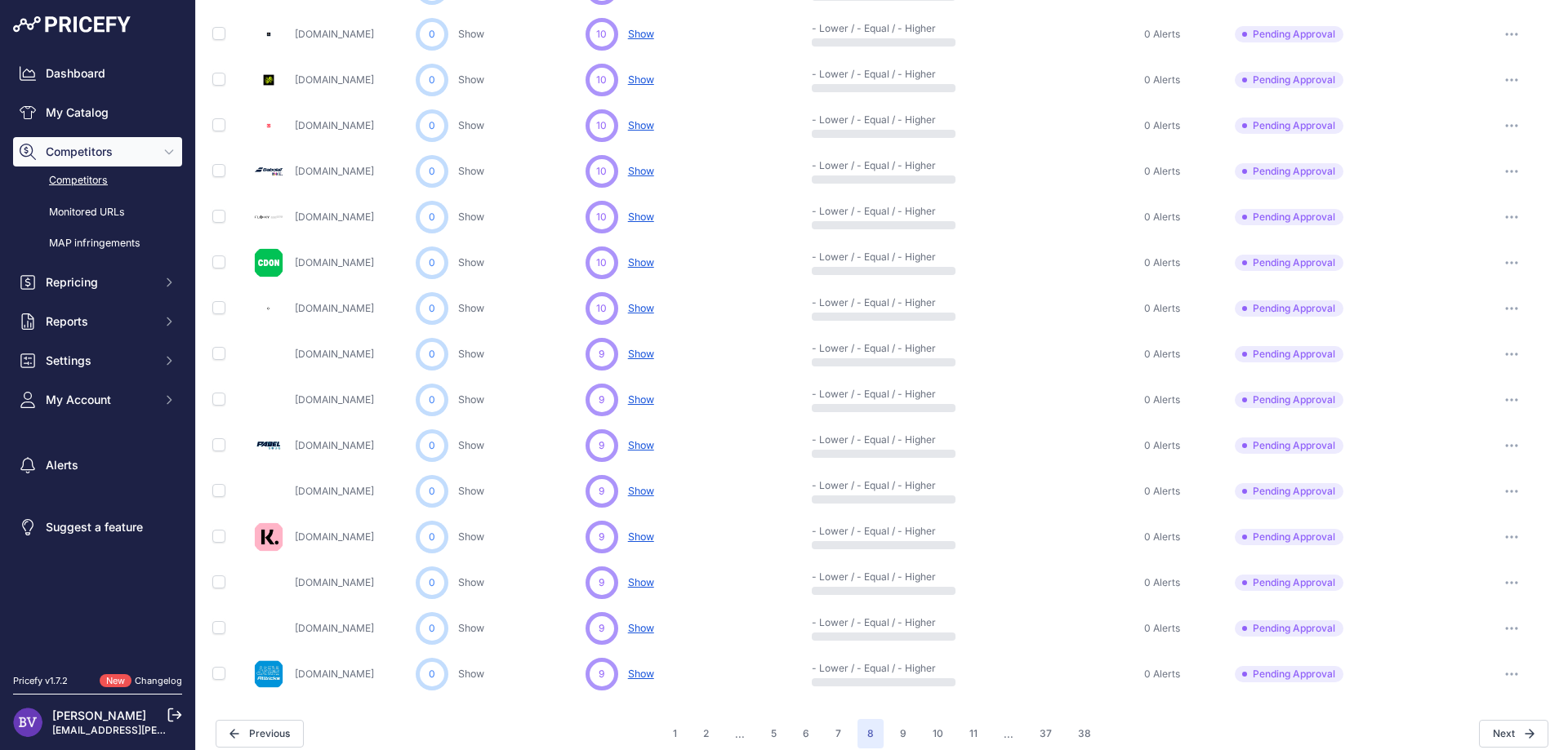
scroll to position [625, 0]
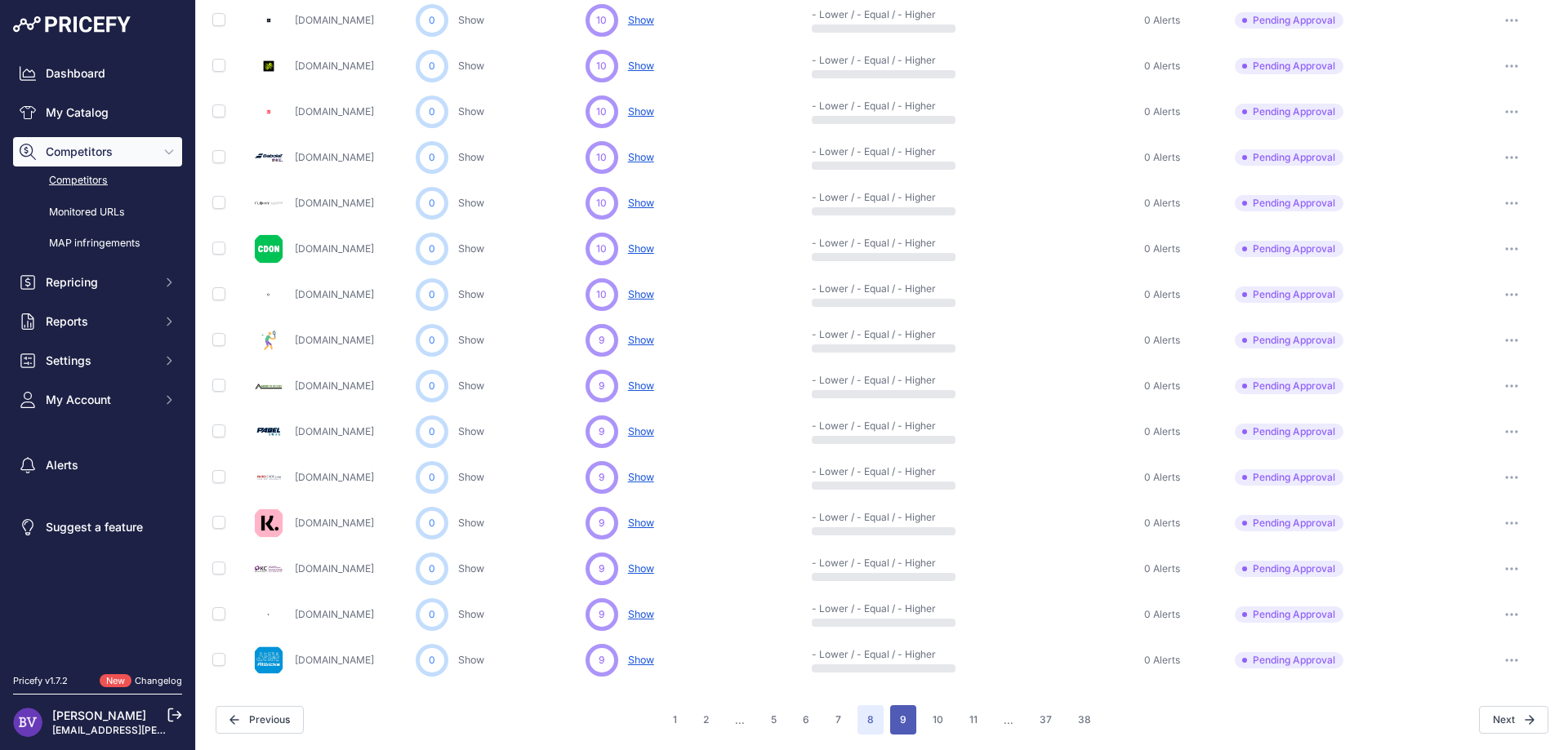
click at [904, 719] on button "9" at bounding box center [903, 720] width 26 height 29
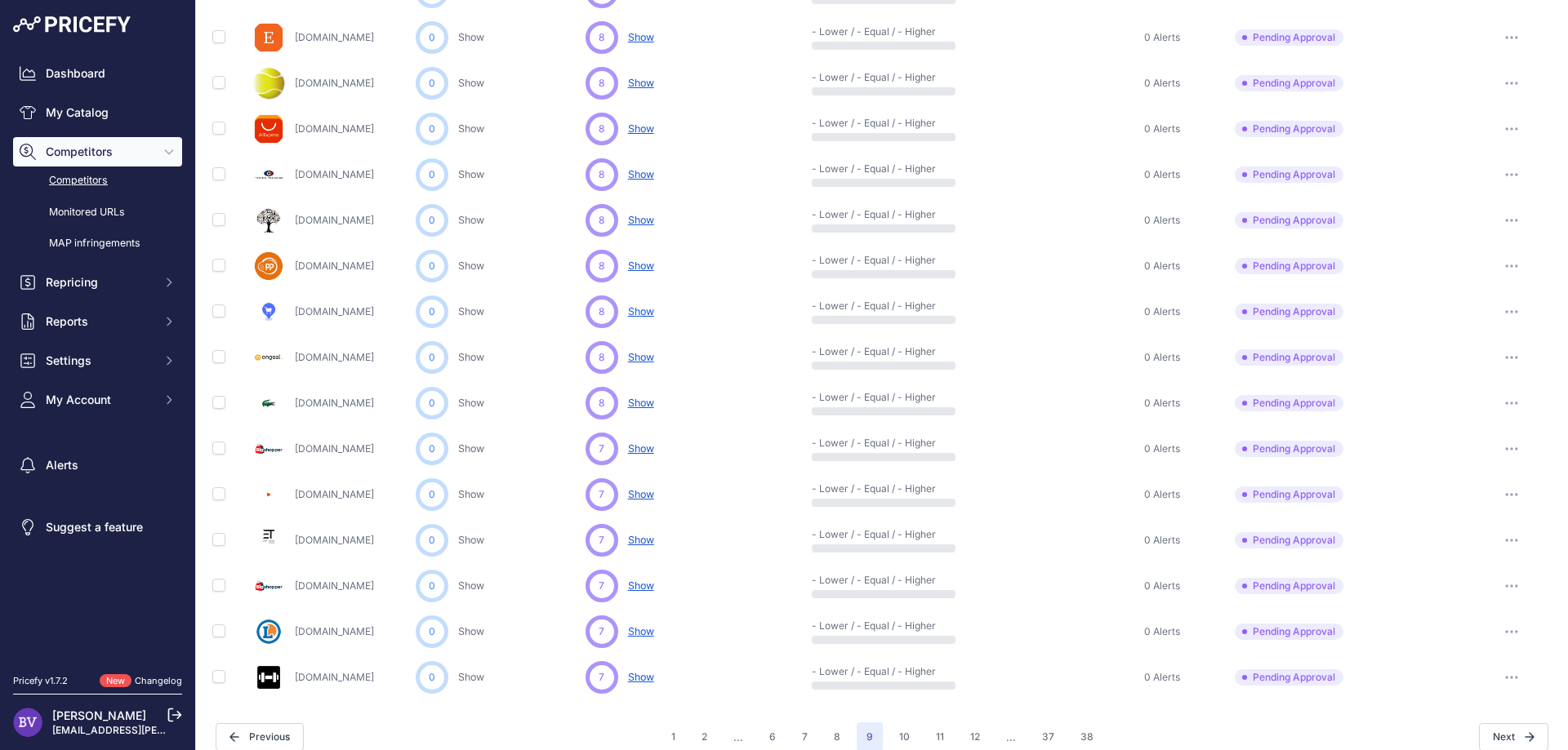
scroll to position [625, 0]
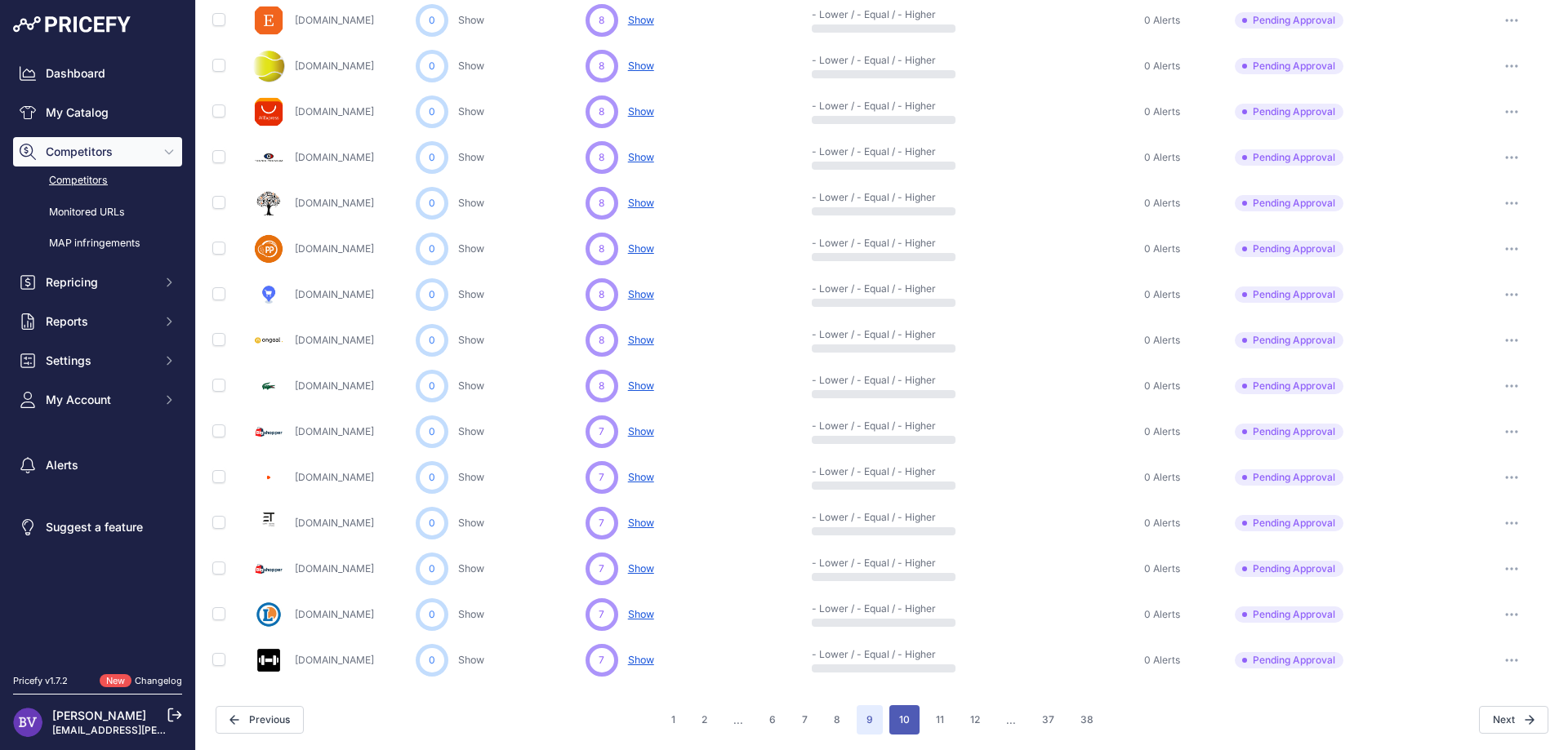
click at [901, 719] on button "10" at bounding box center [904, 720] width 30 height 29
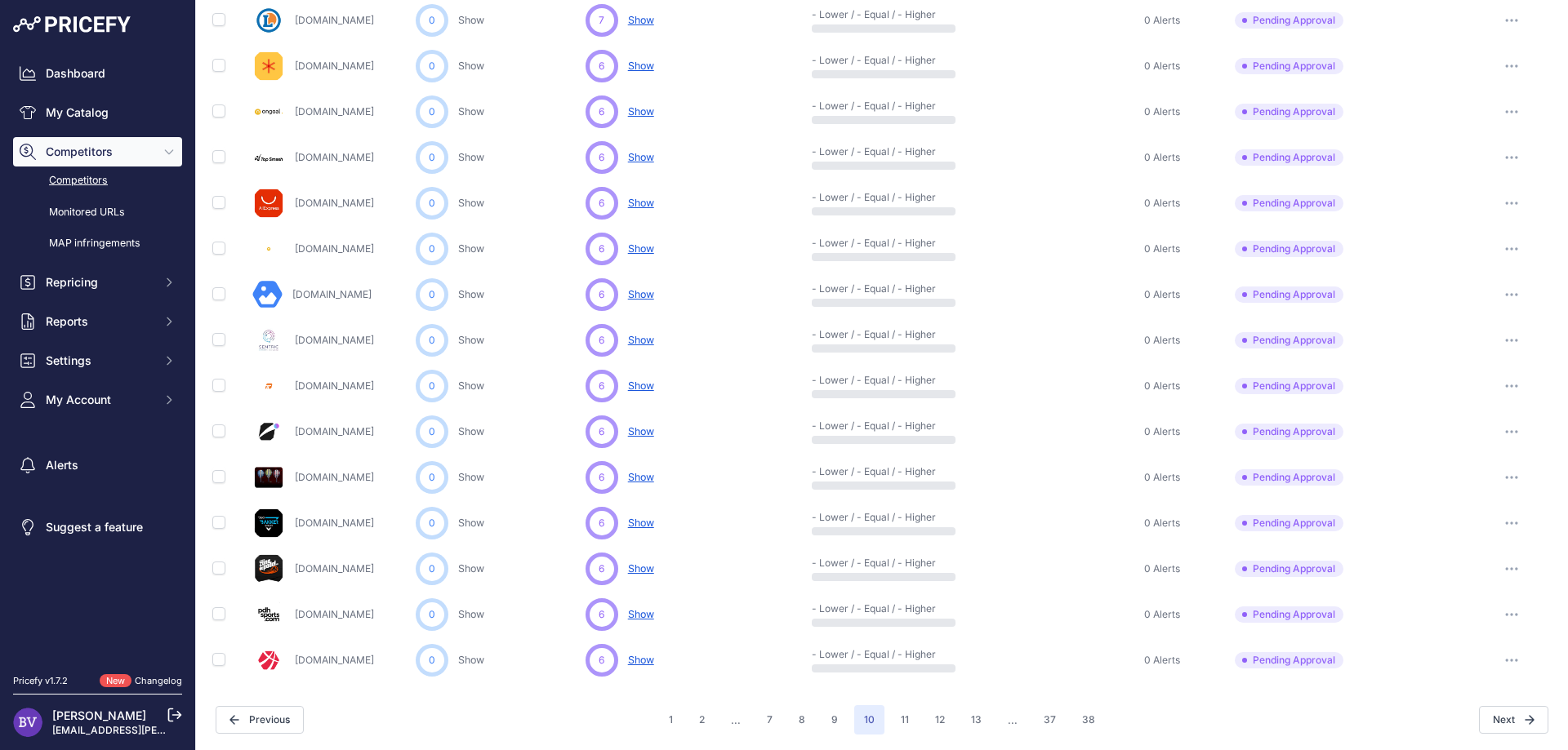
click at [1508, 564] on button "button" at bounding box center [1511, 569] width 33 height 23
click at [1477, 632] on button "Approve Competitor" at bounding box center [1484, 629] width 134 height 26
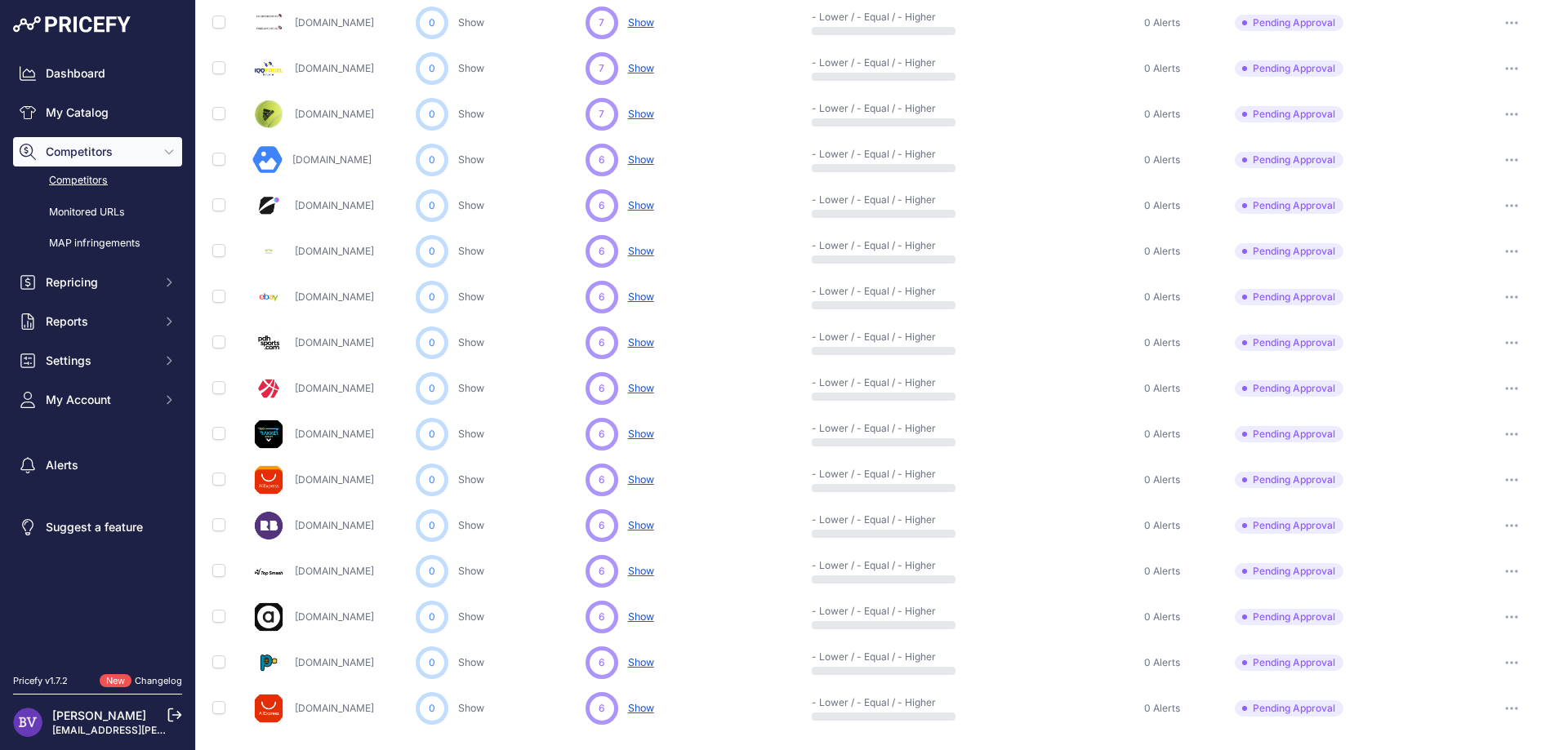
scroll to position [670, 0]
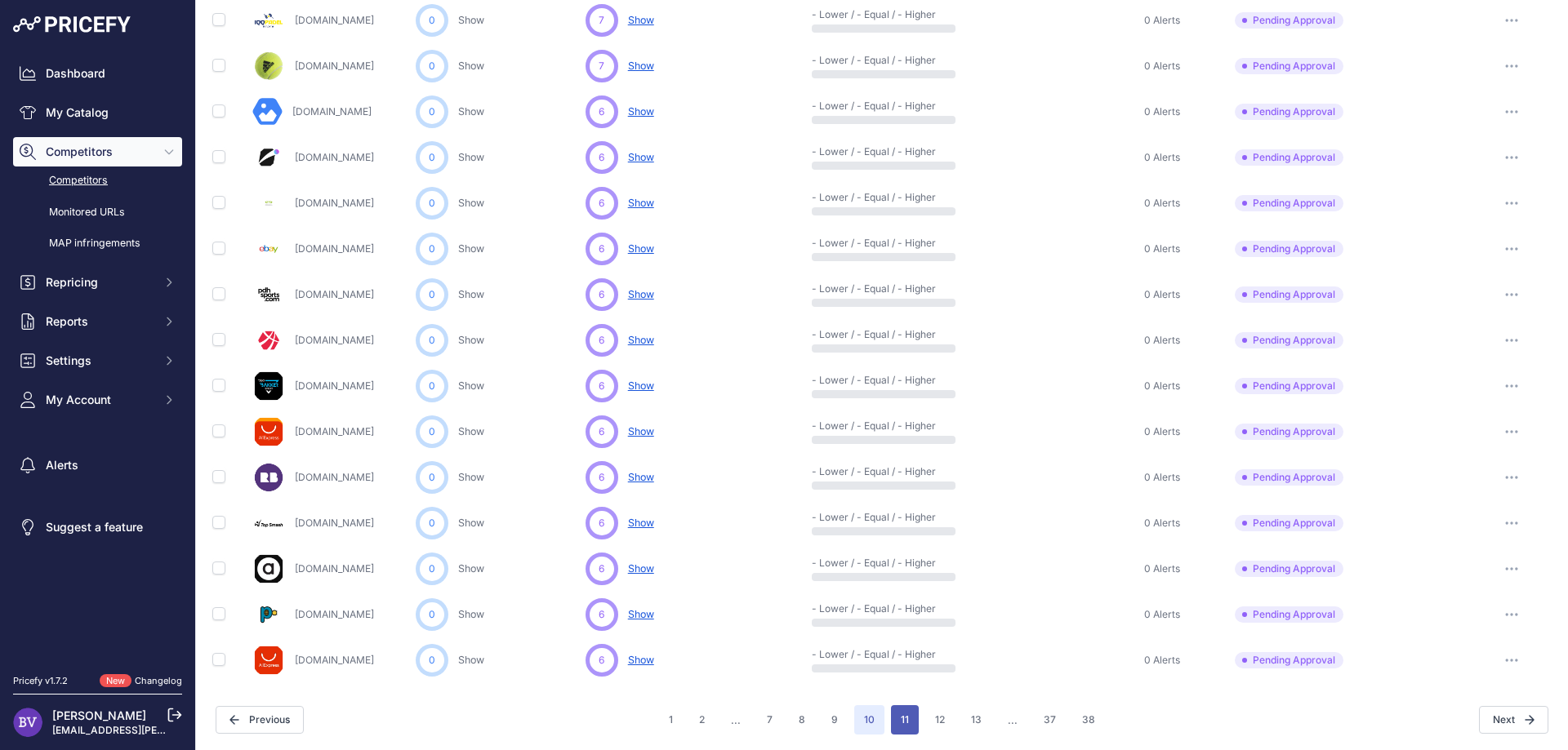
click at [904, 716] on button "11" at bounding box center [904, 720] width 27 height 29
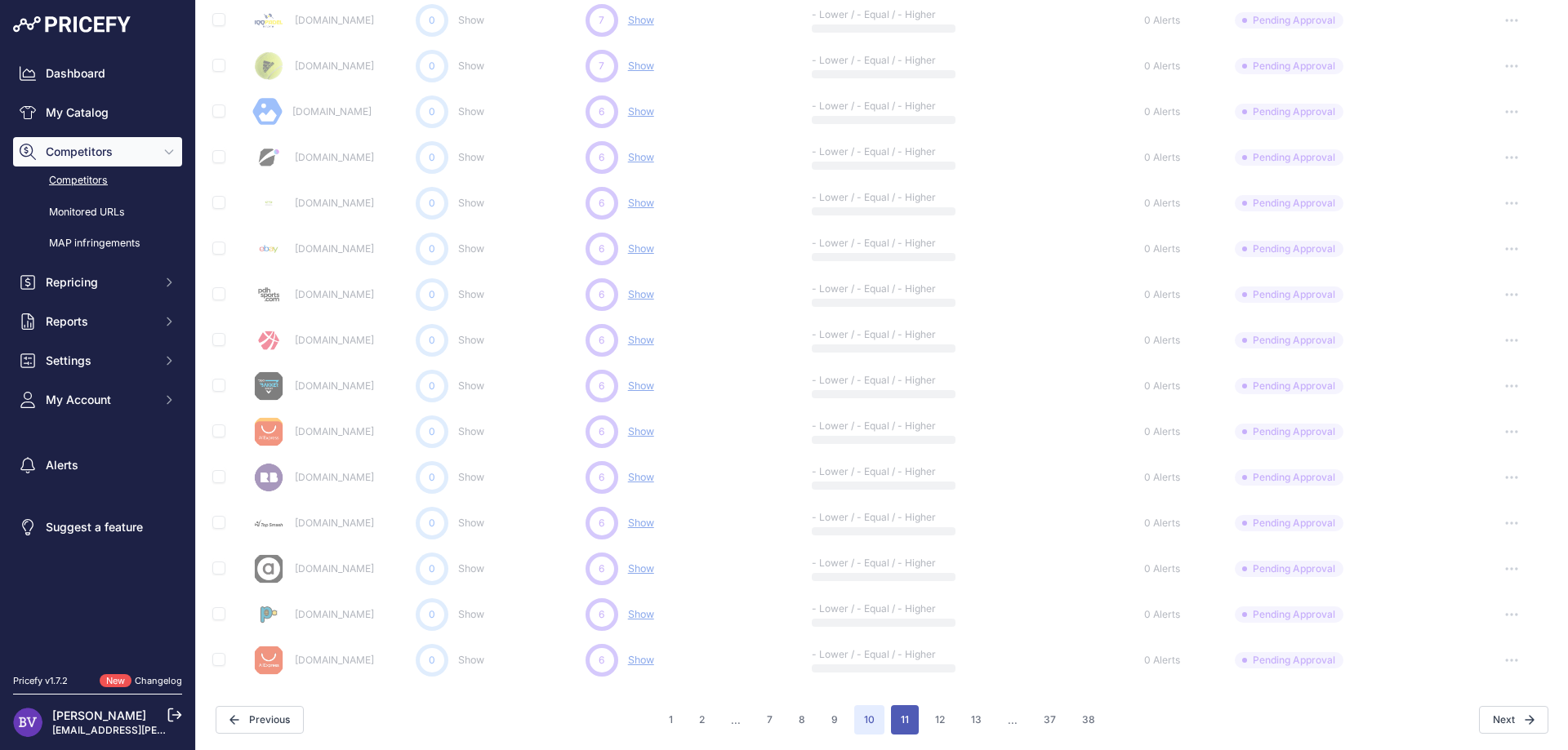
scroll to position [625, 0]
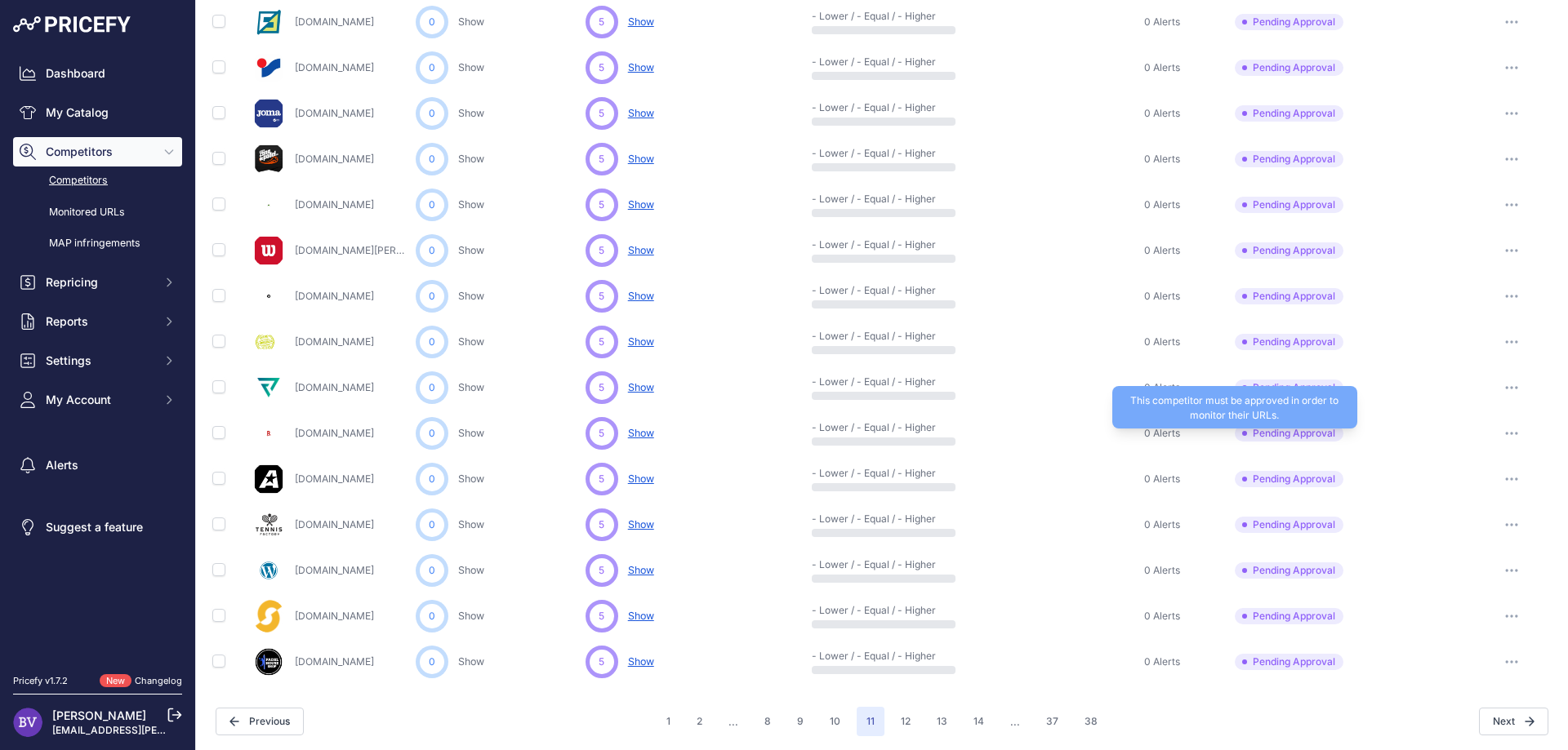
scroll to position [625, 0]
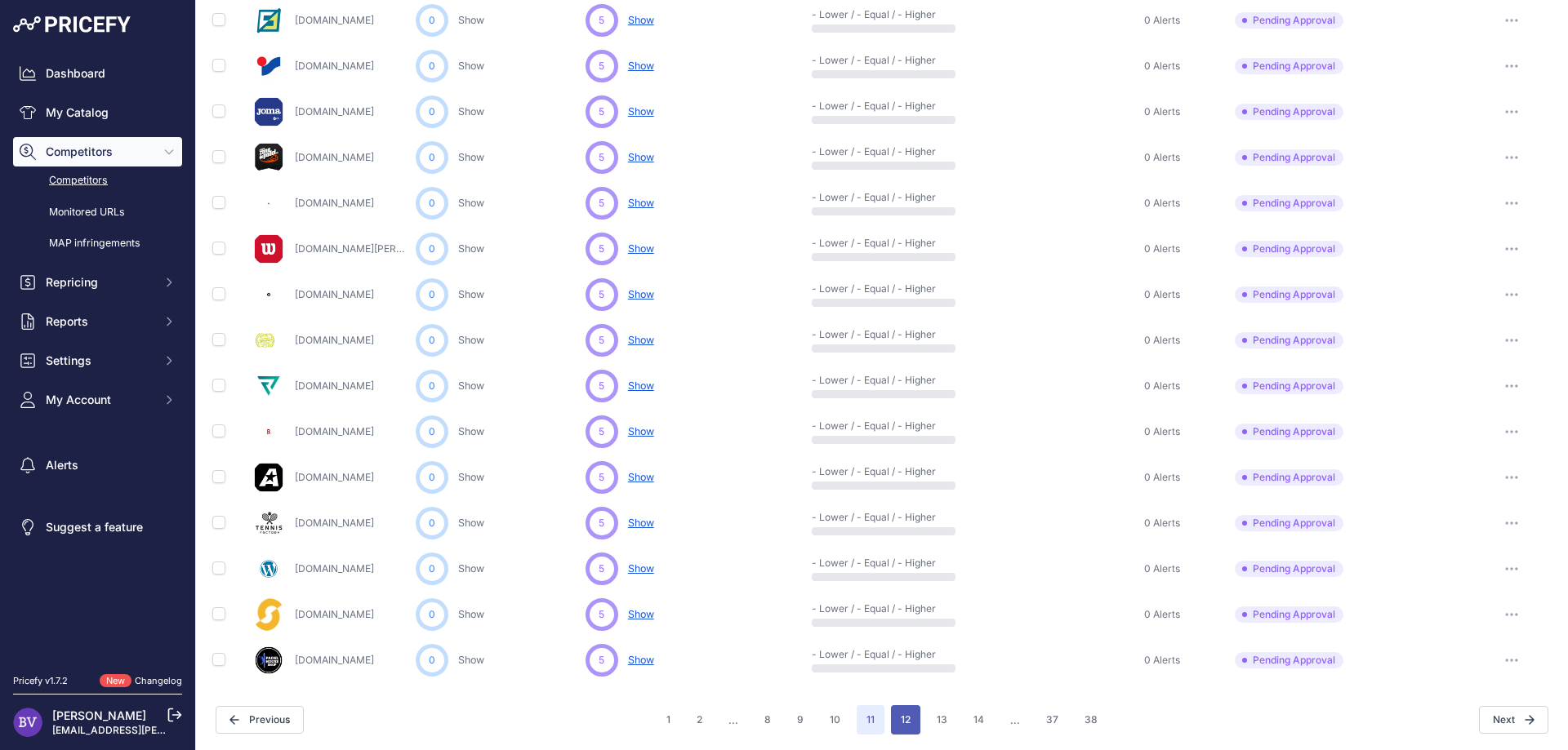
click at [904, 724] on button "12" at bounding box center [905, 720] width 29 height 29
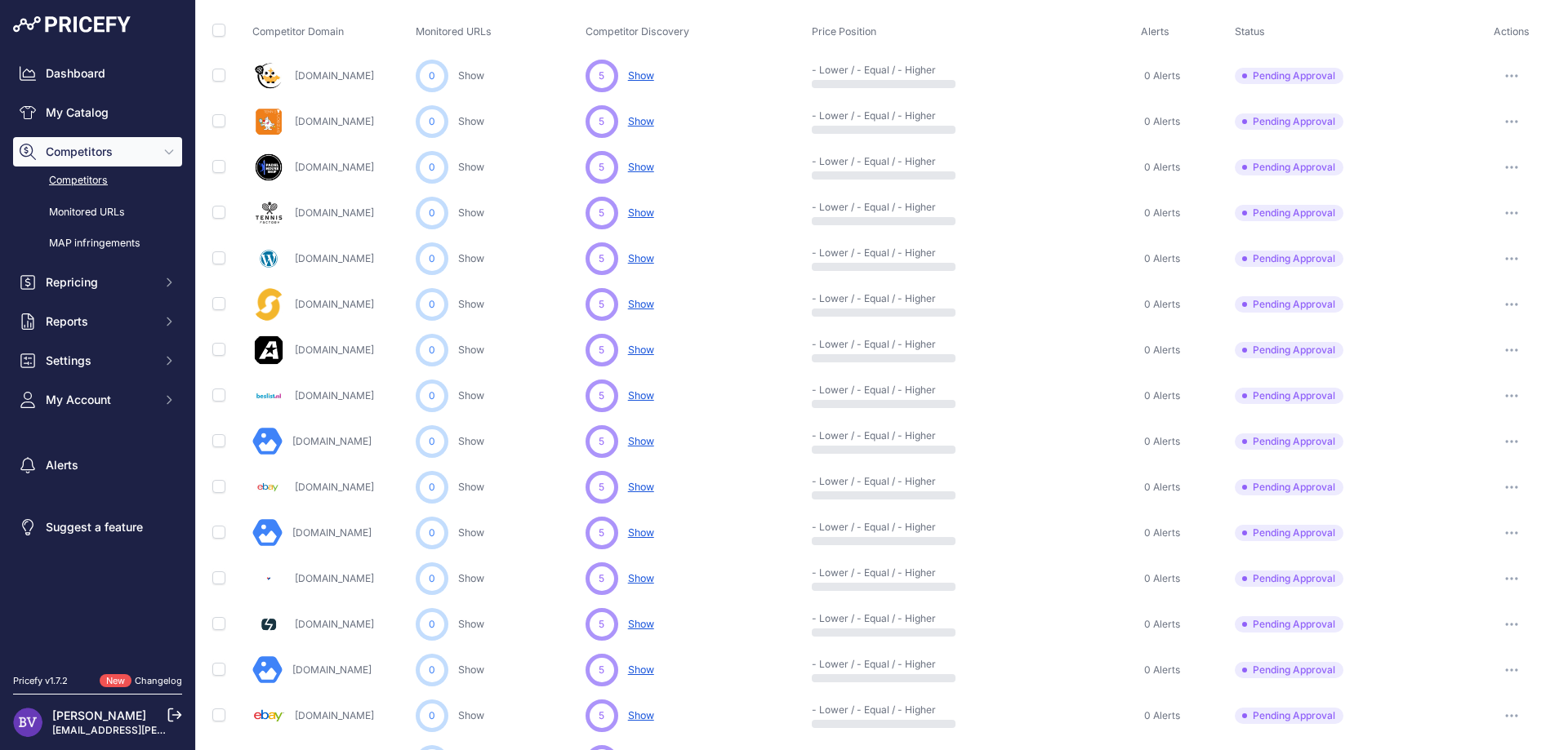
scroll to position [111, 0]
click at [650, 73] on span "Show" at bounding box center [642, 76] width 26 height 12
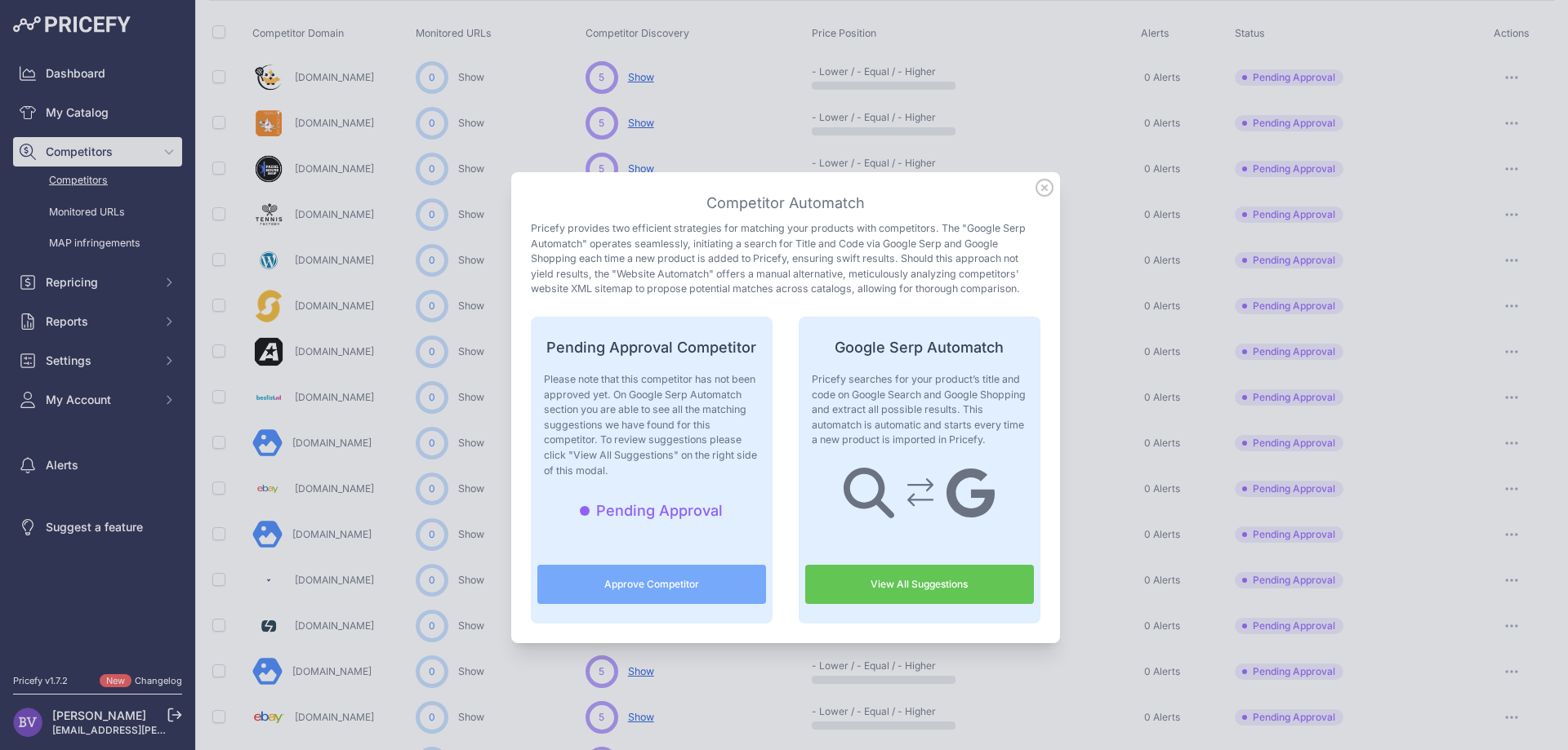
drag, startPoint x: 1048, startPoint y: 185, endPoint x: 1016, endPoint y: 178, distance: 32.8
click at [1049, 184] on icon at bounding box center [1043, 188] width 18 height 18
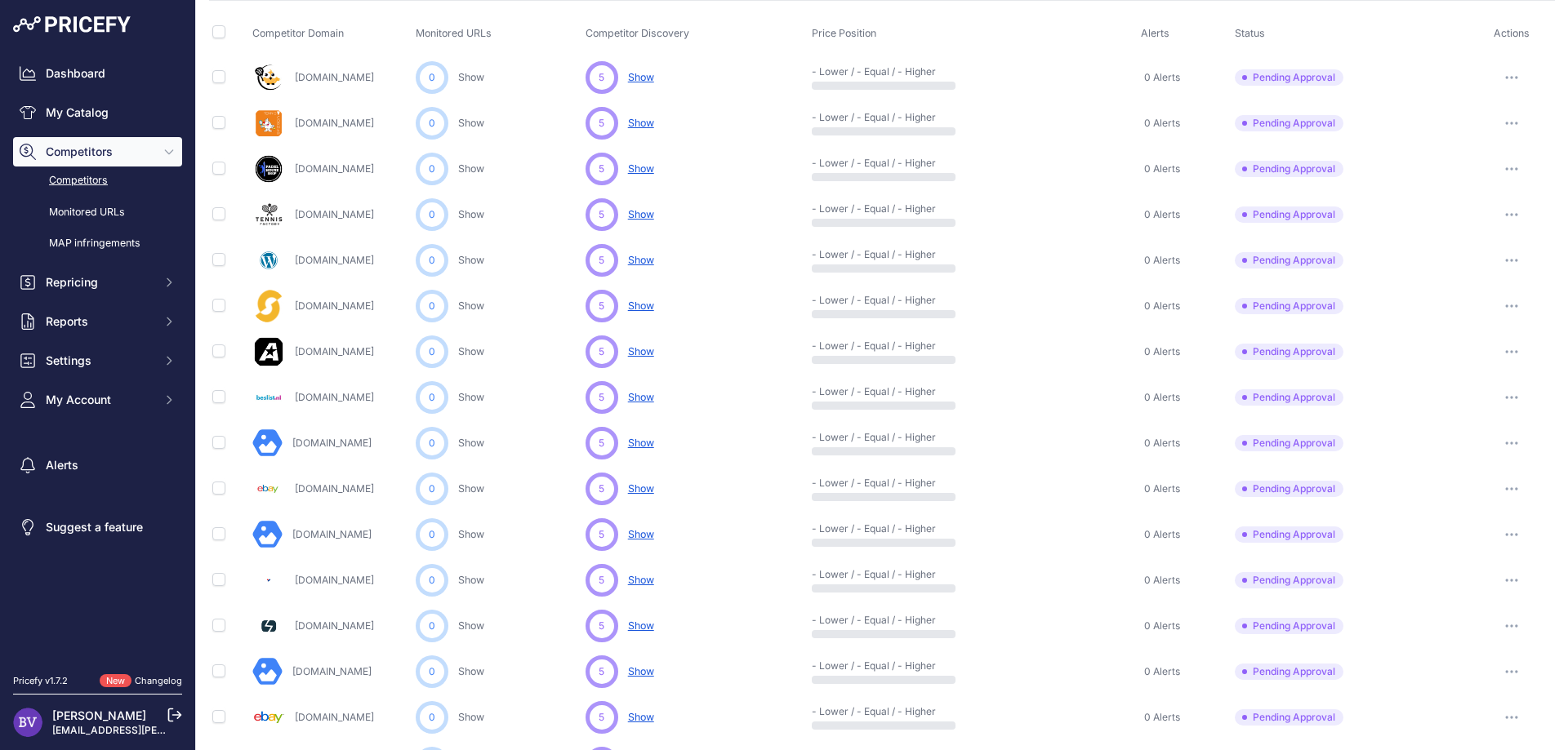
click at [342, 74] on link "Padelmagazine.fr" at bounding box center [334, 76] width 79 height 12
click at [63, 111] on link "My Catalog" at bounding box center [97, 112] width 169 height 29
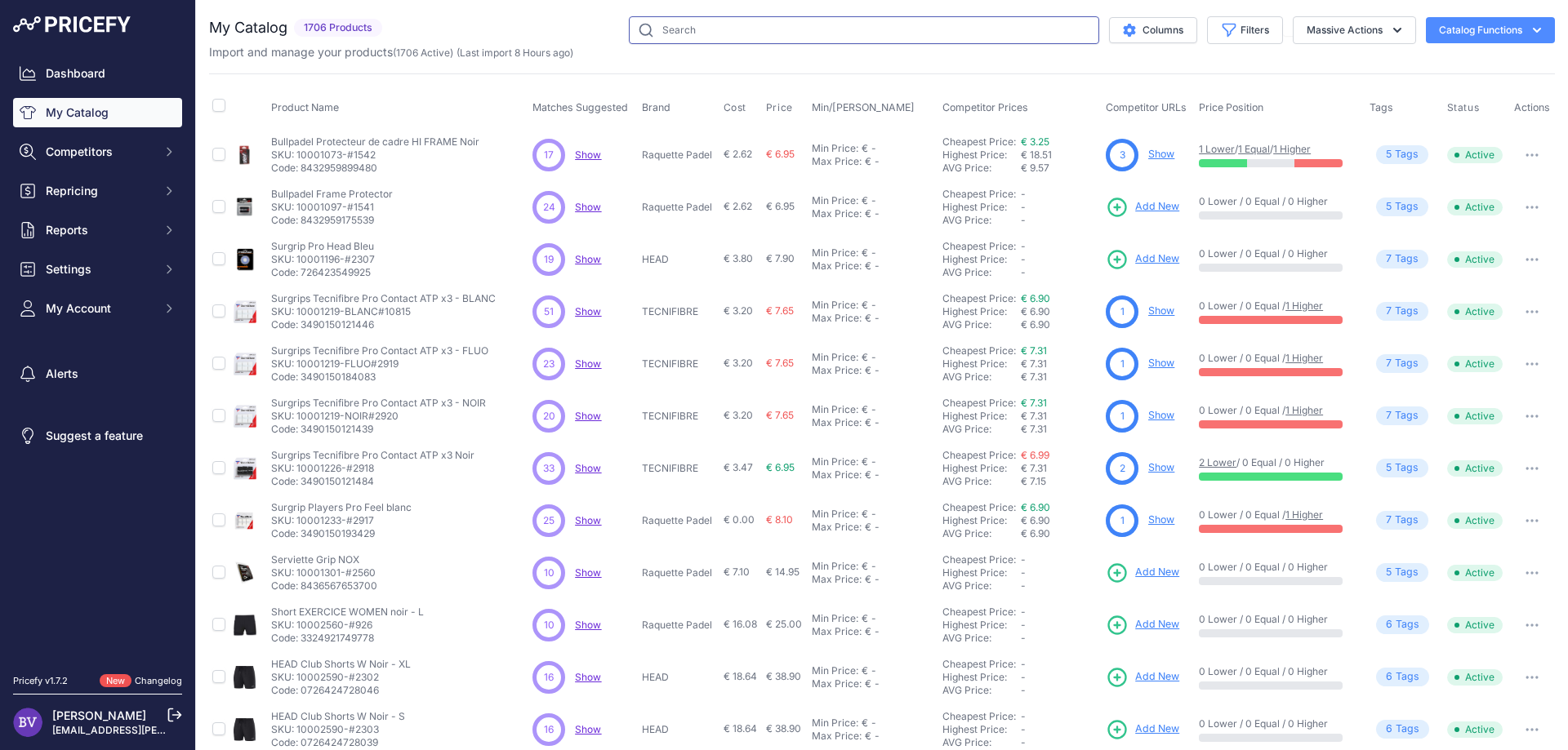
click at [713, 36] on input "text" at bounding box center [863, 29] width 470 height 27
type input "piton 13"
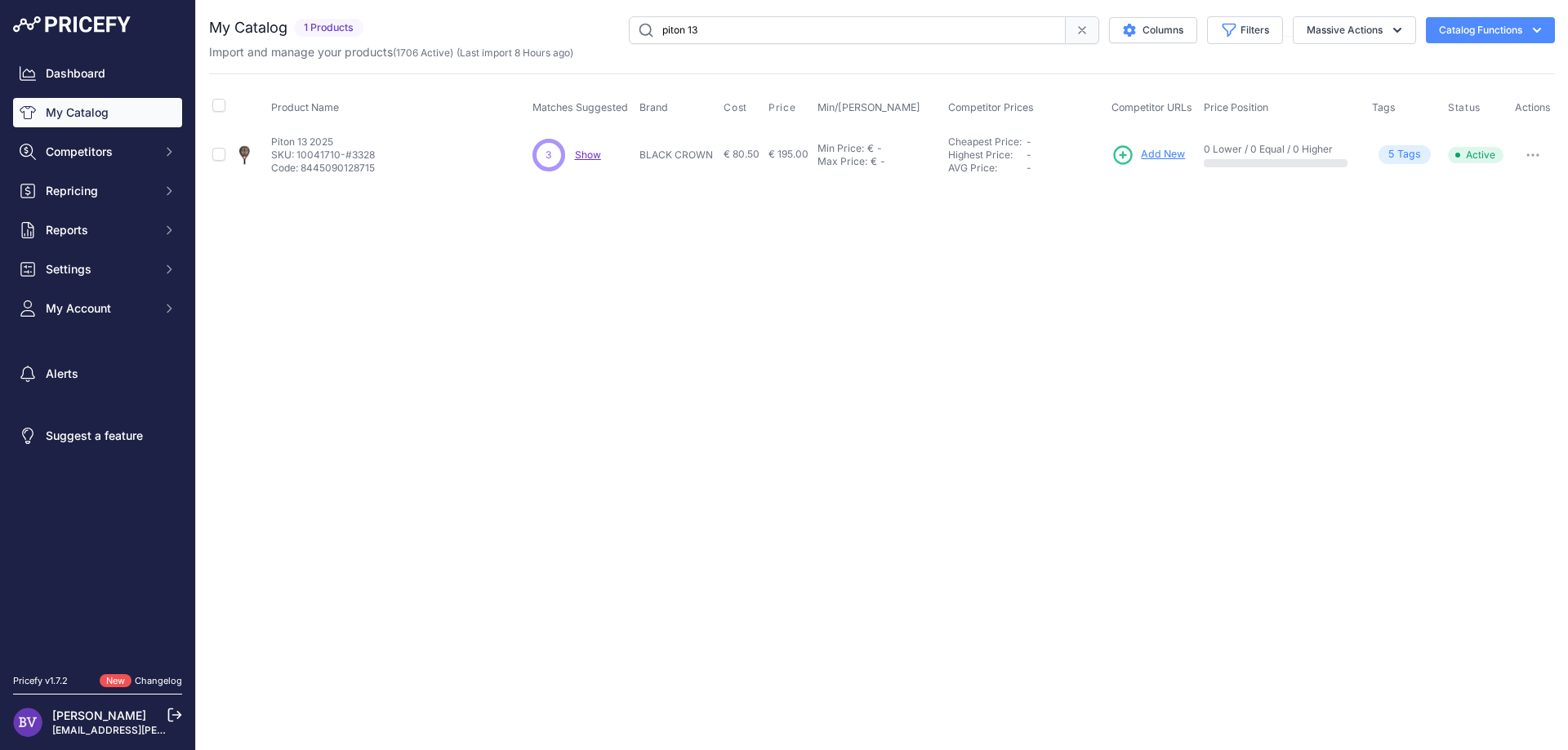
click at [589, 154] on span "Show" at bounding box center [588, 155] width 26 height 12
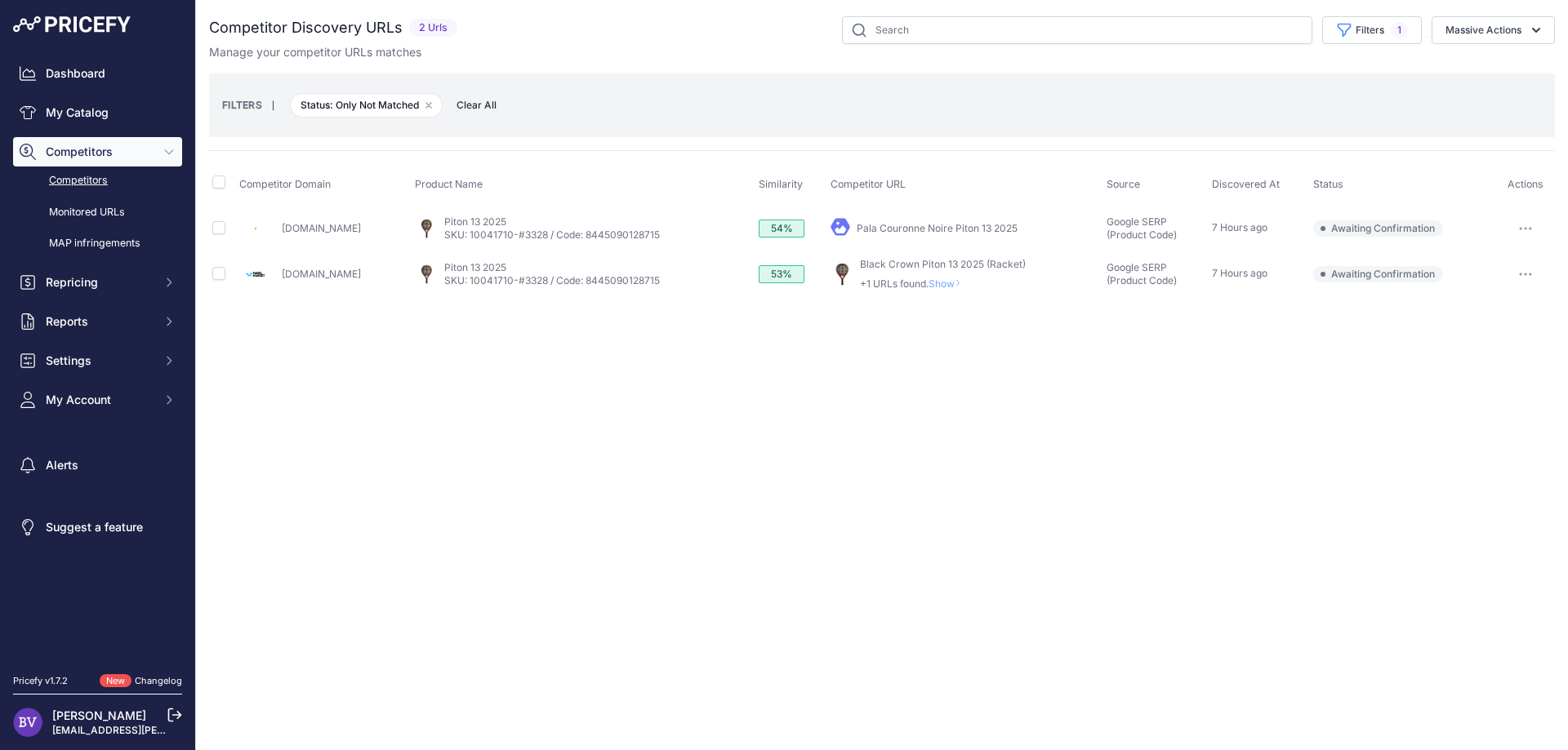
click at [315, 274] on link "[DOMAIN_NAME]" at bounding box center [322, 274] width 79 height 12
click at [925, 262] on link "Black Crown Piton 13 2025 (Racket)" at bounding box center [942, 263] width 166 height 12
click at [968, 282] on span "Show" at bounding box center [948, 283] width 40 height 12
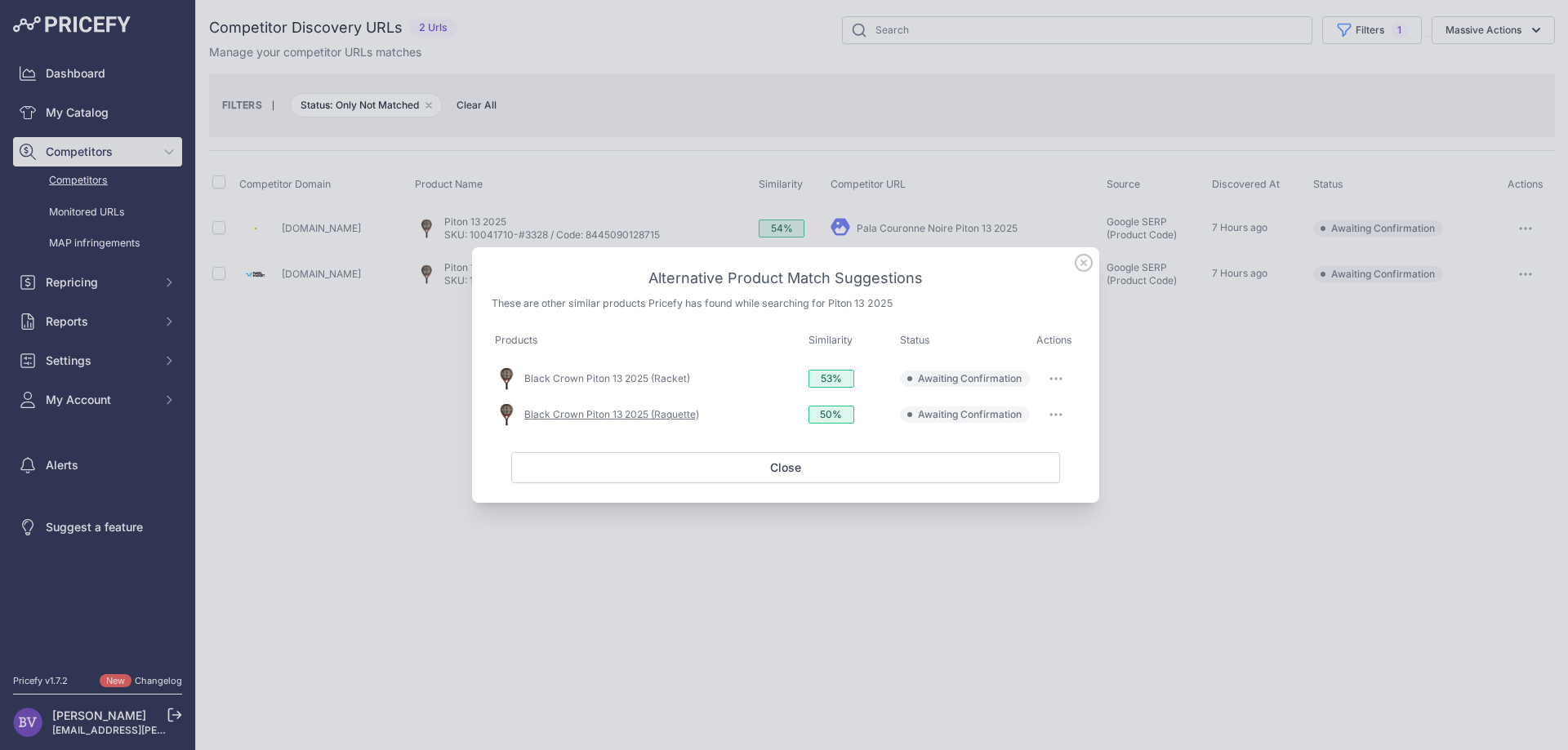
click at [594, 411] on link "Black Crown Piton 13 2025 (Raquette)" at bounding box center [611, 414] width 175 height 12
click at [1054, 407] on button "button" at bounding box center [1056, 415] width 33 height 23
click at [1028, 447] on span "Match This" at bounding box center [1010, 448] width 52 height 12
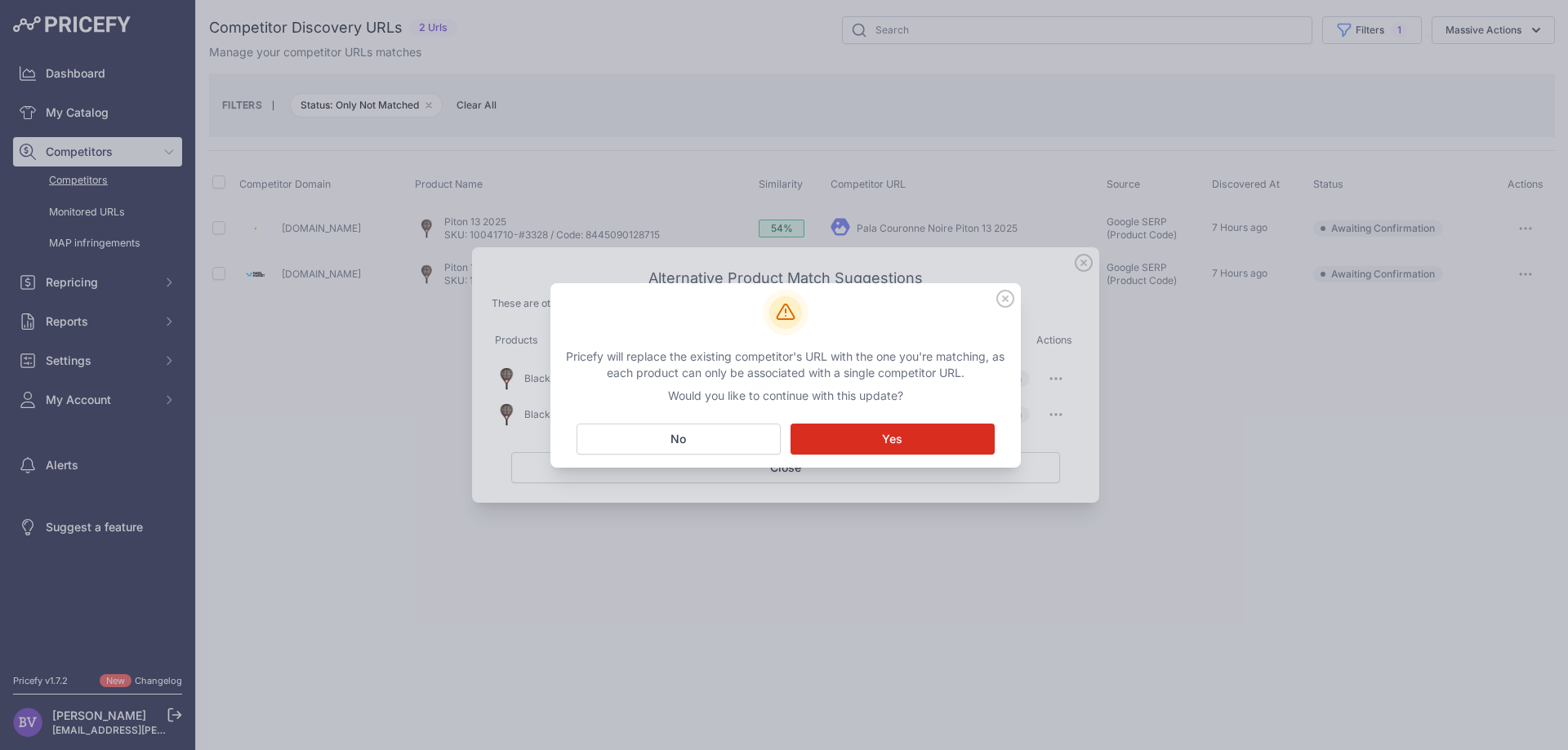
click at [894, 443] on span "Yes" at bounding box center [892, 439] width 21 height 16
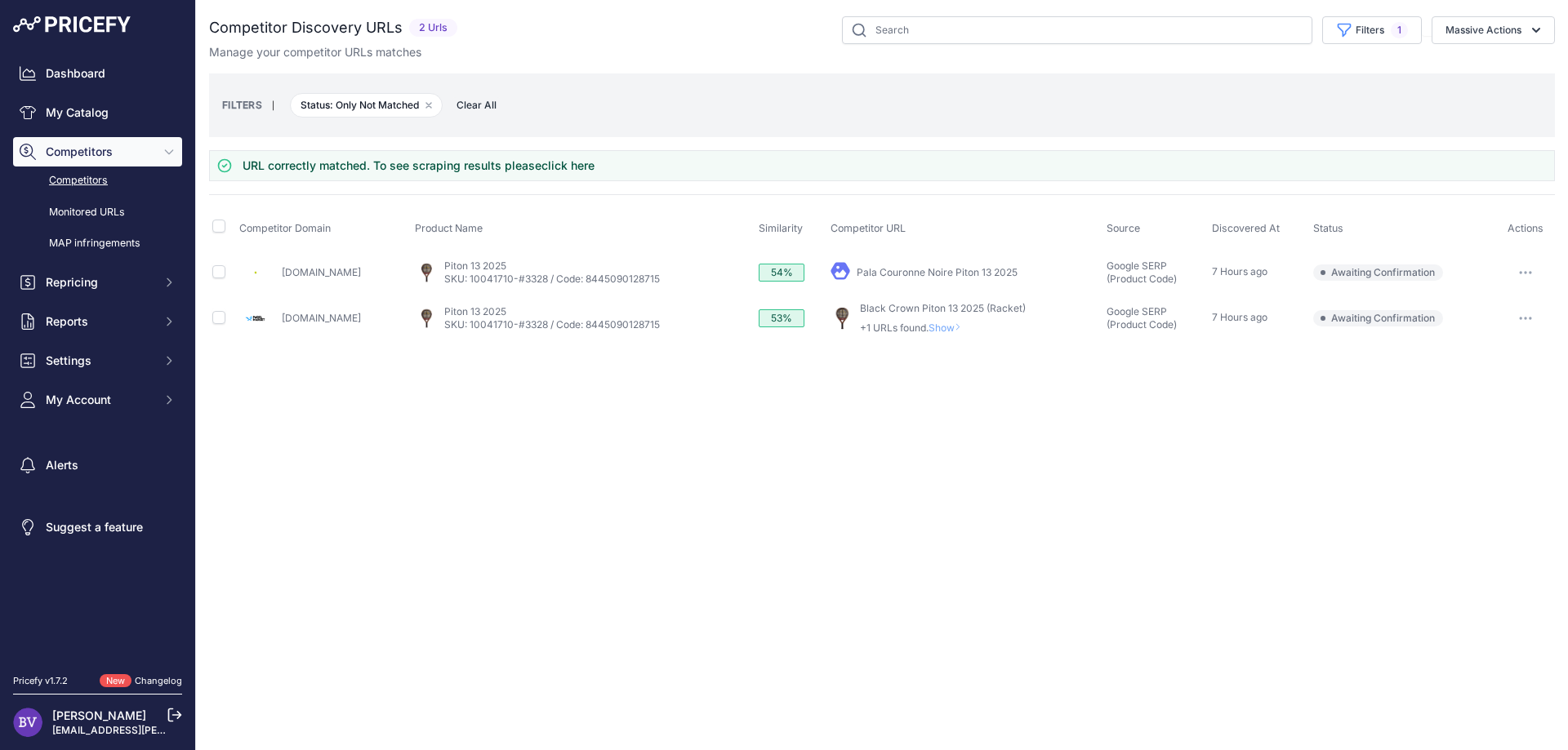
click at [959, 270] on link "Pala Couronne Noire Piton 13 2025" at bounding box center [937, 272] width 160 height 12
click at [1526, 271] on icon "button" at bounding box center [1526, 272] width 13 height 3
click at [1493, 298] on button "Confirm match" at bounding box center [1484, 308] width 134 height 26
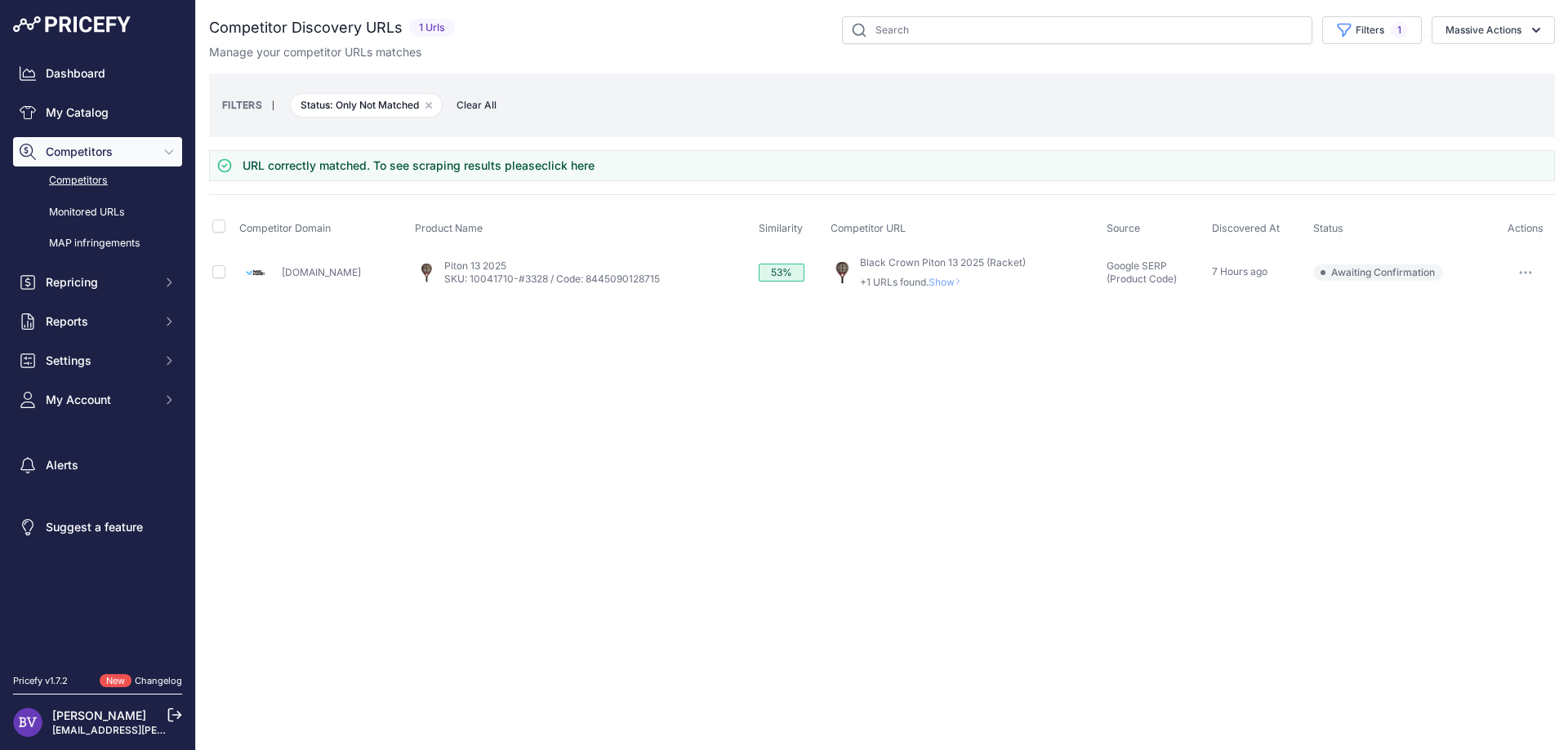
click at [1523, 266] on button "button" at bounding box center [1525, 273] width 33 height 23
click at [1489, 304] on button "Confirm match" at bounding box center [1484, 308] width 134 height 26
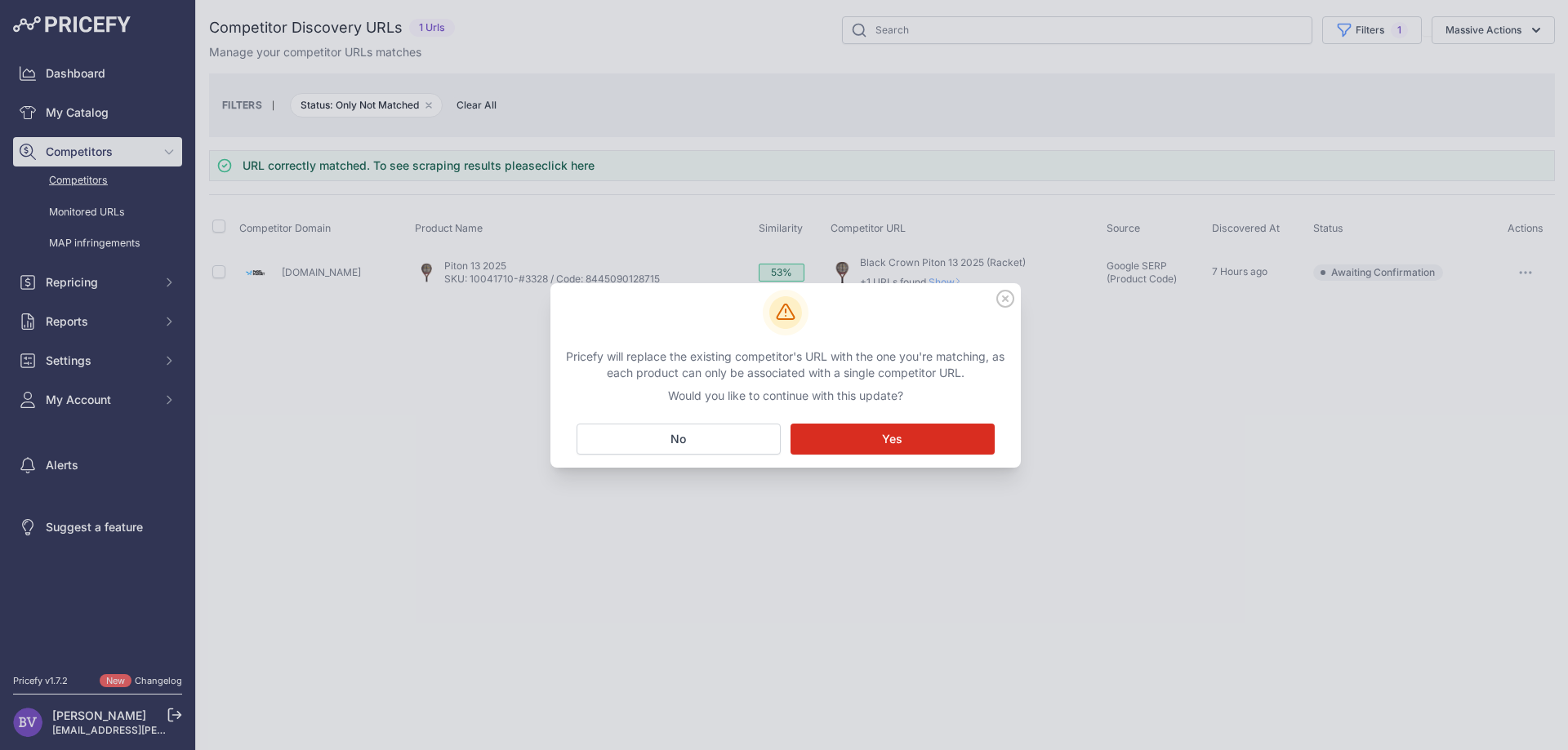
click at [938, 440] on button "Matching... Yes" at bounding box center [892, 439] width 204 height 31
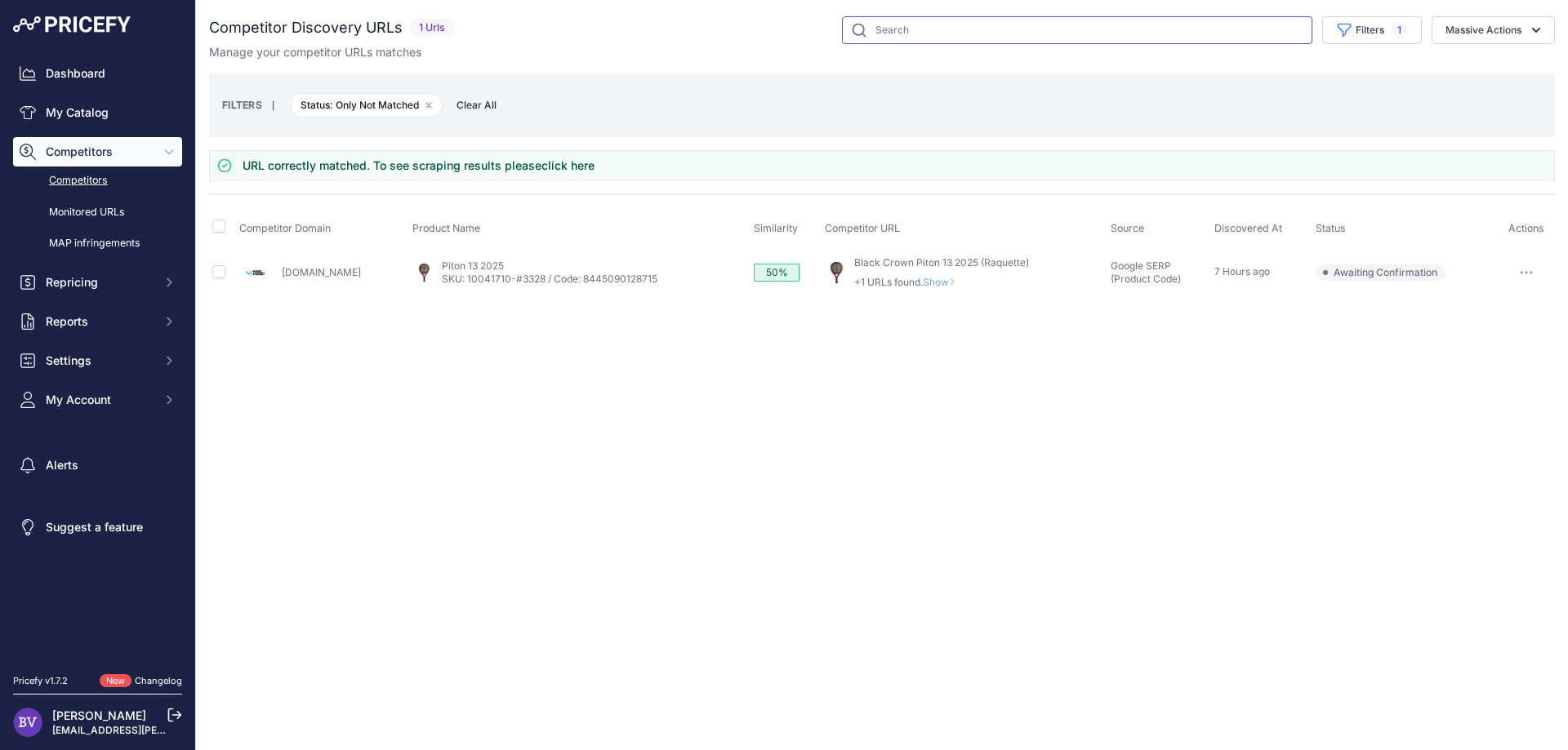
click at [919, 26] on input "text" at bounding box center [1076, 29] width 470 height 27
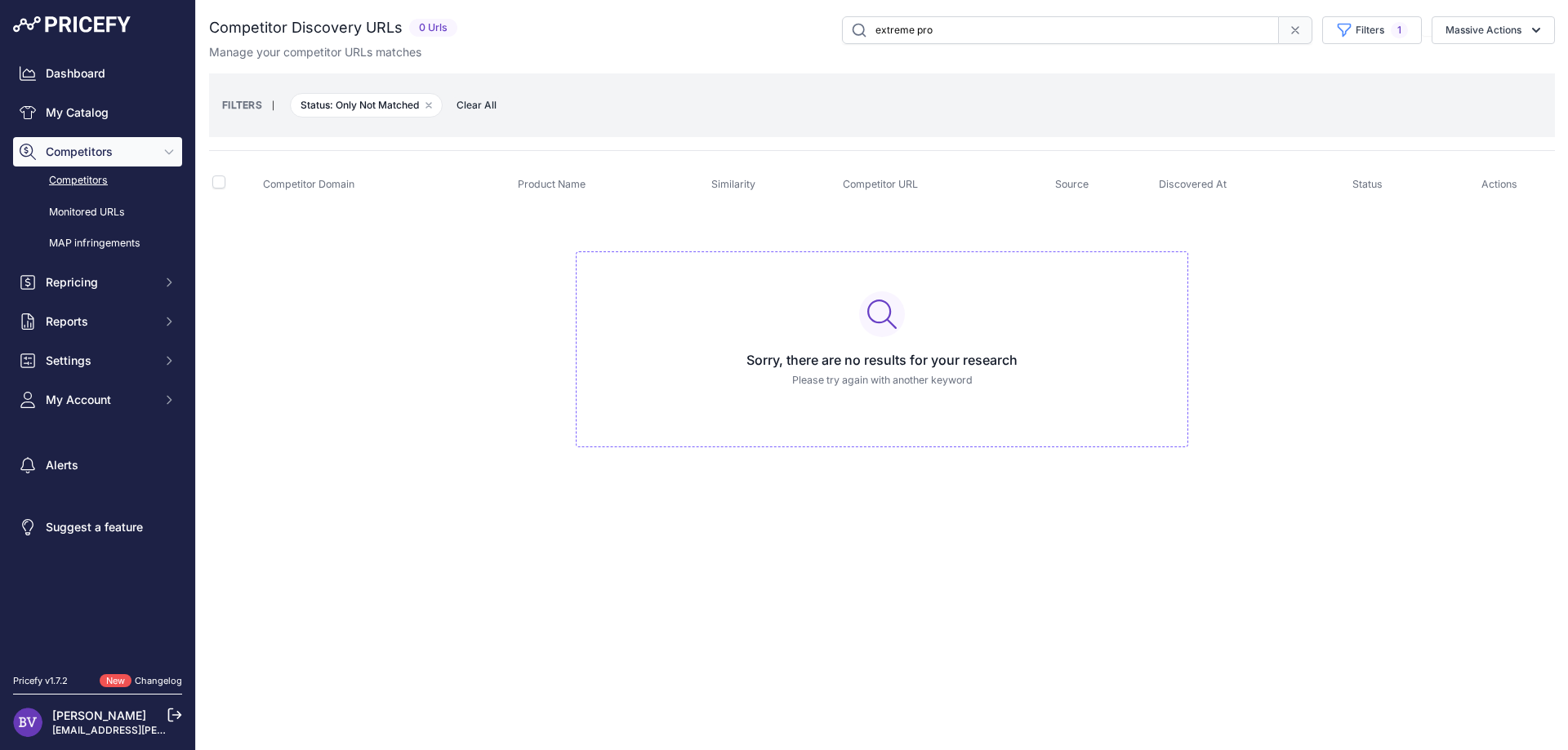
click at [899, 27] on input "extreme pro" at bounding box center [1059, 29] width 437 height 27
click at [979, 28] on input "extrême pro" at bounding box center [1059, 29] width 437 height 27
drag, startPoint x: 963, startPoint y: 32, endPoint x: 853, endPoint y: 28, distance: 110.1
click at [853, 28] on input "extrême pro" at bounding box center [1059, 29] width 437 height 27
click at [1150, 30] on input "pro" at bounding box center [1059, 29] width 437 height 27
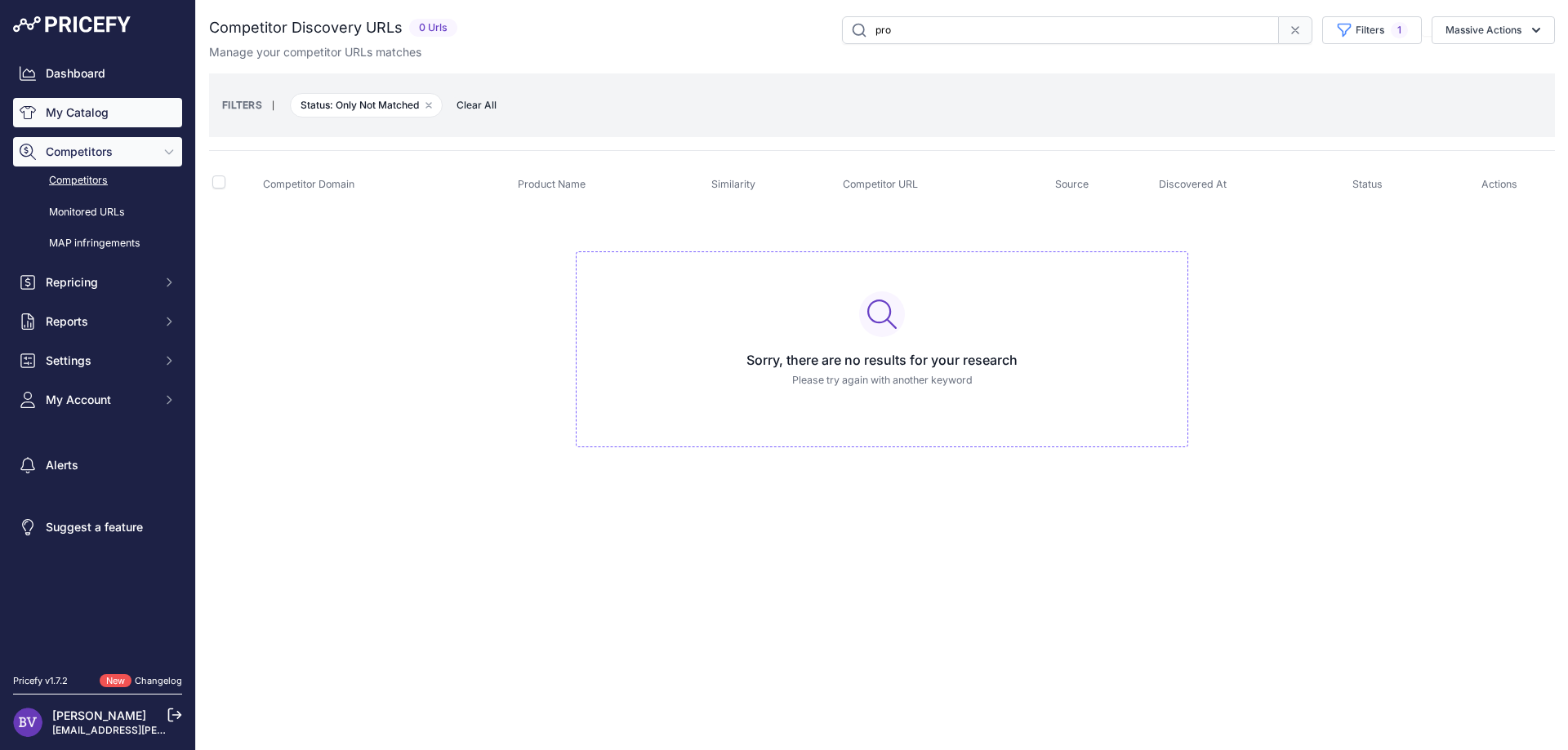
type input "pro"
click at [87, 113] on link "My Catalog" at bounding box center [97, 112] width 169 height 29
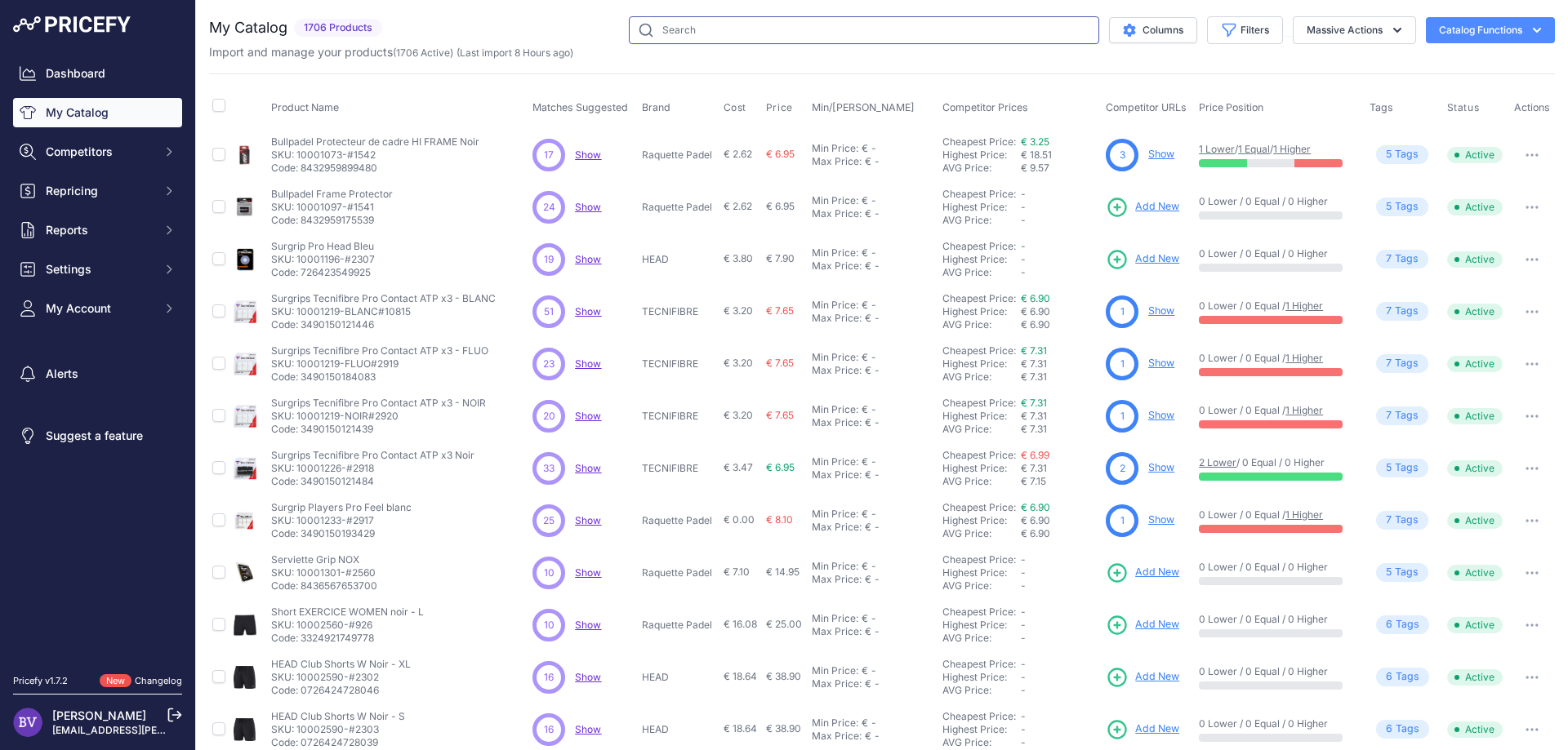
click at [889, 33] on input "text" at bounding box center [863, 29] width 470 height 27
type input "extreme pro"
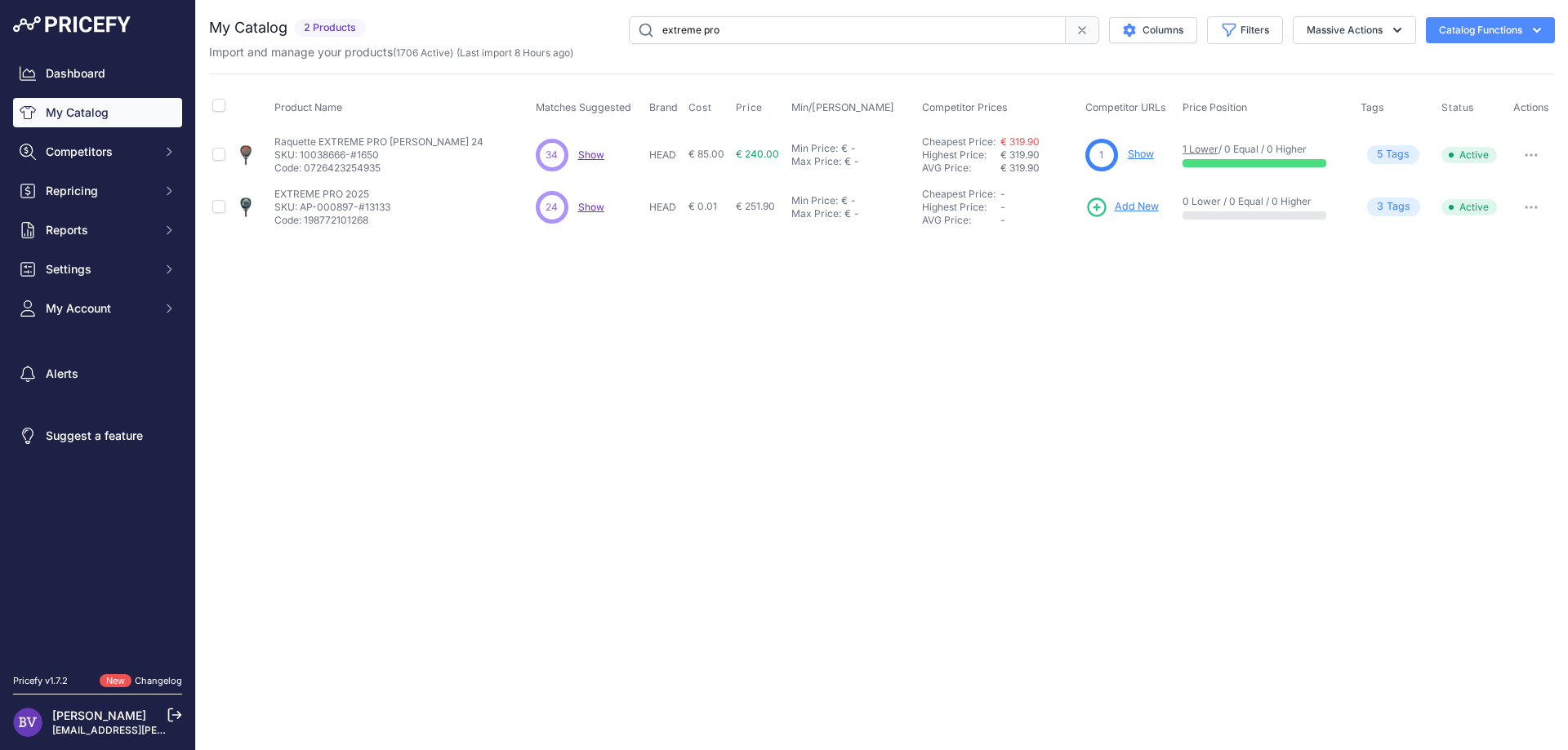
click at [592, 208] on span "Show" at bounding box center [592, 207] width 26 height 12
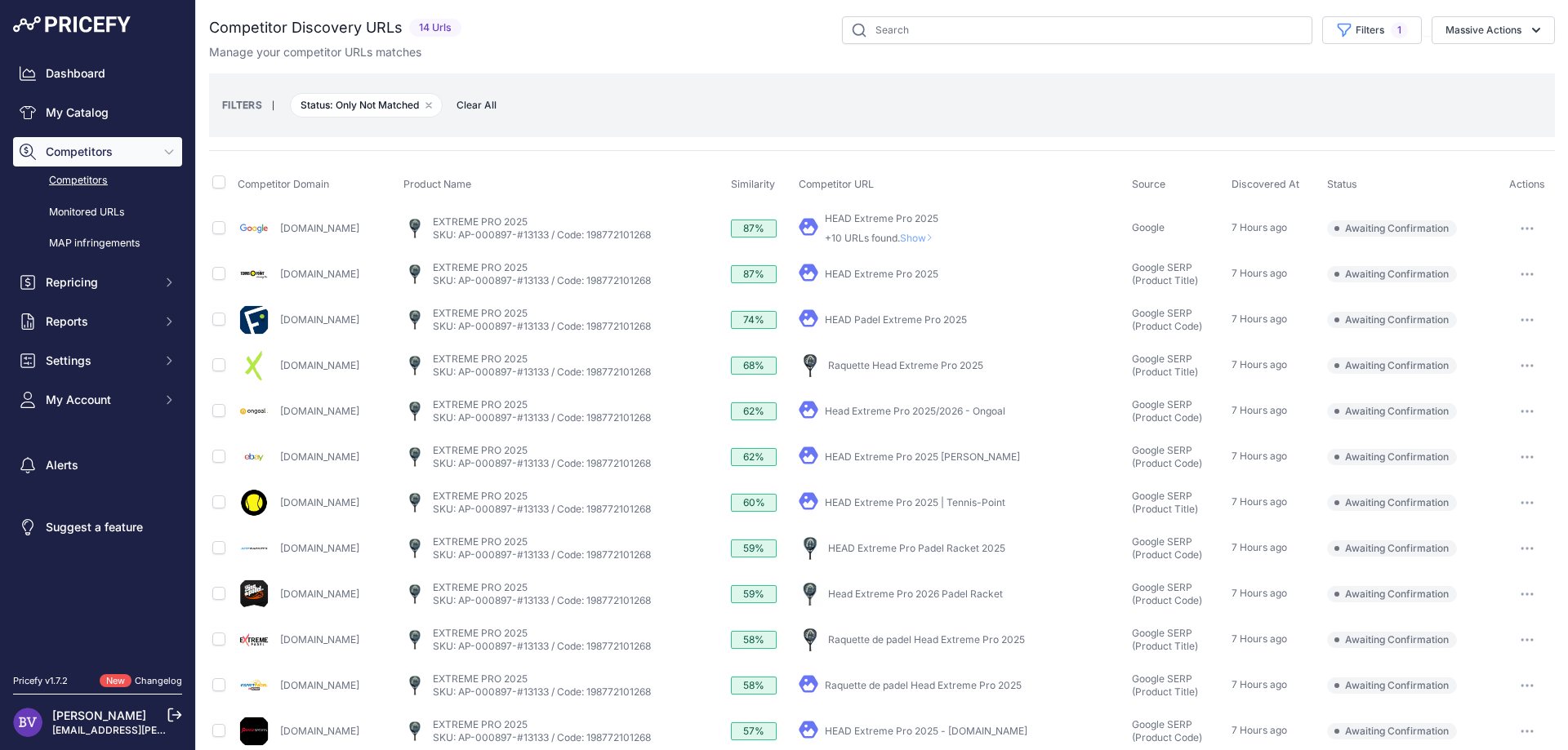
click at [904, 319] on link "HEAD Padel Extreme Pro 2025" at bounding box center [895, 319] width 142 height 12
click at [942, 592] on link "Head Extreme Pro 2026 Padel Racket" at bounding box center [915, 593] width 175 height 12
click at [1531, 592] on icon "button" at bounding box center [1526, 593] width 13 height 3
drag, startPoint x: 1497, startPoint y: 659, endPoint x: 1501, endPoint y: 625, distance: 34.2
click at [1501, 625] on div "Confirm match Exclude match Report Incorrect Match" at bounding box center [1484, 655] width 134 height 85
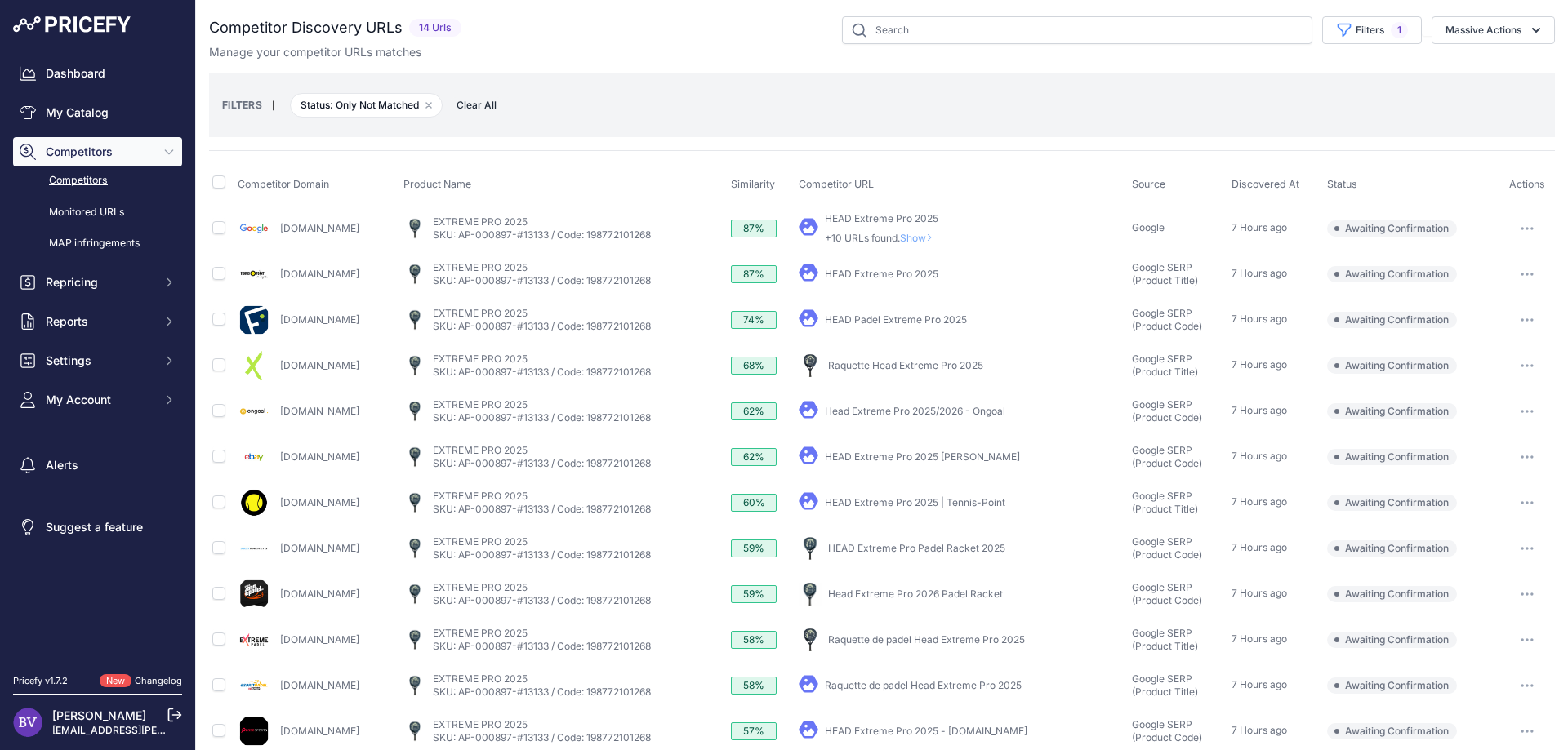
click at [946, 638] on link "Raquette de padel Head Extreme Pro 2025" at bounding box center [926, 640] width 197 height 12
click at [1532, 634] on button "button" at bounding box center [1526, 640] width 33 height 23
click at [1488, 666] on button "Confirm match" at bounding box center [1484, 675] width 134 height 26
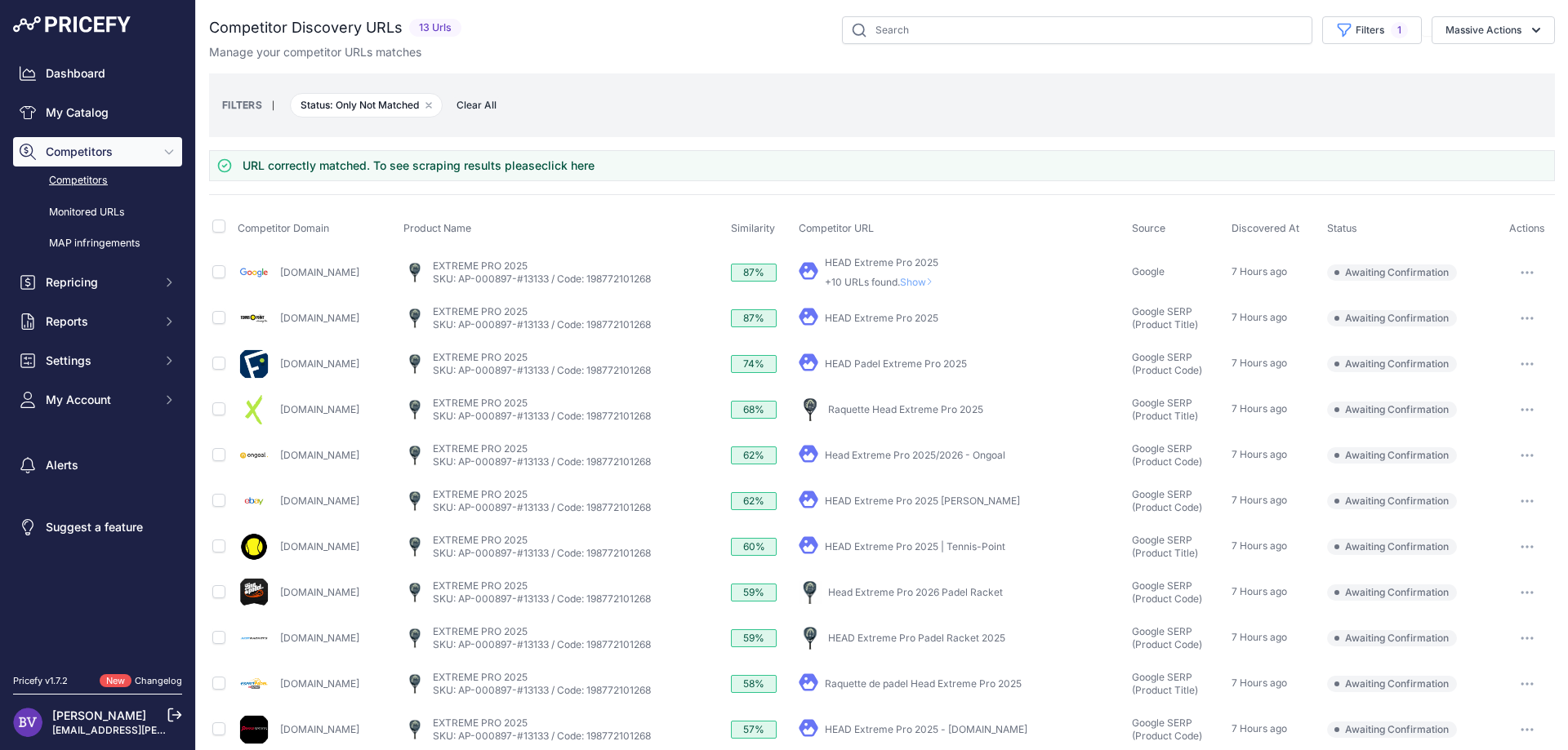
click at [957, 680] on link "Raquette de padel Head Extreme Pro 2025" at bounding box center [923, 683] width 197 height 12
click at [1520, 682] on button "button" at bounding box center [1526, 684] width 33 height 23
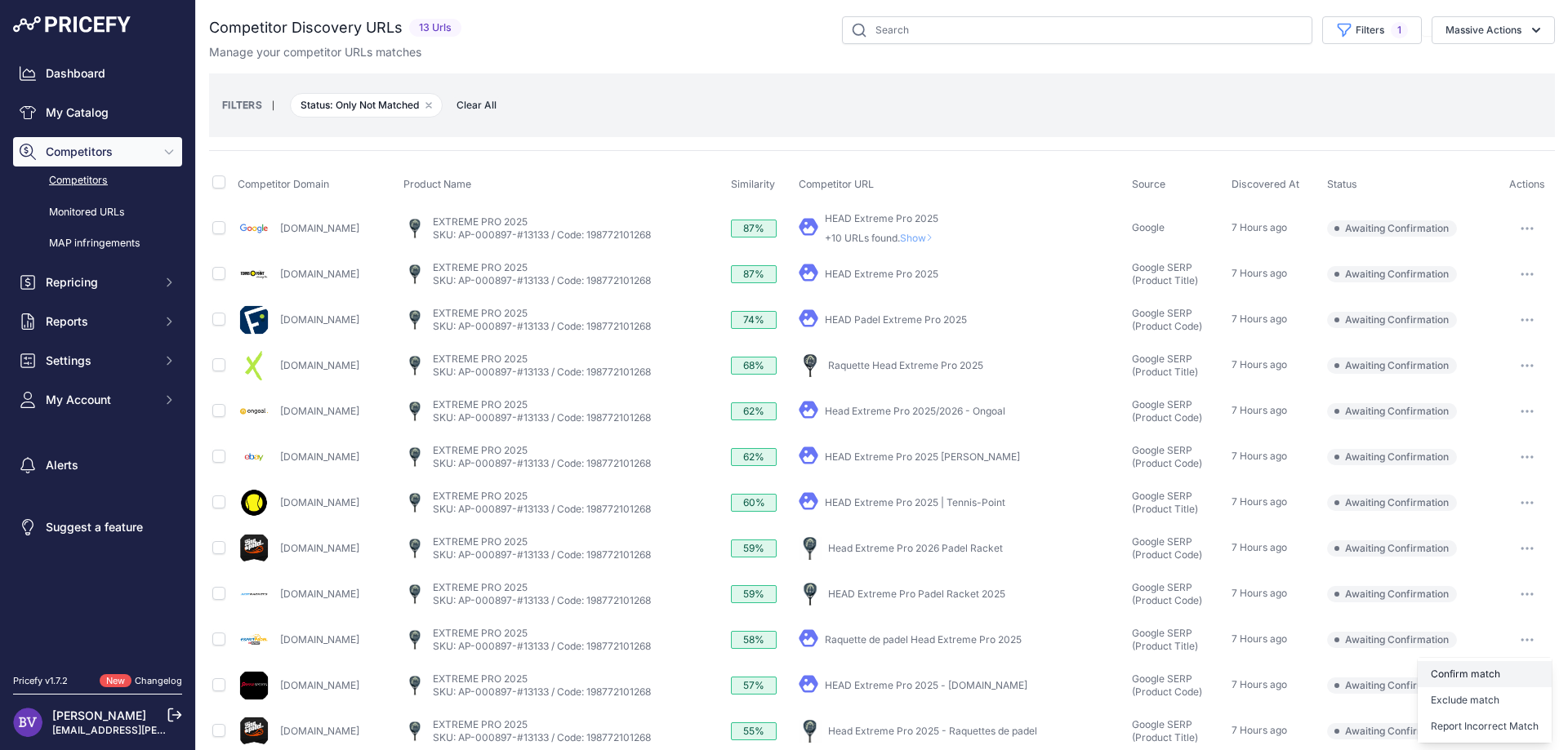
click at [1494, 677] on button "Confirm match" at bounding box center [1484, 675] width 134 height 26
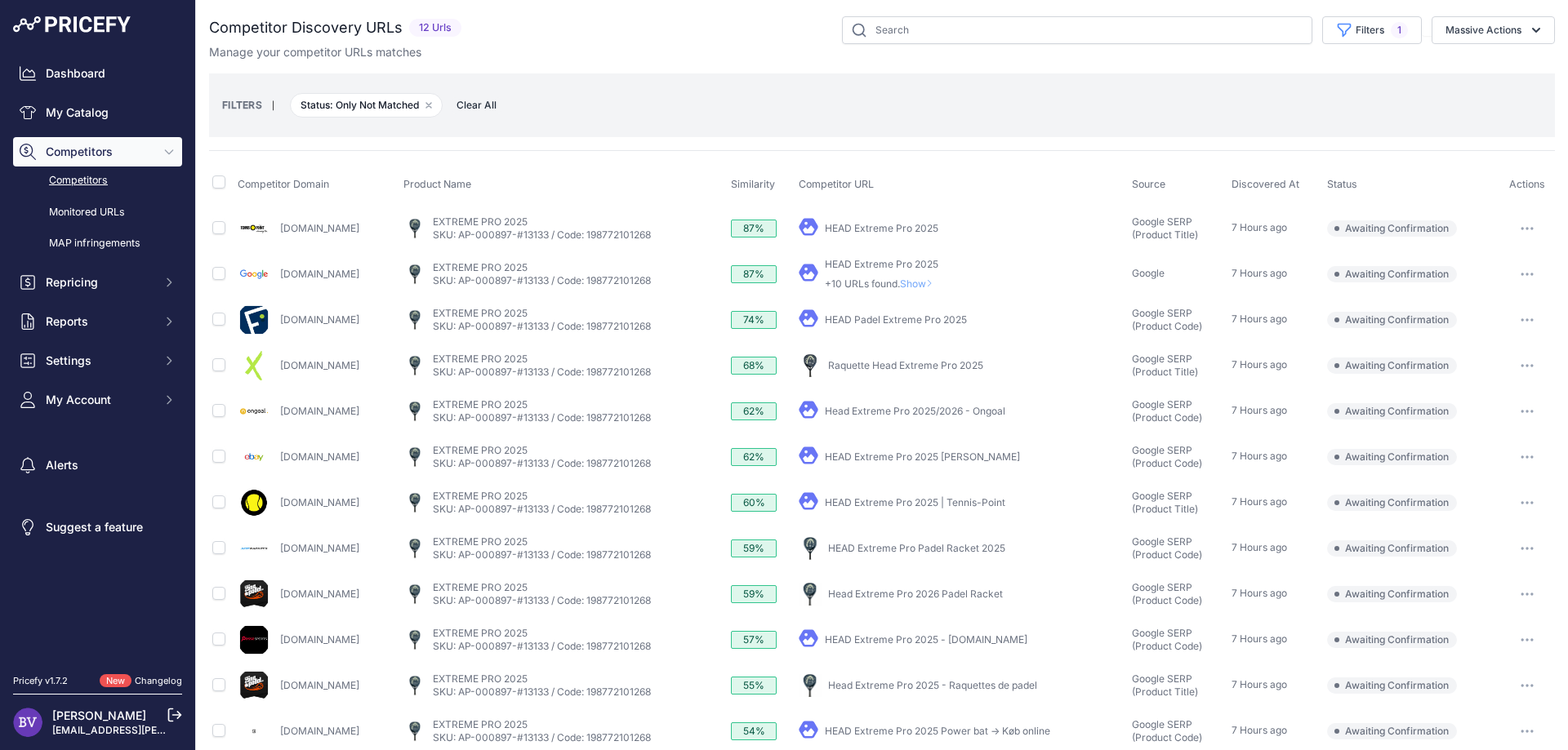
scroll to position [20, 0]
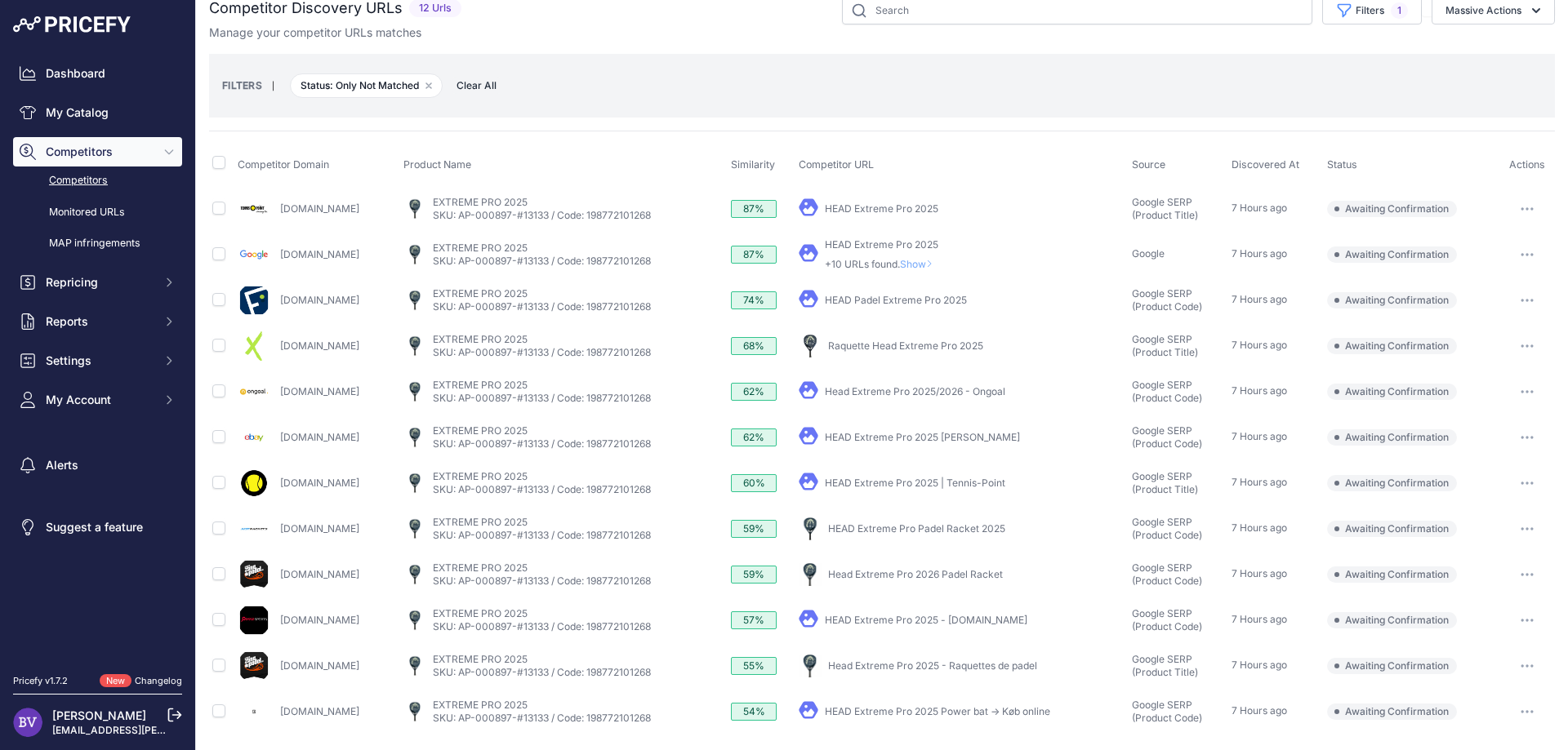
click at [918, 664] on link "Head Extreme Pro 2025 - Raquettes de padel" at bounding box center [933, 665] width 209 height 12
click at [1526, 664] on icon "button" at bounding box center [1526, 665] width 13 height 3
click at [1472, 703] on button "Confirm match" at bounding box center [1484, 701] width 134 height 26
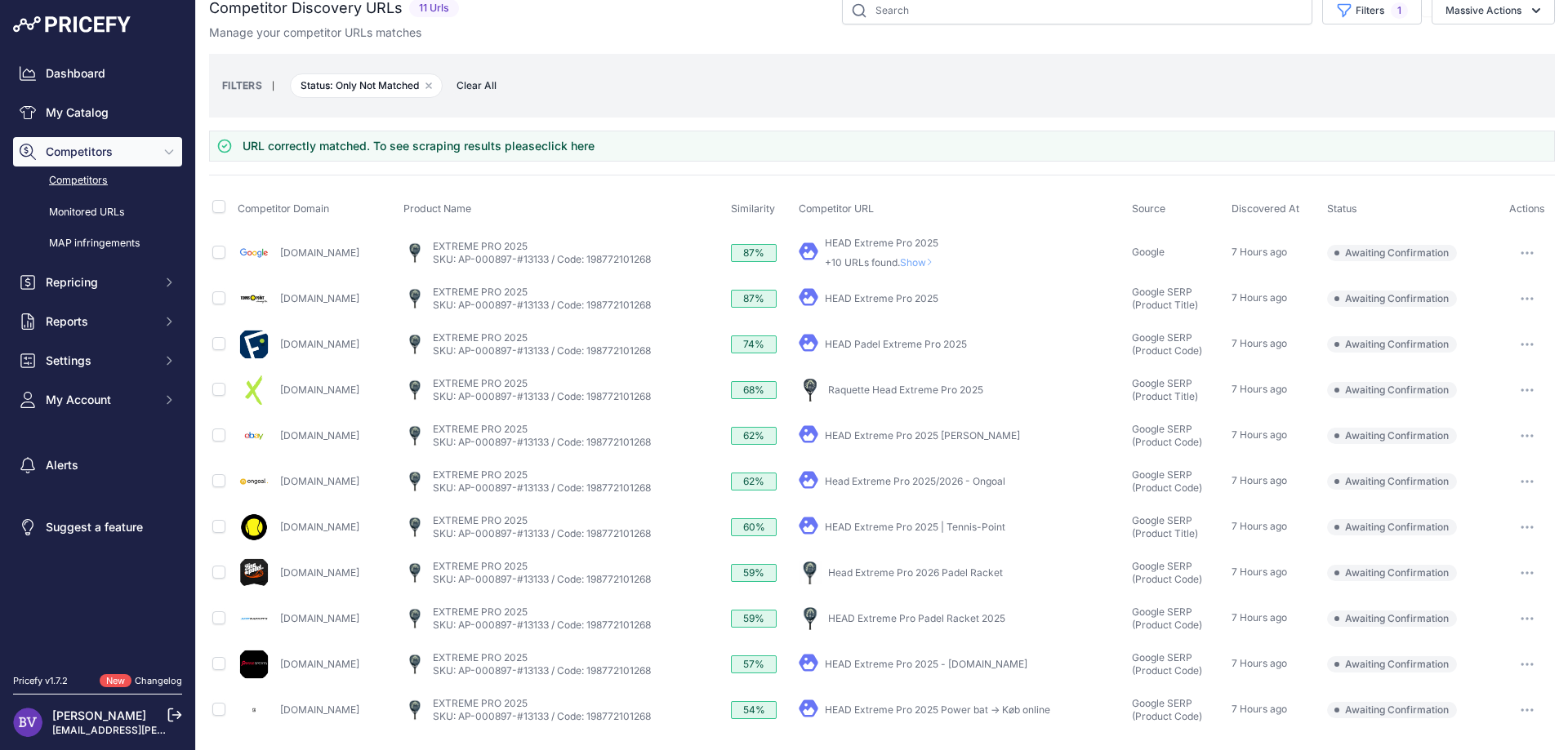
click at [993, 572] on link "Head Extreme Pro 2026 Padel Racket" at bounding box center [915, 573] width 175 height 12
click at [1526, 572] on icon "button" at bounding box center [1526, 573] width 13 height 3
click at [1518, 610] on button "Confirm match" at bounding box center [1484, 608] width 134 height 26
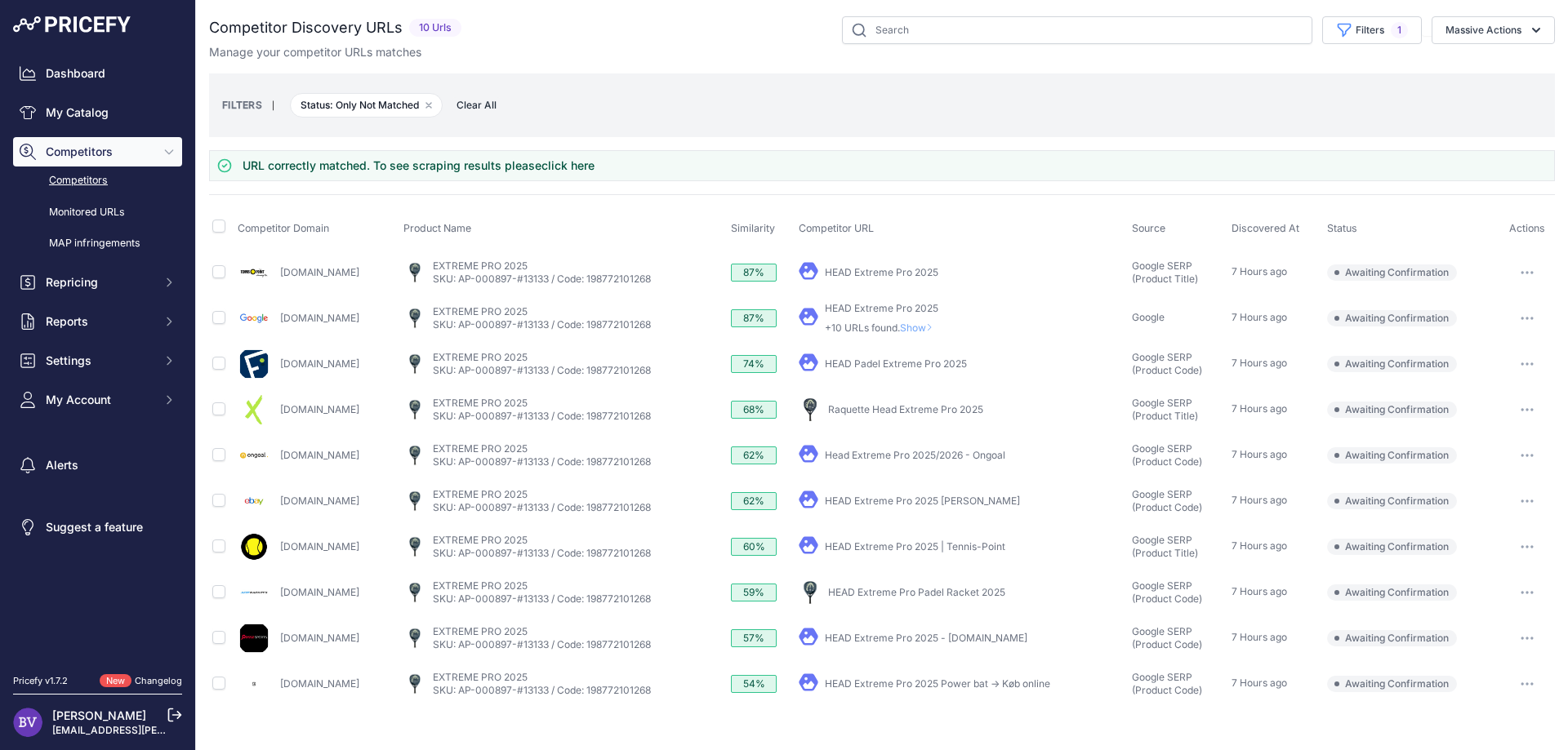
scroll to position [0, 0]
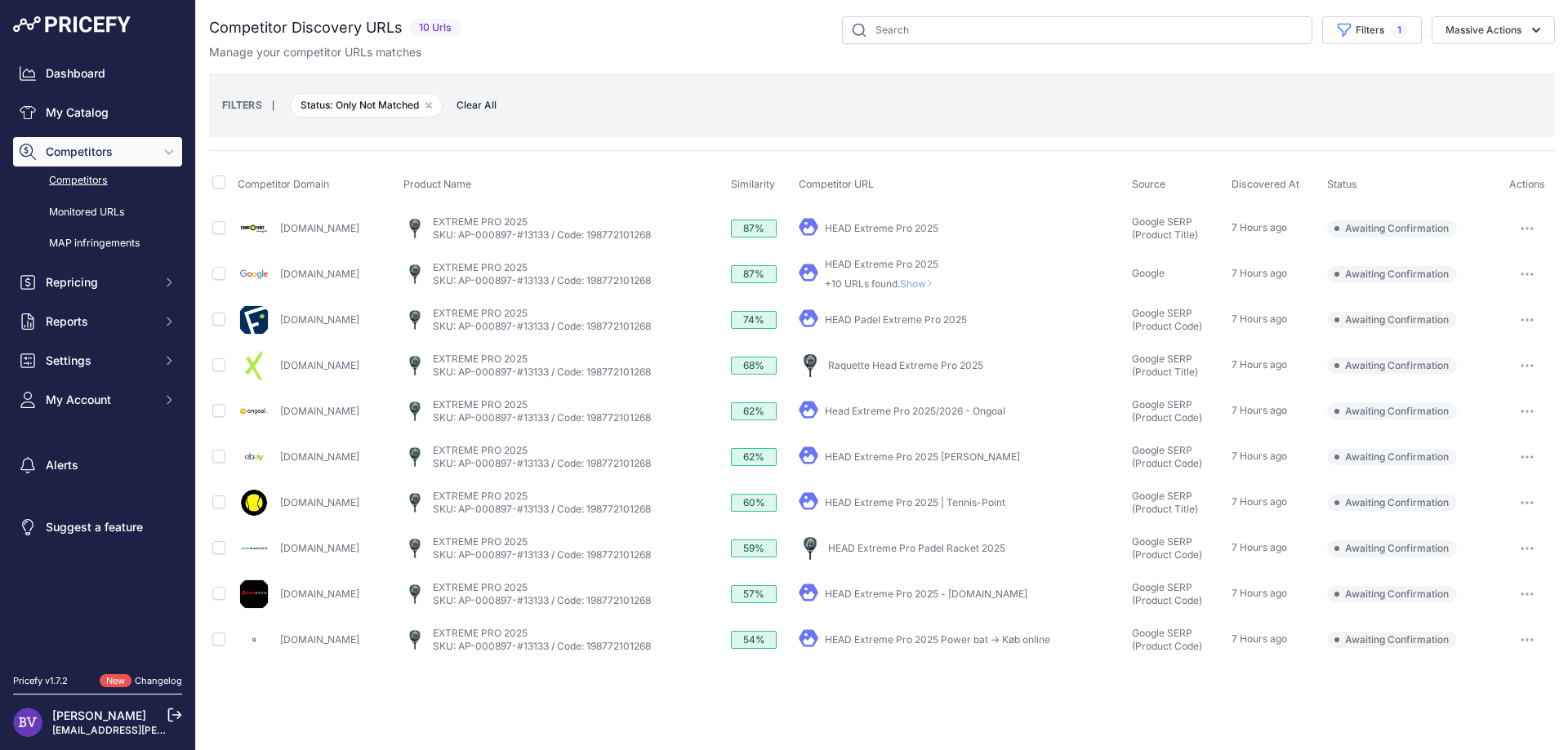
click at [928, 260] on link "HEAD Extreme Pro 2025" at bounding box center [881, 263] width 113 height 12
click at [1532, 267] on button "button" at bounding box center [1526, 275] width 33 height 23
click at [1505, 300] on button "Confirm match" at bounding box center [1484, 308] width 134 height 26
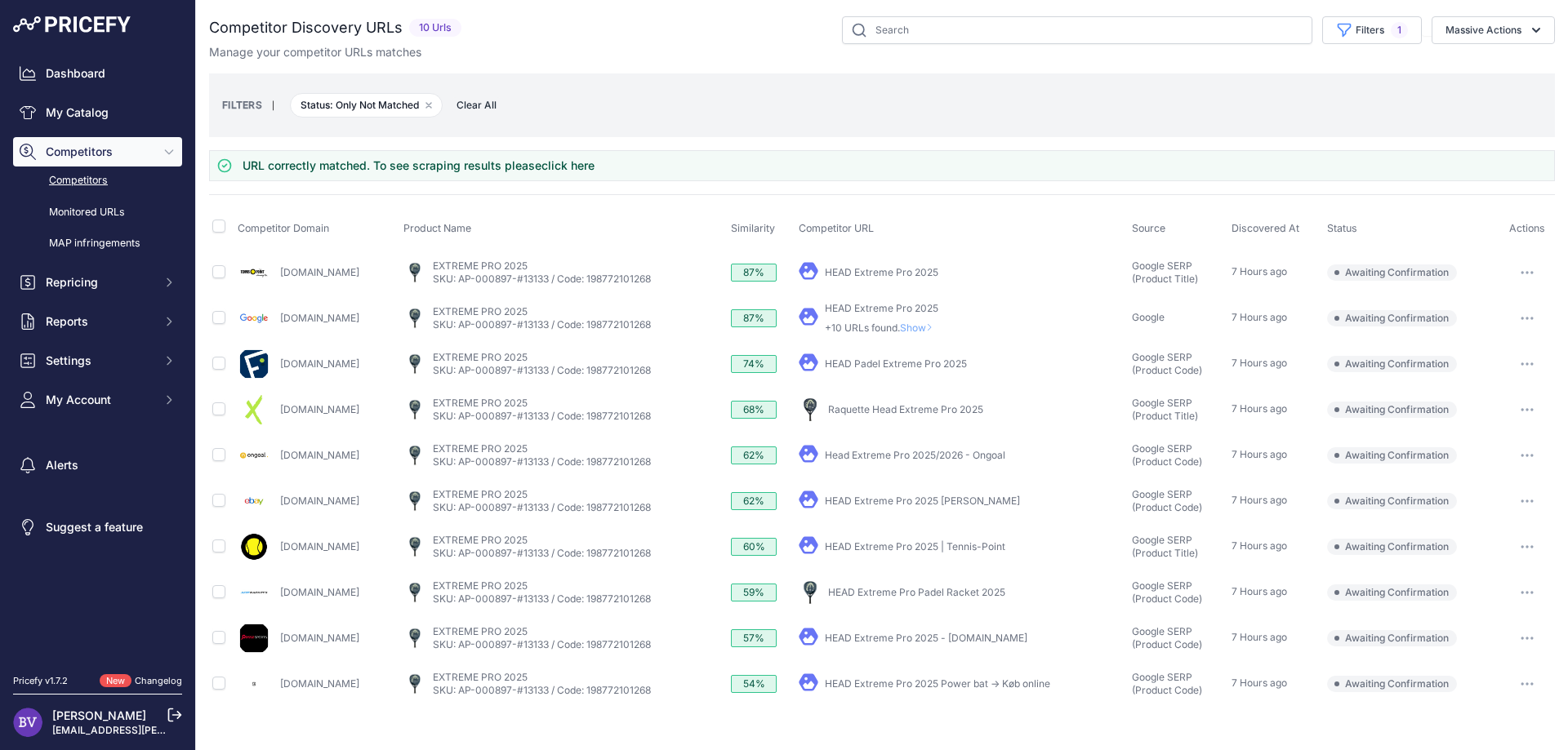
click at [983, 546] on link "HEAD Extreme Pro 2025 | Tennis-Point" at bounding box center [914, 546] width 180 height 12
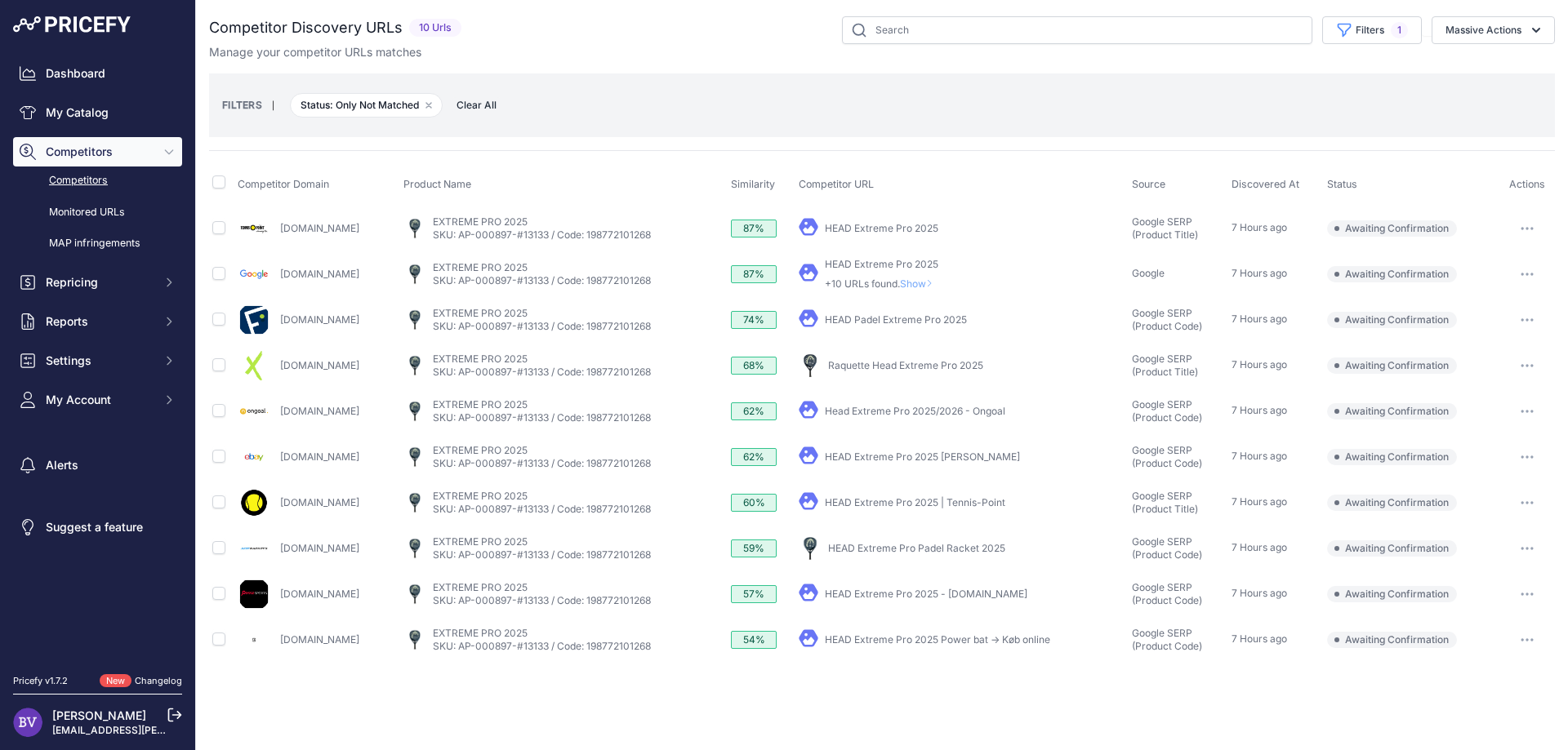
click at [1529, 498] on button "button" at bounding box center [1526, 503] width 33 height 23
click at [1501, 534] on button "Confirm match" at bounding box center [1484, 538] width 134 height 26
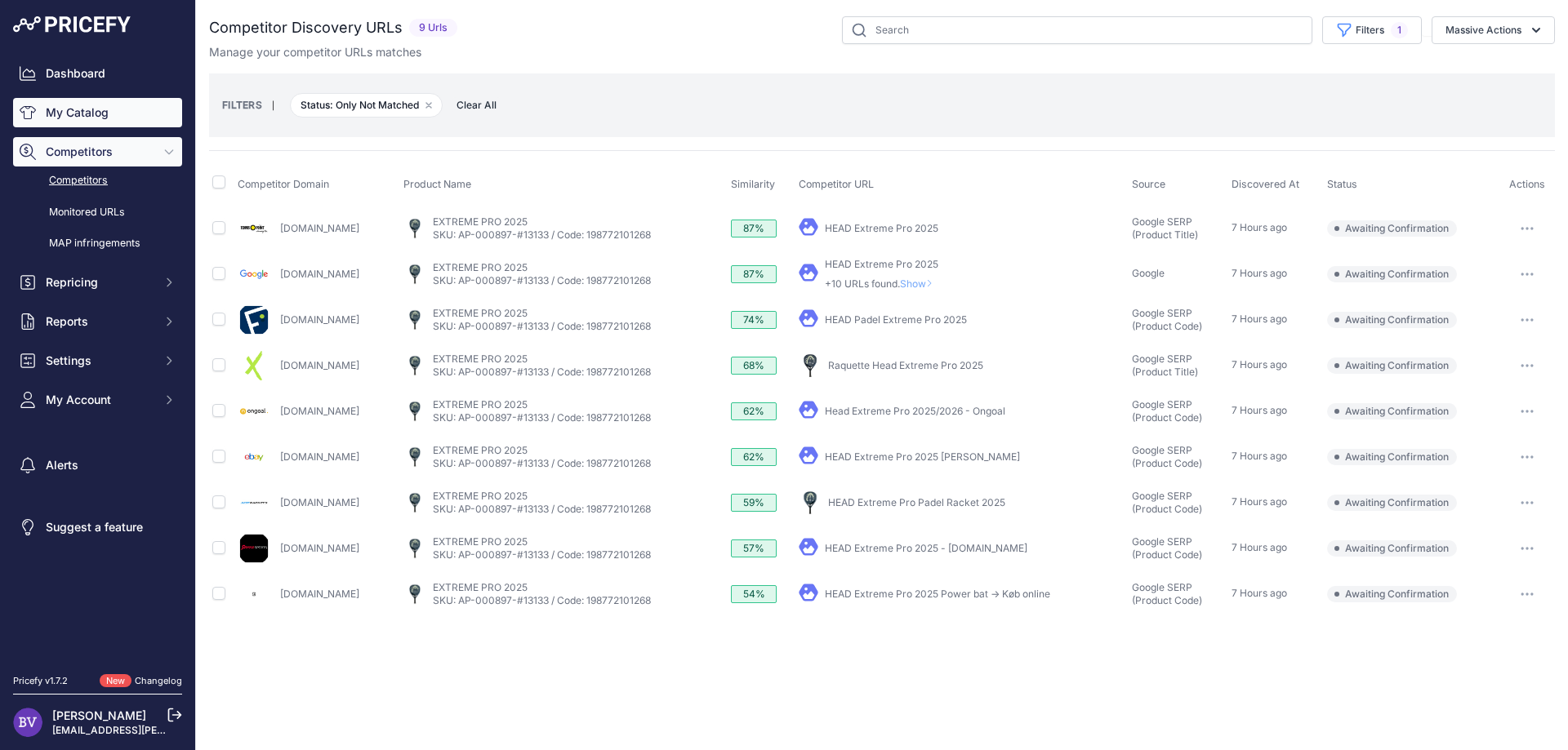
click at [77, 119] on link "My Catalog" at bounding box center [97, 112] width 169 height 29
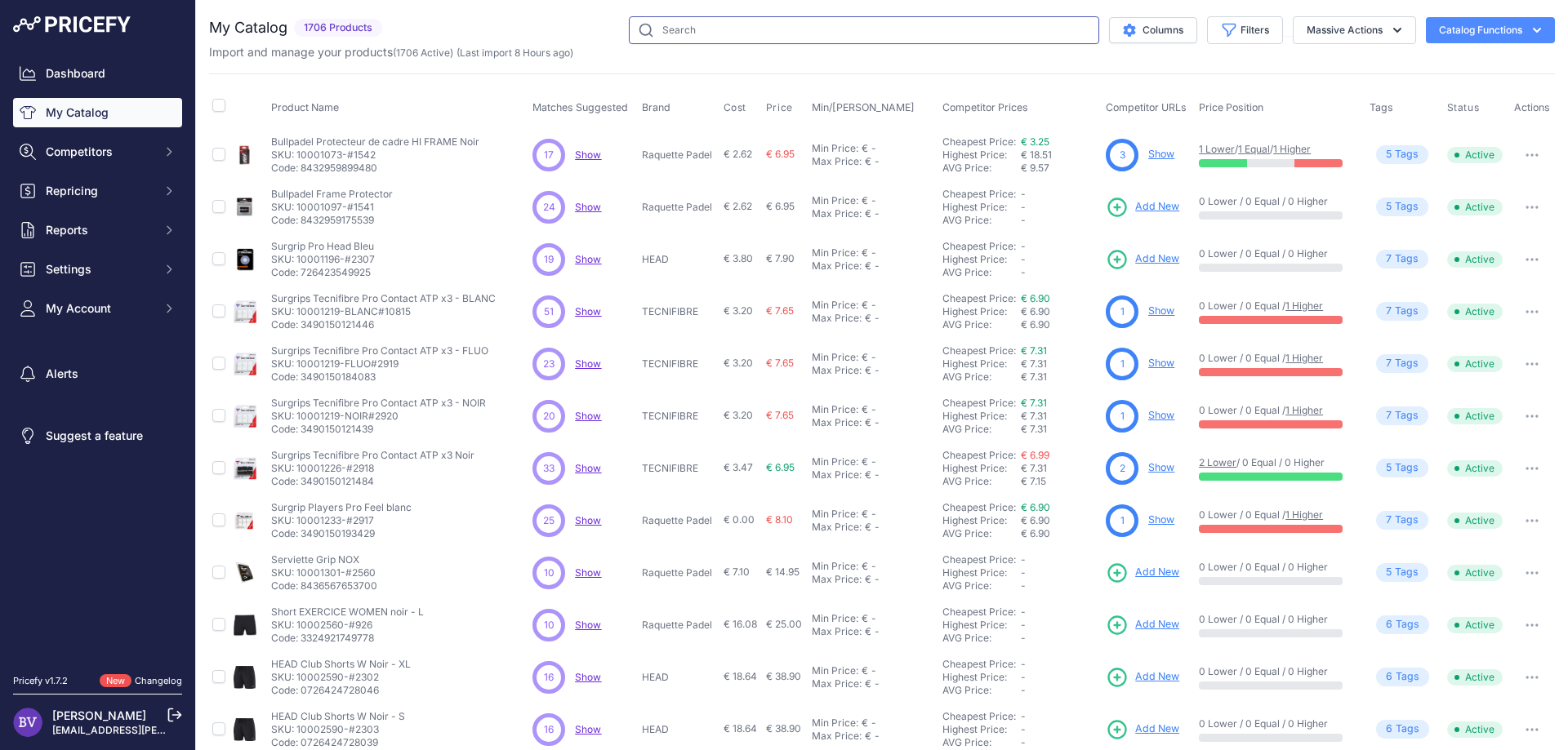
click at [908, 26] on input "text" at bounding box center [863, 29] width 470 height 27
type input "extreme pro"
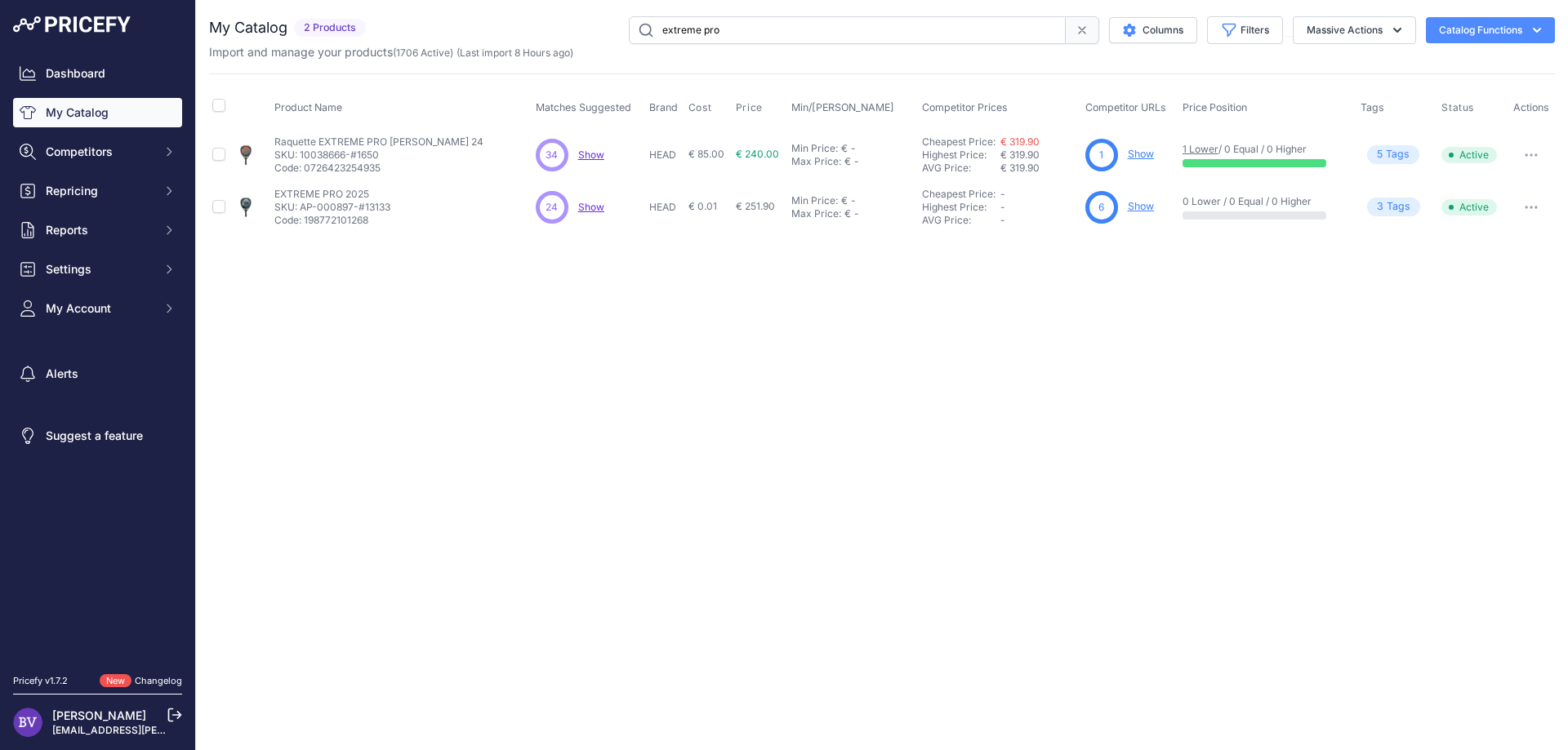
click at [1526, 207] on icon "button" at bounding box center [1526, 208] width 2 height 2
click at [1143, 207] on link "Show" at bounding box center [1141, 206] width 26 height 12
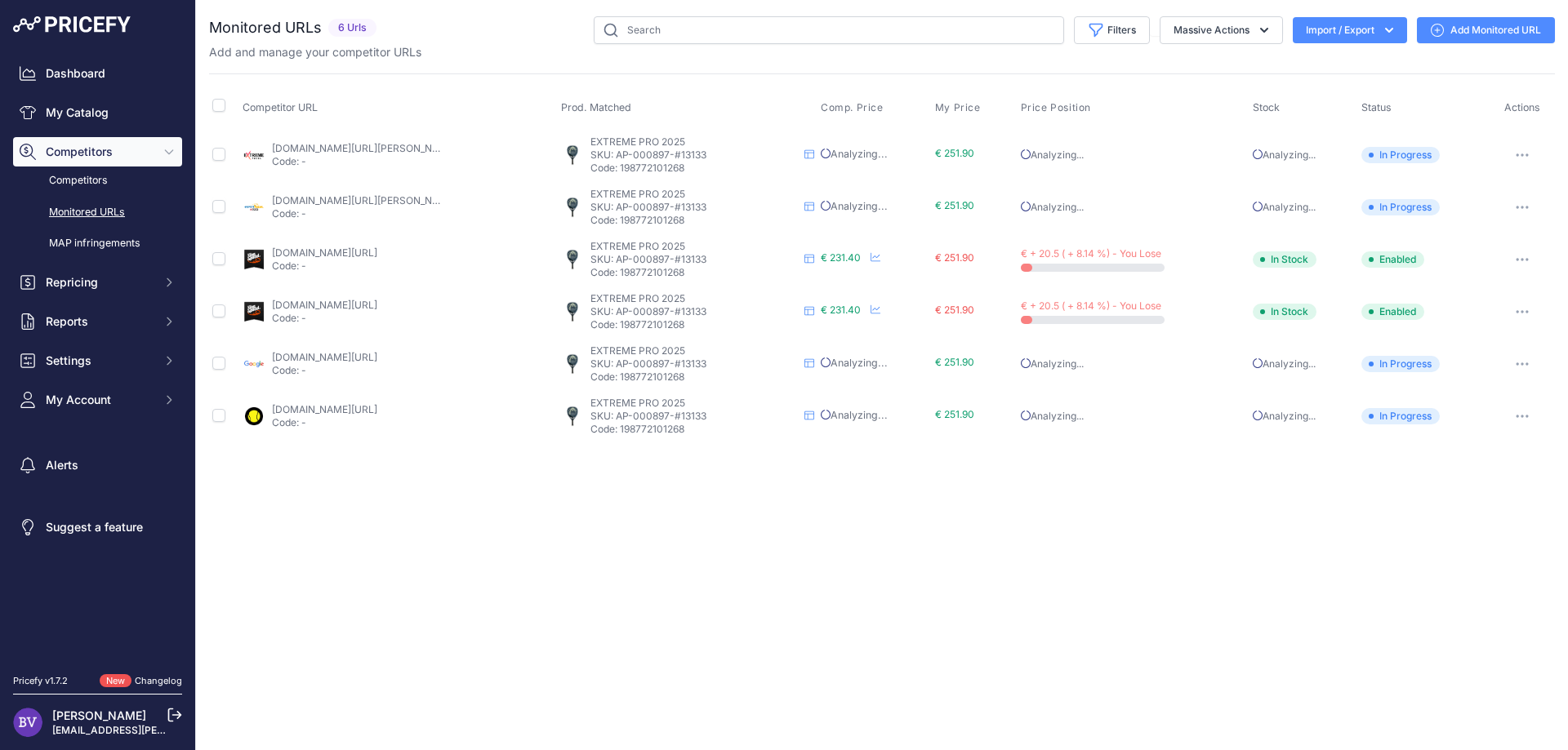
click at [377, 259] on p "Code: -" at bounding box center [325, 266] width 106 height 13
click at [377, 252] on link "[DOMAIN_NAME][URL]" at bounding box center [325, 252] width 106 height 12
click at [1526, 264] on button "button" at bounding box center [1522, 259] width 33 height 23
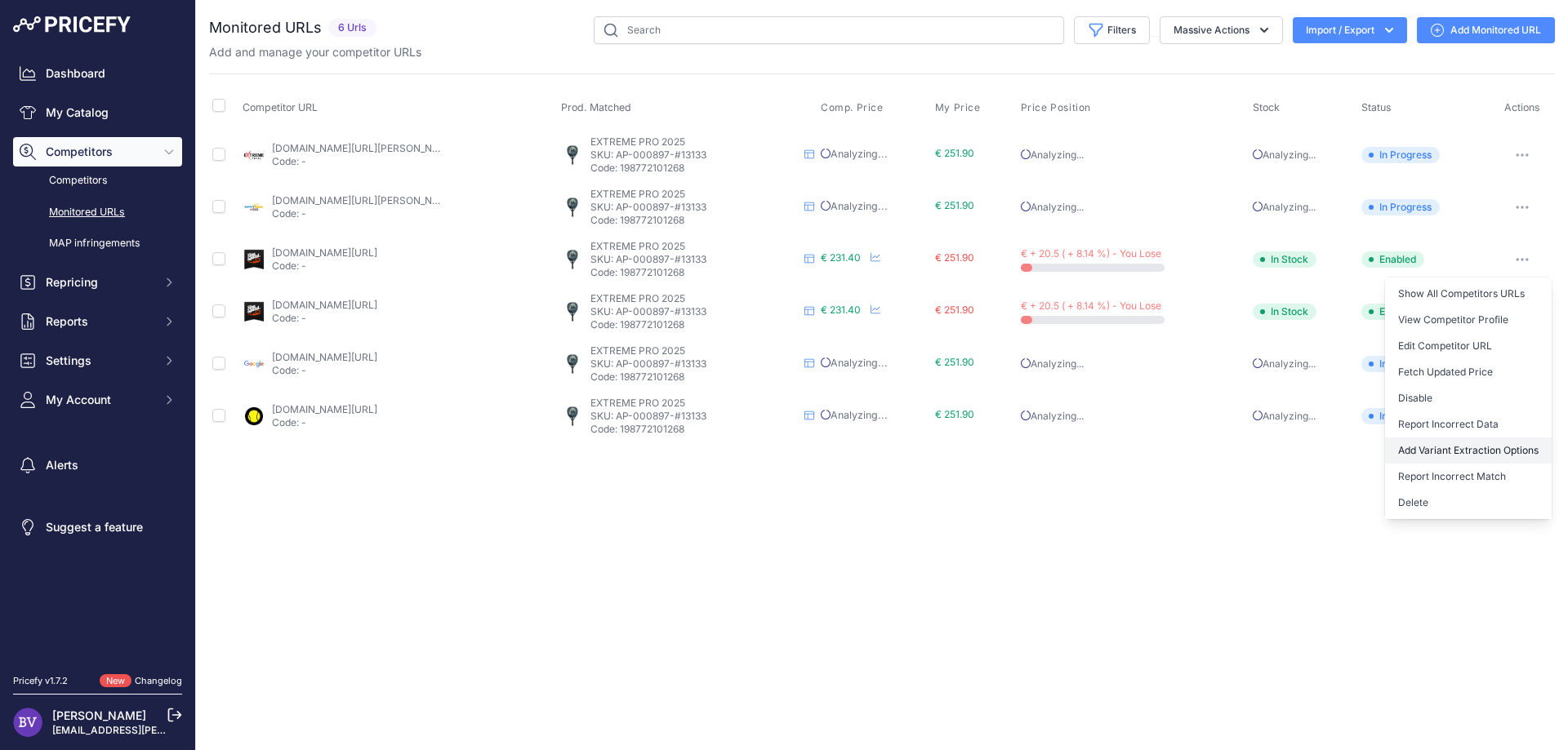
click at [1481, 452] on button "Add Variant Extraction Options" at bounding box center [1468, 451] width 167 height 26
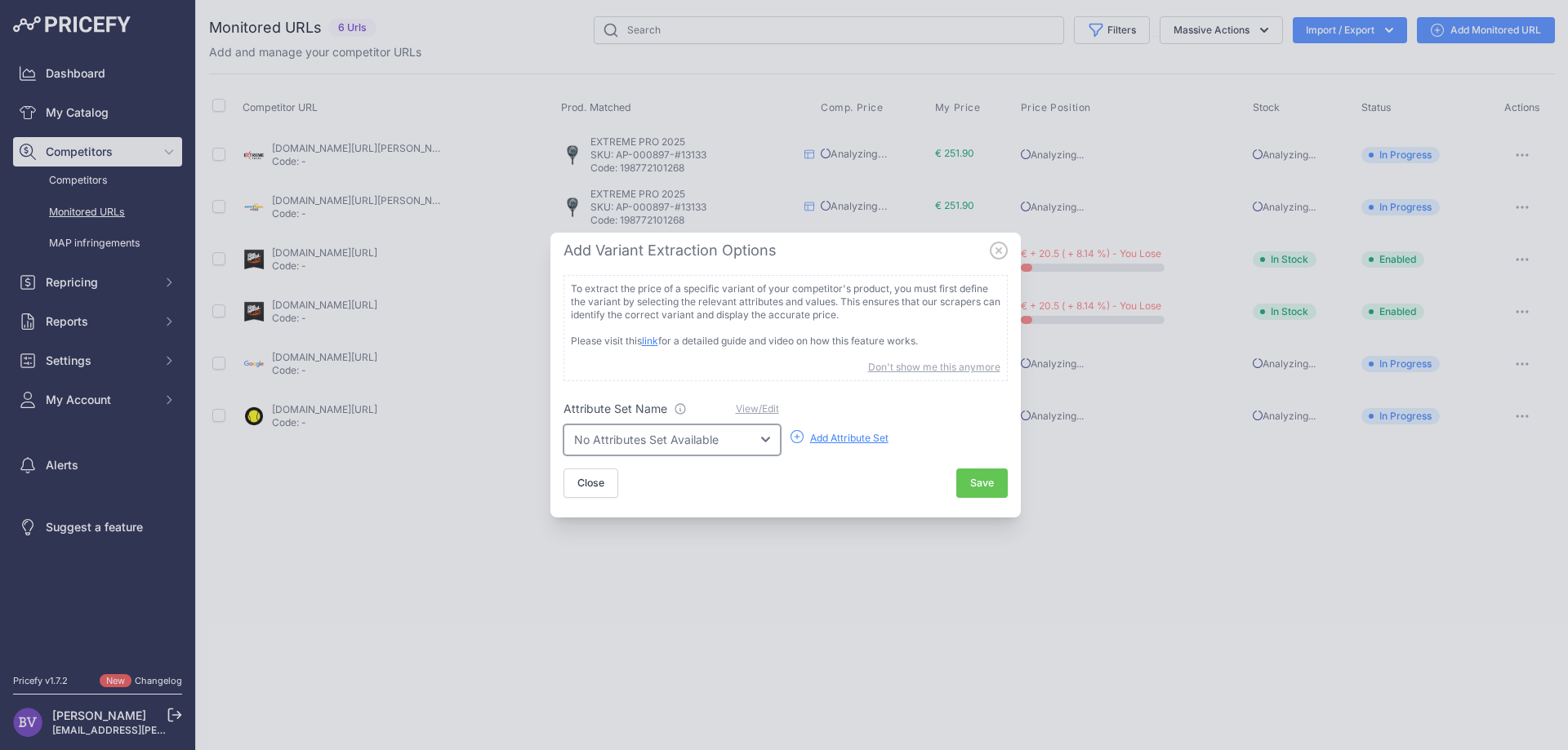
click at [563, 425] on select "No Attributes Set Available" at bounding box center [672, 440] width 217 height 31
click at [737, 440] on select "No Attributes Set Available" at bounding box center [672, 440] width 217 height 31
click at [996, 248] on icon at bounding box center [998, 250] width 16 height 16
